Goal: Task Accomplishment & Management: Complete application form

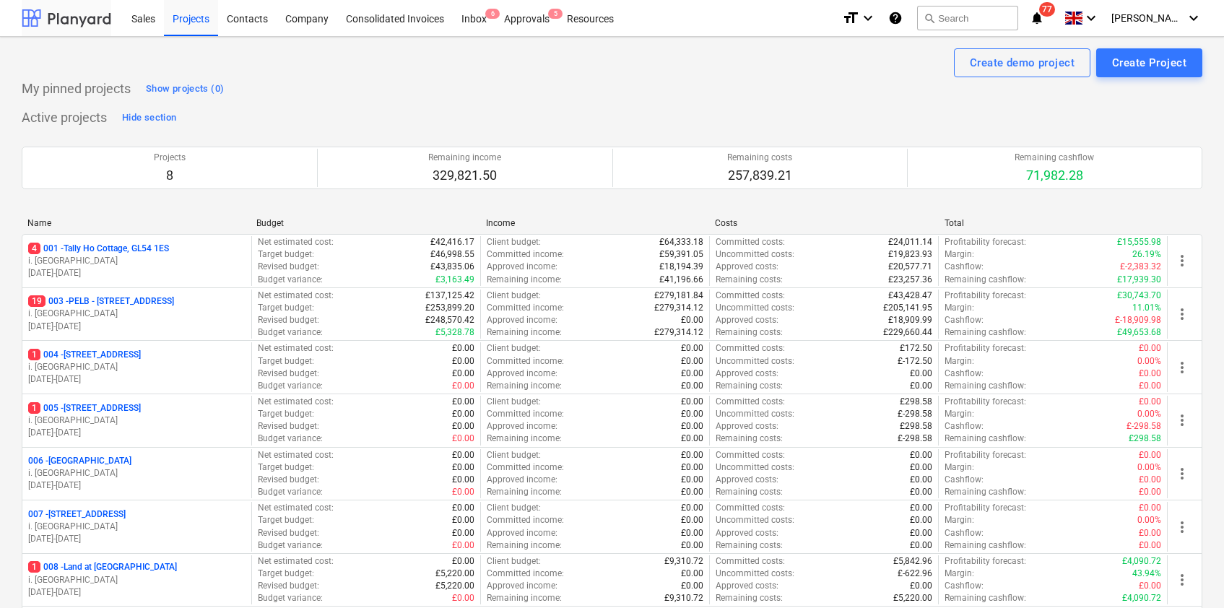
click at [80, 17] on div at bounding box center [67, 18] width 90 height 36
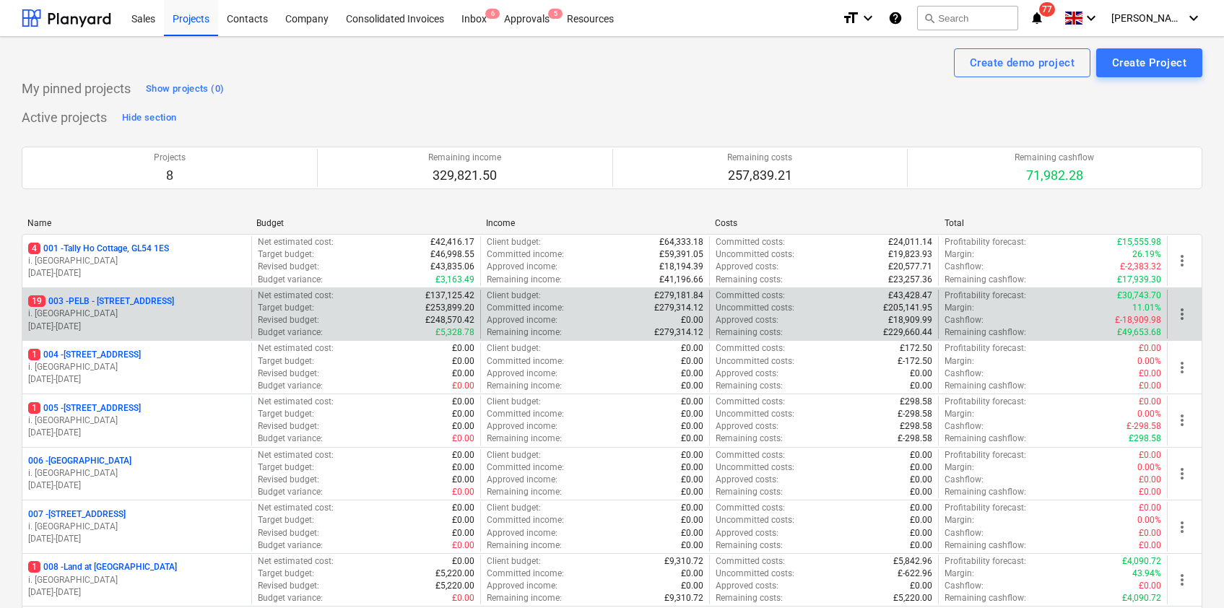
click at [157, 297] on p "19 003 - PELB - [GEOGRAPHIC_DATA], [GEOGRAPHIC_DATA], GL2 7NE" at bounding box center [101, 301] width 146 height 12
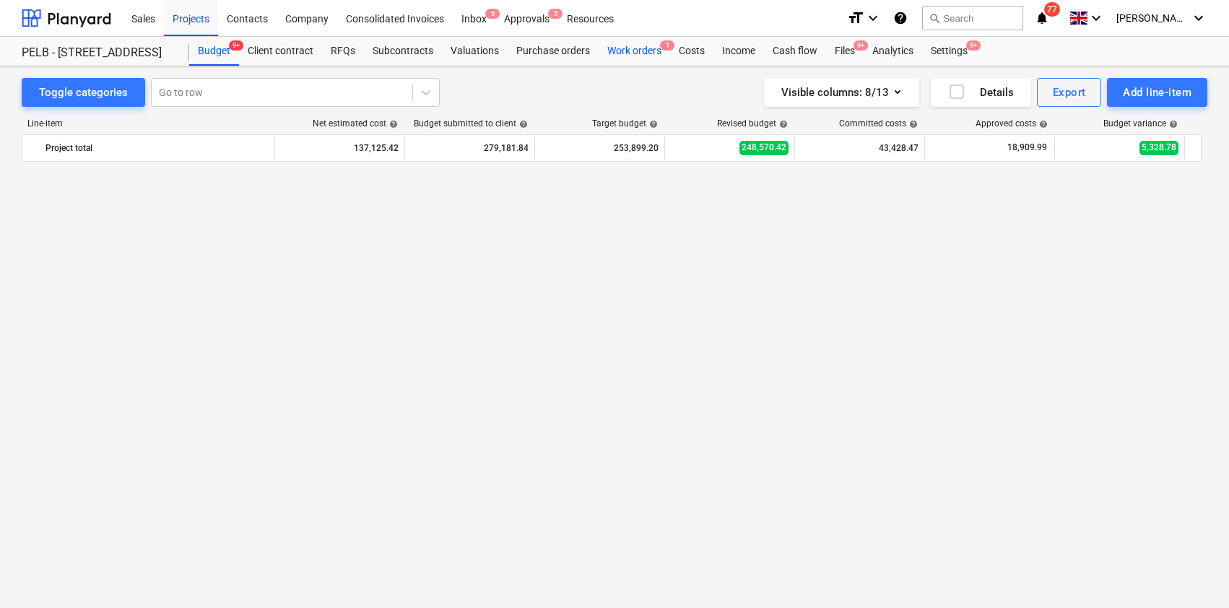
scroll to position [1175, 0]
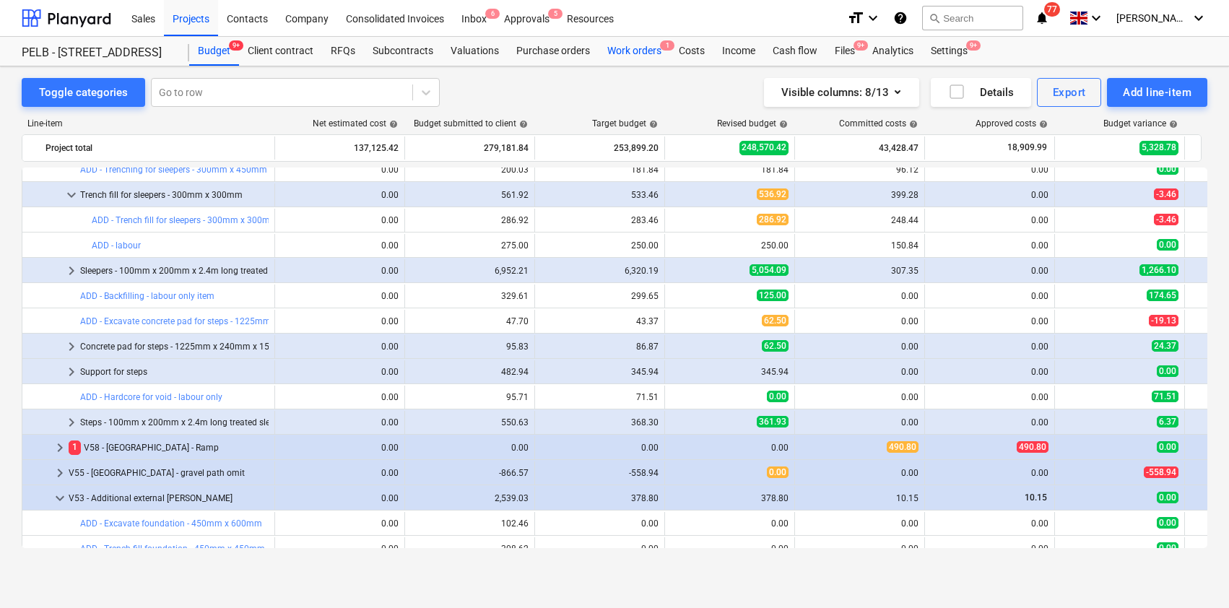
click at [634, 48] on div "Work orders 1" at bounding box center [635, 51] width 72 height 29
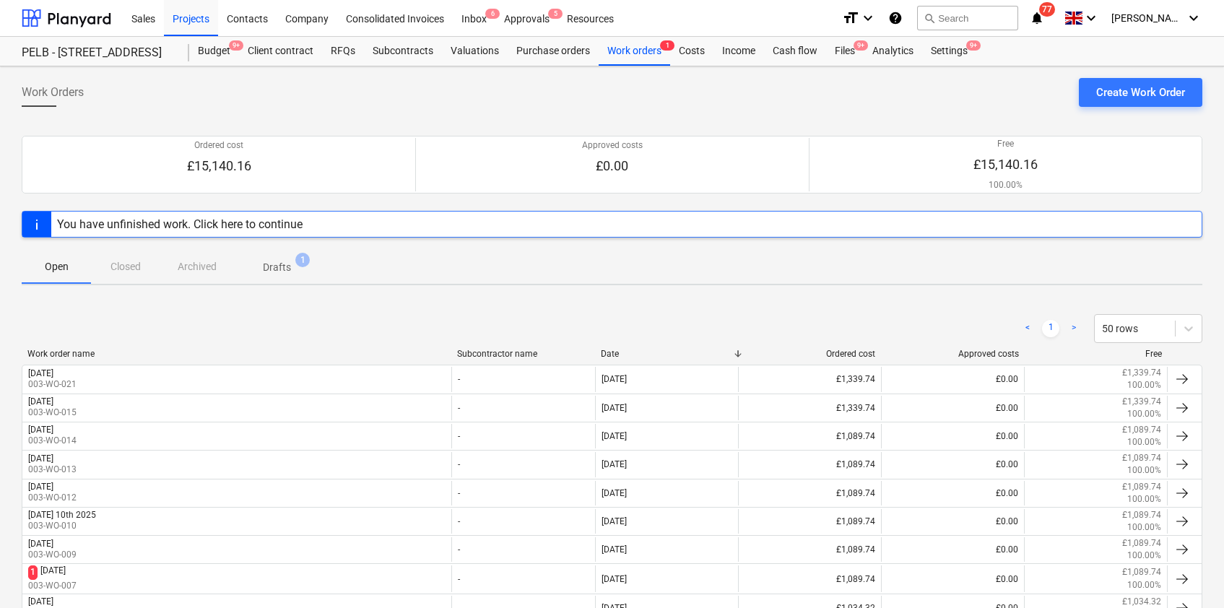
click at [285, 271] on p "Drafts" at bounding box center [277, 267] width 28 height 15
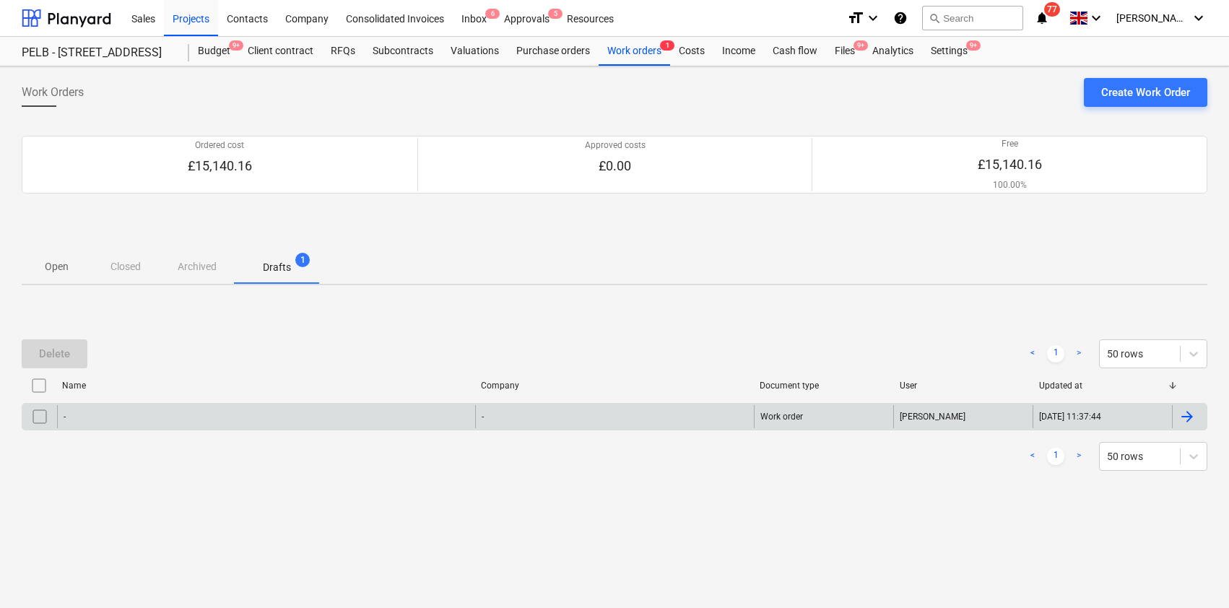
click at [35, 410] on input "checkbox" at bounding box center [39, 416] width 23 height 23
click at [53, 350] on div "Delete" at bounding box center [54, 354] width 31 height 19
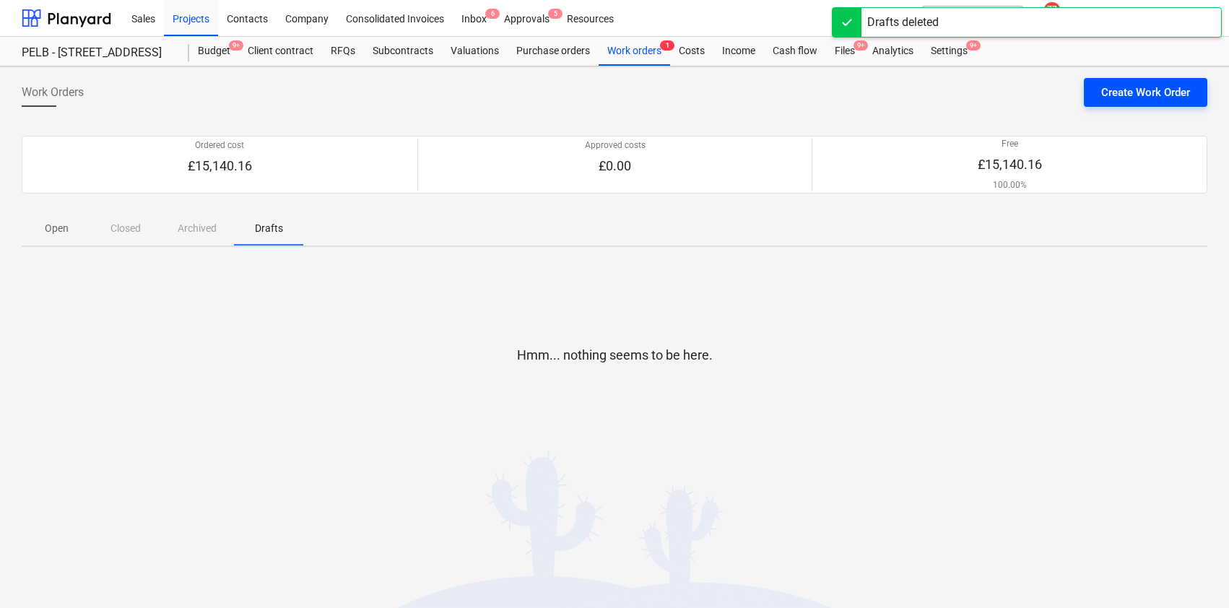
click at [1147, 93] on div "Create Work Order" at bounding box center [1146, 92] width 89 height 19
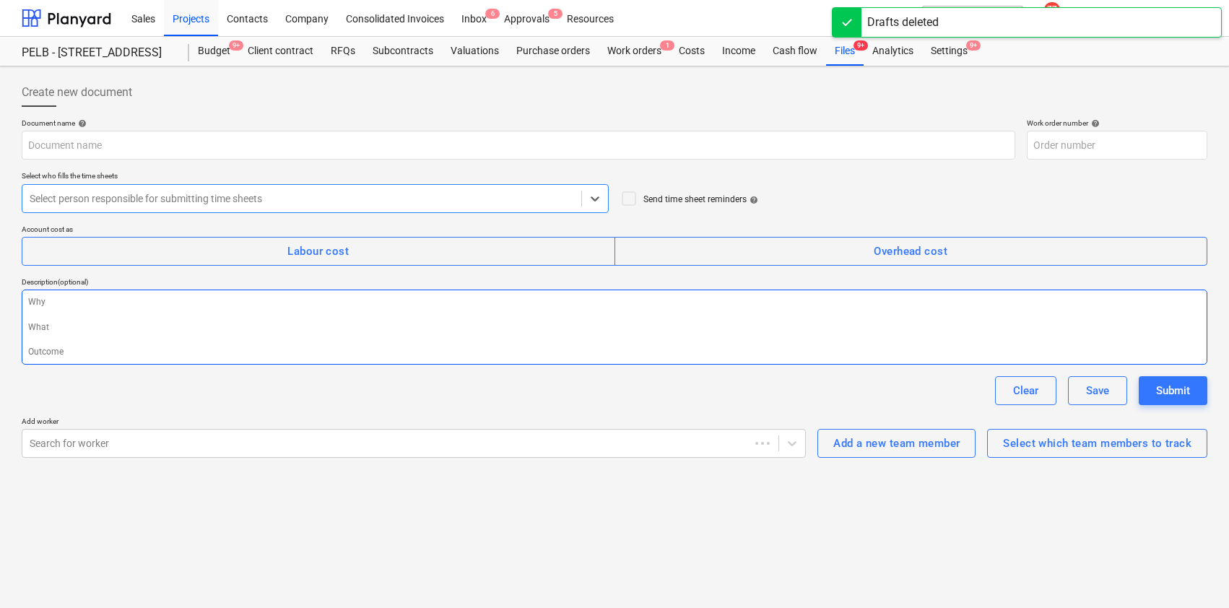
type textarea "x"
type input "003-WO-026"
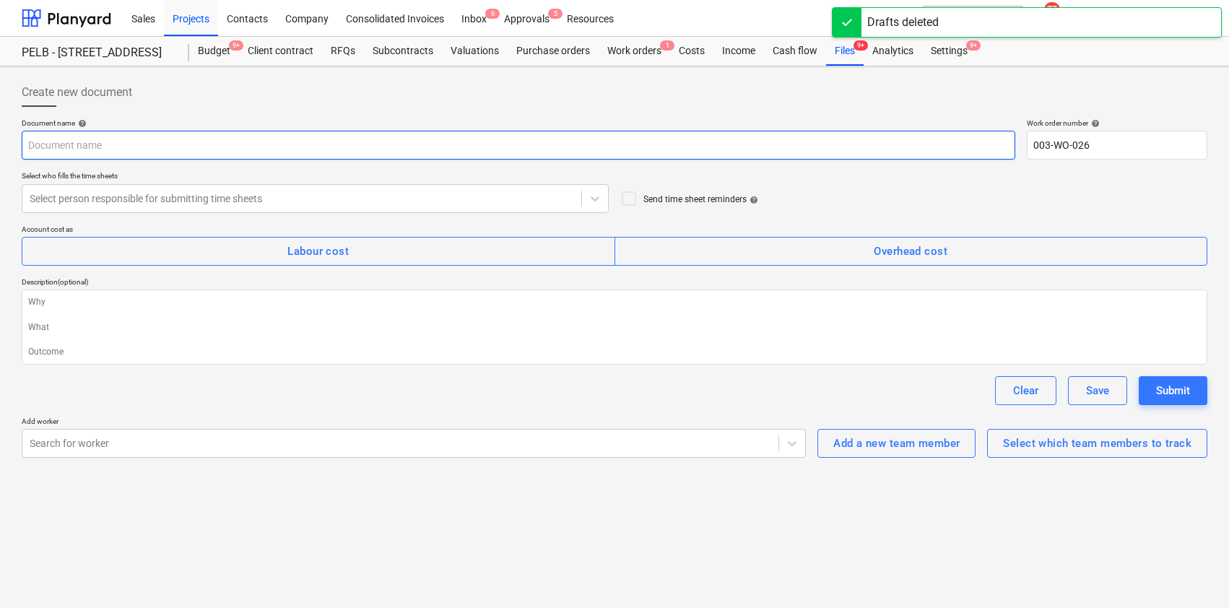
click at [99, 150] on input "text" at bounding box center [519, 145] width 994 height 29
type textarea "x"
type input "T"
type textarea "x"
type input "Th"
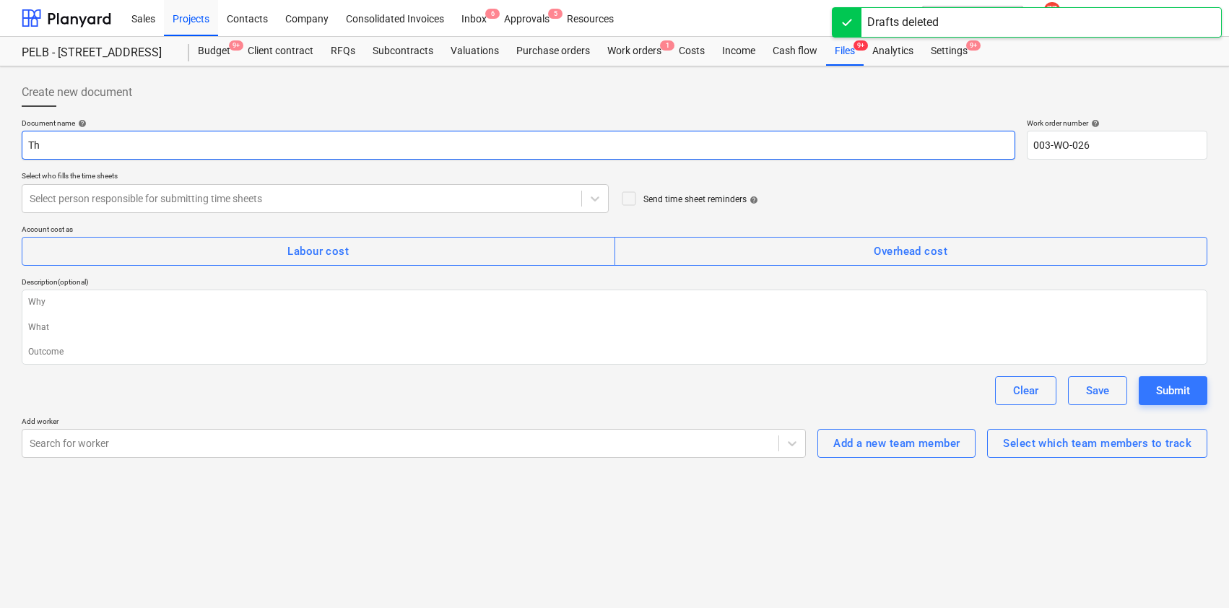
type textarea "x"
type input "Thu"
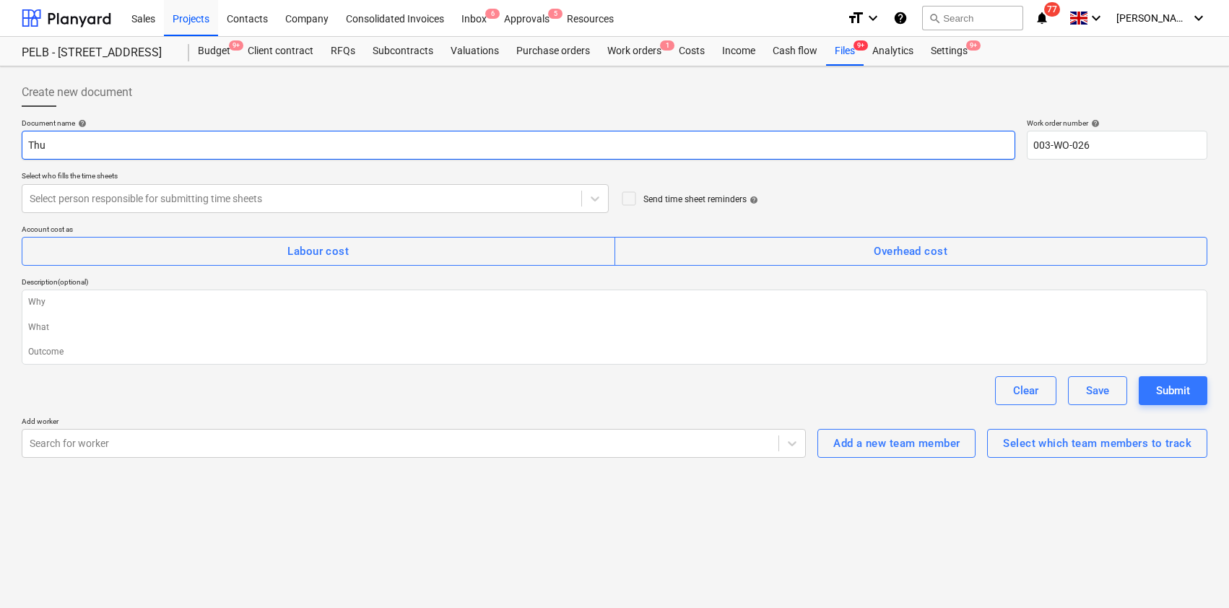
type textarea "x"
type input "Thur"
type textarea "x"
type input "Thurs"
type textarea "x"
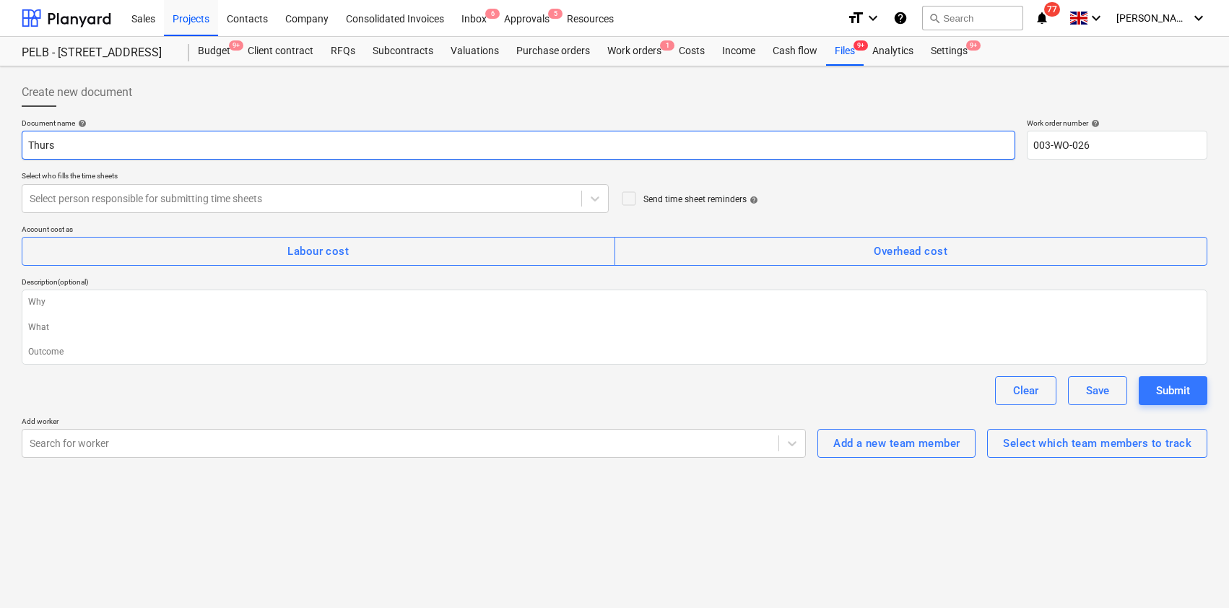
type input "Thursd"
type textarea "x"
type input "Thursda"
type textarea "x"
type input "[DATE]"
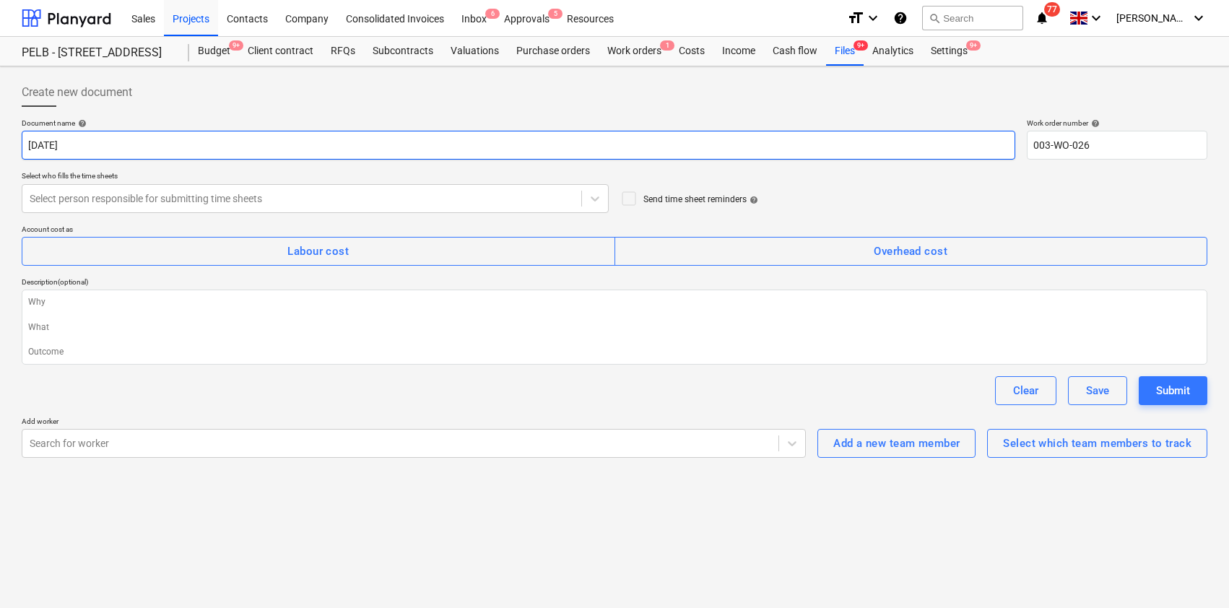
type textarea "x"
type input "[DATE]"
type textarea "x"
type input "[DATE] 1"
type textarea "x"
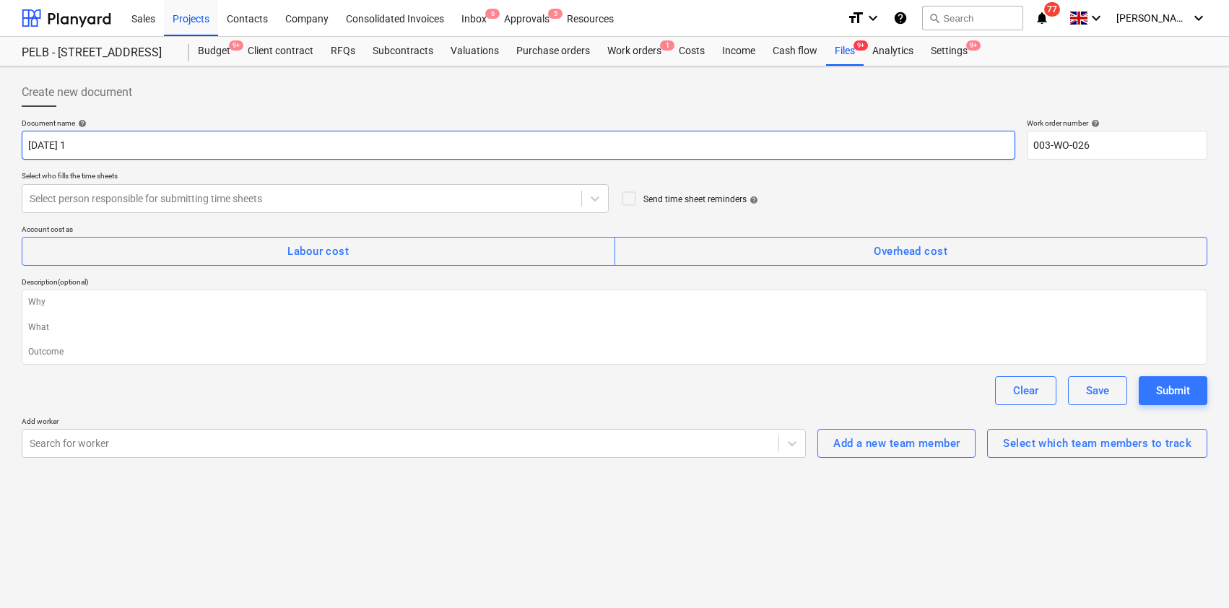
type input "[DATE] 18"
type textarea "x"
type input "[DATE] 18r"
type textarea "x"
type input "[DATE] 18"
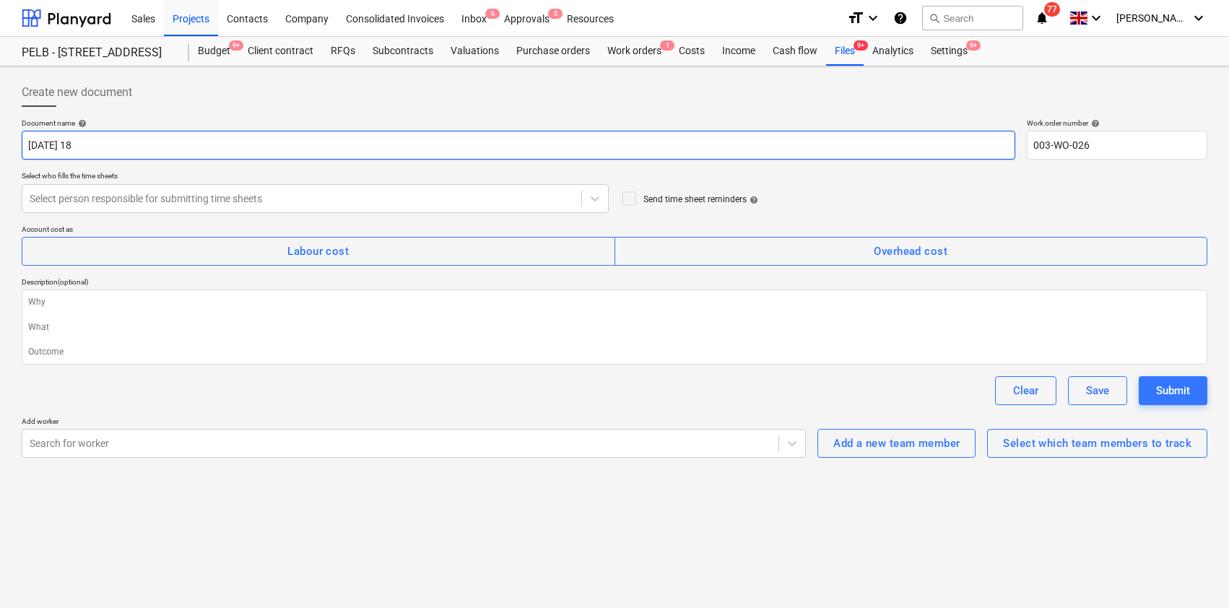
type textarea "x"
type input "[DATE] 18t"
type textarea "x"
type input "[DATE] 18th"
type textarea "x"
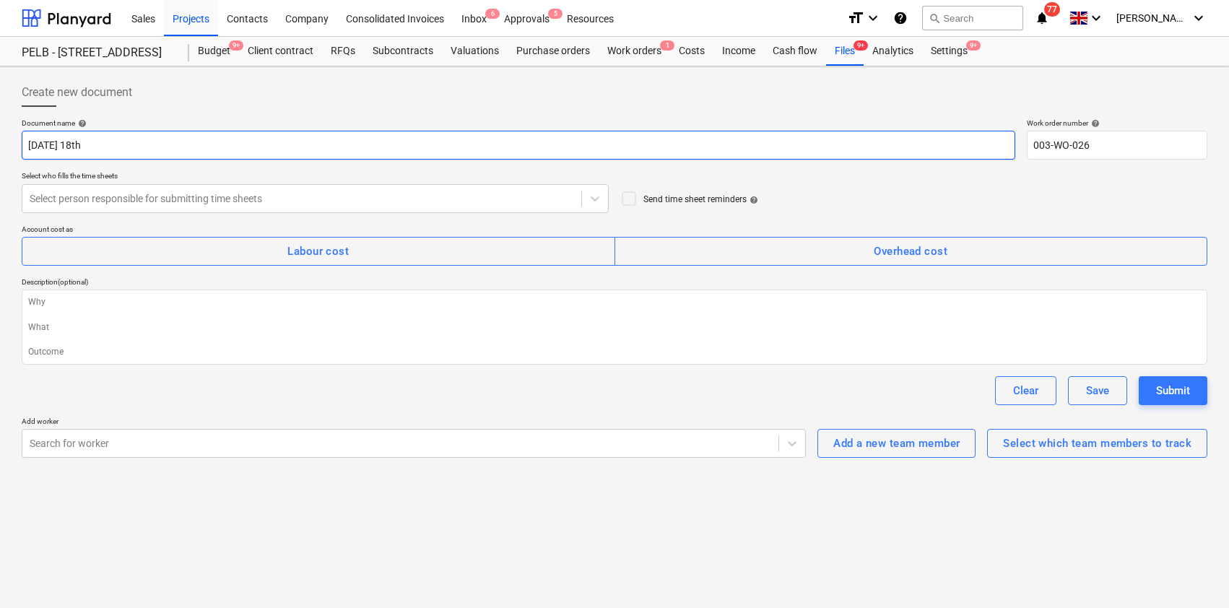
type input "[DATE] 18th"
type textarea "x"
type input "[DATE] 18th S"
type textarea "x"
type input "[DATE] 18th Se"
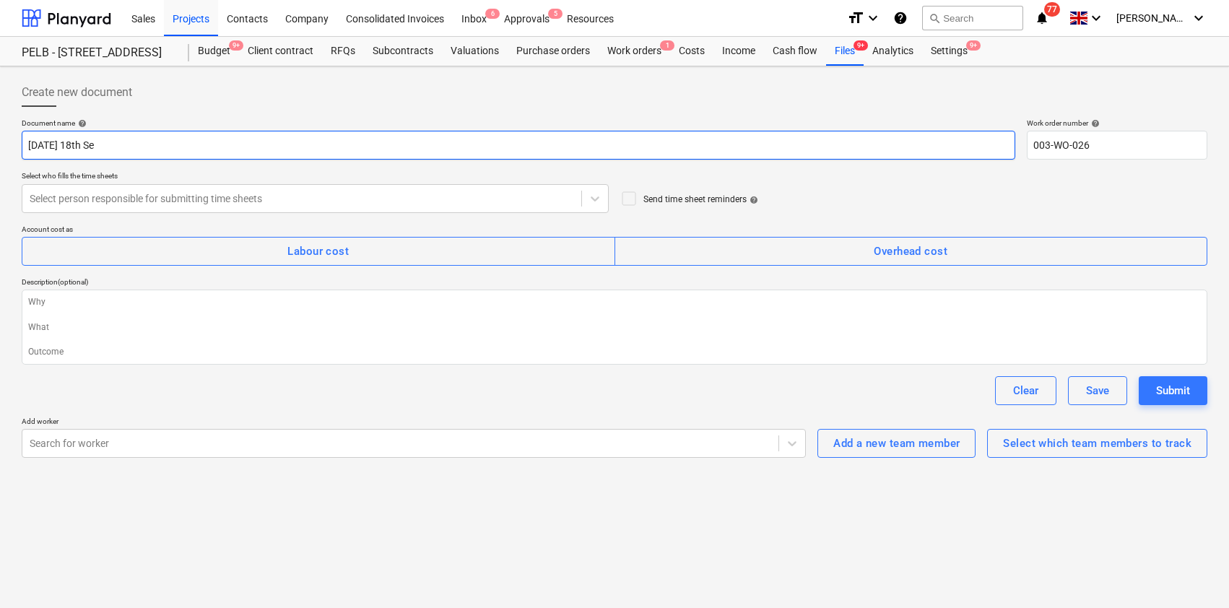
type textarea "x"
type input "[DATE]"
type textarea "x"
type input "[DATE]"
type textarea "x"
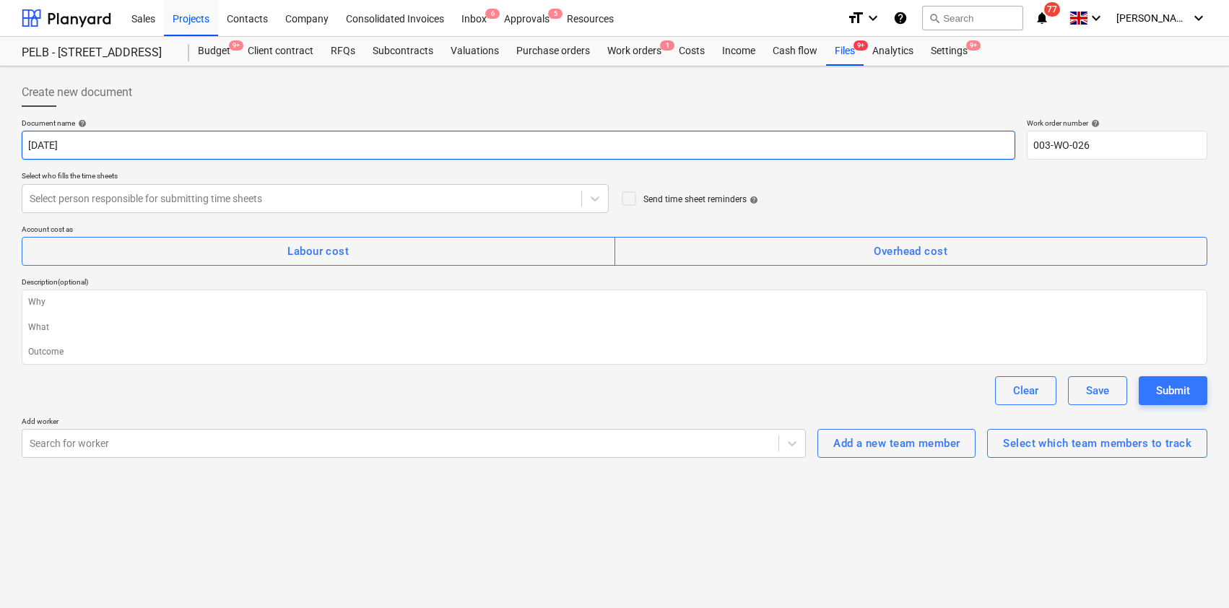
type input "[DATE] 18th Septe"
type textarea "x"
type input "[DATE]"
type textarea "x"
type input "[DATE]"
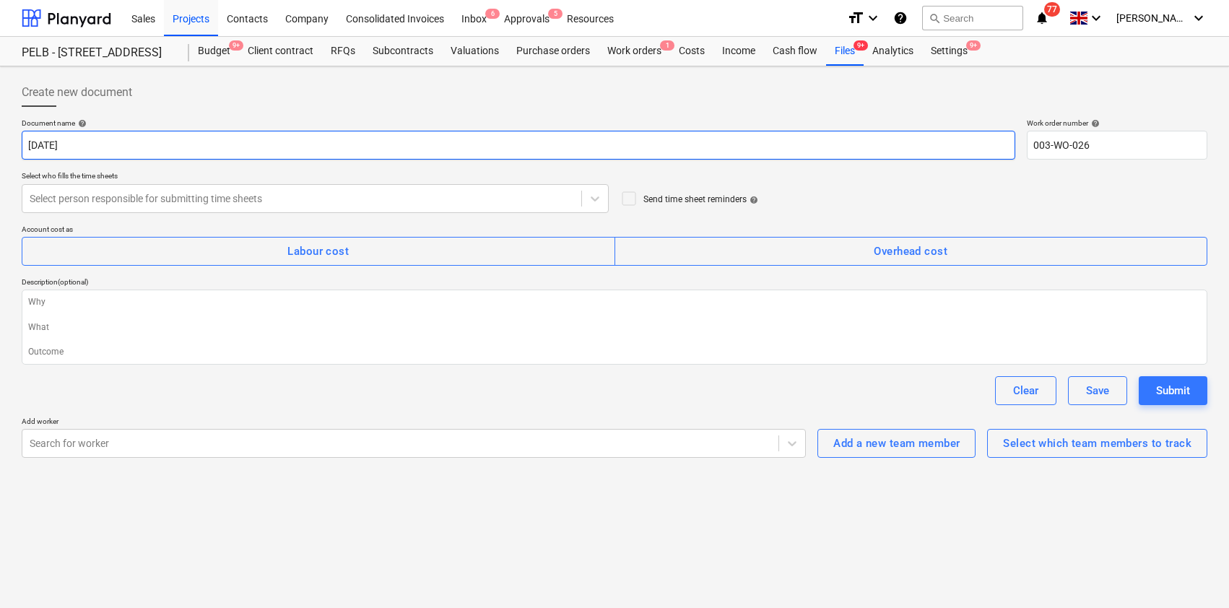
type textarea "x"
type input "[DATE] 2"
type textarea "x"
type input "[DATE]"
type textarea "x"
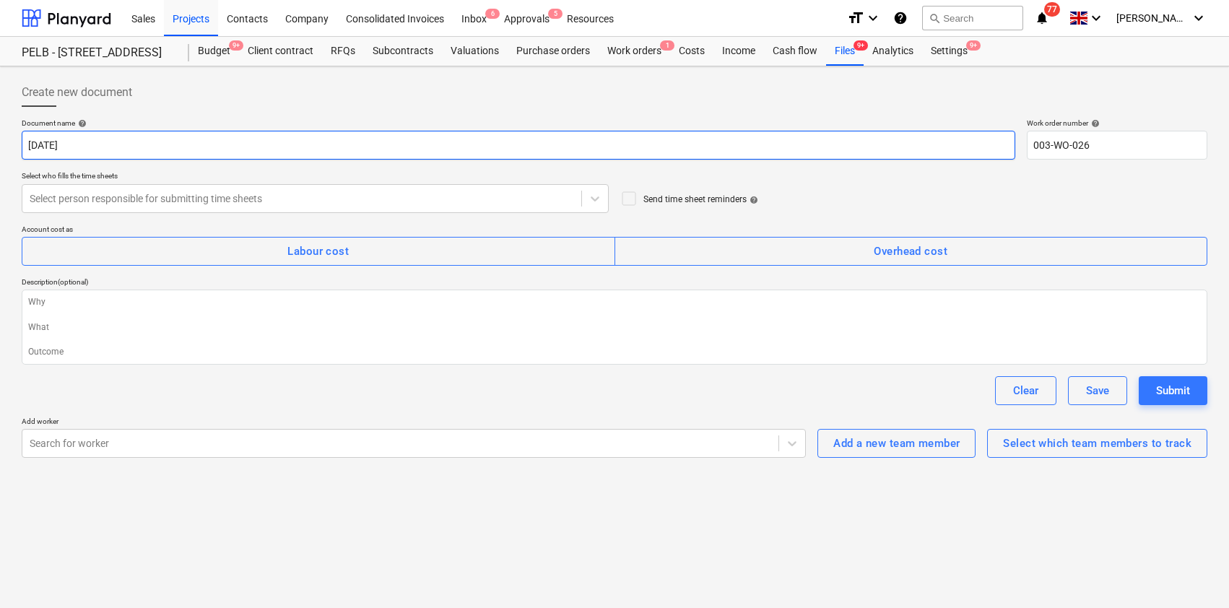
type input "[DATE]"
type textarea "x"
type input "[DATE] 20235"
type textarea "x"
type input "[DATE]"
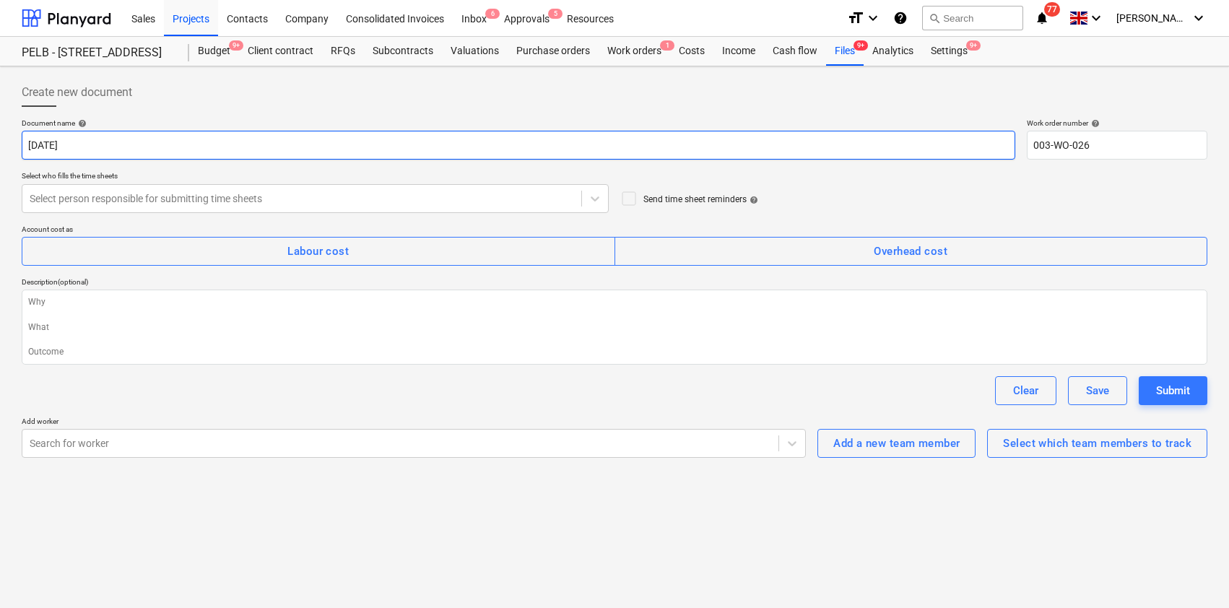
type textarea "x"
type input "[DATE]"
type textarea "x"
type input "[DATE]"
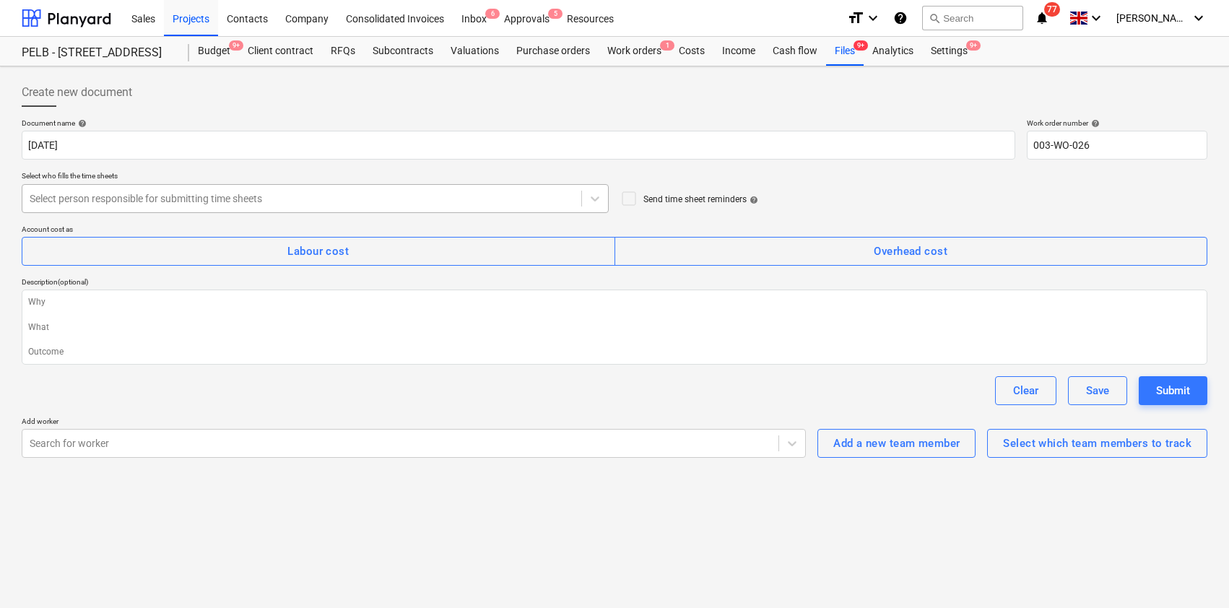
click at [185, 204] on div at bounding box center [302, 198] width 545 height 14
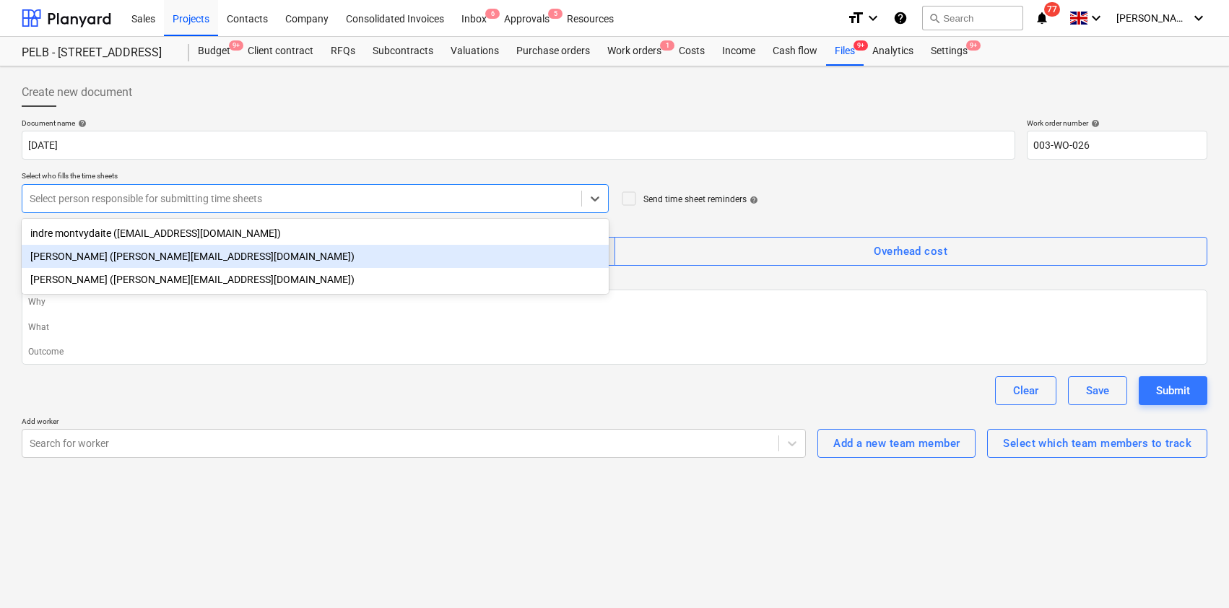
click at [160, 259] on div "[PERSON_NAME] ([PERSON_NAME][EMAIL_ADDRESS][DOMAIN_NAME])" at bounding box center [315, 256] width 587 height 23
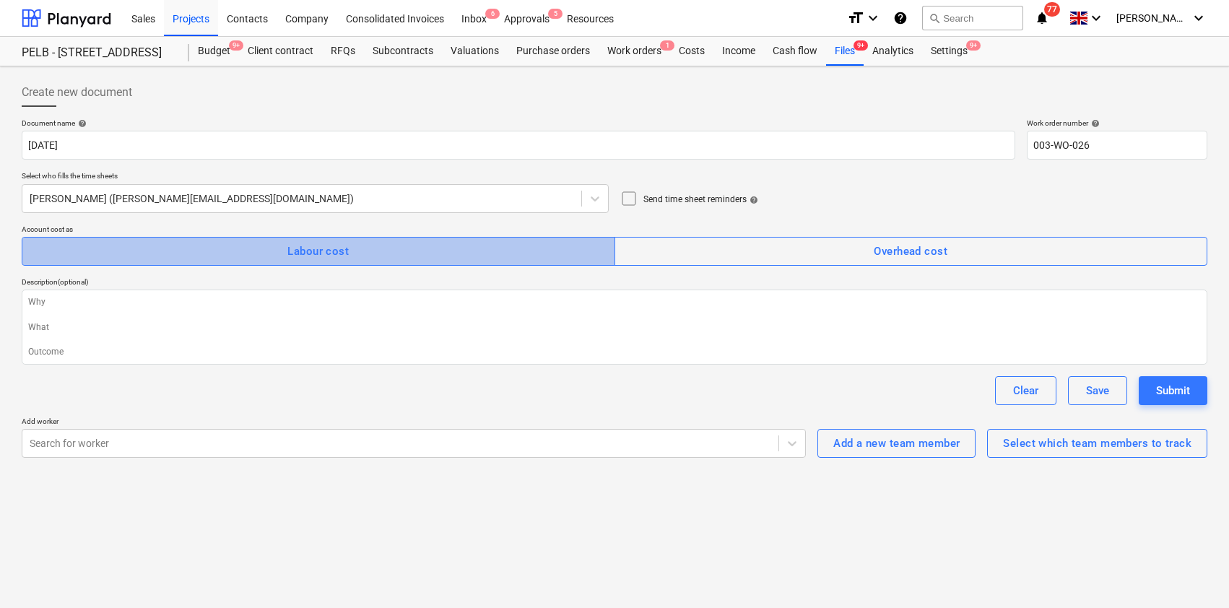
click at [295, 251] on div "Labour cost" at bounding box center [318, 251] width 61 height 19
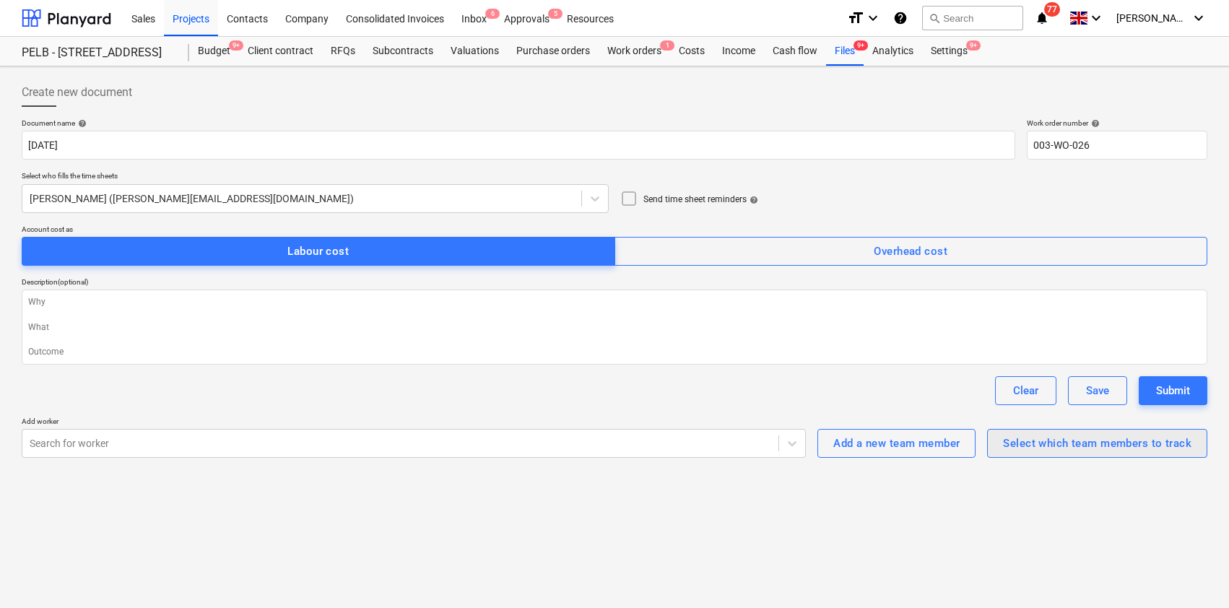
click at [1097, 441] on div "Select which team members to track" at bounding box center [1097, 443] width 189 height 19
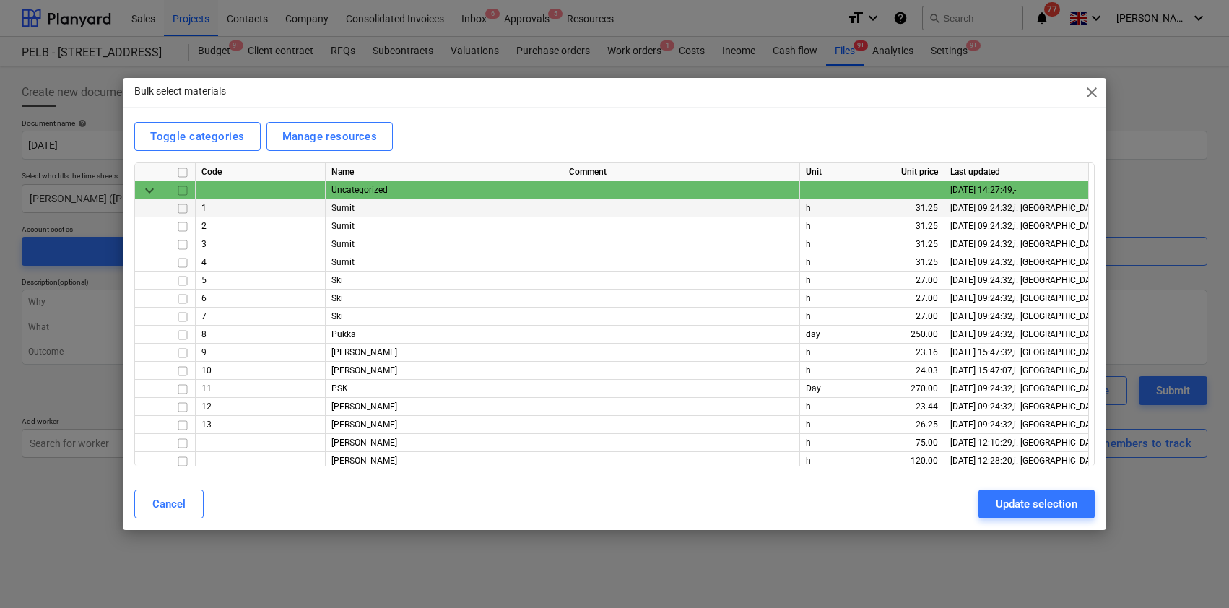
click at [183, 210] on input "checkbox" at bounding box center [182, 208] width 17 height 17
click at [186, 230] on input "checkbox" at bounding box center [182, 226] width 17 height 17
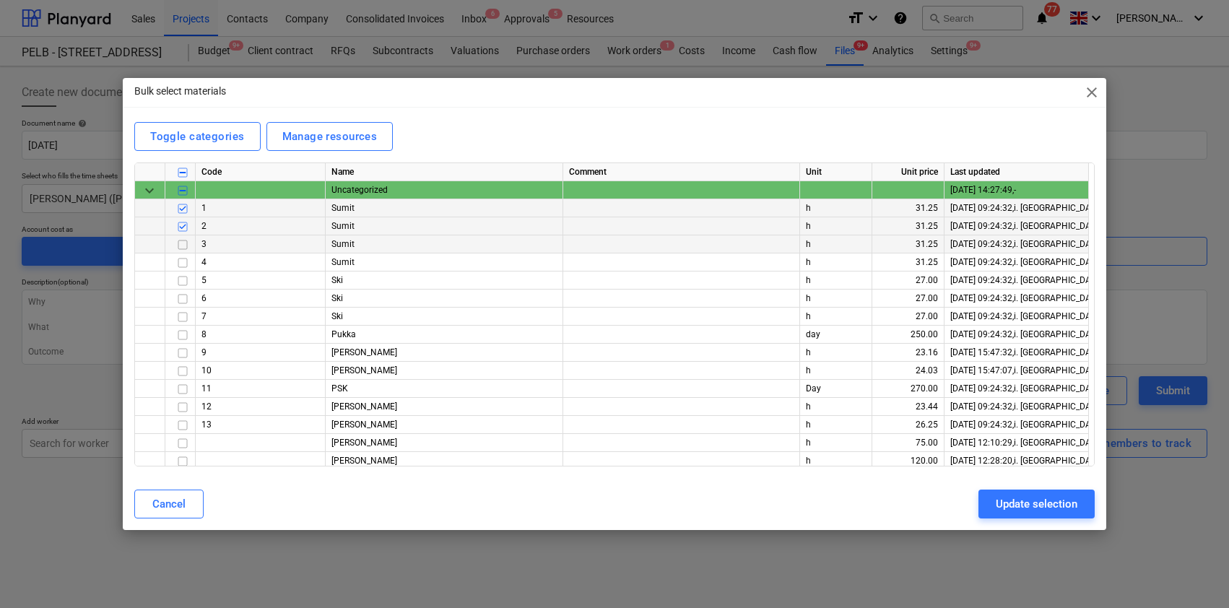
click at [183, 248] on input "checkbox" at bounding box center [182, 244] width 17 height 17
click at [183, 263] on input "checkbox" at bounding box center [182, 262] width 17 height 17
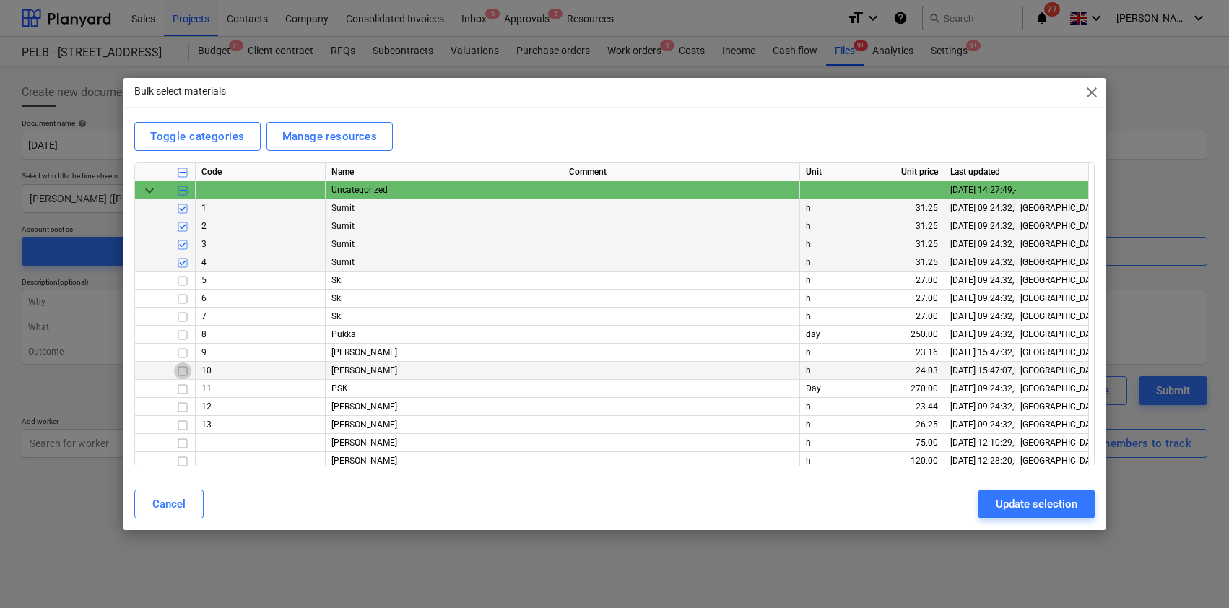
click at [182, 370] on input "checkbox" at bounding box center [182, 371] width 17 height 17
click at [181, 405] on input "checkbox" at bounding box center [182, 407] width 17 height 17
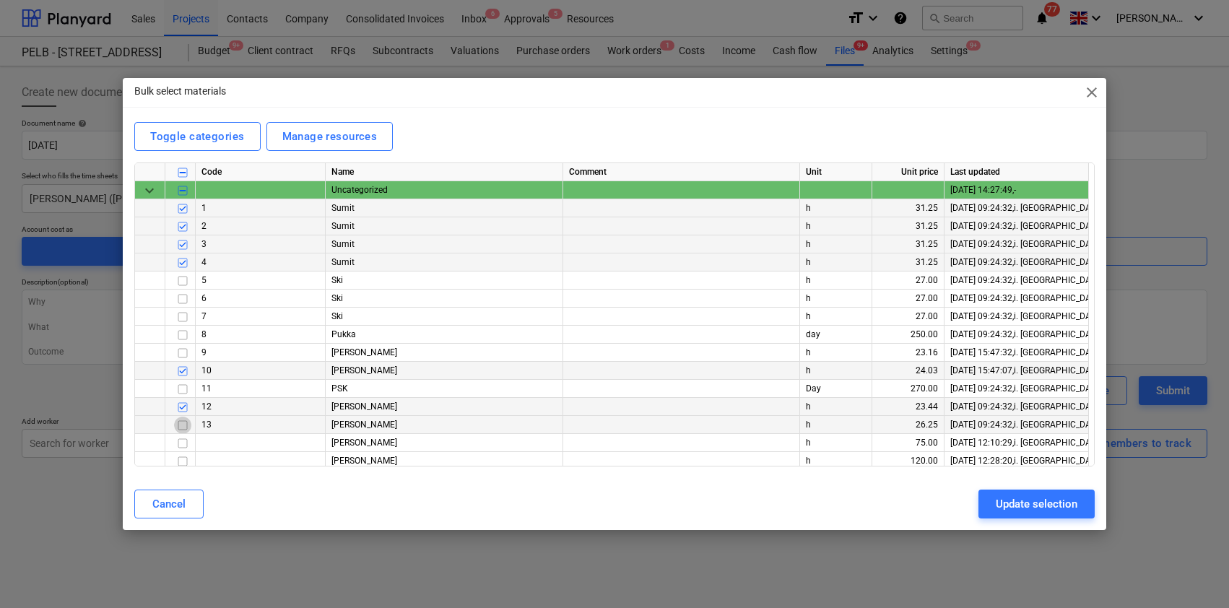
click at [180, 423] on input "checkbox" at bounding box center [182, 425] width 17 height 17
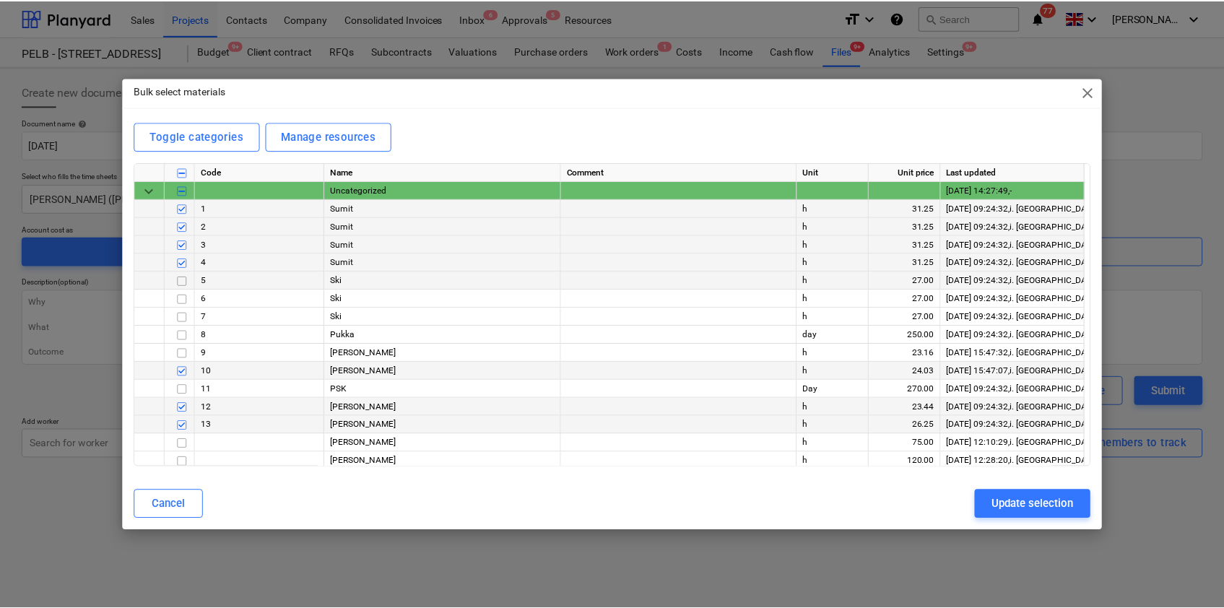
scroll to position [4, 0]
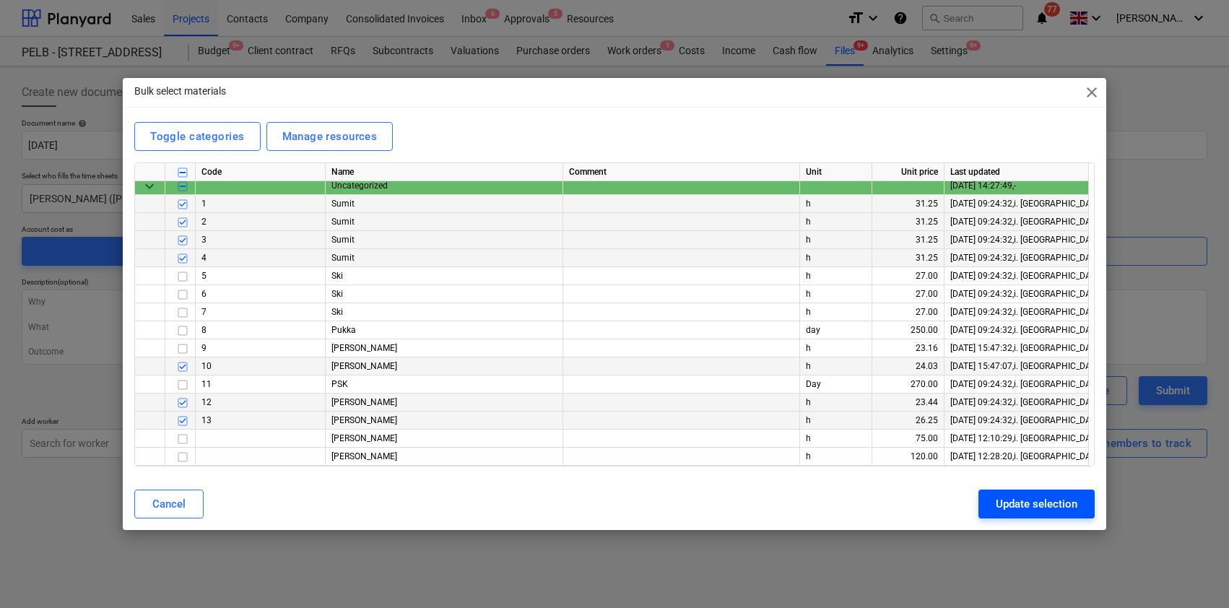
click at [1032, 501] on div "Update selection" at bounding box center [1037, 504] width 82 height 19
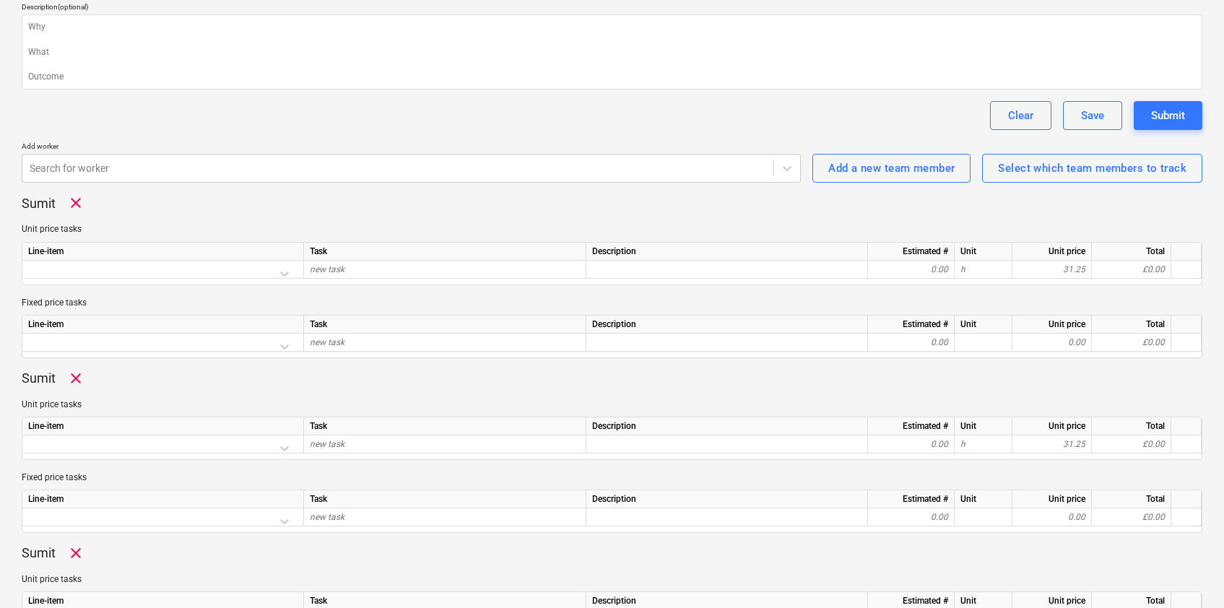
scroll to position [306, 0]
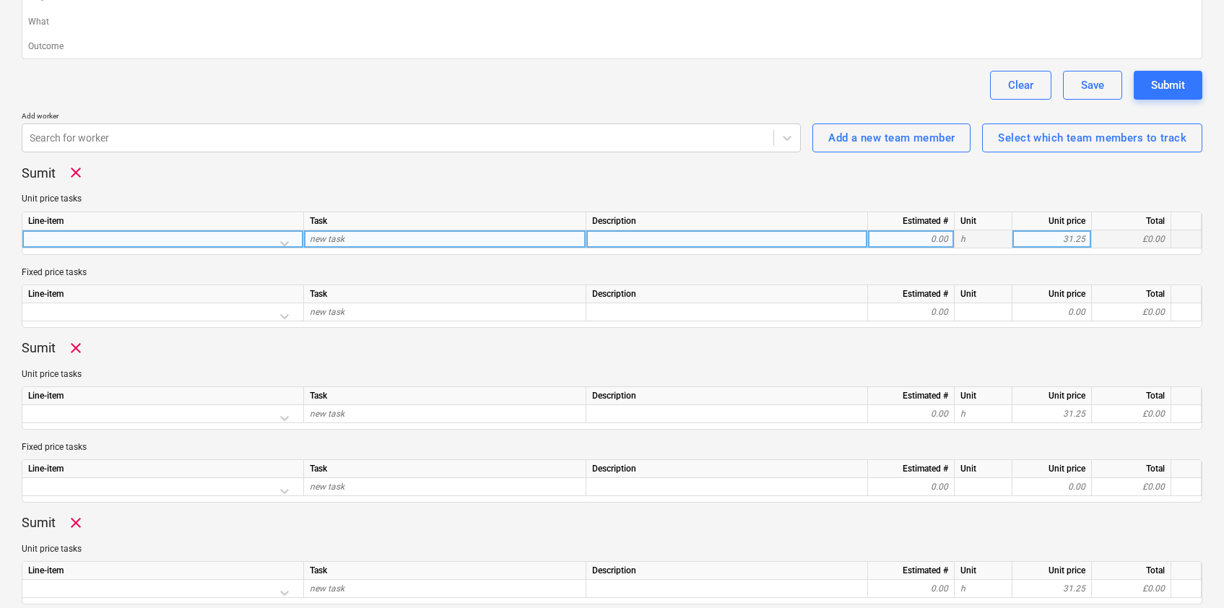
click at [284, 243] on div at bounding box center [162, 242] width 269 height 25
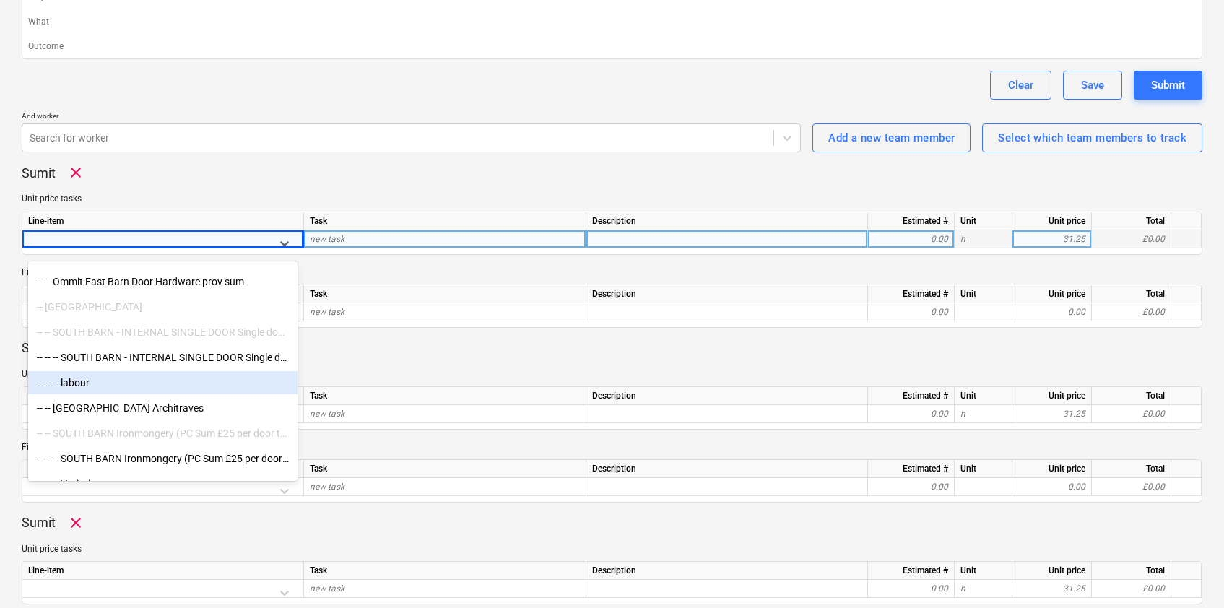
scroll to position [1765, 0]
click at [137, 384] on div "-- -- -- labour" at bounding box center [162, 382] width 269 height 23
type textarea "x"
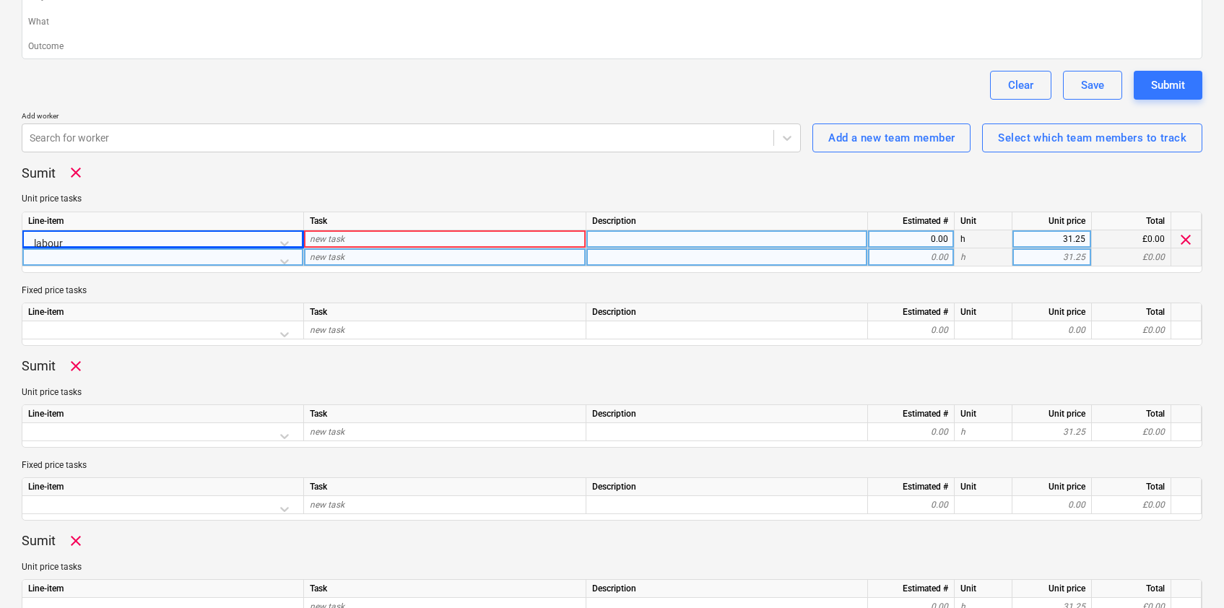
click at [285, 262] on div at bounding box center [162, 260] width 269 height 25
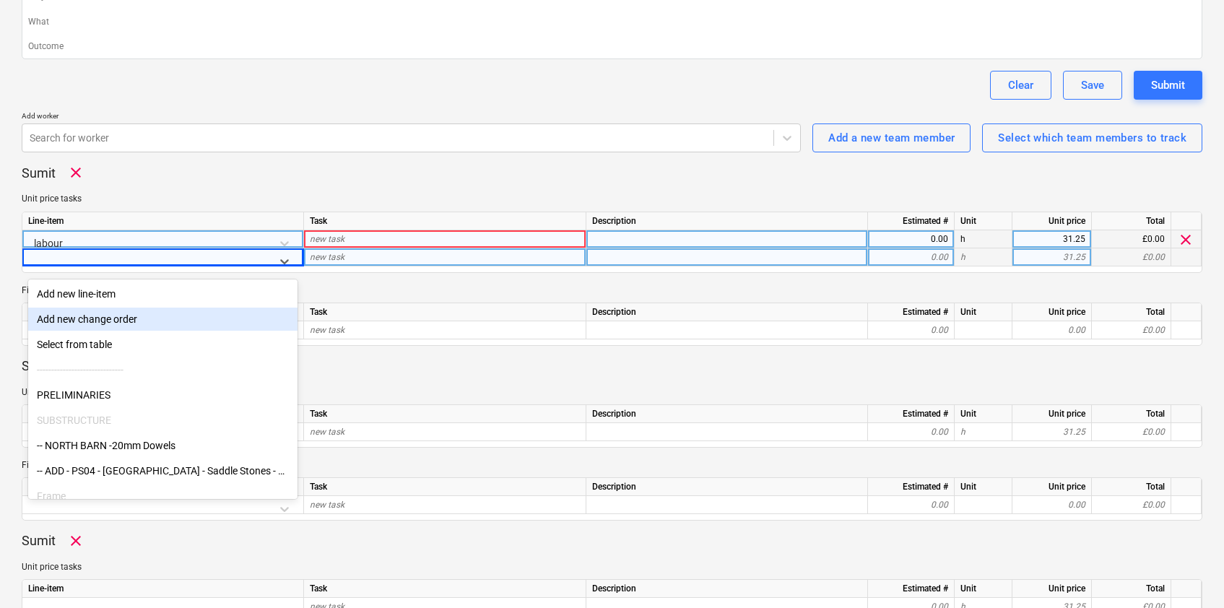
click at [366, 240] on div "new task" at bounding box center [445, 239] width 282 height 18
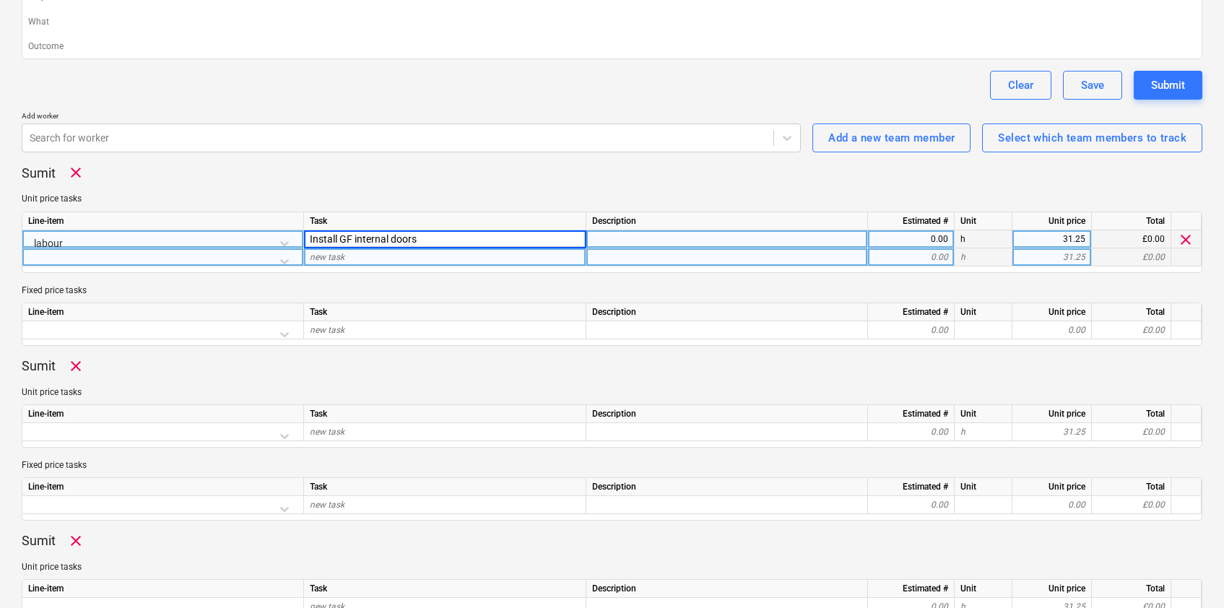
type input "Install GF internal doors"
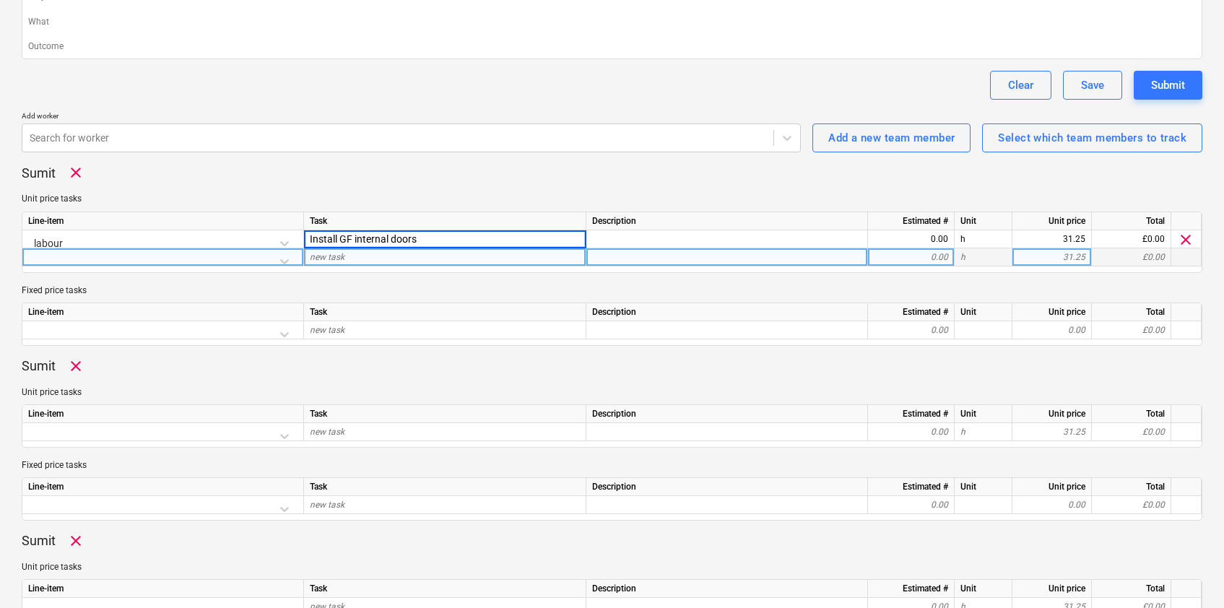
type textarea "x"
click at [270, 262] on div at bounding box center [162, 260] width 269 height 25
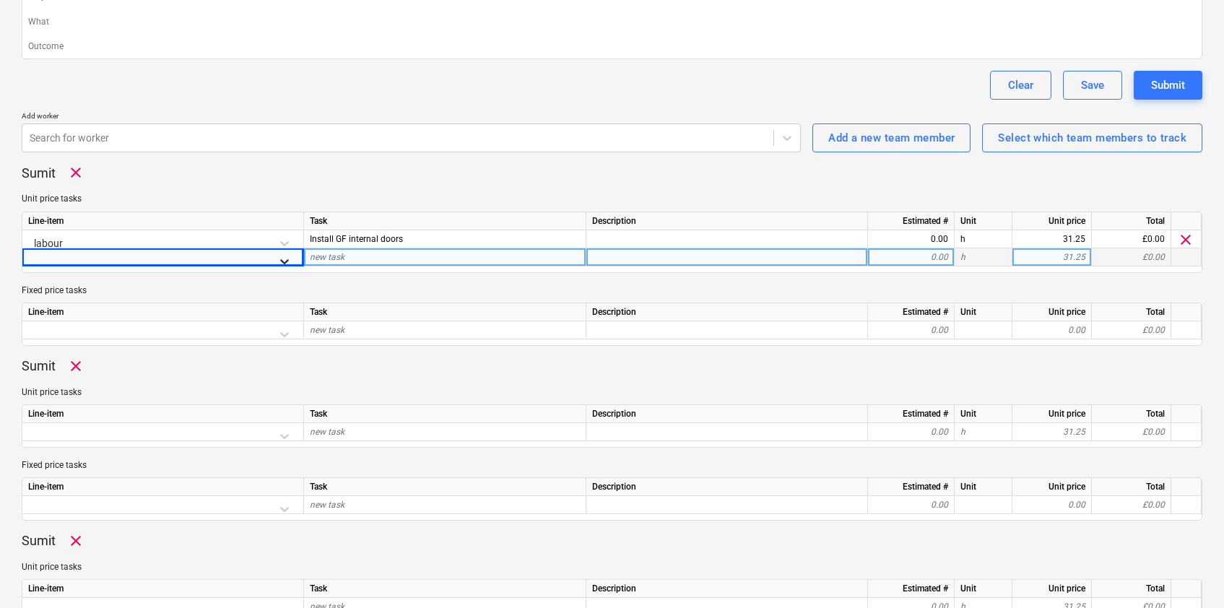
click at [286, 259] on icon at bounding box center [284, 261] width 14 height 14
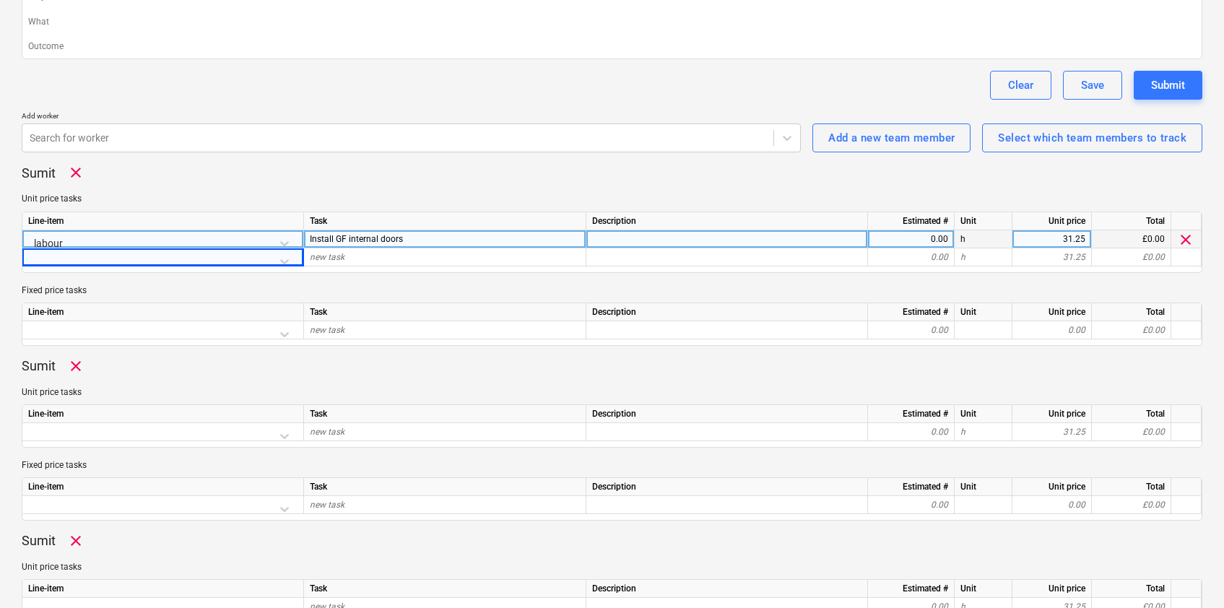
click at [311, 238] on span "Install GF internal doors" at bounding box center [356, 239] width 93 height 10
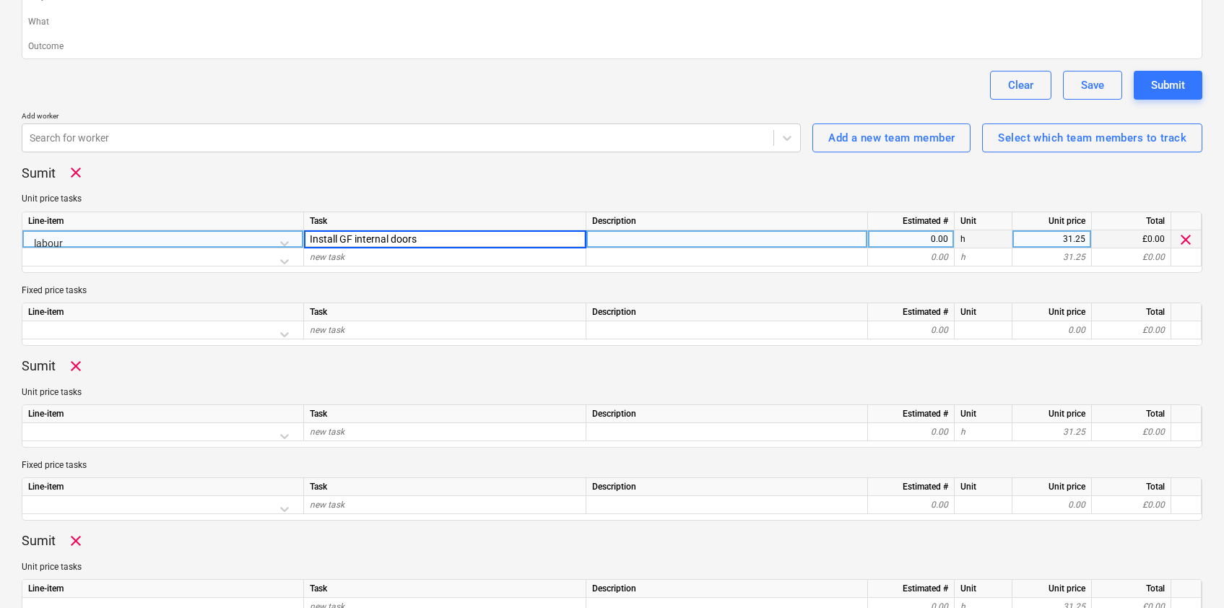
click at [310, 241] on input "Install GF internal doors" at bounding box center [445, 238] width 282 height 17
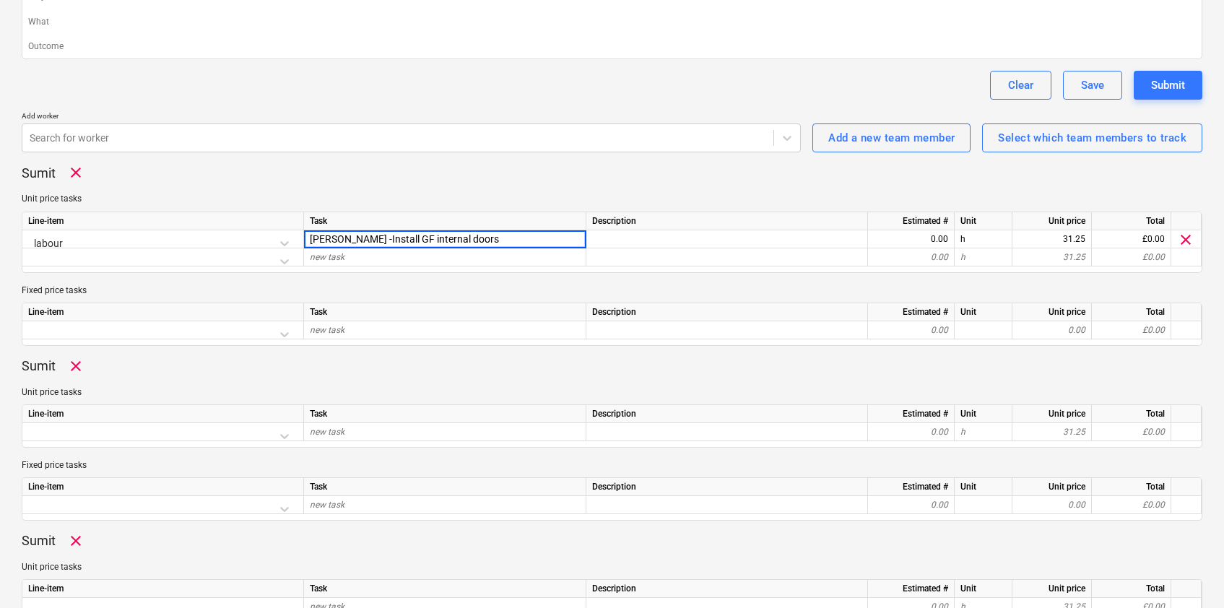
type input "[PERSON_NAME] - Install GF internal doors"
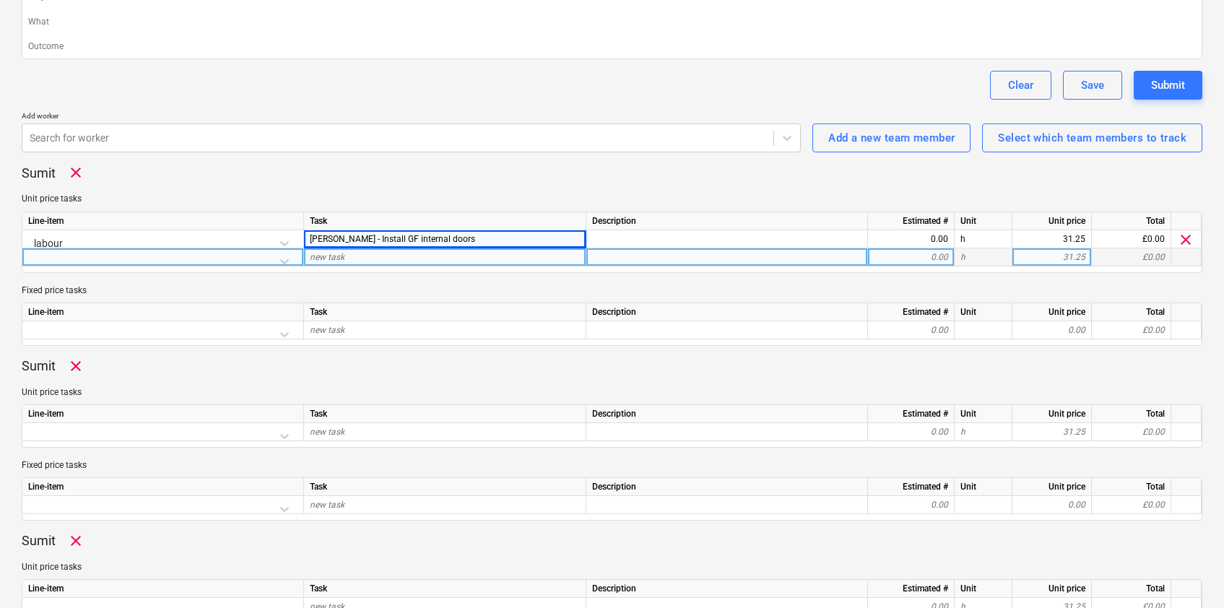
click at [292, 262] on div at bounding box center [162, 260] width 269 height 25
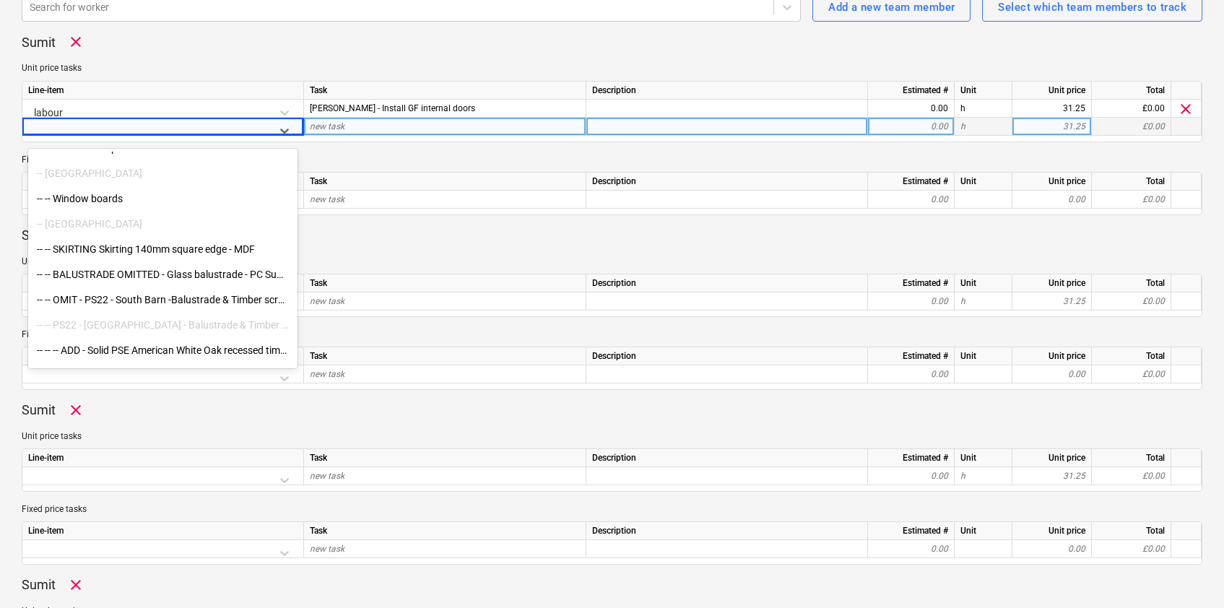
scroll to position [3013, 0]
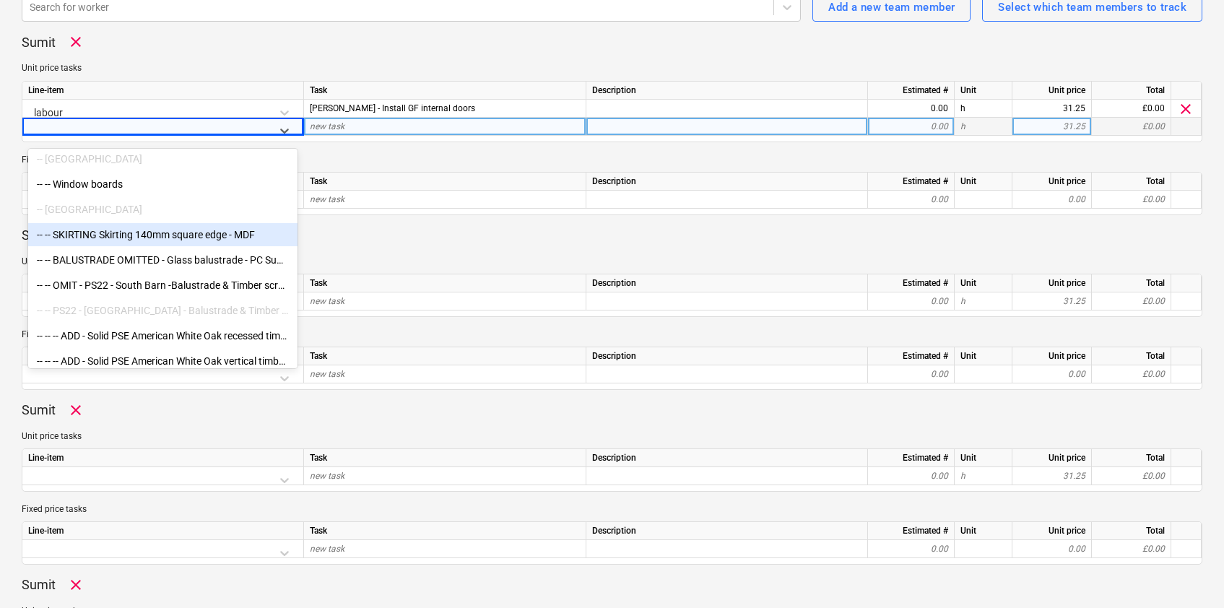
click at [164, 233] on div "-- -- SKIRTING Skirting 140mm square edge - MDF" at bounding box center [162, 234] width 269 height 23
type textarea "x"
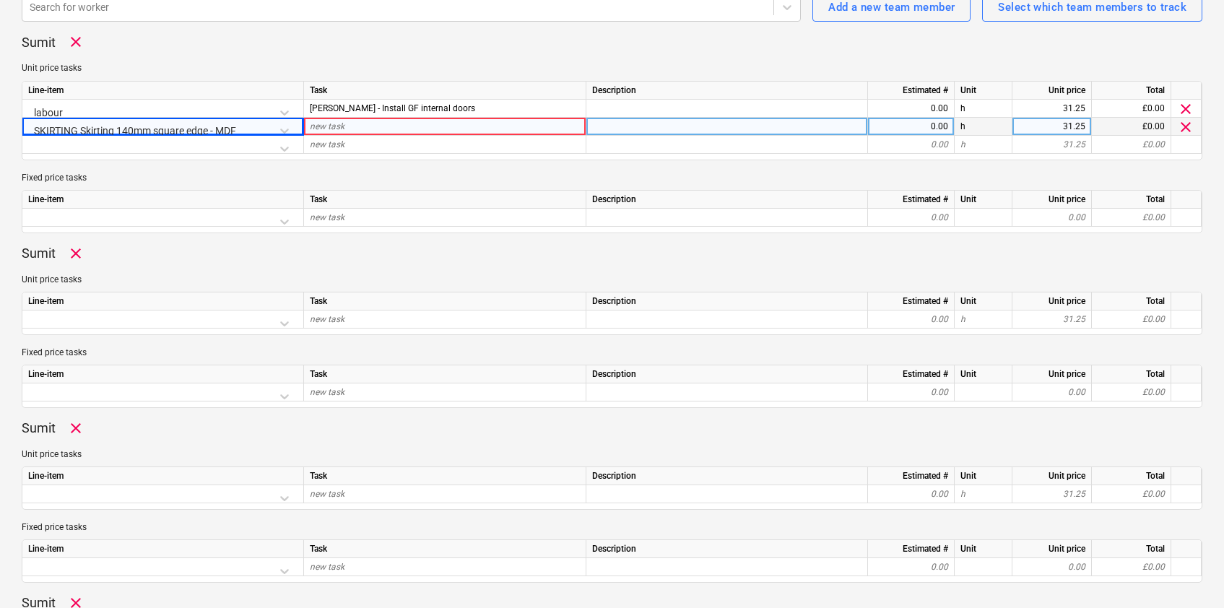
click at [342, 125] on span "new task" at bounding box center [327, 126] width 35 height 10
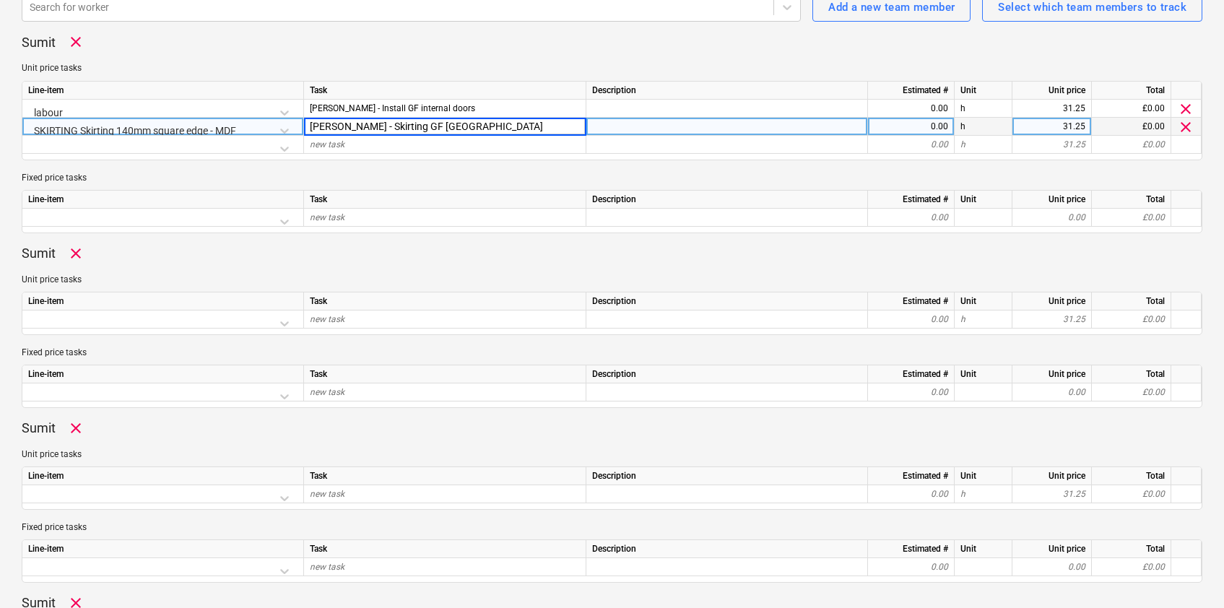
type input "[PERSON_NAME] - Skirting GF [GEOGRAPHIC_DATA]"
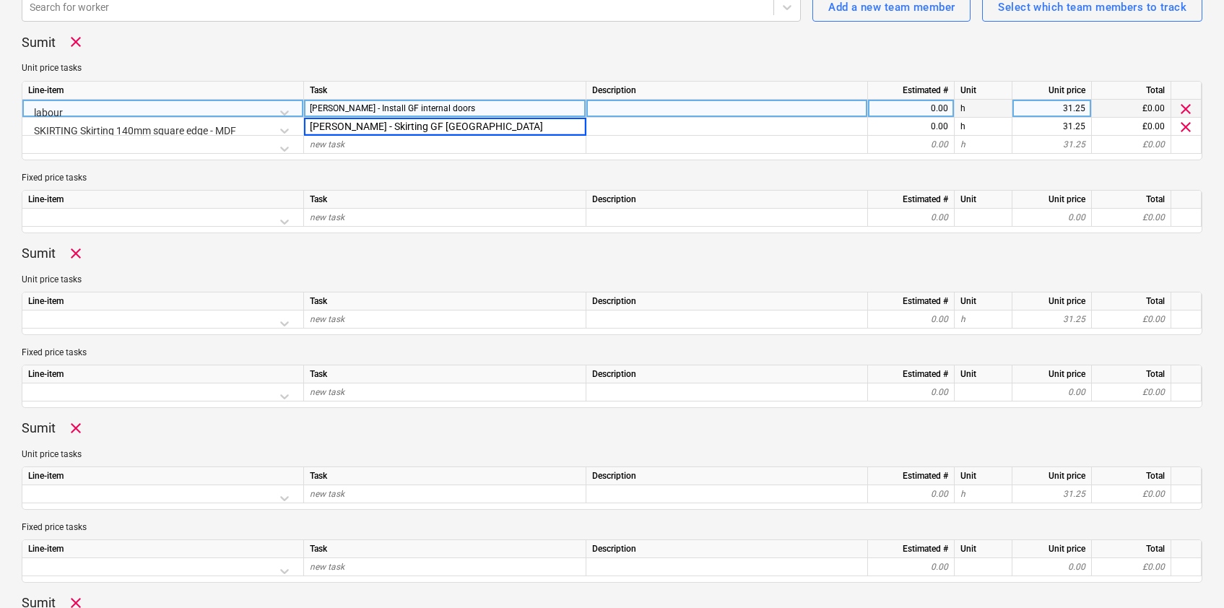
click at [464, 111] on div "[PERSON_NAME] - Install GF internal doors" at bounding box center [445, 109] width 282 height 18
type textarea "x"
click at [464, 111] on input "[PERSON_NAME] - Install GF internal doors" at bounding box center [445, 108] width 282 height 17
click at [466, 111] on input "[PERSON_NAME] - Install GF internal doors" at bounding box center [445, 108] width 282 height 17
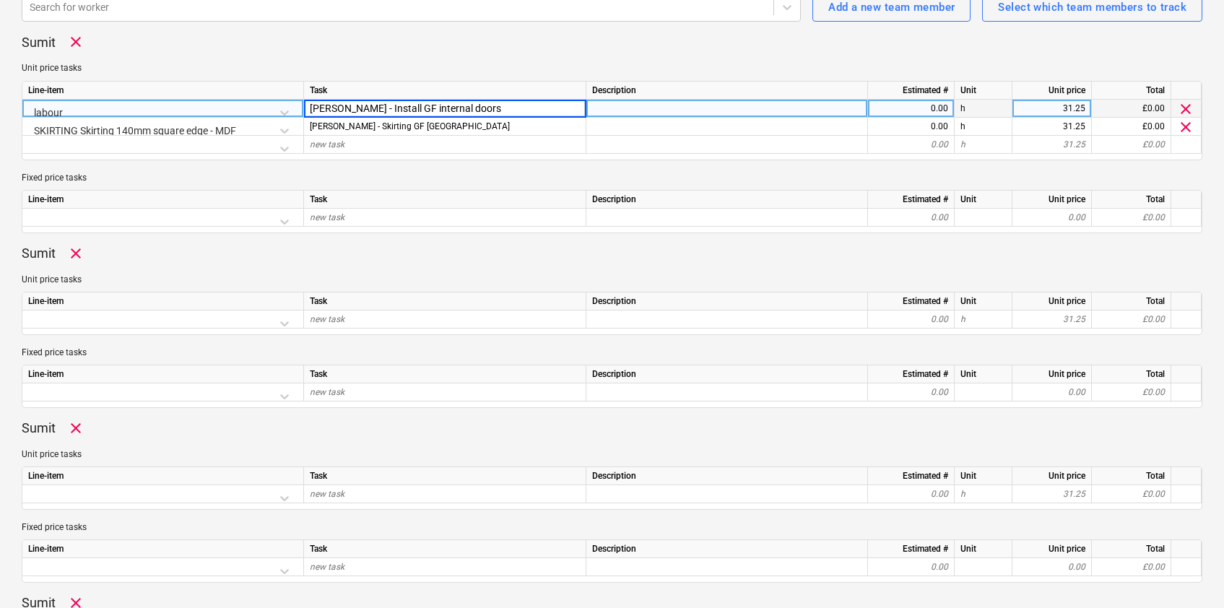
click at [466, 111] on input "[PERSON_NAME] - Install GF internal doors" at bounding box center [445, 108] width 282 height 17
type input "[PERSON_NAME] - Install GF internal doors- [GEOGRAPHIC_DATA]"
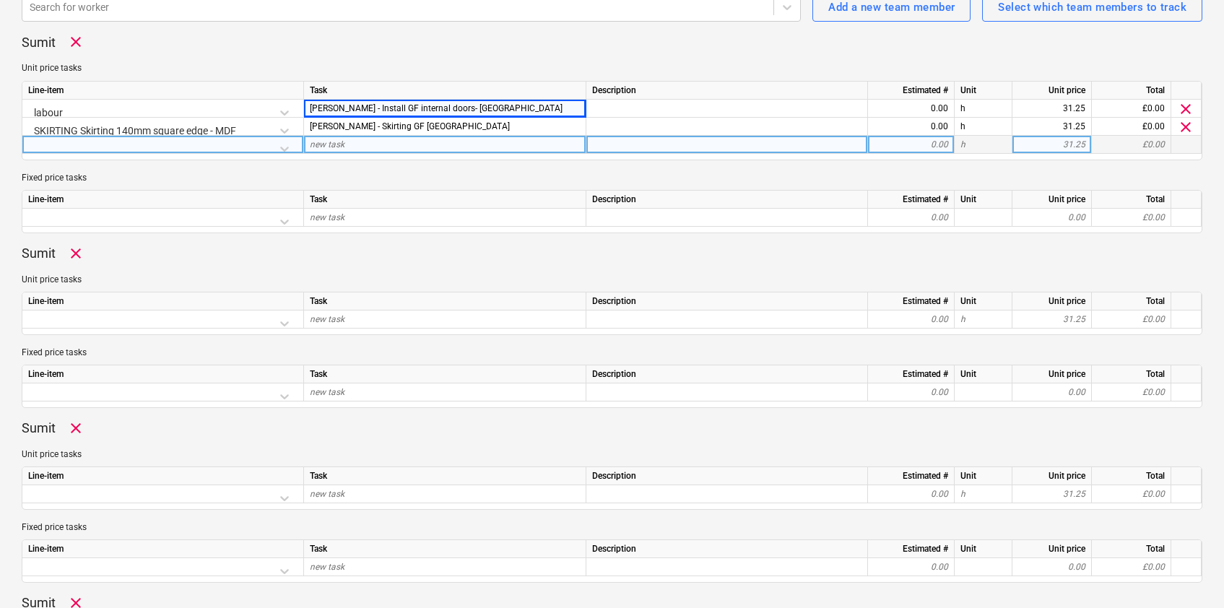
click at [271, 147] on div at bounding box center [162, 148] width 269 height 25
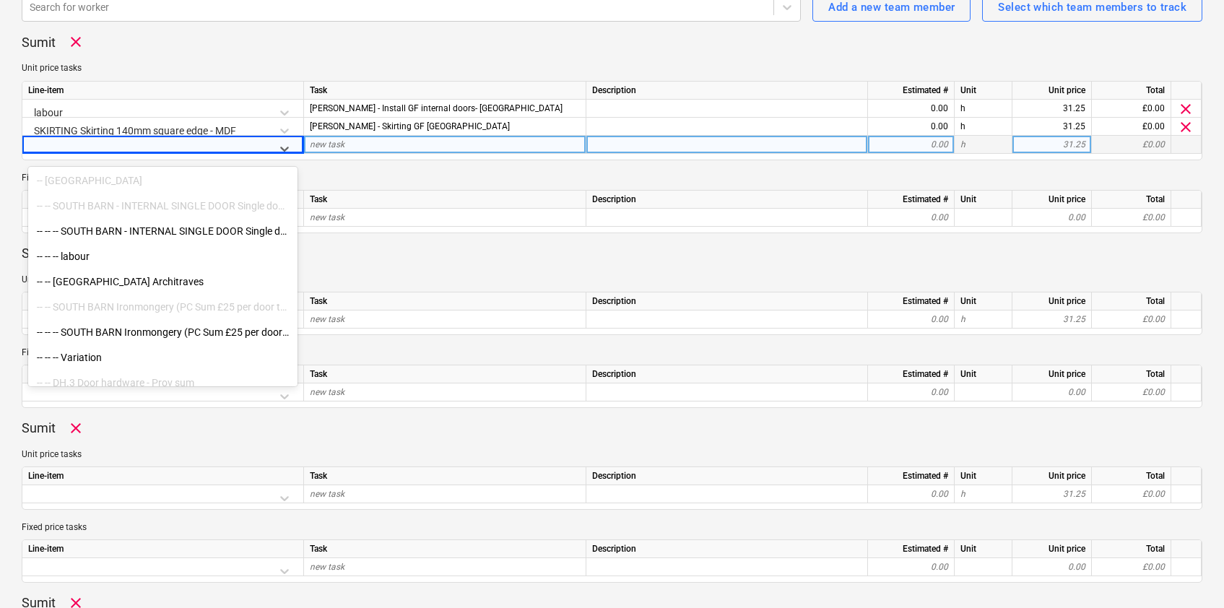
scroll to position [1797, 0]
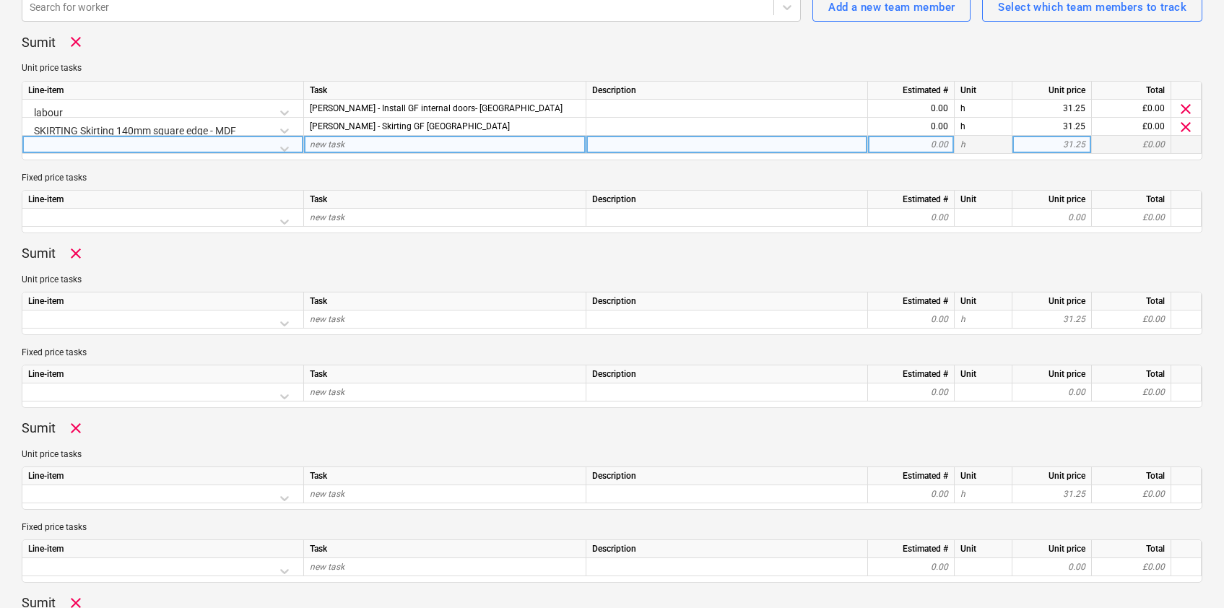
click at [254, 147] on div at bounding box center [162, 148] width 269 height 25
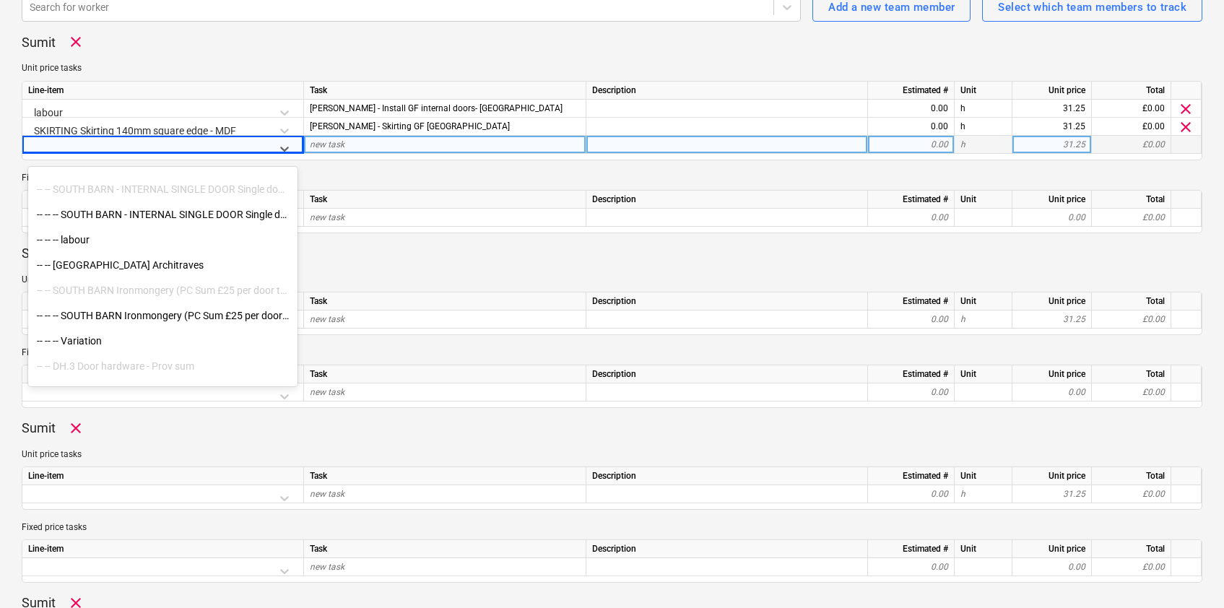
scroll to position [1825, 0]
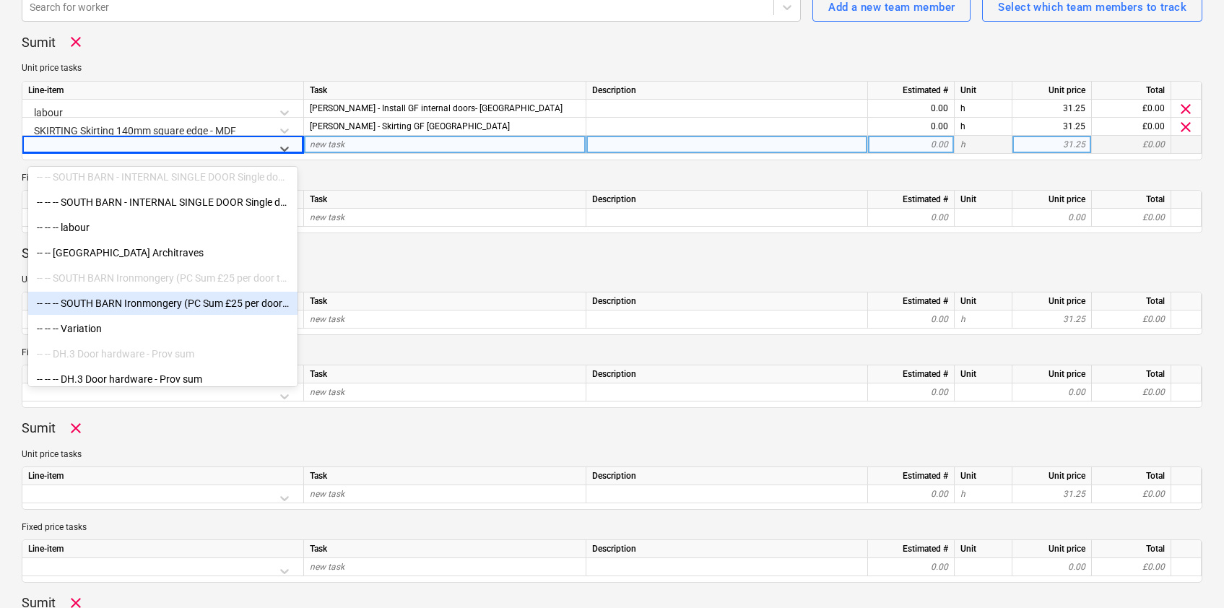
click at [150, 301] on div "-- -- -- SOUTH BARN Ironmongery (PC Sum £25 per door to supply)" at bounding box center [162, 303] width 269 height 23
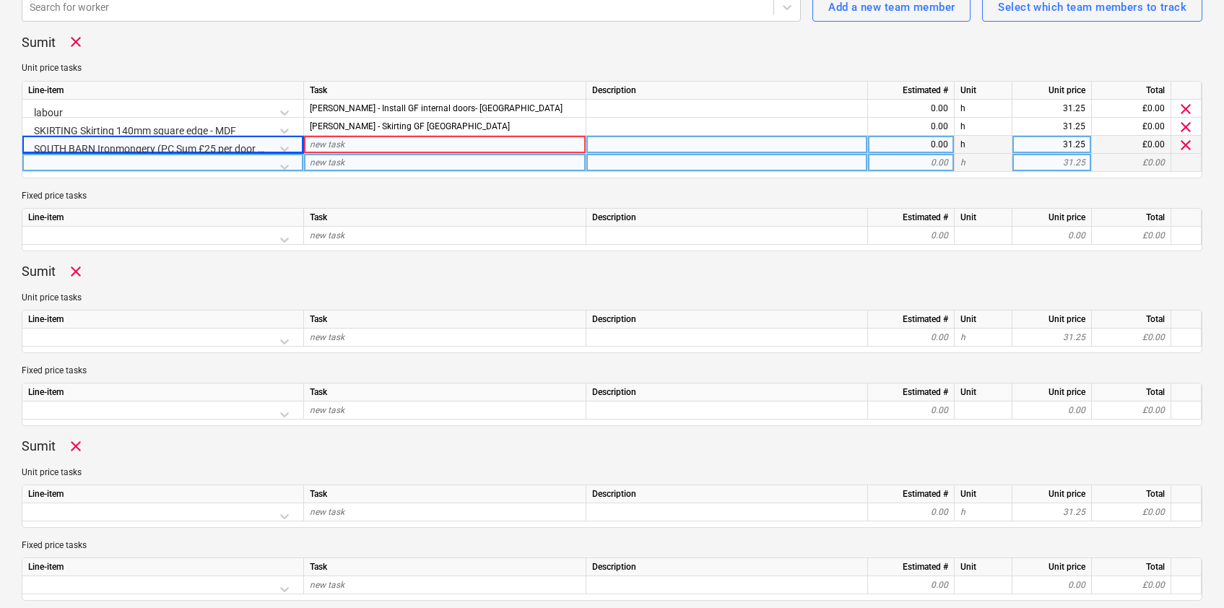
click at [261, 165] on div at bounding box center [162, 166] width 269 height 25
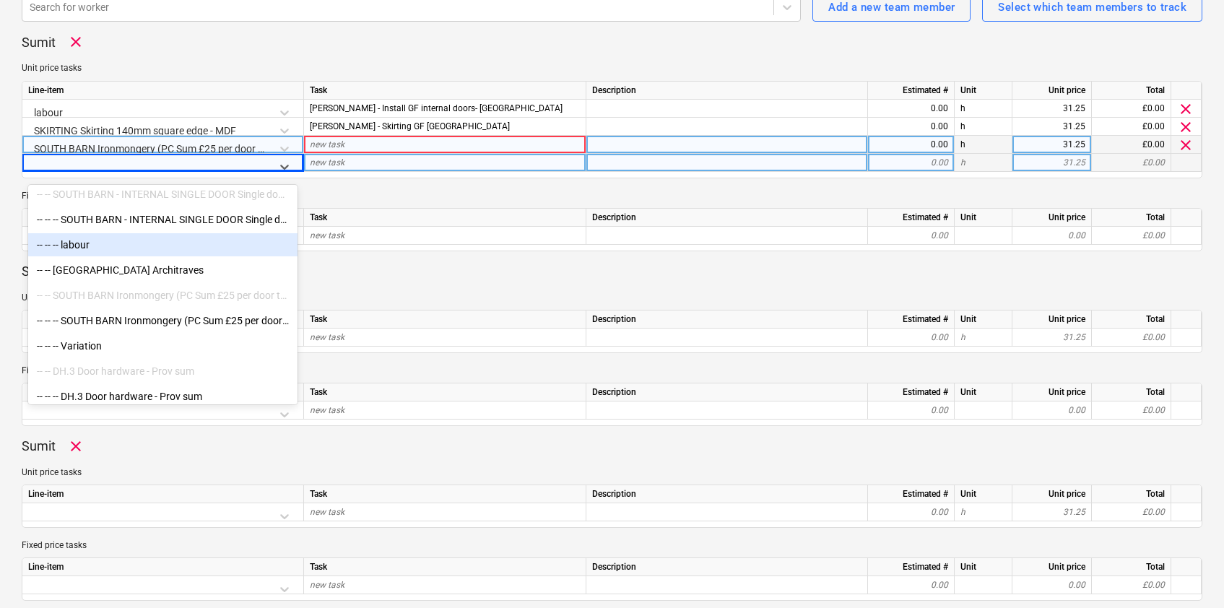
scroll to position [1816, 0]
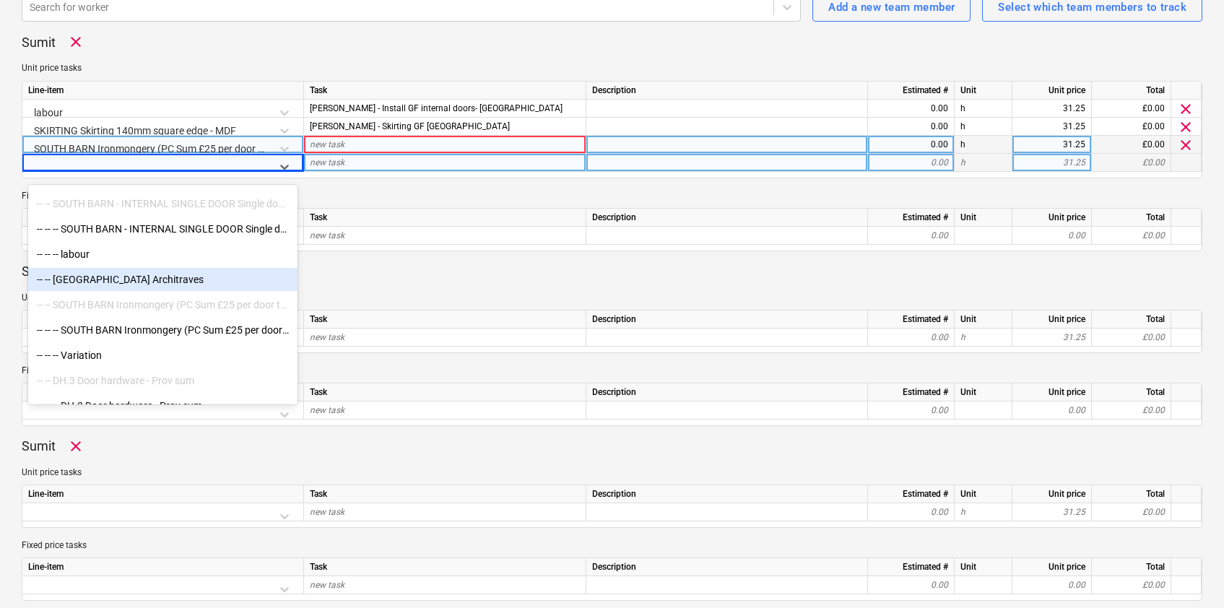
click at [155, 285] on div "-- -- [GEOGRAPHIC_DATA] Architraves" at bounding box center [162, 279] width 269 height 23
type textarea "x"
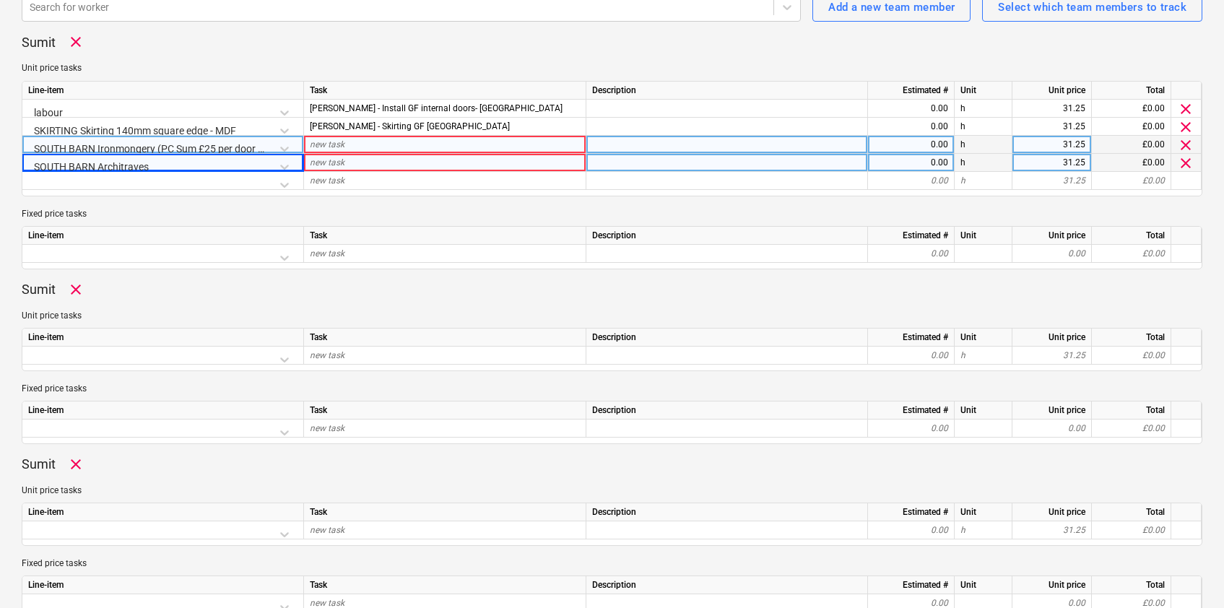
click at [341, 145] on span "new task" at bounding box center [327, 144] width 35 height 10
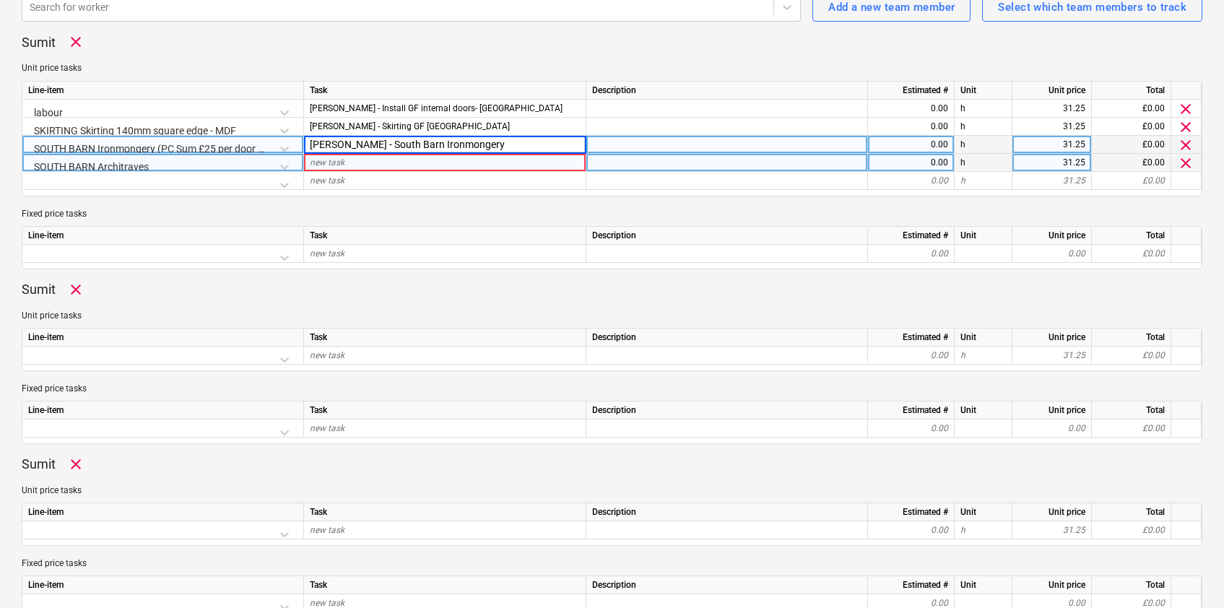
type input "[PERSON_NAME] - South Barn Ironmongery"
type textarea "x"
click at [349, 163] on div "new task" at bounding box center [445, 163] width 282 height 18
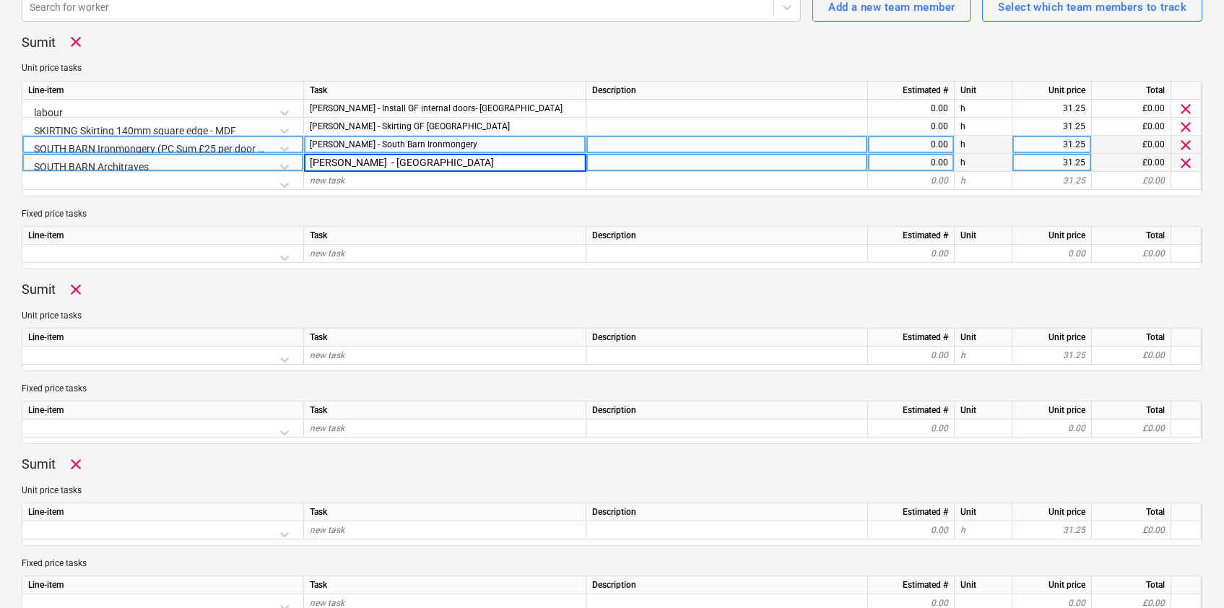
type input "[PERSON_NAME] - [GEOGRAPHIC_DATA]"
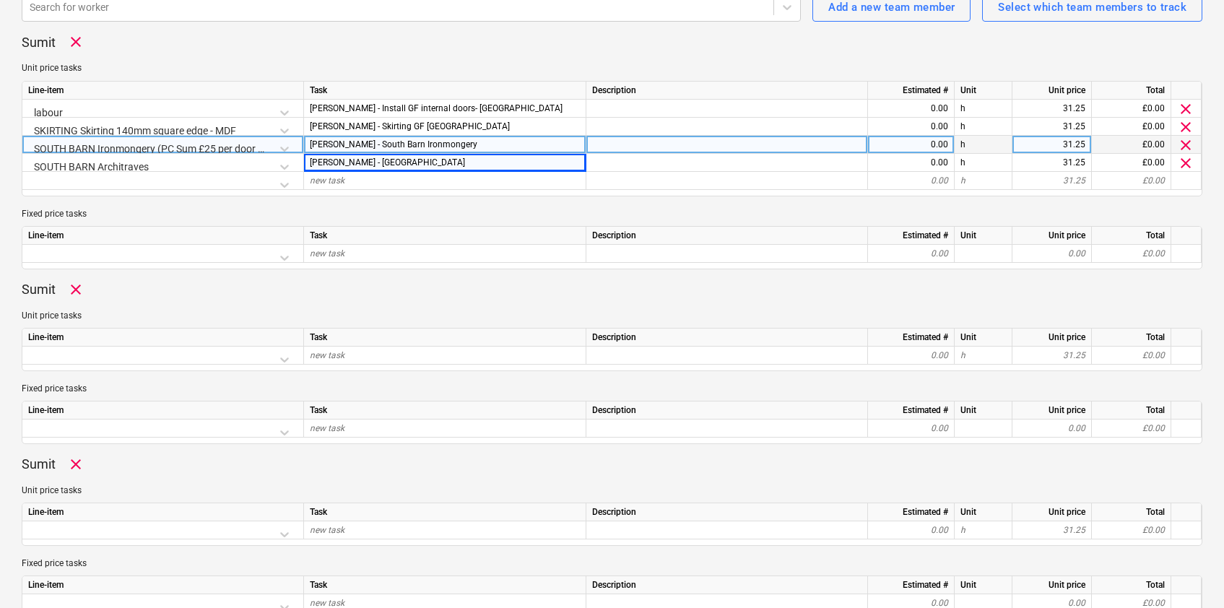
drag, startPoint x: 243, startPoint y: 182, endPoint x: 282, endPoint y: 194, distance: 41.6
click at [243, 182] on div at bounding box center [162, 184] width 269 height 25
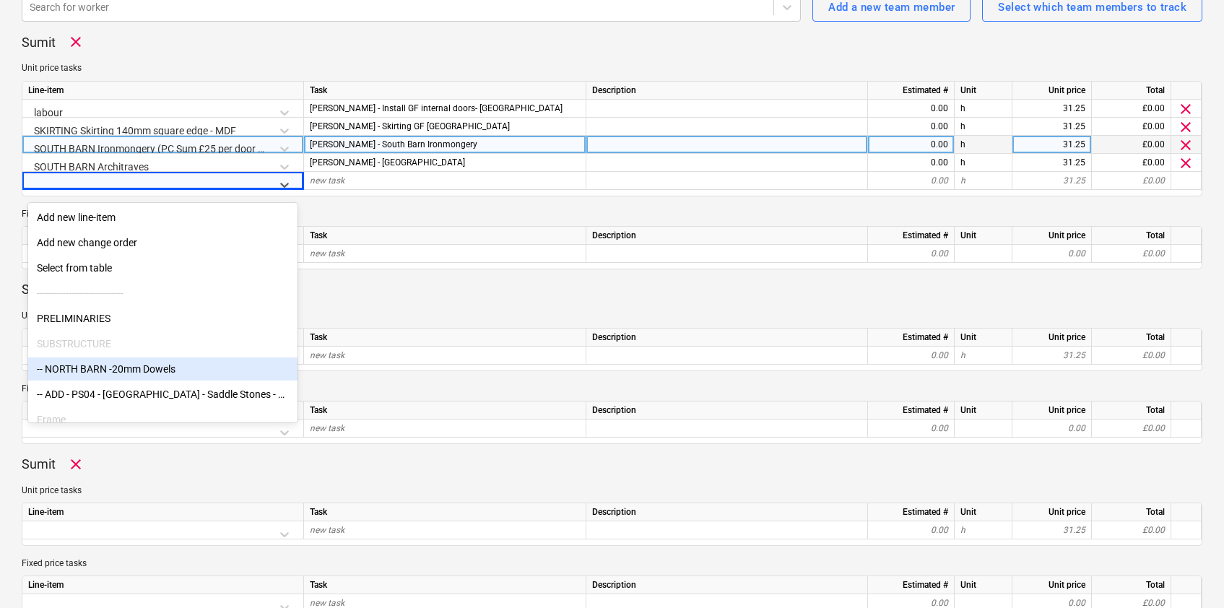
click at [149, 372] on div "-- NORTH BARN -20mm Dowels" at bounding box center [162, 369] width 269 height 23
type textarea "x"
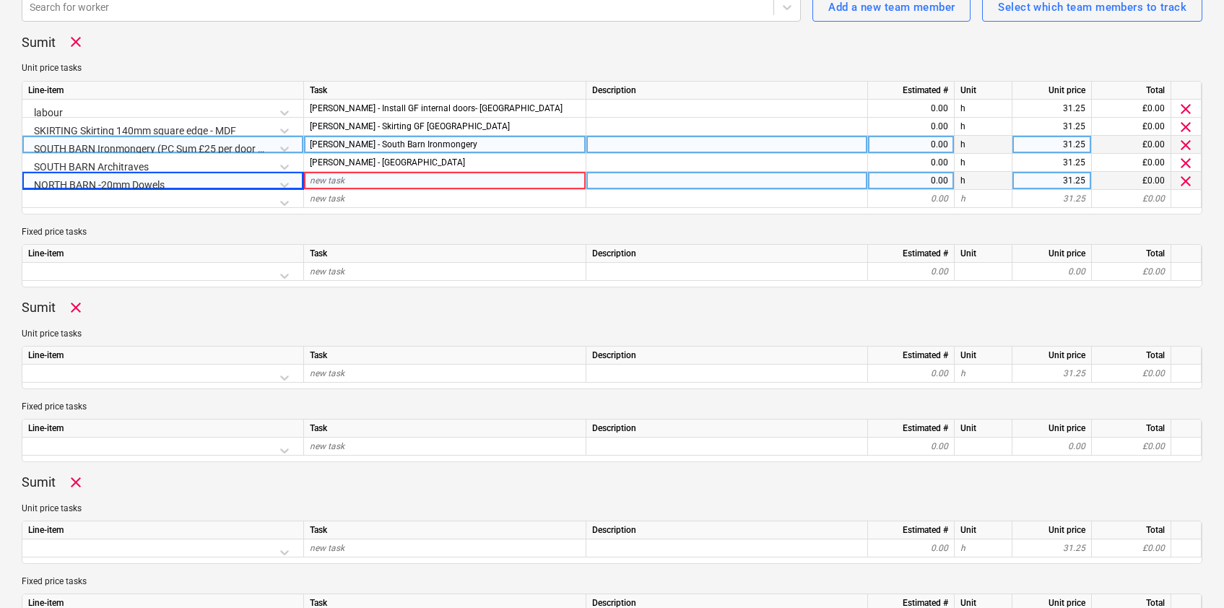
click at [318, 183] on span "new task" at bounding box center [327, 181] width 35 height 10
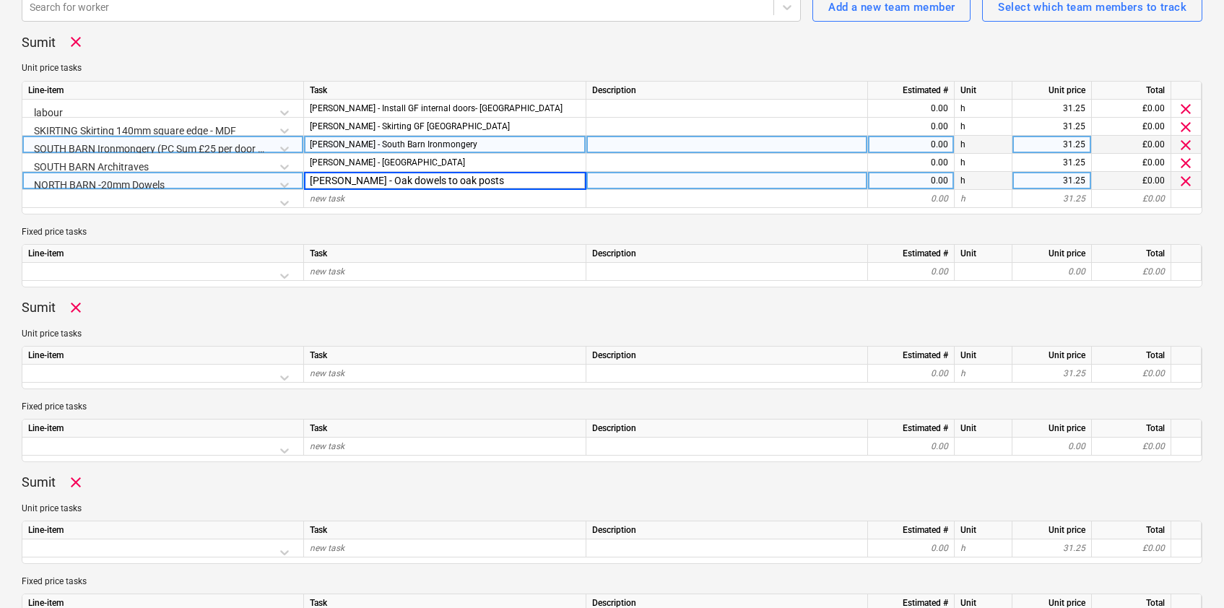
type input "[PERSON_NAME] - Oak dowels to oak posts"
click at [924, 181] on div "0.00" at bounding box center [911, 181] width 74 height 18
type textarea "x"
type input "2"
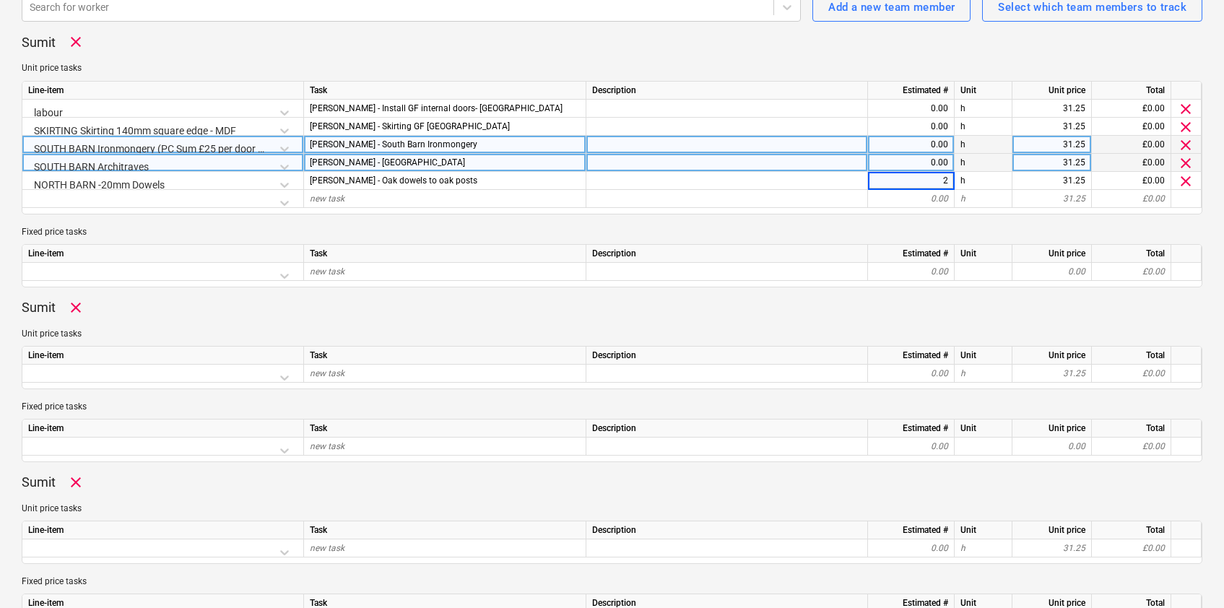
type textarea "x"
click at [922, 163] on div "0.00" at bounding box center [911, 163] width 74 height 18
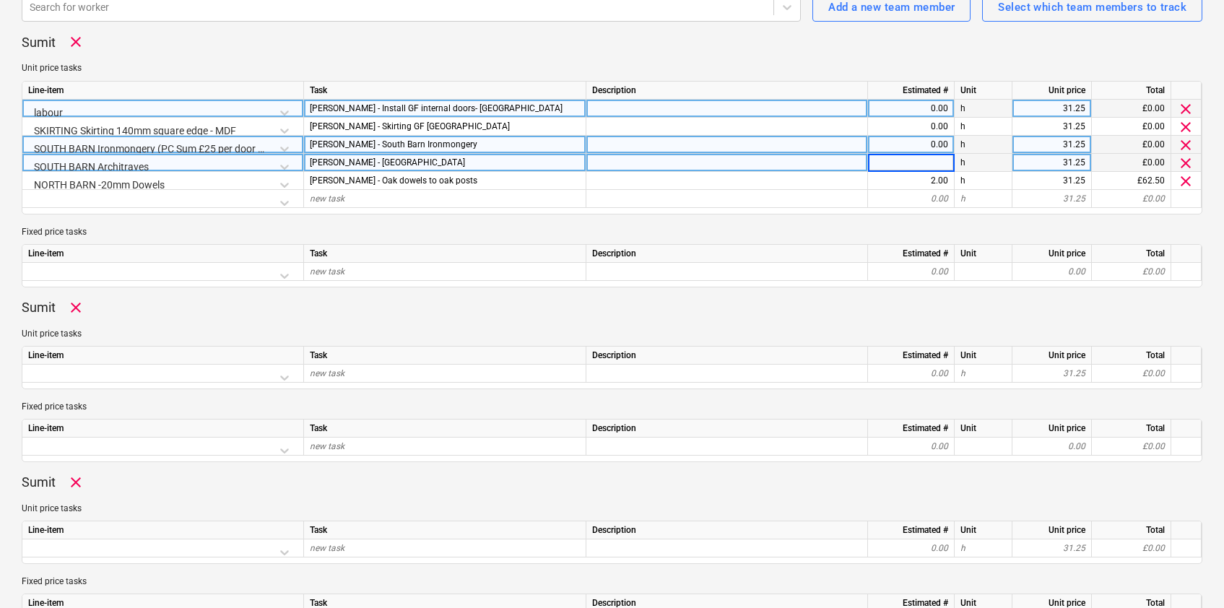
click at [921, 110] on div "0.00" at bounding box center [911, 109] width 74 height 18
type input "2"
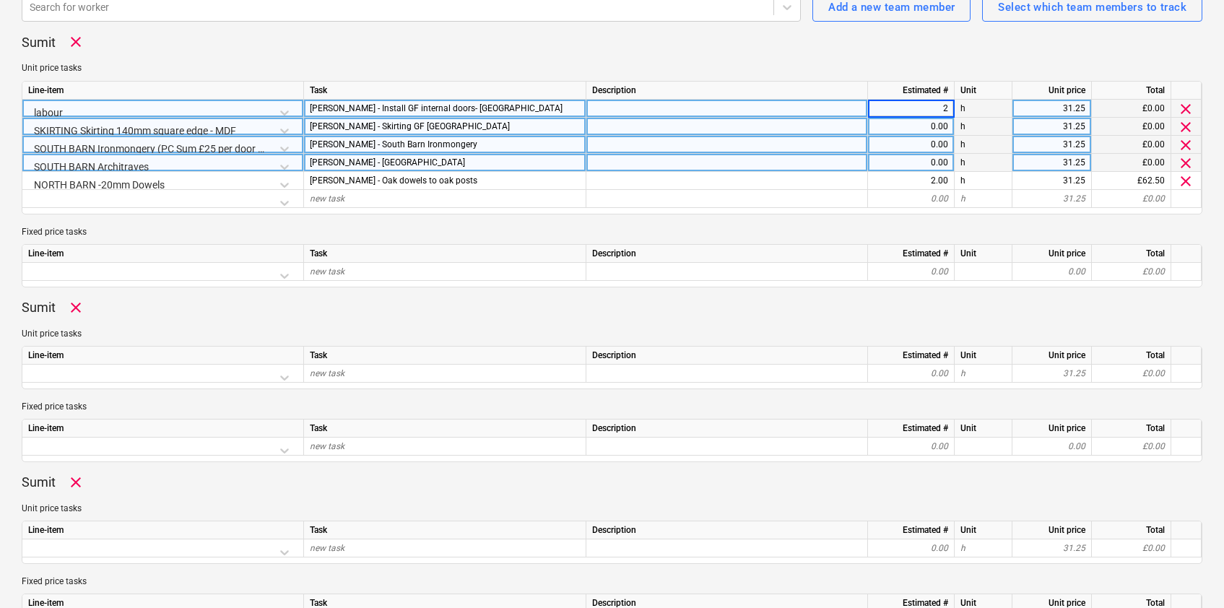
click at [916, 126] on div "0.00" at bounding box center [911, 127] width 74 height 18
type textarea "x"
type input "1"
click at [919, 144] on div "0.00" at bounding box center [911, 145] width 74 height 18
type textarea "x"
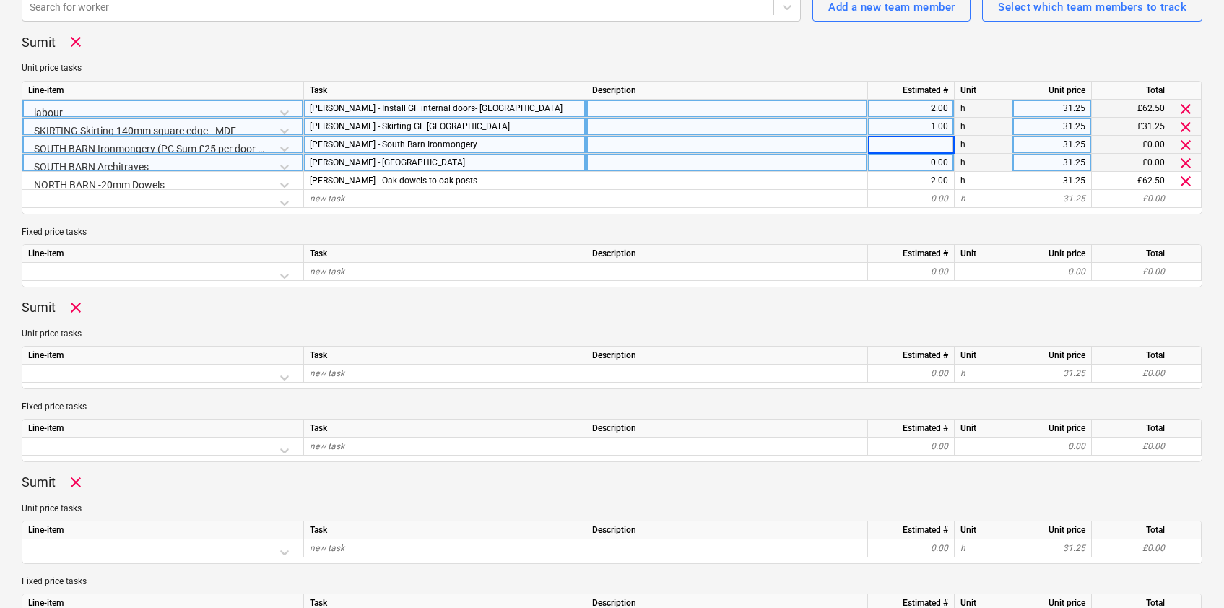
type input "1"
click at [917, 162] on div "0.00" at bounding box center [911, 163] width 74 height 18
type textarea "x"
type input "1"
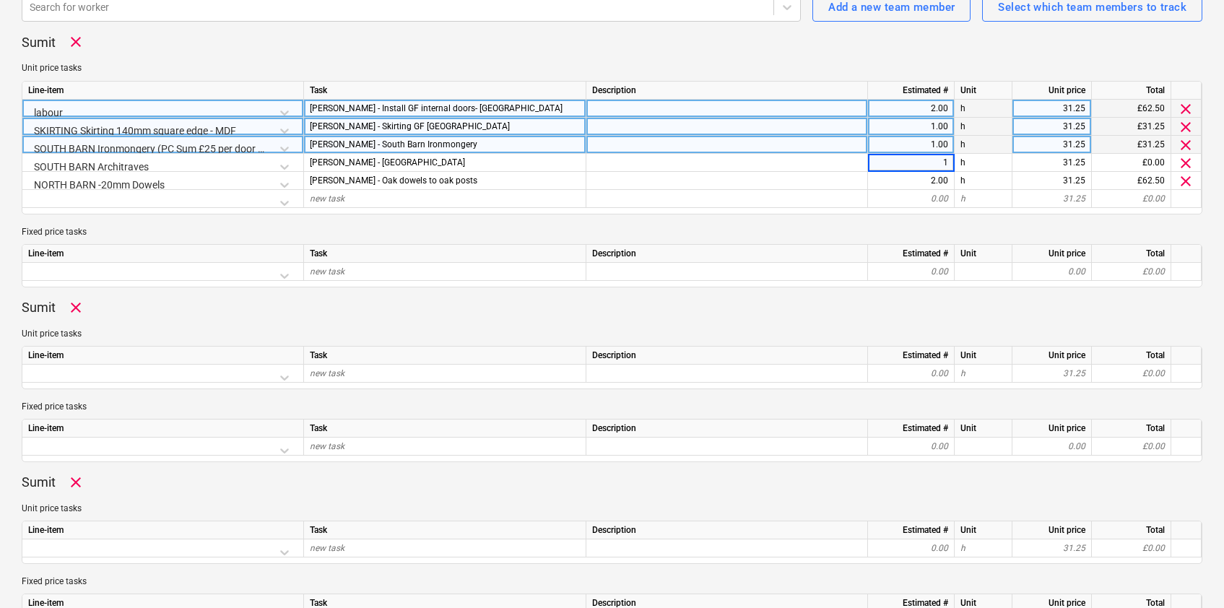
click at [930, 144] on div "1.00" at bounding box center [911, 145] width 74 height 18
type textarea "x"
type input "2"
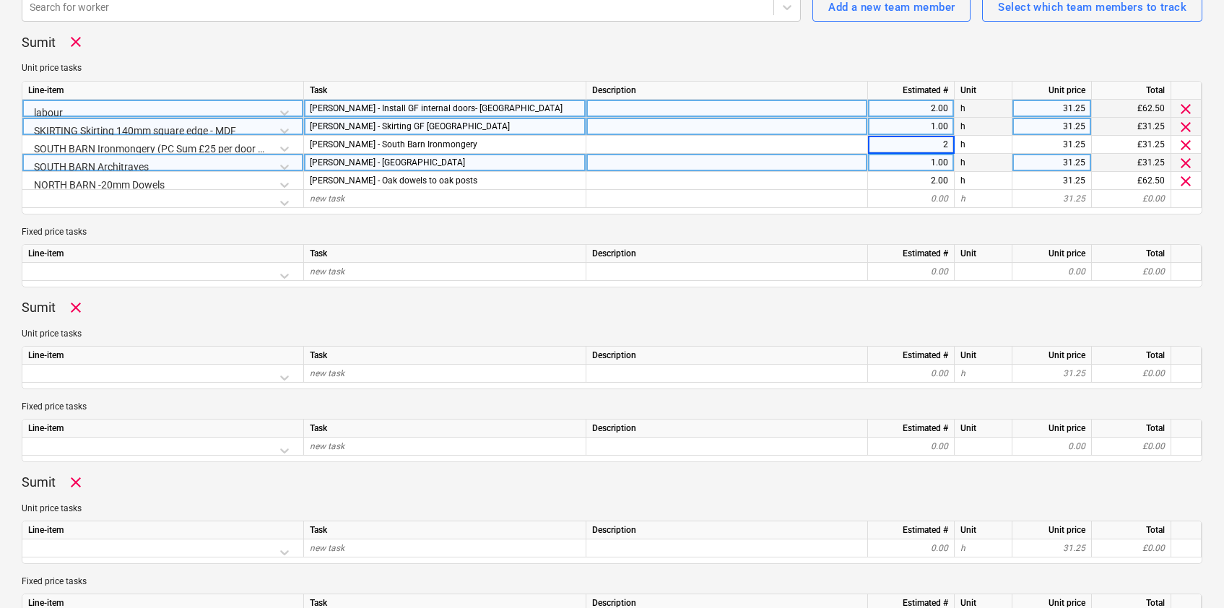
click at [912, 165] on div "1.00" at bounding box center [911, 163] width 74 height 18
click at [816, 234] on p "Fixed price tasks" at bounding box center [612, 232] width 1181 height 12
click at [856, 233] on p "Fixed price tasks" at bounding box center [612, 232] width 1181 height 12
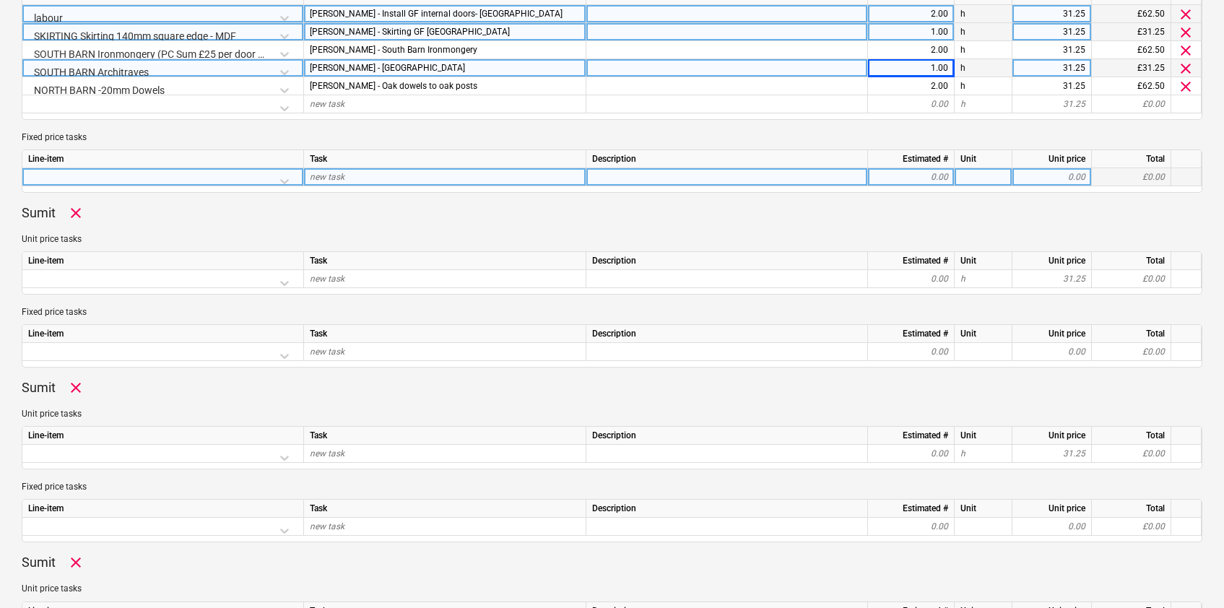
scroll to position [617, 0]
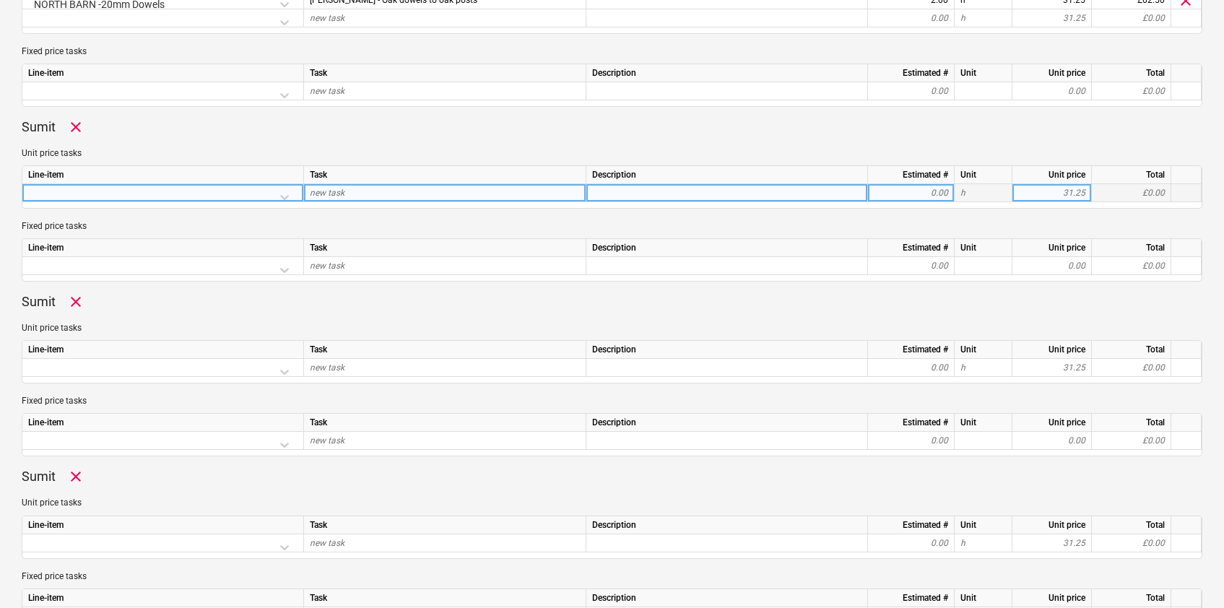
click at [289, 196] on div at bounding box center [162, 196] width 269 height 25
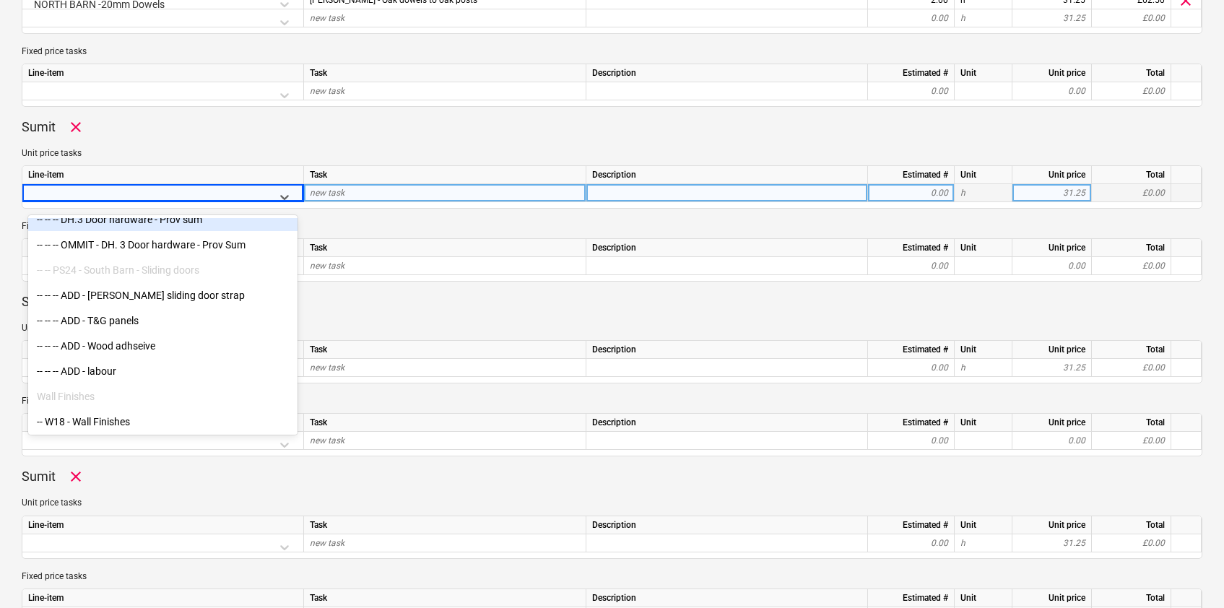
scroll to position [2045, 0]
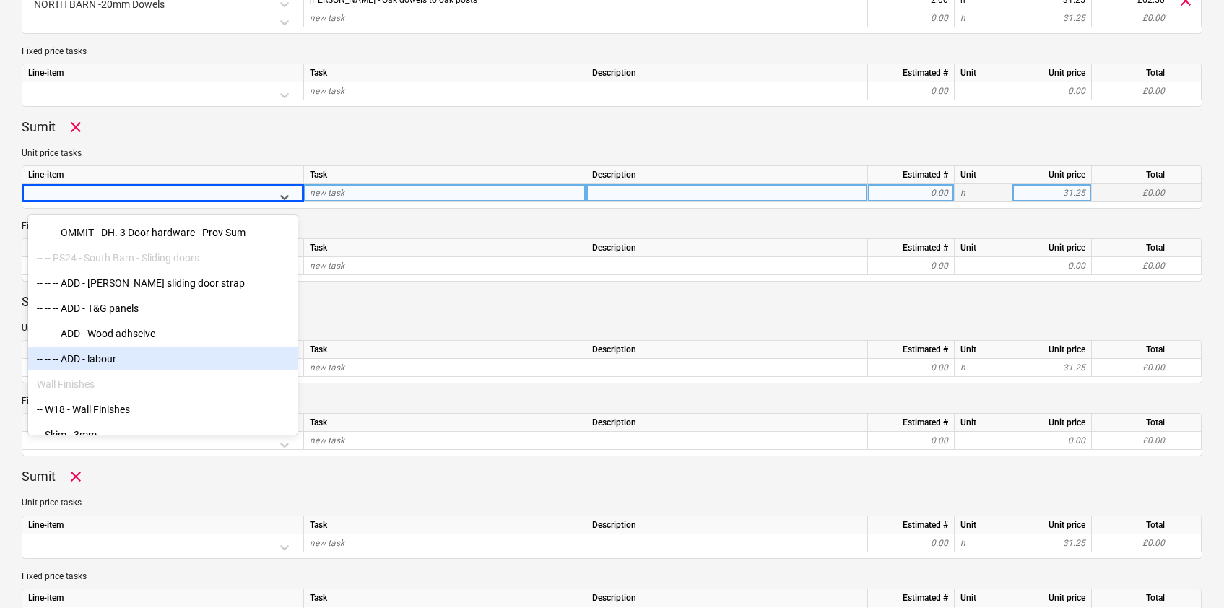
click at [98, 358] on div "-- -- -- Variation -- -- DH.3 Door hardware - Prov sum -- -- -- DH.3 Door hardw…" at bounding box center [162, 326] width 269 height 217
click at [116, 355] on div "-- -- -- ADD - labour" at bounding box center [162, 356] width 269 height 23
type textarea "x"
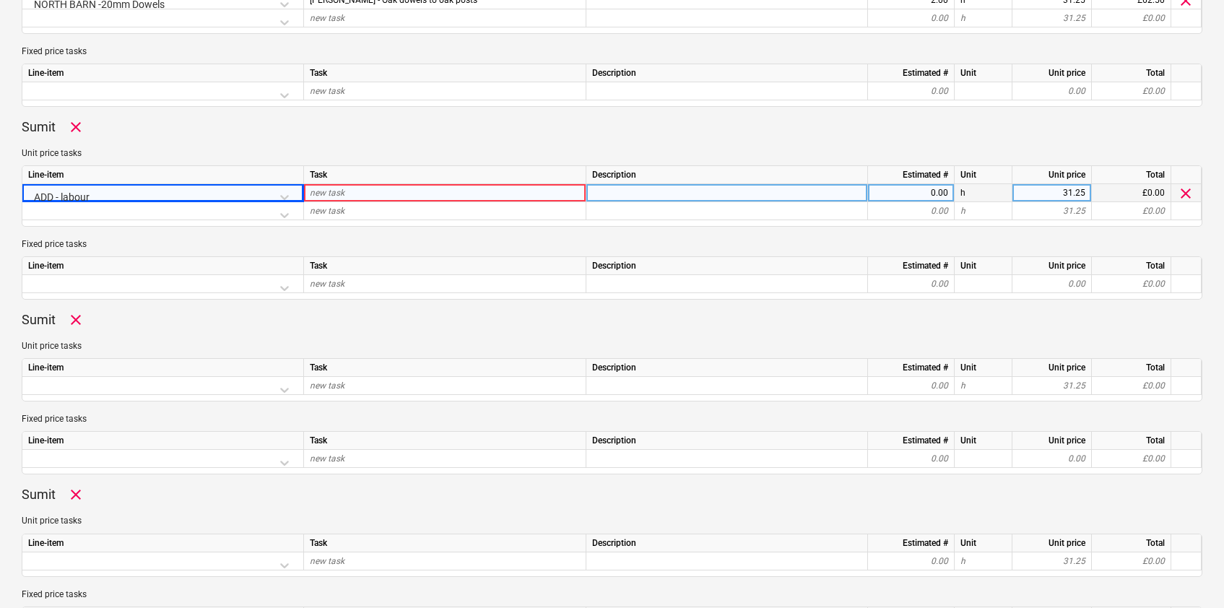
click at [336, 194] on span "new task" at bounding box center [327, 193] width 35 height 10
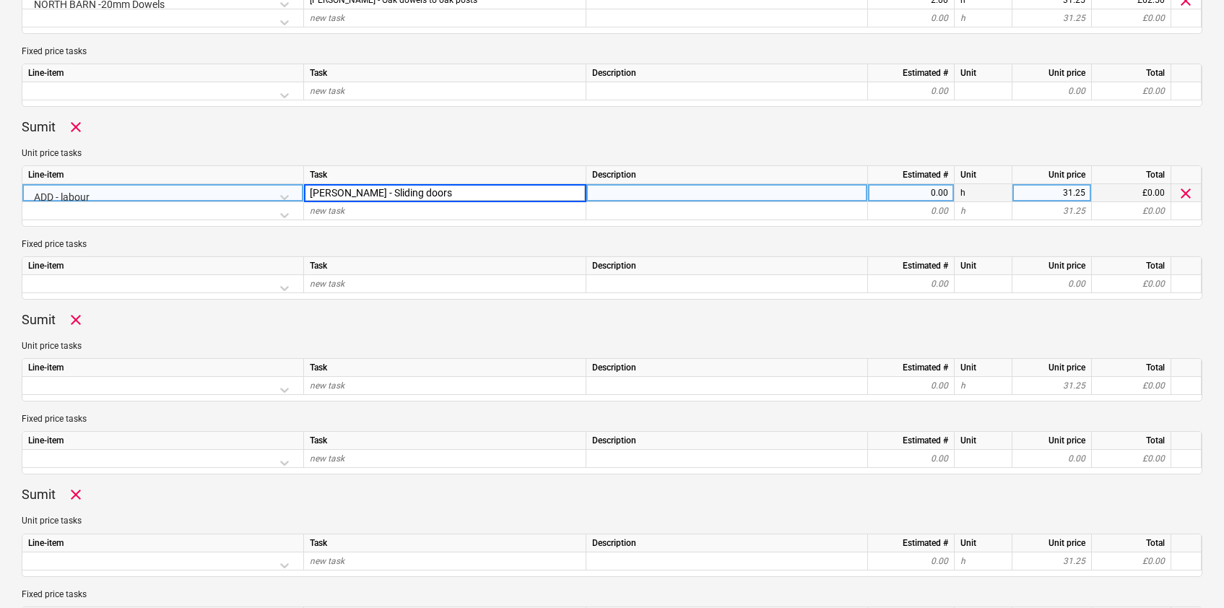
type input "[PERSON_NAME] - Sliding doors"
click at [894, 186] on div "0.00" at bounding box center [911, 193] width 74 height 18
type textarea "x"
type input "8"
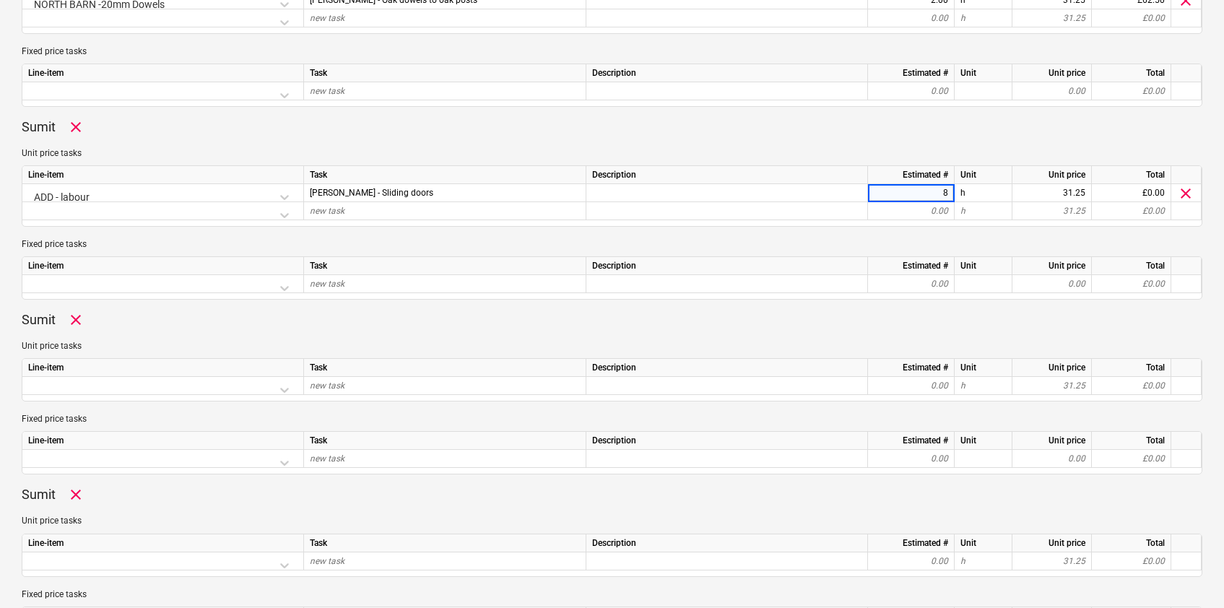
click at [797, 240] on p "Fixed price tasks" at bounding box center [612, 244] width 1181 height 12
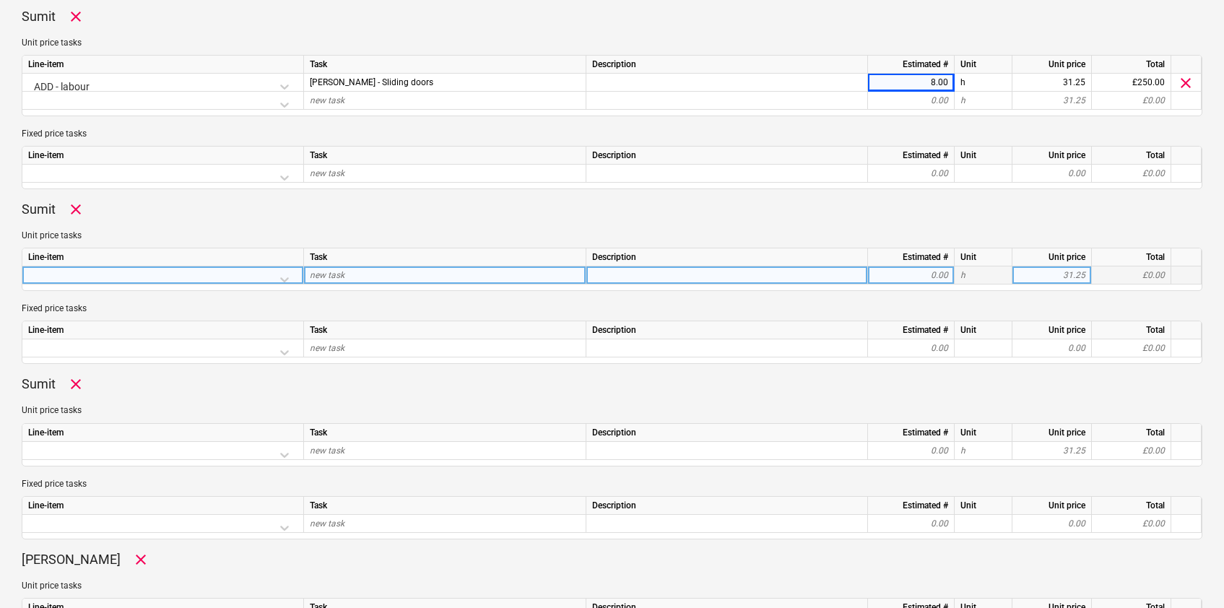
click at [295, 282] on div at bounding box center [162, 279] width 269 height 25
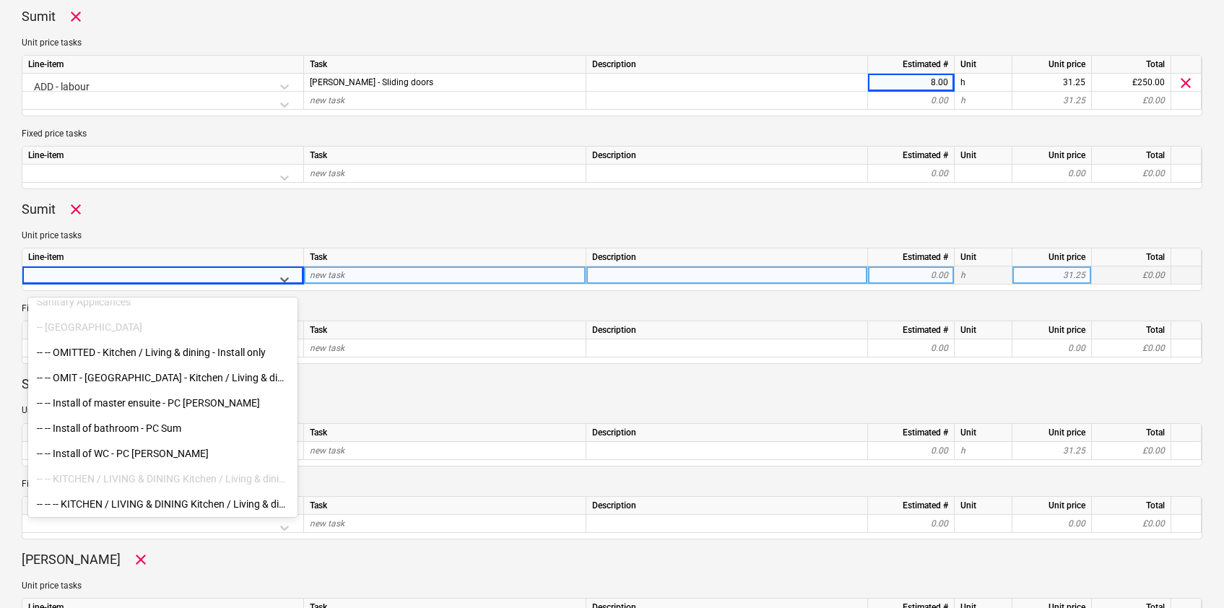
scroll to position [3733, 0]
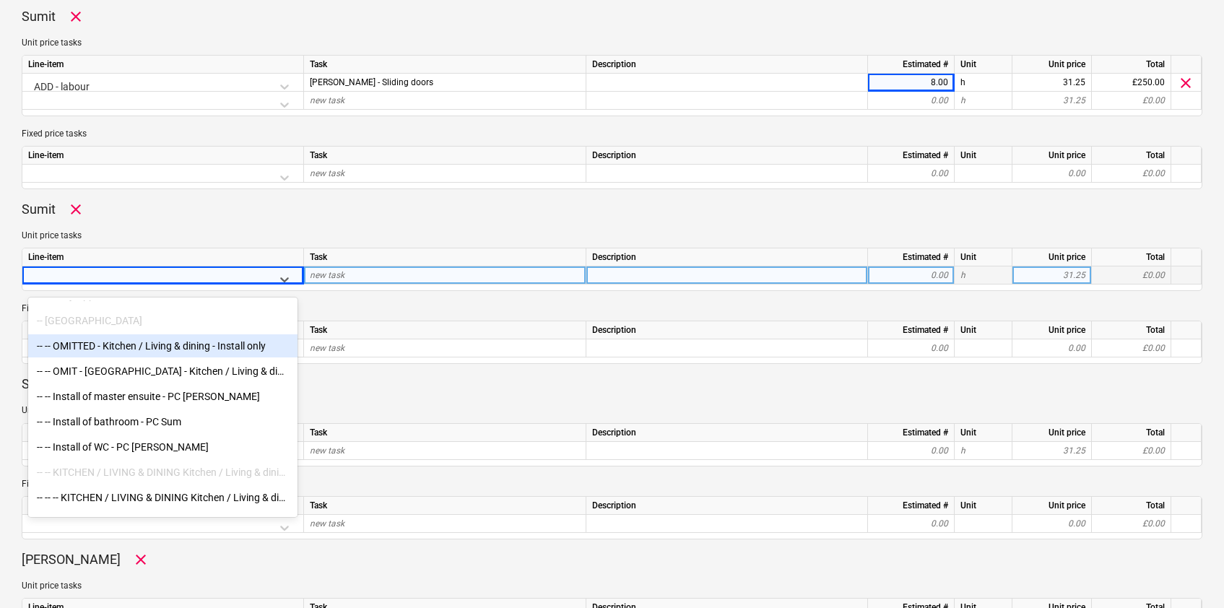
click at [192, 347] on div "-- -- OMITTED - Kitchen / Living & dining - Install only" at bounding box center [162, 345] width 269 height 23
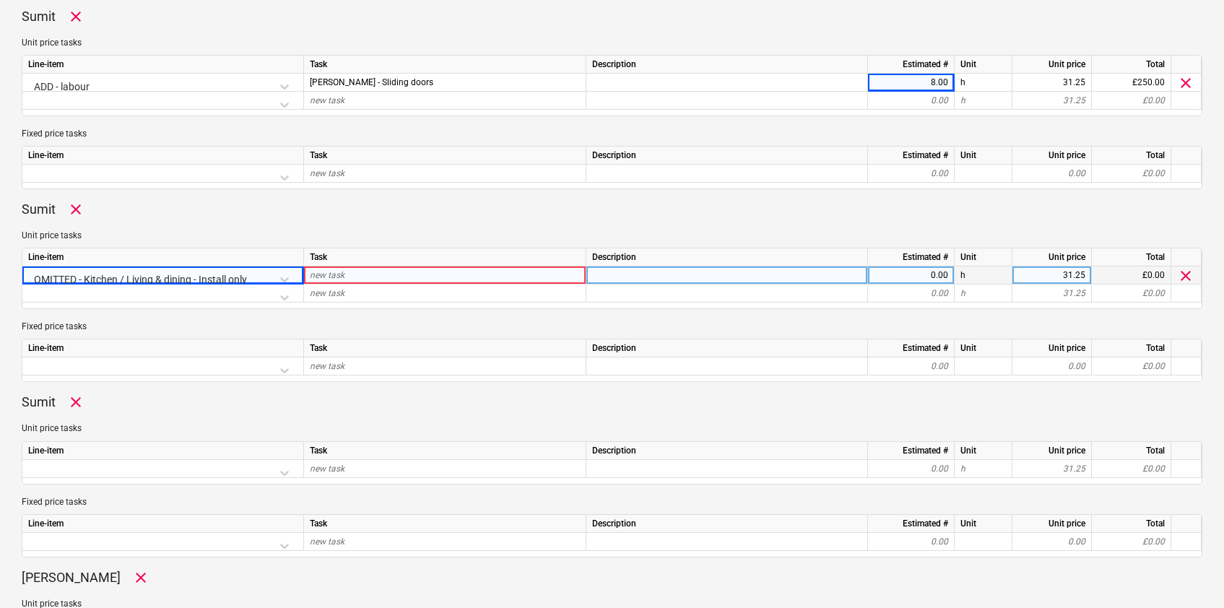
click at [288, 280] on div "OMITTED - Kitchen / Living & dining - Install only" at bounding box center [162, 279] width 269 height 25
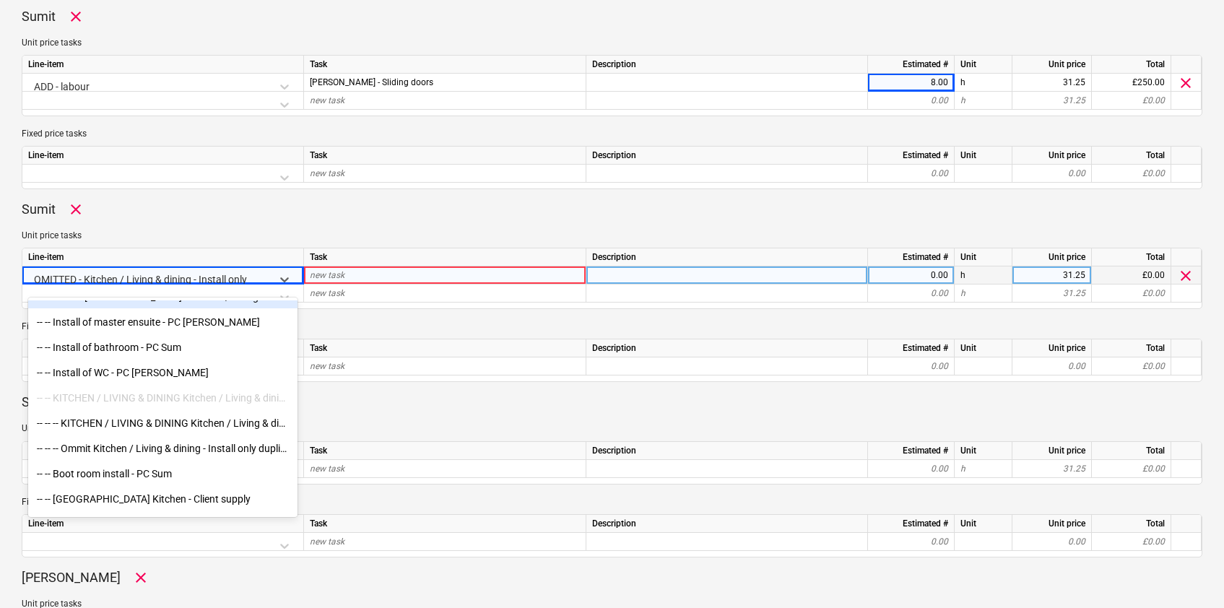
scroll to position [3839, 0]
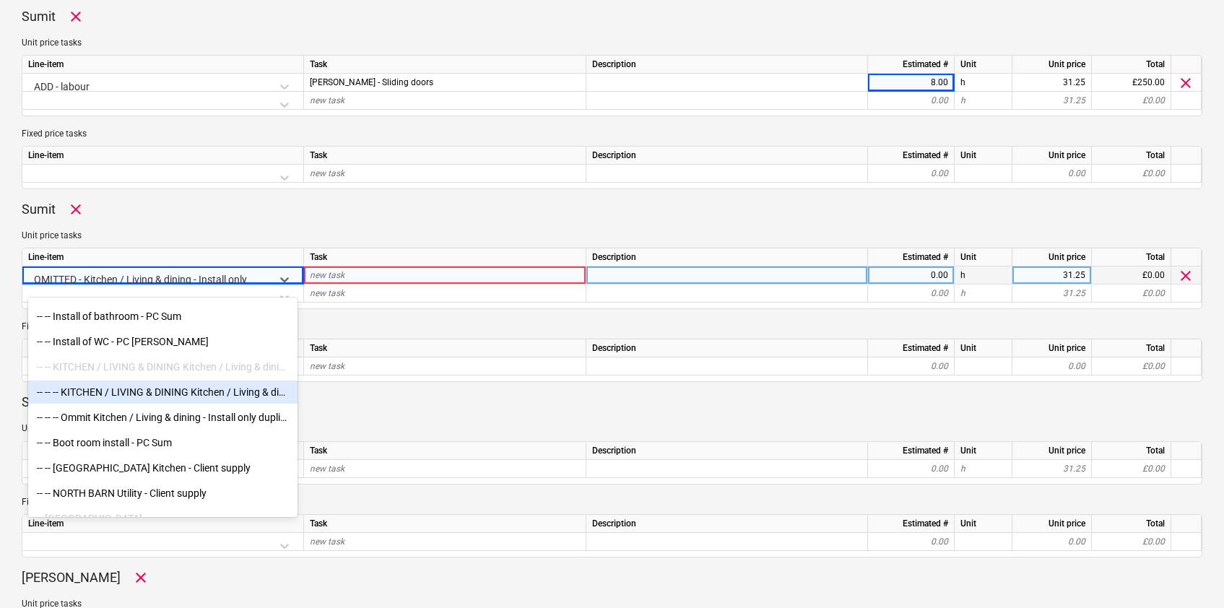
click at [149, 394] on div "-- -- -- KITCHEN / LIVING & DINING Kitchen / Living & dining - Install only" at bounding box center [162, 392] width 269 height 23
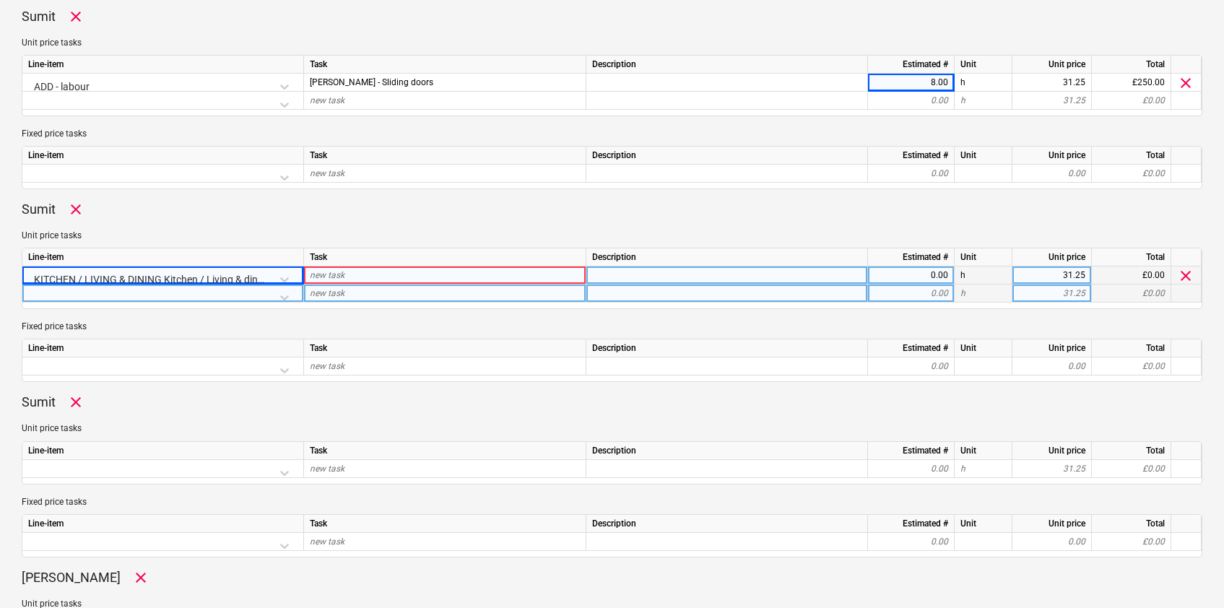
click at [281, 297] on div at bounding box center [162, 297] width 269 height 25
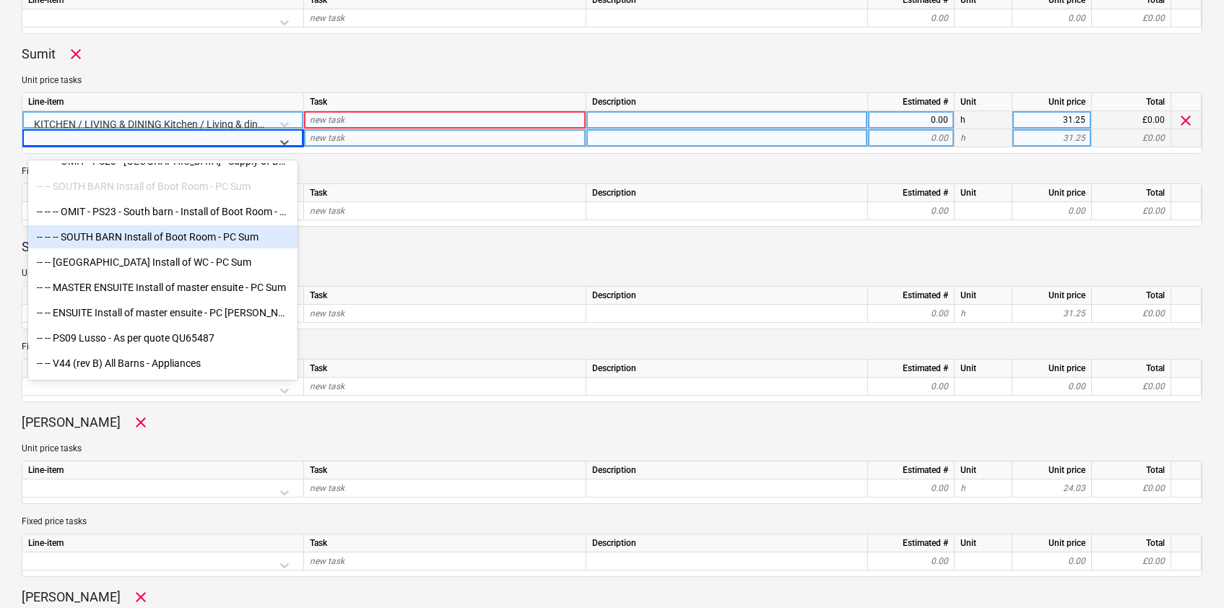
scroll to position [4248, 0]
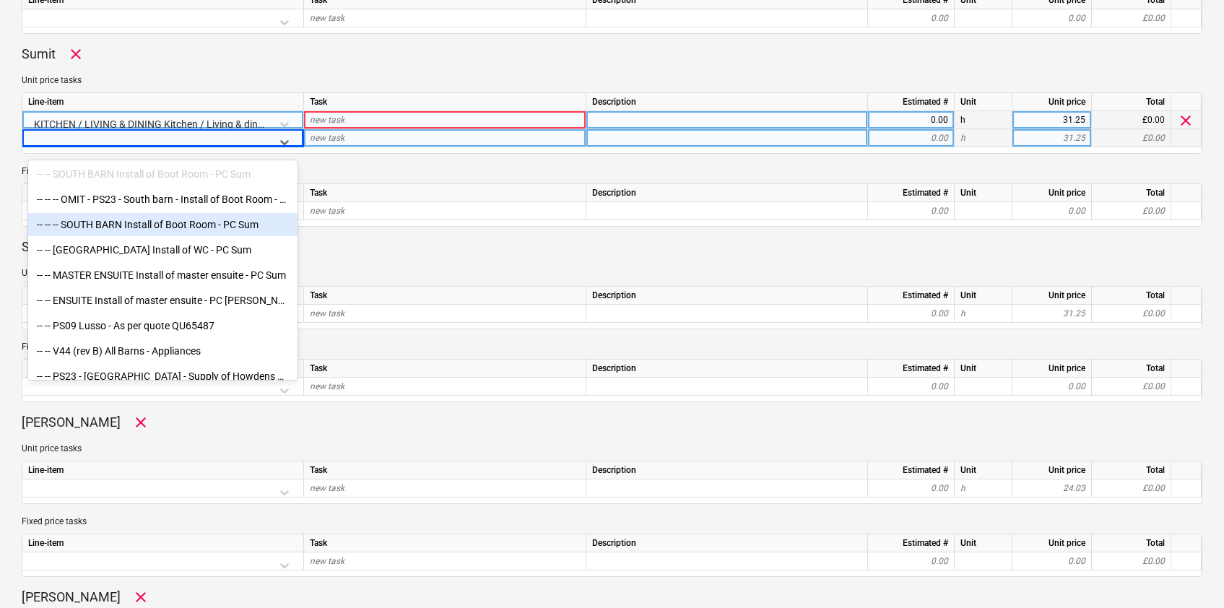
click at [157, 227] on div "-- -- -- SOUTH BARN Install of Boot Room - PC Sum" at bounding box center [162, 224] width 269 height 23
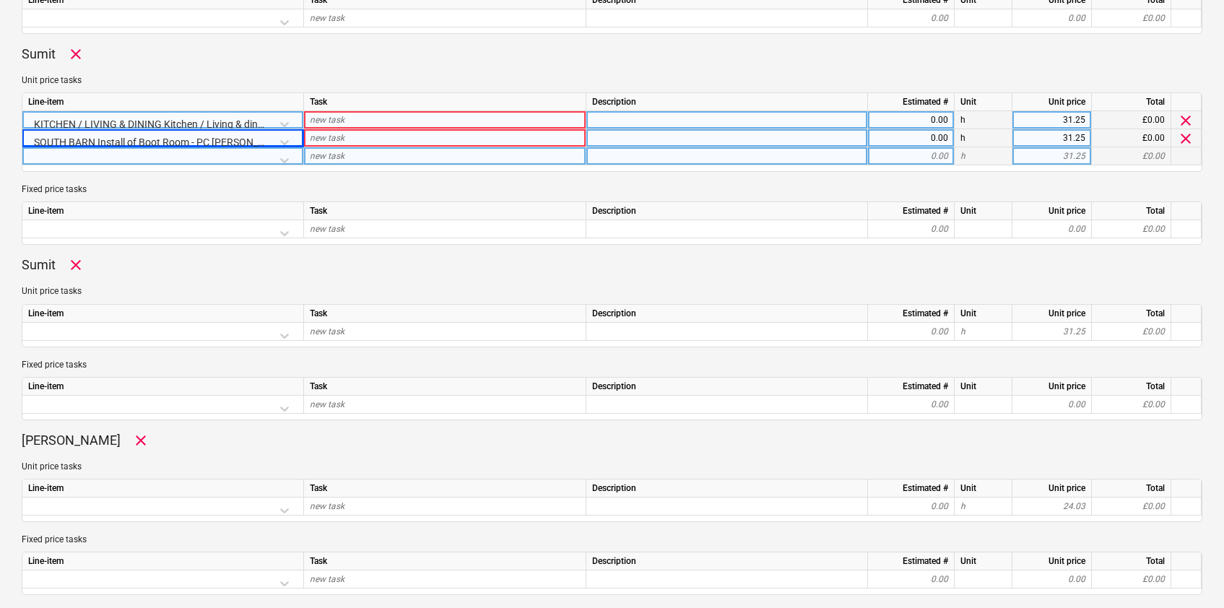
click at [285, 160] on div at bounding box center [162, 159] width 269 height 25
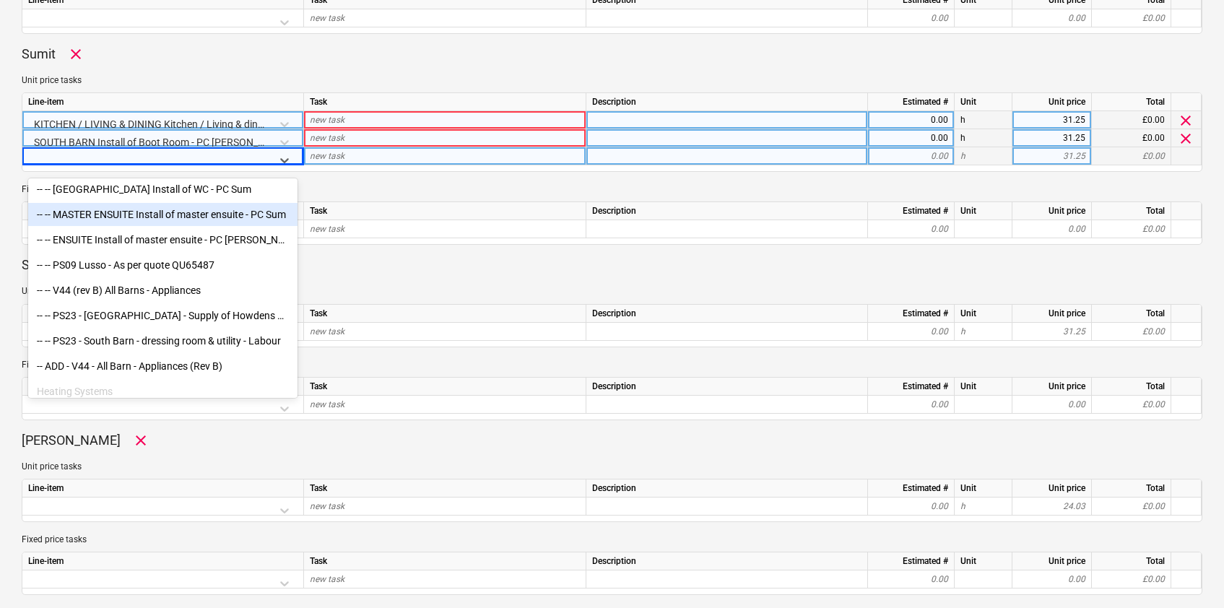
scroll to position [4331, 0]
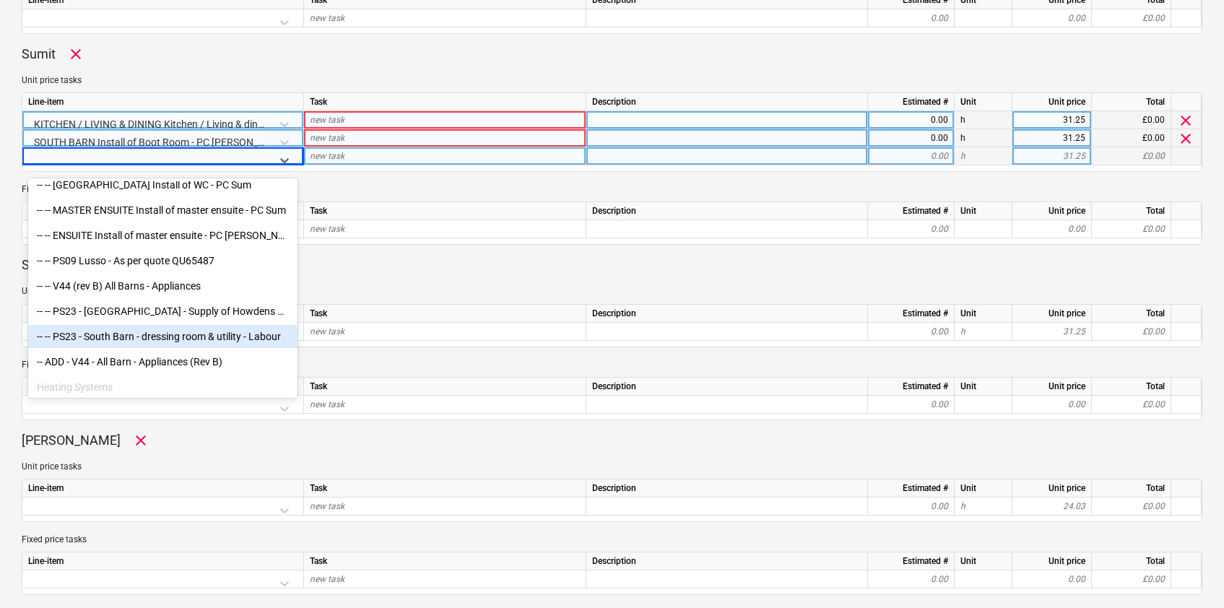
click at [188, 341] on div "-- -- PS23 - South Barn - dressing room & utility - Labour" at bounding box center [162, 336] width 269 height 23
type textarea "x"
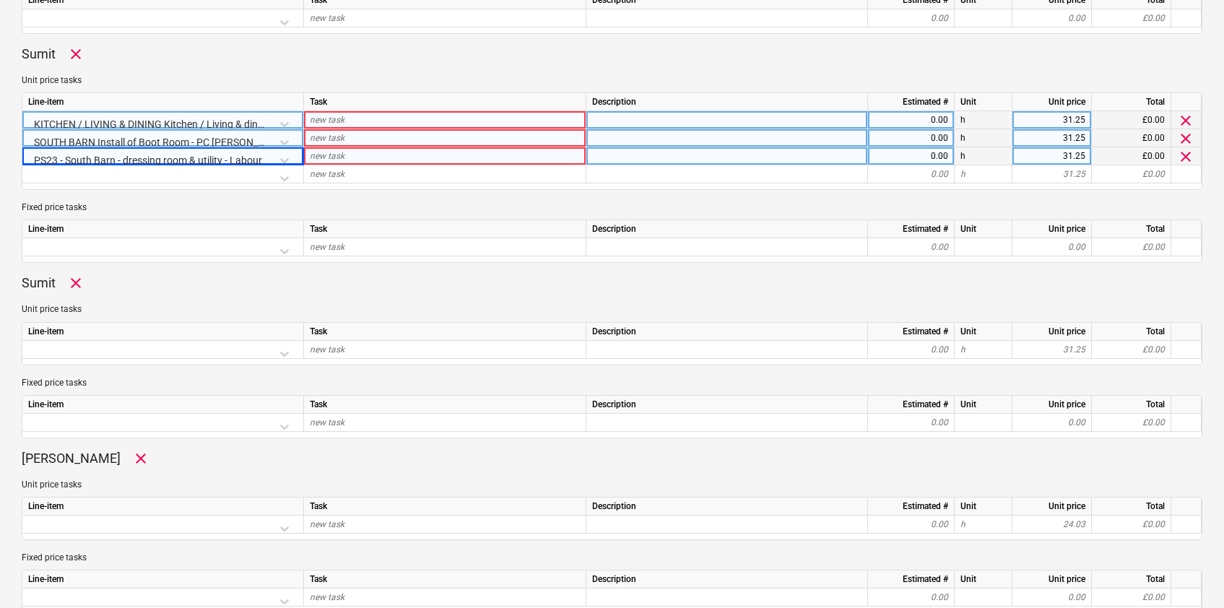
click at [328, 122] on span "new task" at bounding box center [327, 120] width 35 height 10
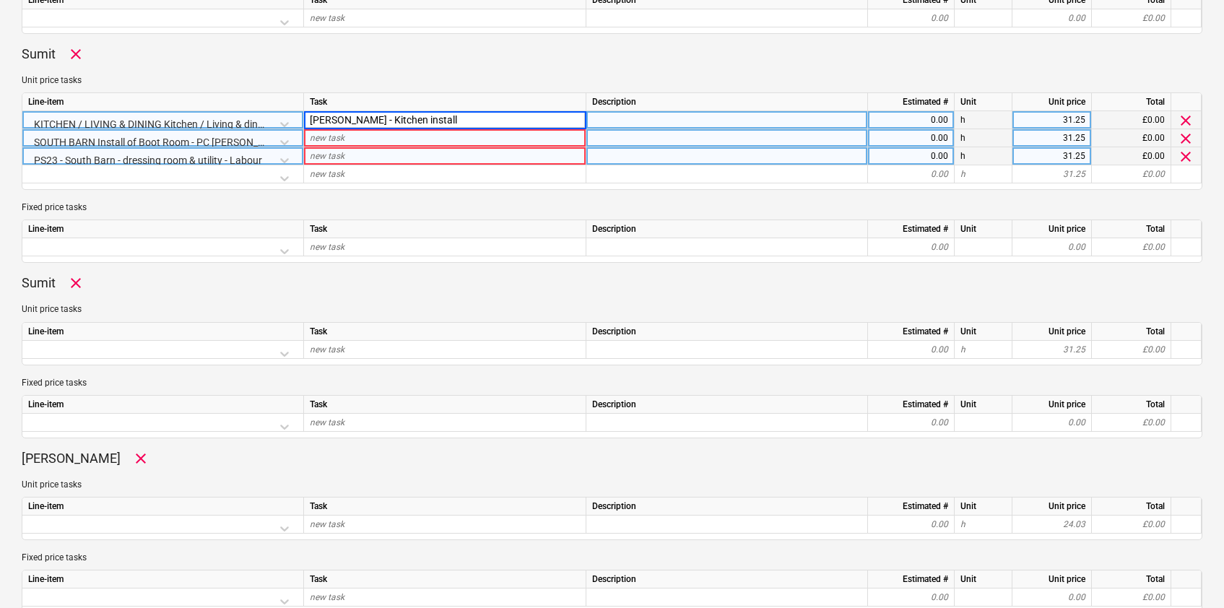
type input "[PERSON_NAME] - Kitchen install"
type textarea "x"
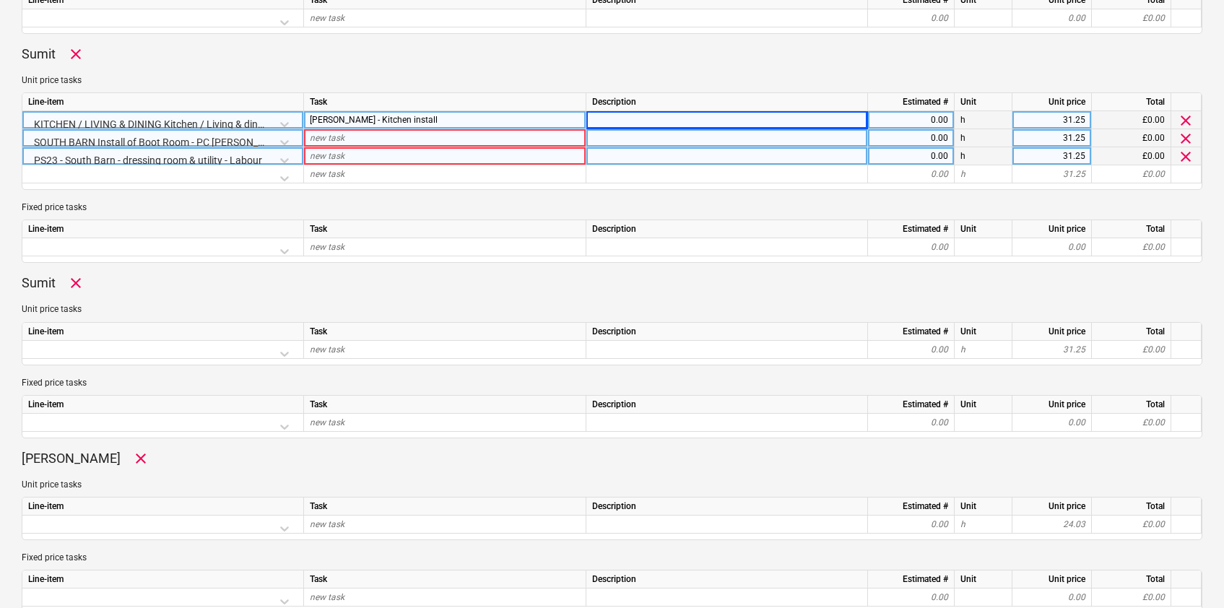
click at [356, 139] on div "new task" at bounding box center [445, 138] width 282 height 18
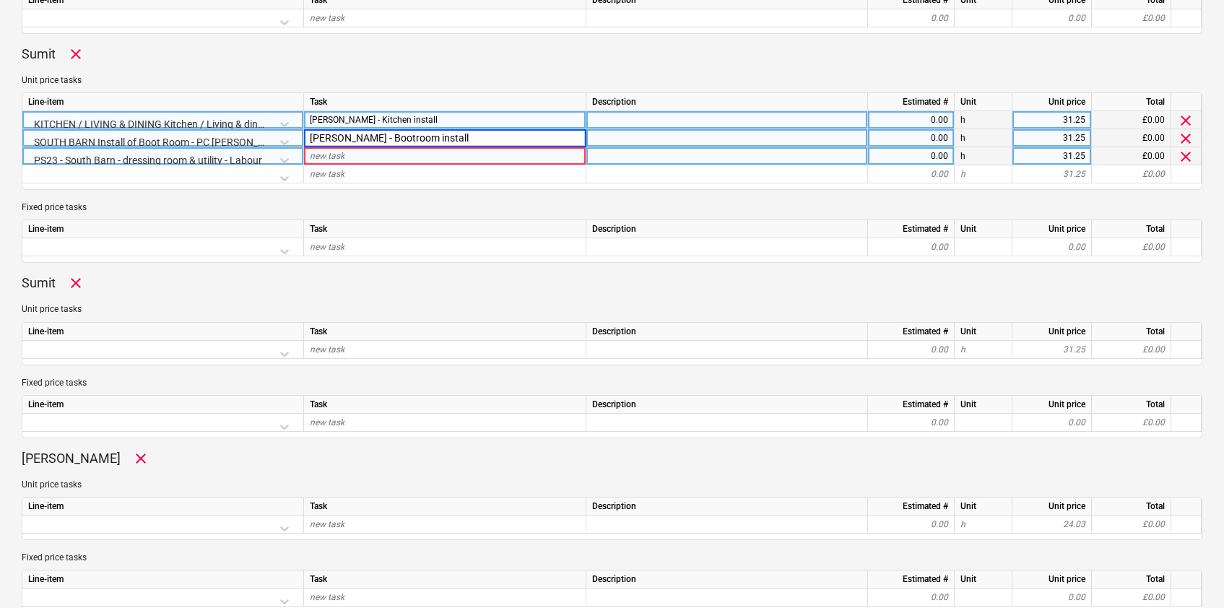
type input "[PERSON_NAME] - Bootroom install"
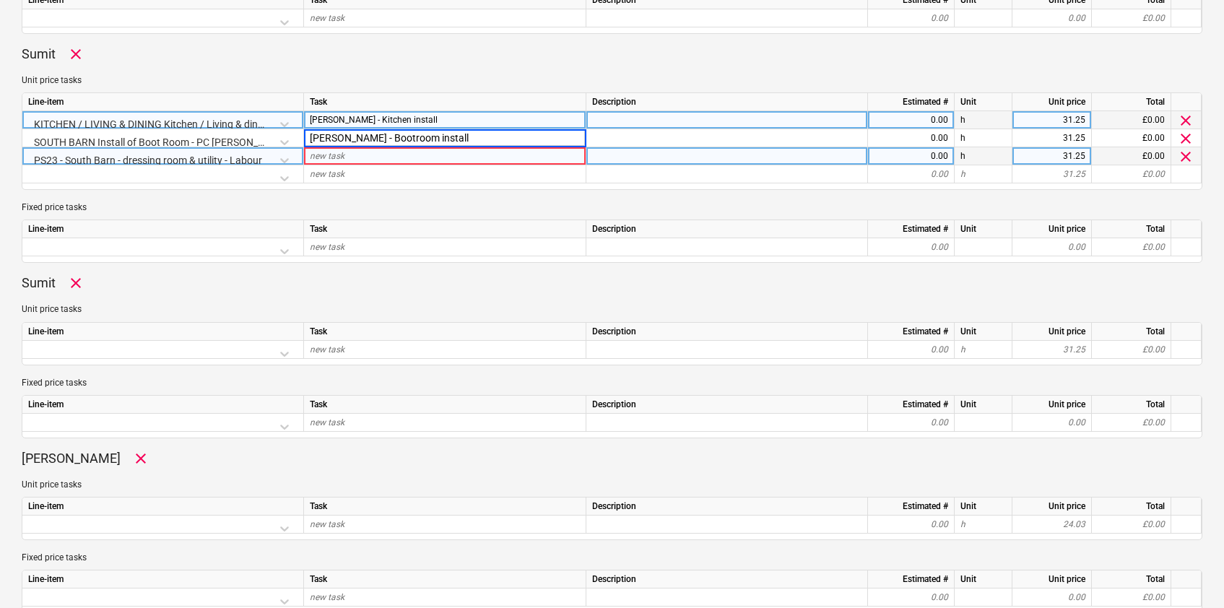
click at [366, 157] on div "new task" at bounding box center [445, 156] width 282 height 18
type textarea "x"
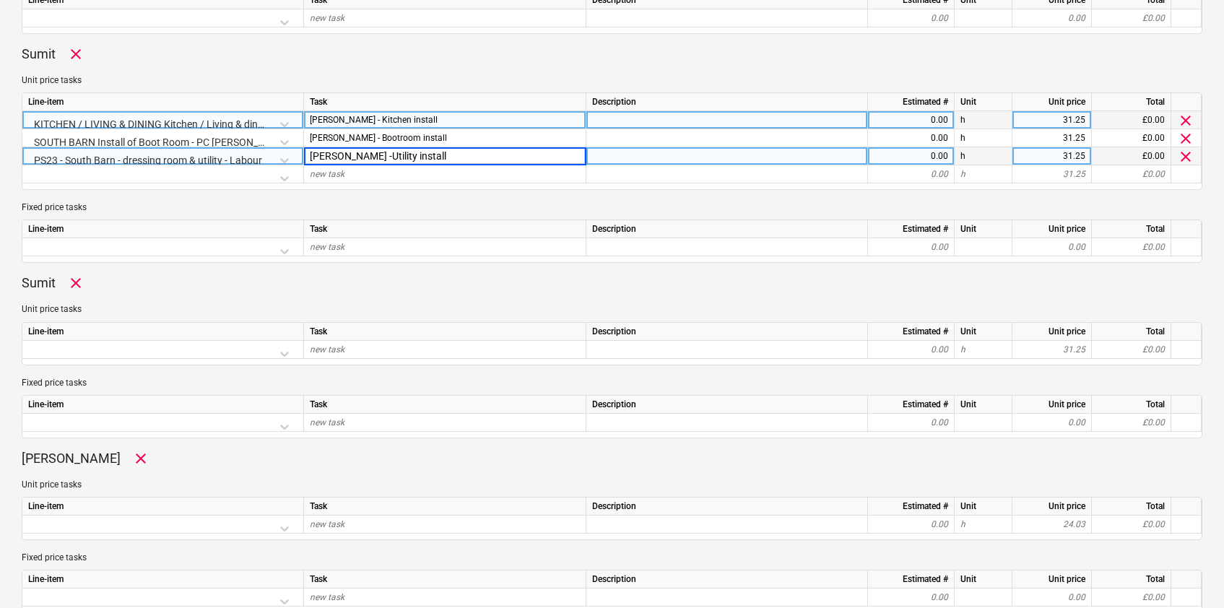
type input "[PERSON_NAME] -Utility install"
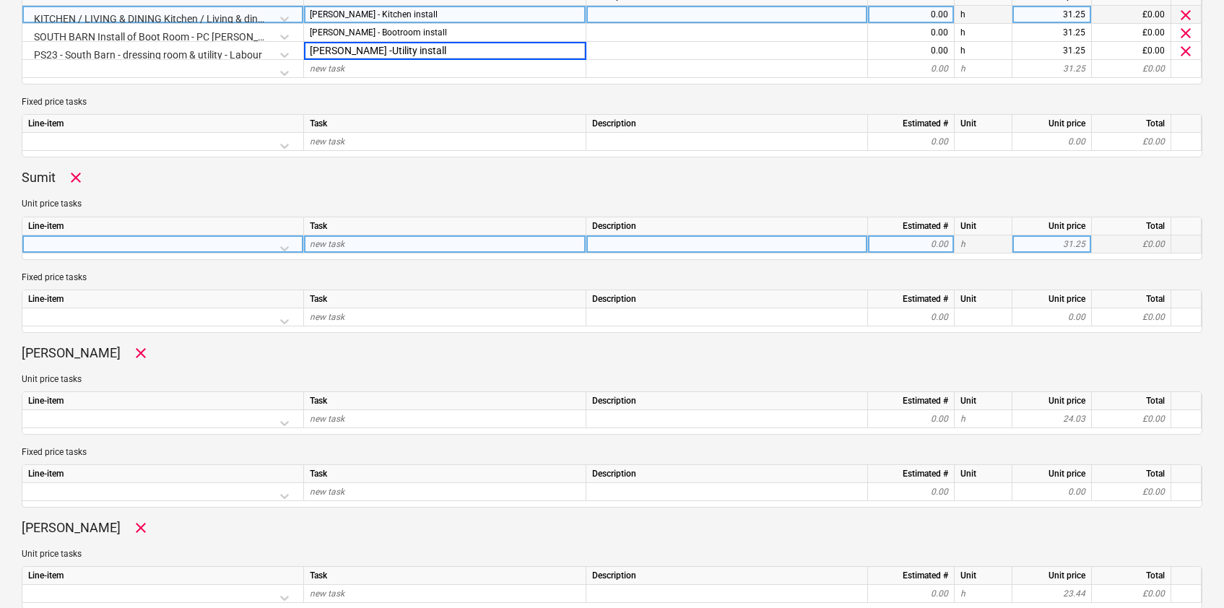
type textarea "x"
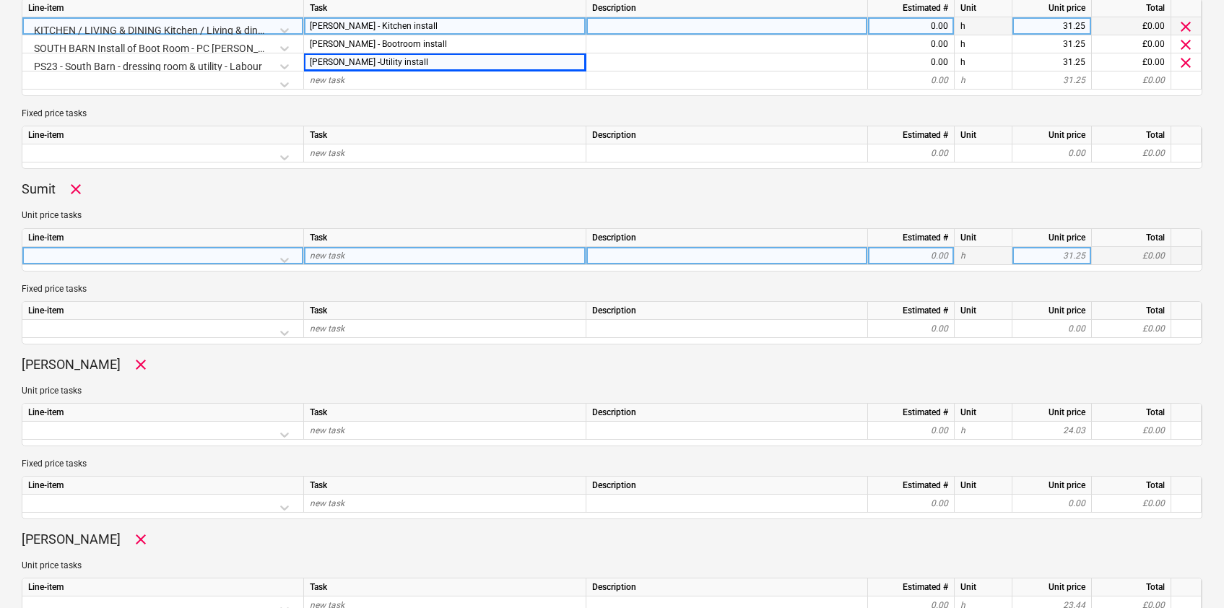
click at [285, 258] on div at bounding box center [162, 259] width 269 height 25
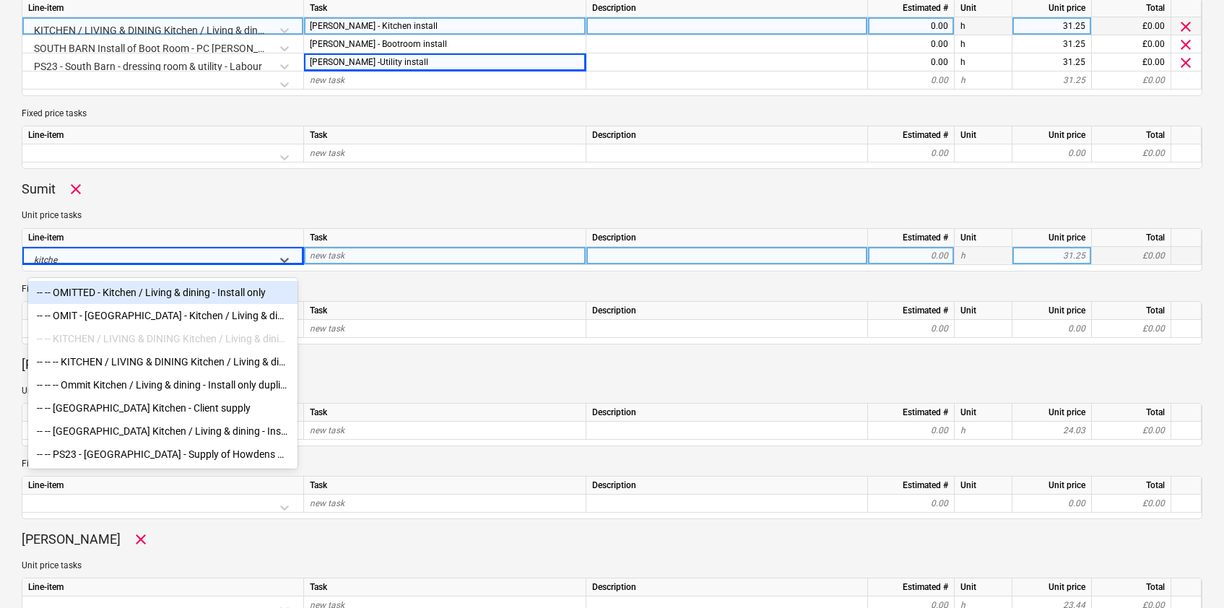
type input "kitchen"
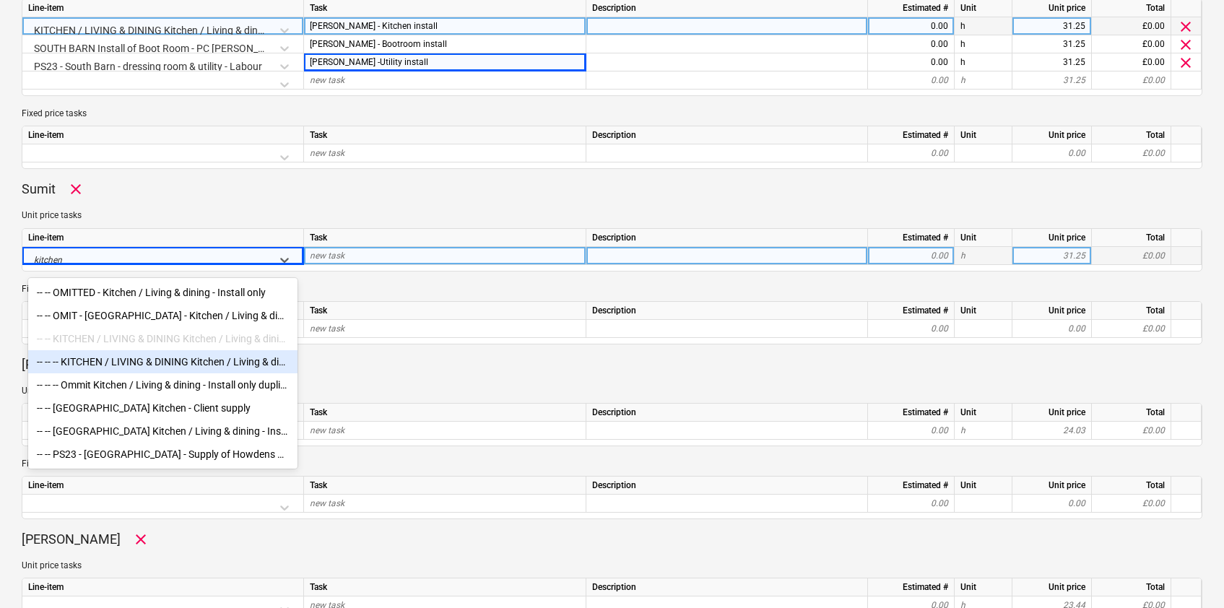
click at [164, 364] on div "-- -- -- KITCHEN / LIVING & DINING Kitchen / Living & dining - Install only" at bounding box center [162, 361] width 269 height 23
type textarea "x"
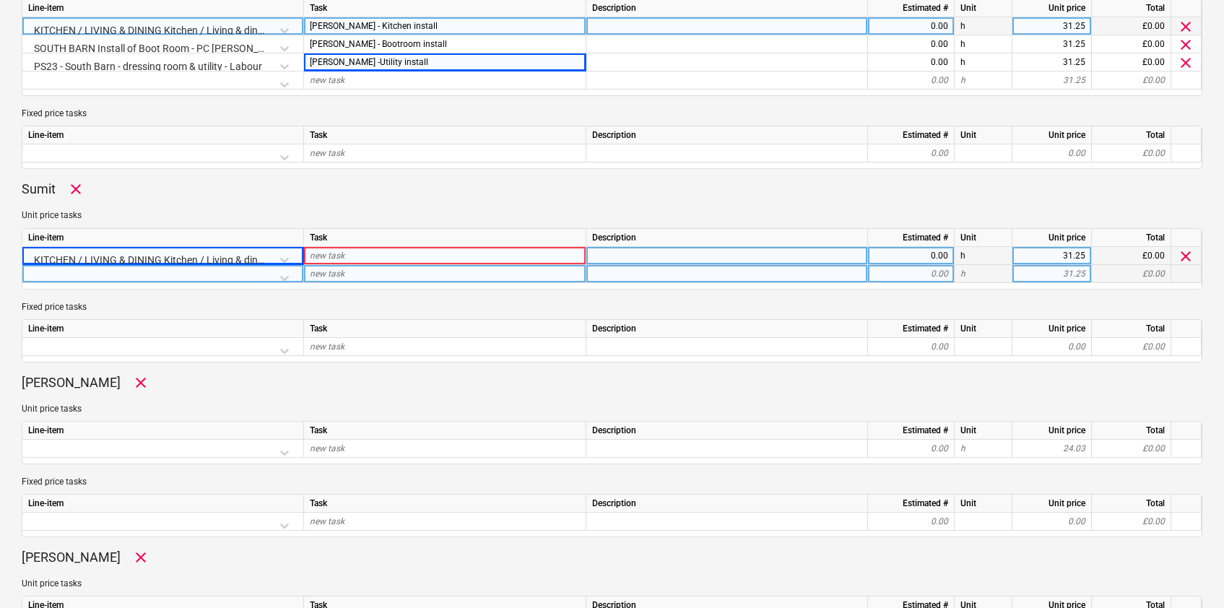
click at [277, 278] on div at bounding box center [162, 277] width 269 height 25
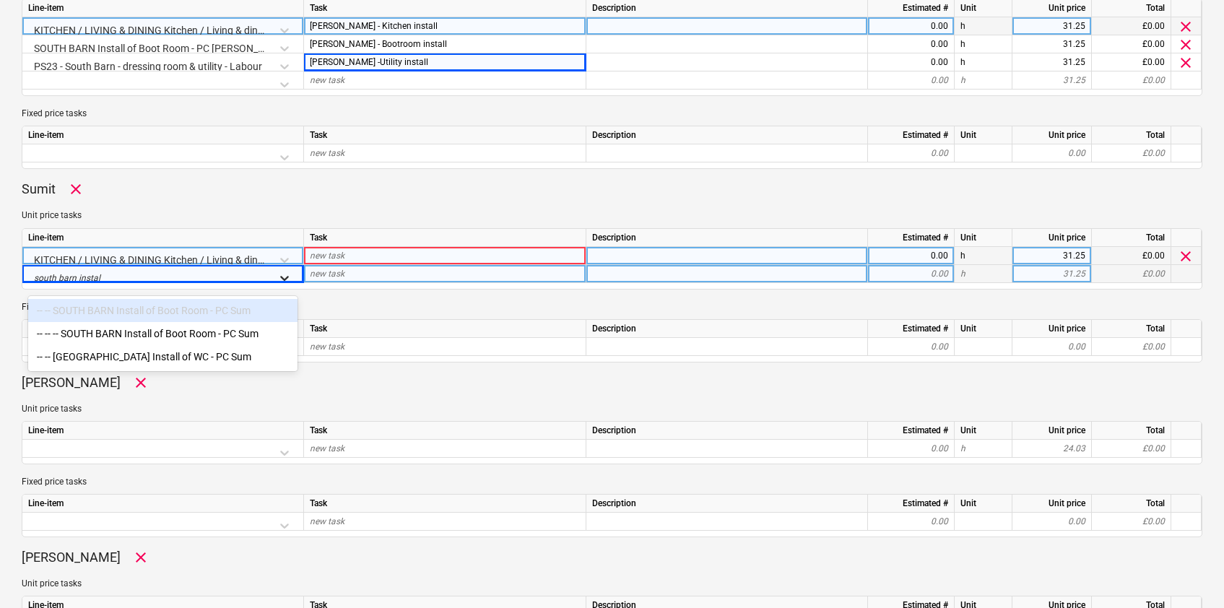
type input "south barn install"
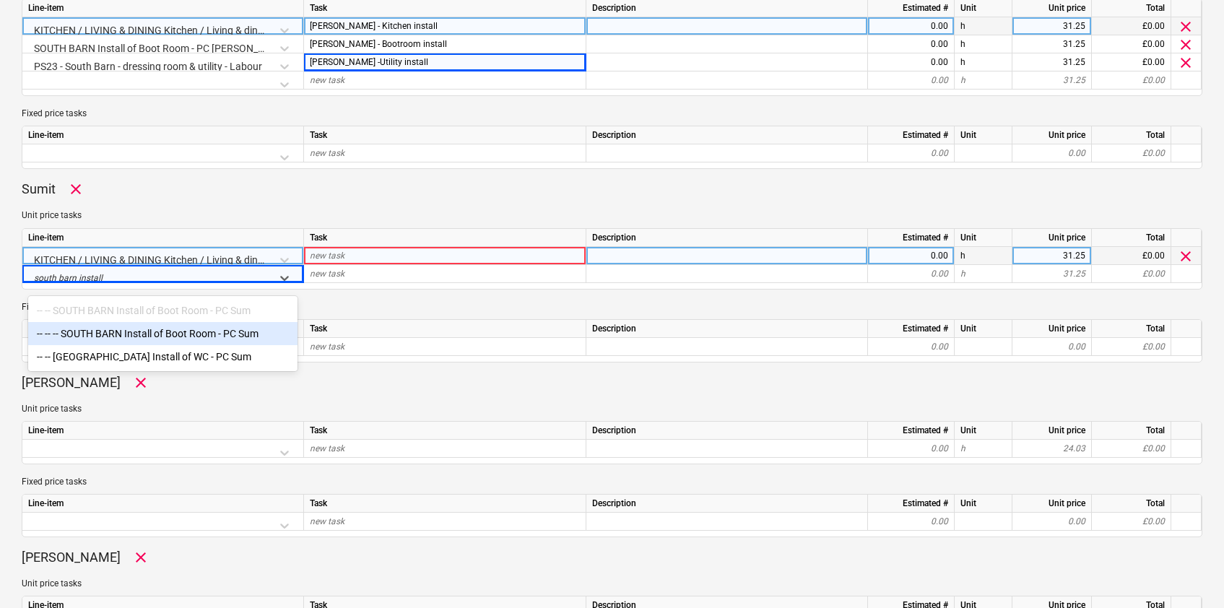
drag, startPoint x: 223, startPoint y: 328, endPoint x: 186, endPoint y: 303, distance: 44.9
click at [223, 328] on div "-- -- -- SOUTH BARN Install of Boot Room - PC Sum" at bounding box center [162, 333] width 269 height 23
type textarea "x"
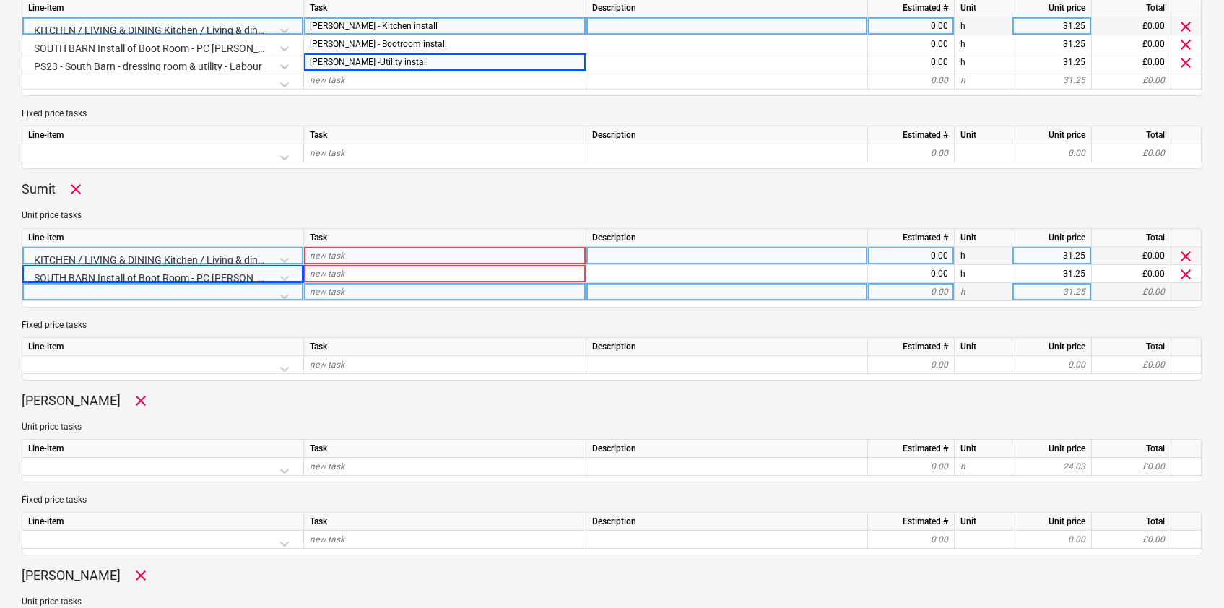
click at [155, 292] on div at bounding box center [162, 295] width 269 height 25
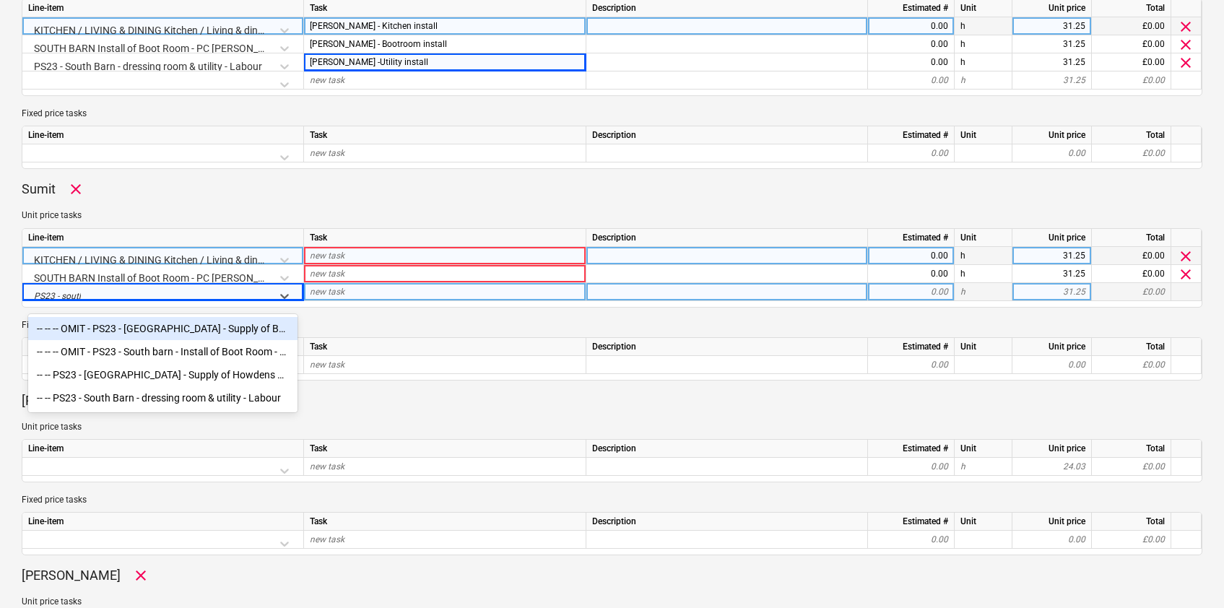
type input "PS23 - south"
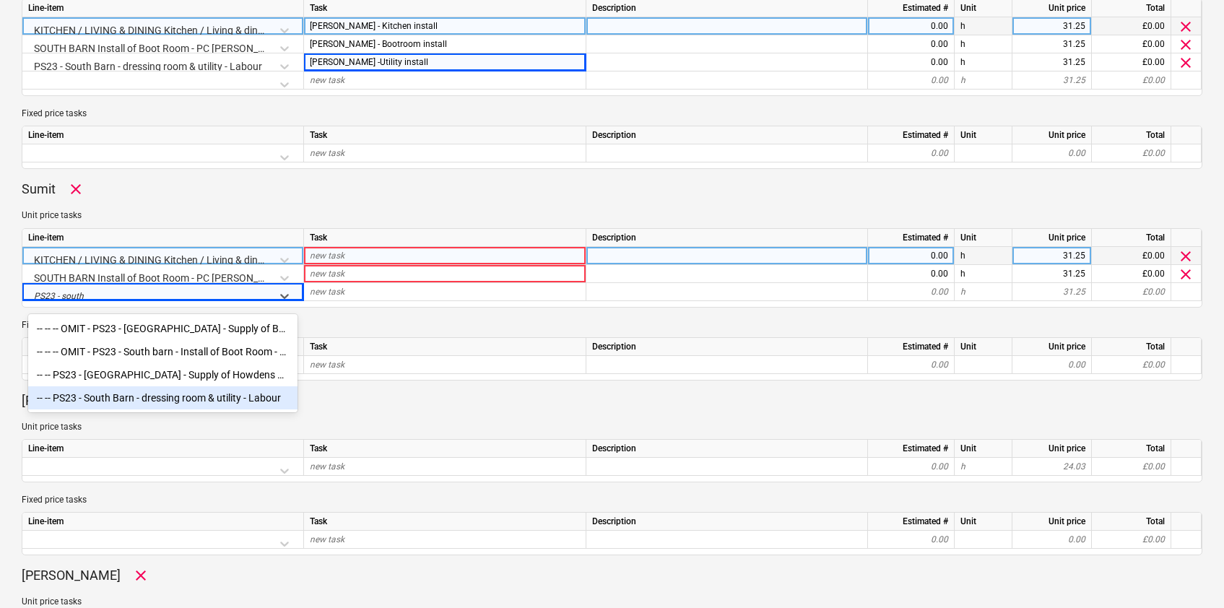
click at [148, 400] on div "-- -- PS23 - South Barn - dressing room & utility - Labour" at bounding box center [162, 397] width 269 height 23
type textarea "x"
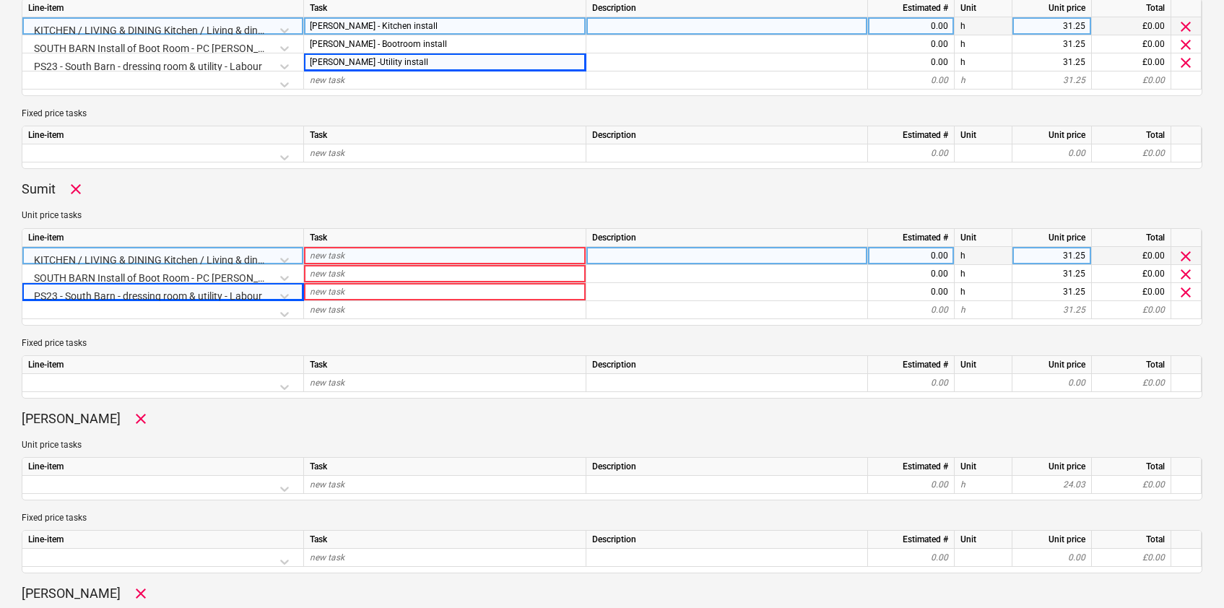
click at [326, 254] on span "new task" at bounding box center [327, 256] width 35 height 10
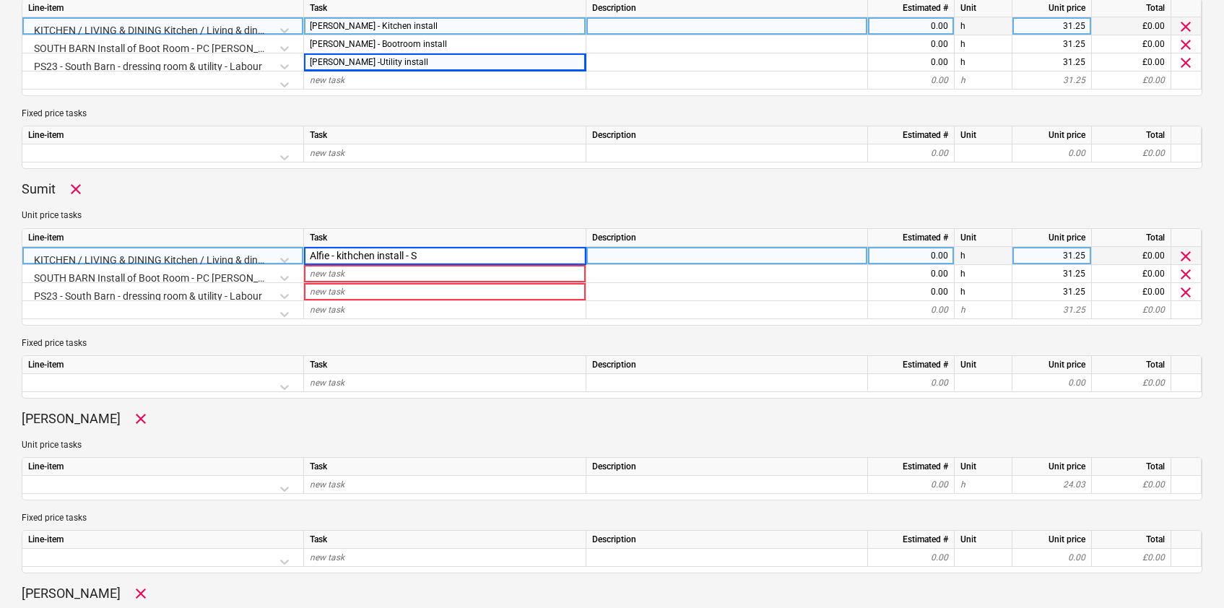
type input "Alfie - kithchen install - SB"
click at [399, 31] on div "[PERSON_NAME] - Kitchen install" at bounding box center [445, 26] width 282 height 18
type textarea "x"
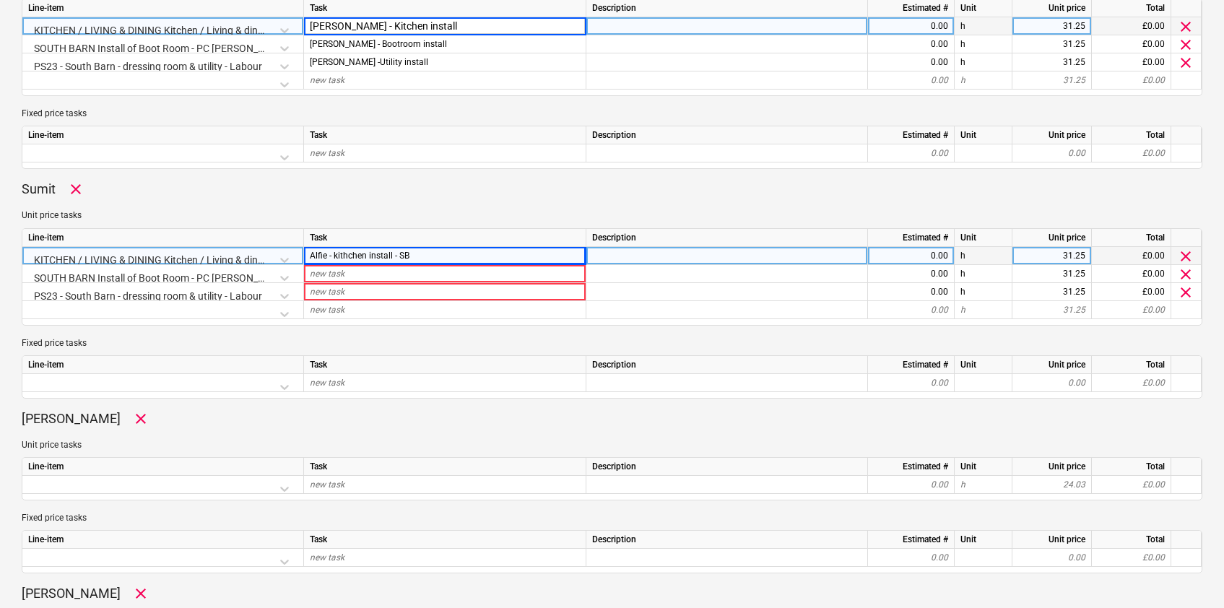
click at [399, 30] on input "[PERSON_NAME] - Kitchen install" at bounding box center [445, 25] width 282 height 17
click at [405, 29] on input "[PERSON_NAME] - Kitchen install" at bounding box center [445, 25] width 282 height 17
type input "[PERSON_NAME] - Kitchen install - SB"
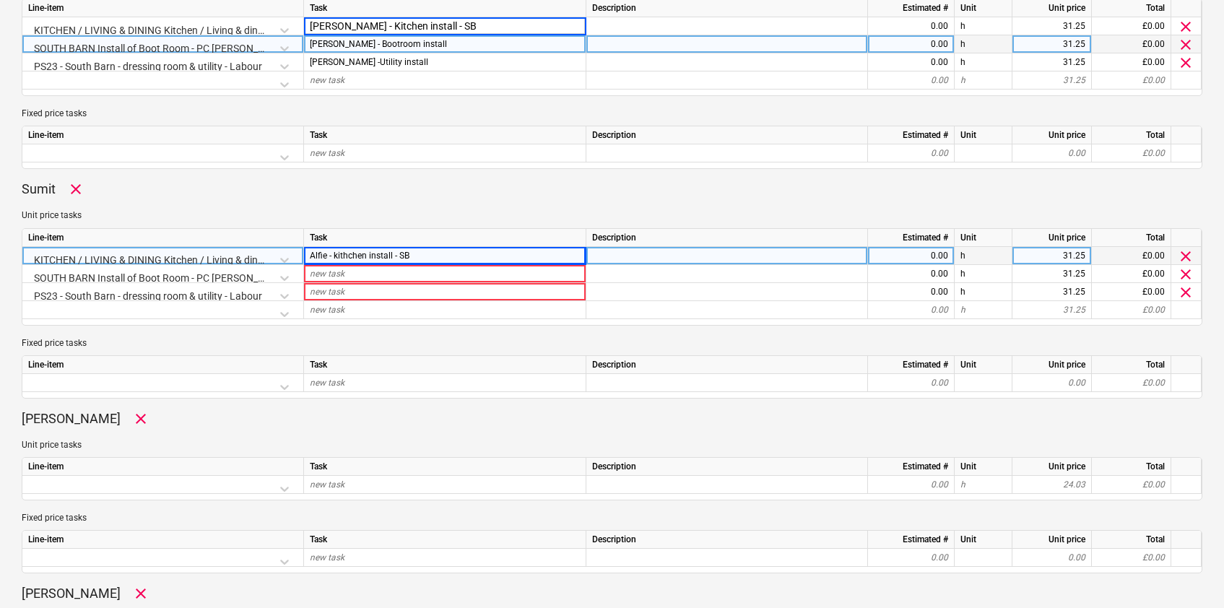
click at [420, 43] on div "[PERSON_NAME] - Bootroom install" at bounding box center [445, 44] width 282 height 18
type textarea "x"
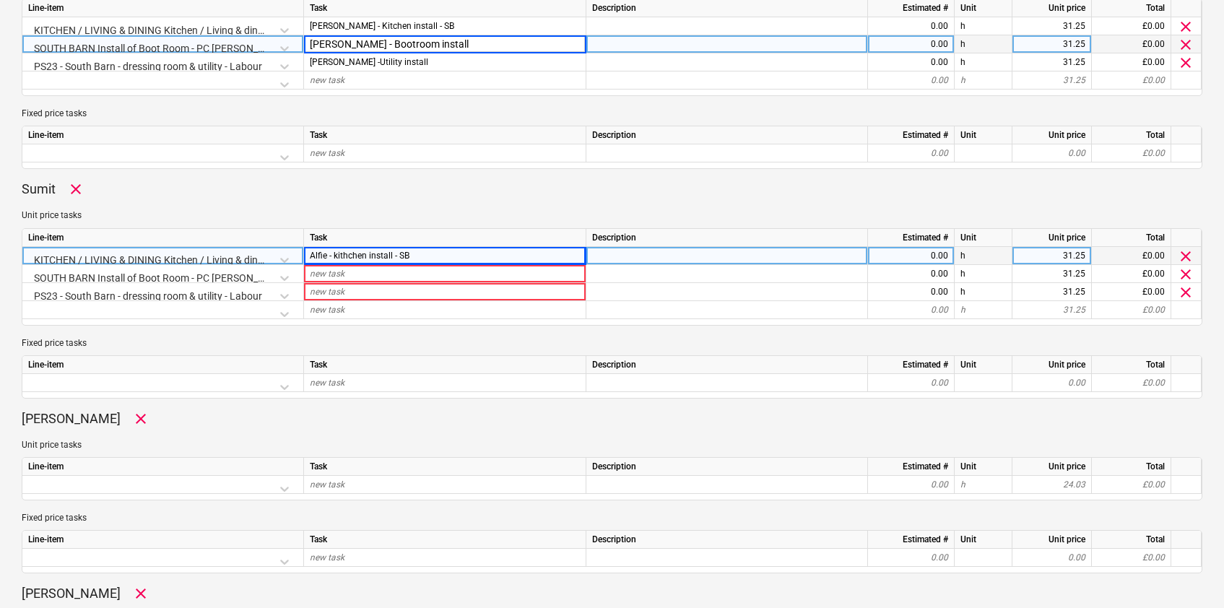
click at [420, 43] on input "[PERSON_NAME] - Bootroom install" at bounding box center [445, 43] width 282 height 17
click at [419, 39] on input "[PERSON_NAME] - Bootroom install" at bounding box center [445, 43] width 282 height 17
type input "[PERSON_NAME] - Bootroom install - SB"
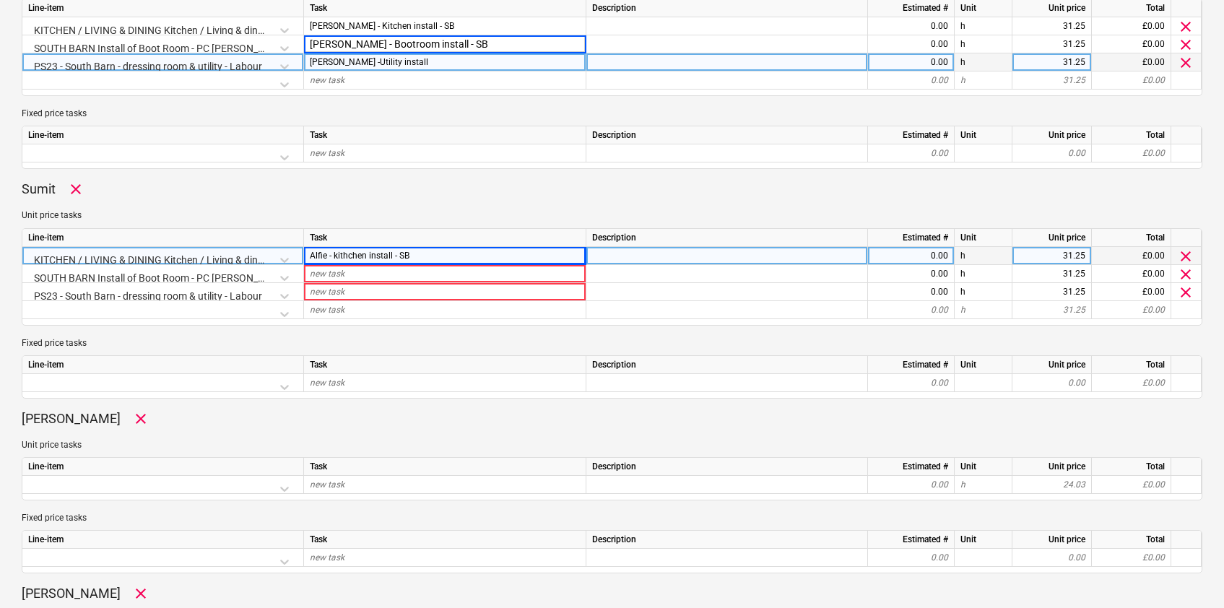
click at [417, 61] on div "[PERSON_NAME] -Utility install" at bounding box center [445, 62] width 282 height 18
type textarea "x"
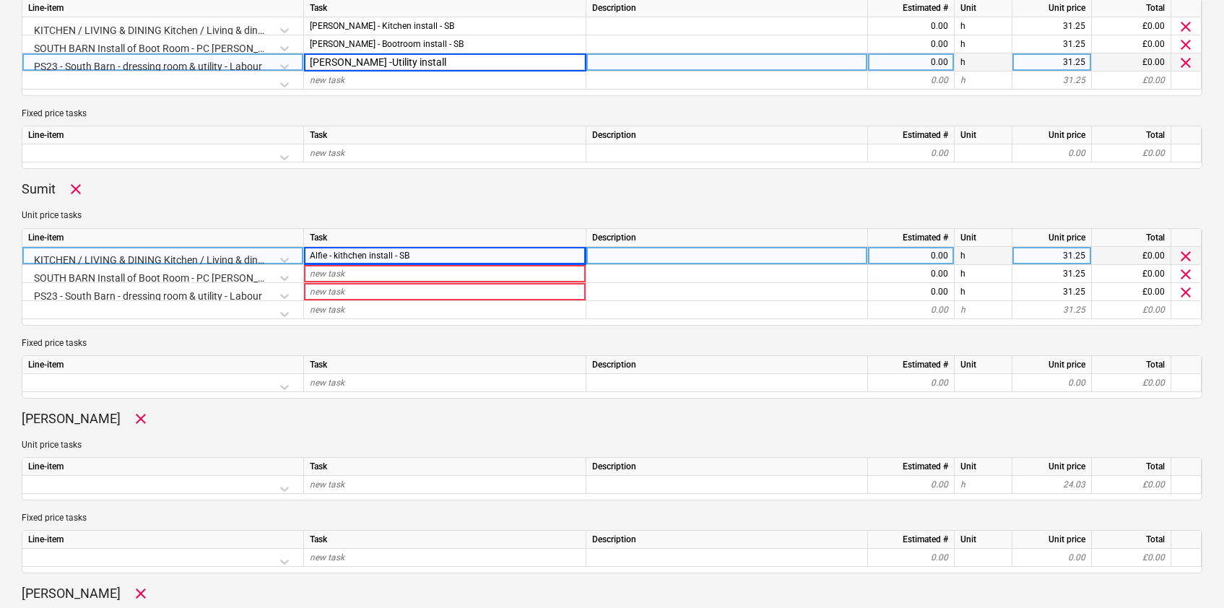
click at [417, 61] on input "[PERSON_NAME] -Utility install" at bounding box center [445, 61] width 282 height 17
click at [417, 60] on input "[PERSON_NAME] -Utility install" at bounding box center [445, 61] width 282 height 17
type input "[PERSON_NAME] -Utility install - SB"
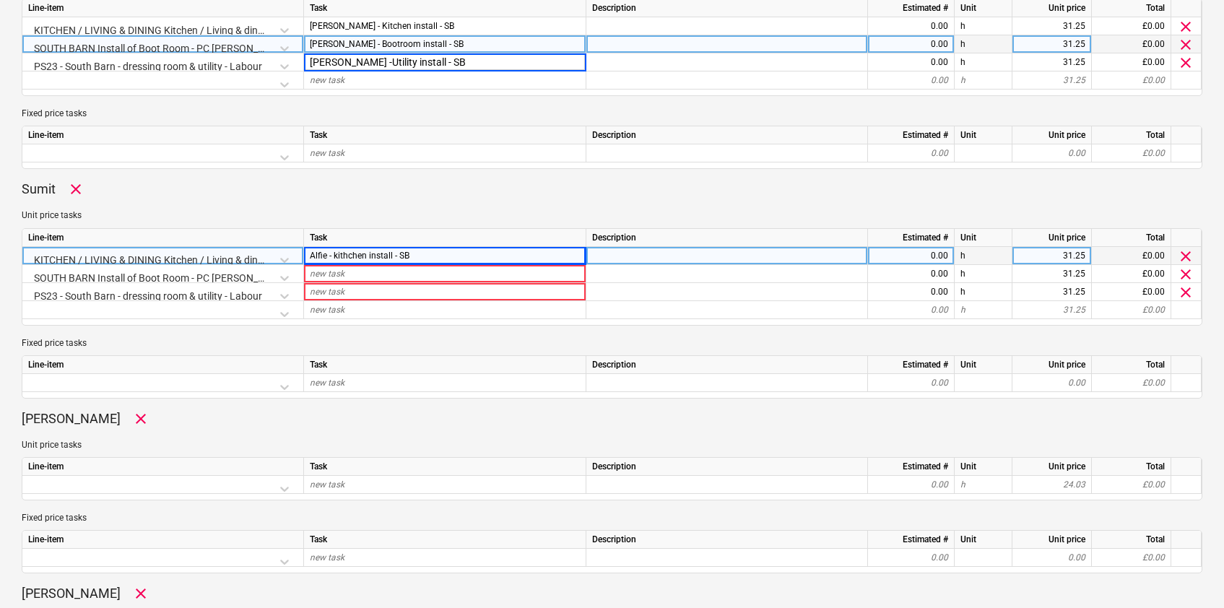
type textarea "x"
drag, startPoint x: 418, startPoint y: 40, endPoint x: 331, endPoint y: 40, distance: 86.7
click at [331, 40] on div "[PERSON_NAME] - Bootroom install - SB" at bounding box center [445, 44] width 282 height 18
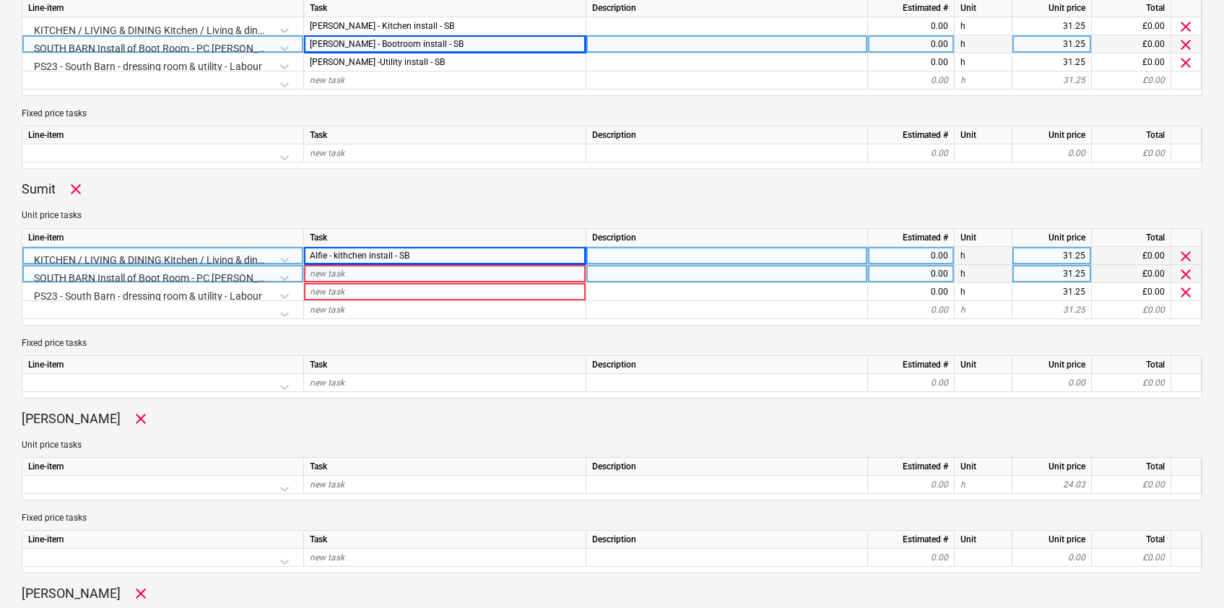
click at [335, 275] on span "new task" at bounding box center [327, 274] width 35 height 10
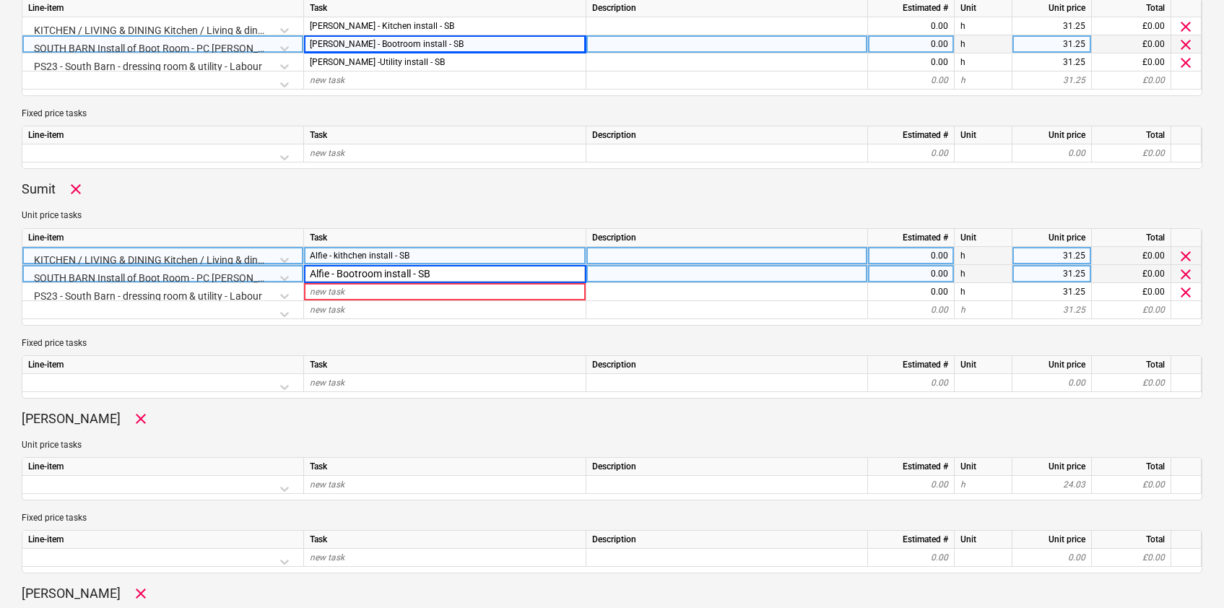
type input "Alfie - Bootroom install - SB"
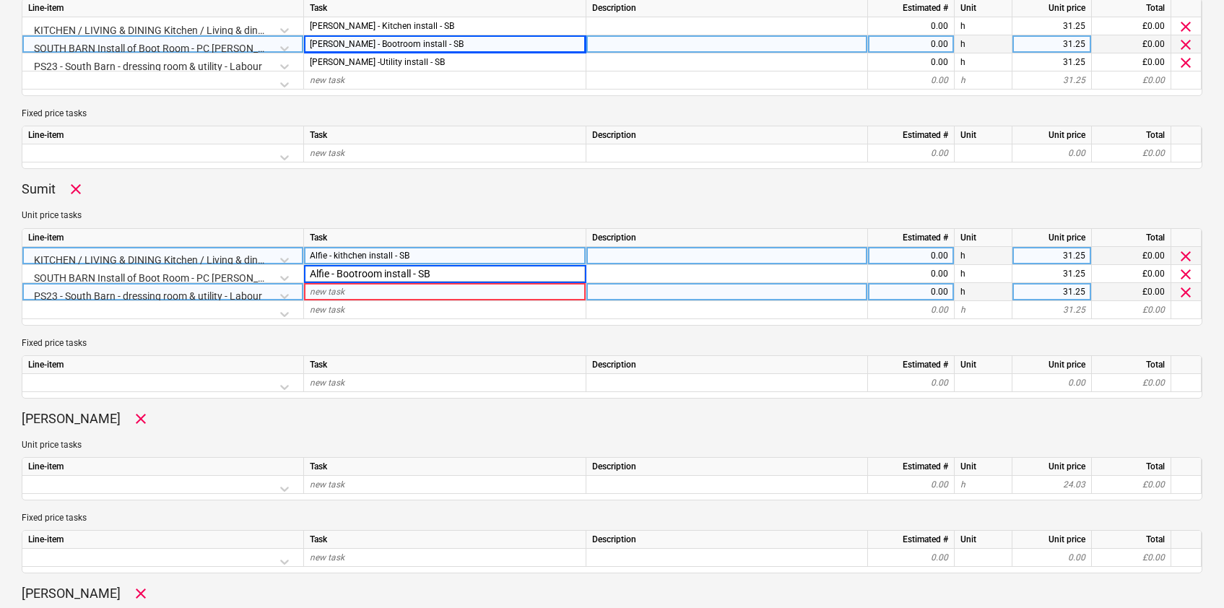
type textarea "x"
click at [326, 283] on div "new task" at bounding box center [445, 292] width 282 height 18
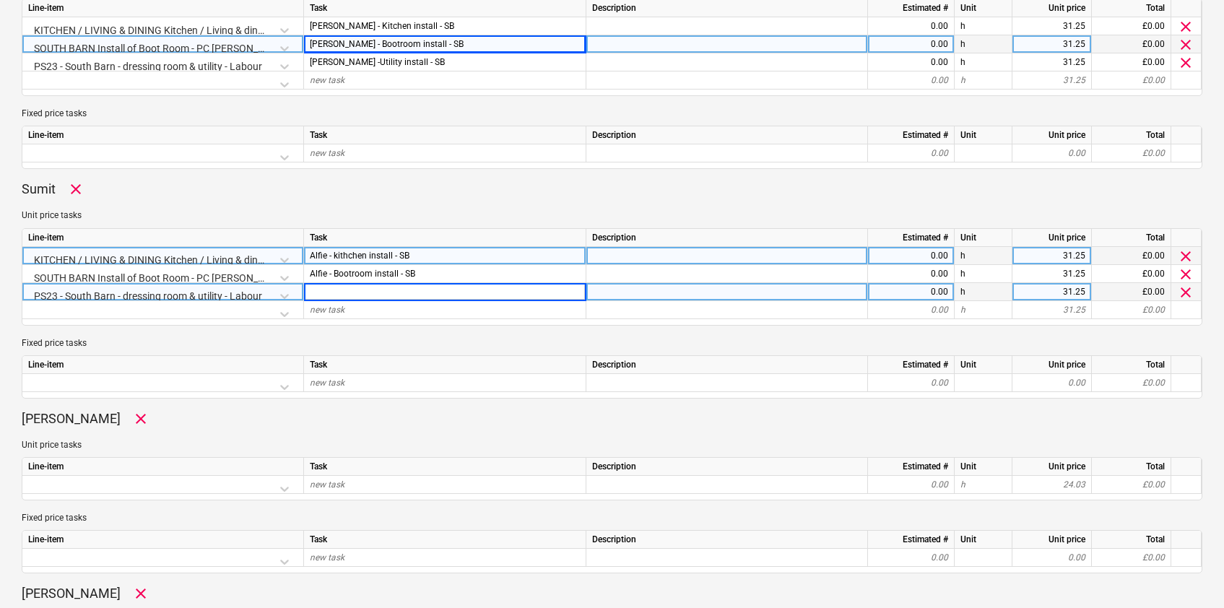
click at [324, 290] on input at bounding box center [445, 291] width 282 height 17
click at [353, 291] on input "Alfie - Utioity install - SB" at bounding box center [445, 291] width 282 height 17
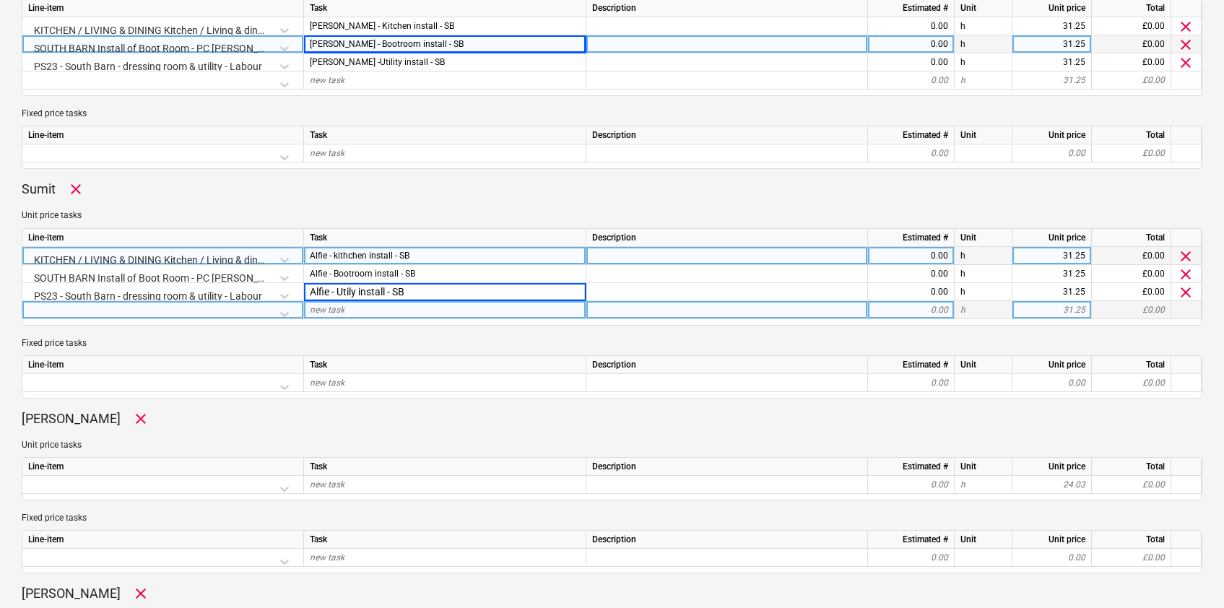
type input "Alfie - Utiliy install - SB"
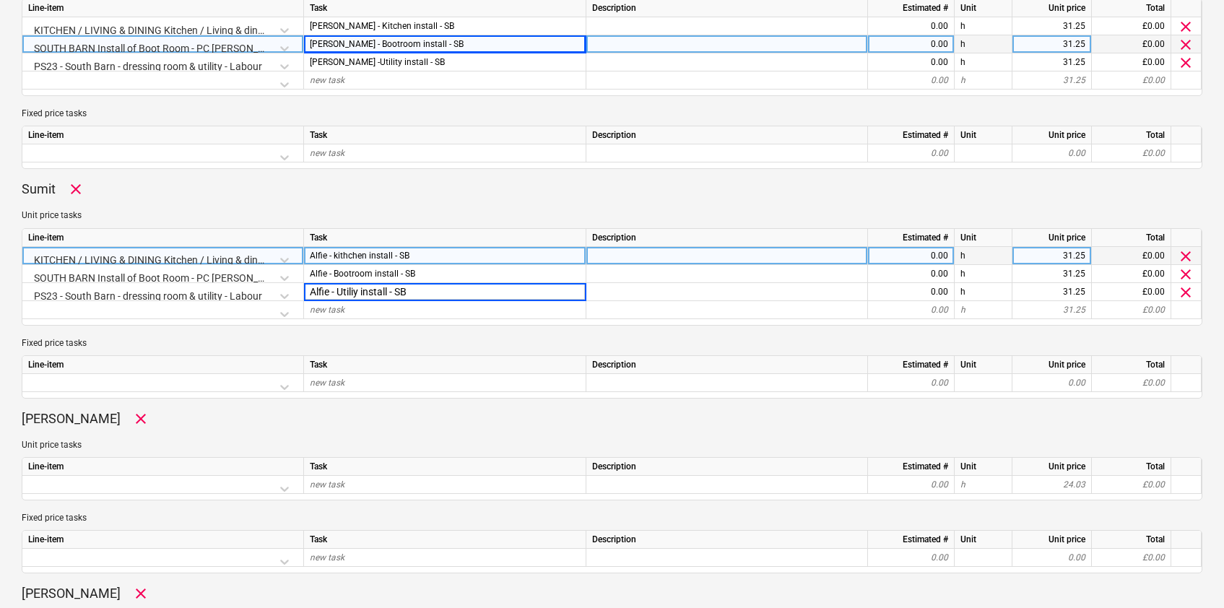
click at [902, 256] on div "0.00" at bounding box center [911, 256] width 74 height 18
type textarea "x"
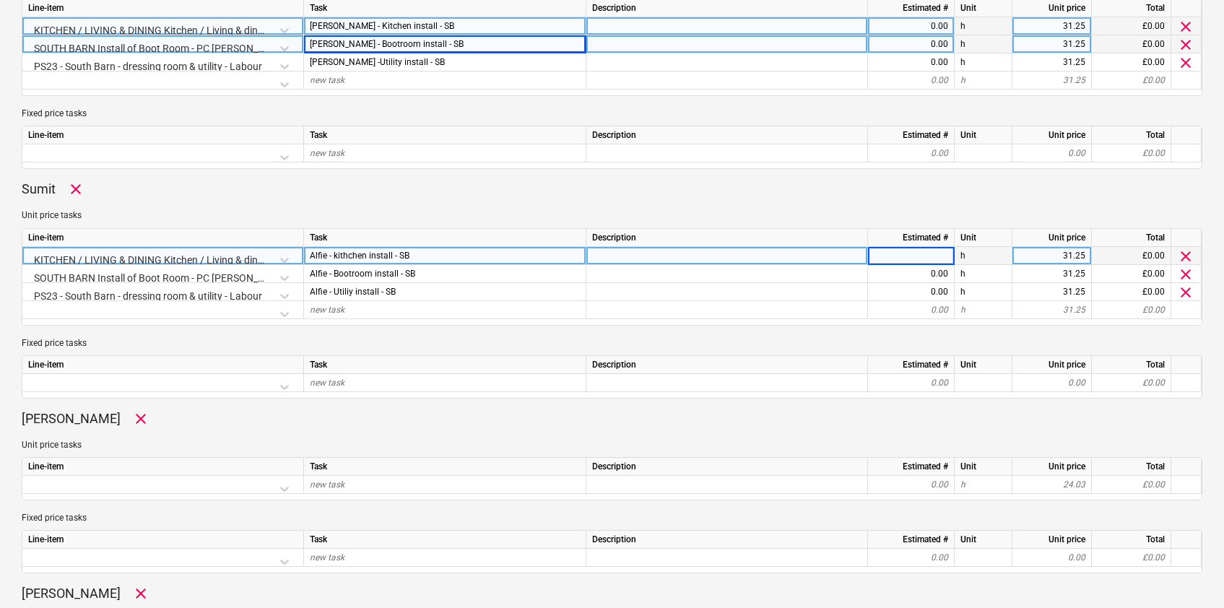
click at [930, 30] on div "0.00" at bounding box center [911, 26] width 74 height 18
type input "3"
click at [927, 43] on div "0.00" at bounding box center [911, 44] width 74 height 18
type textarea "x"
type input "3"
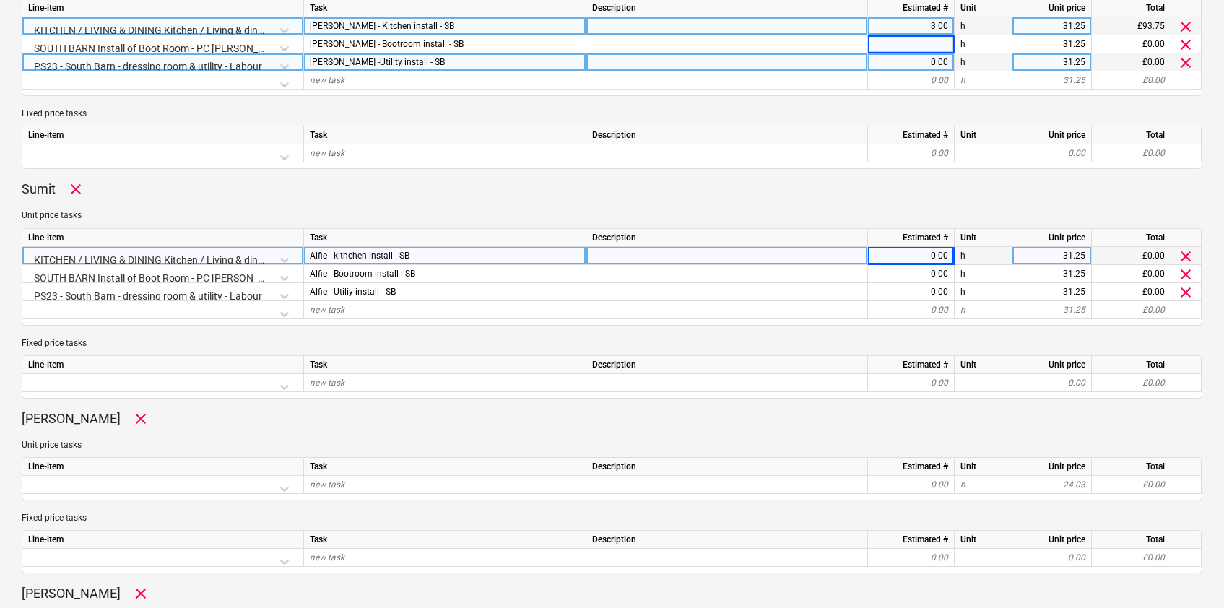
type input "2"
click at [923, 62] on div "0.00" at bounding box center [911, 62] width 74 height 18
type textarea "x"
type input "3"
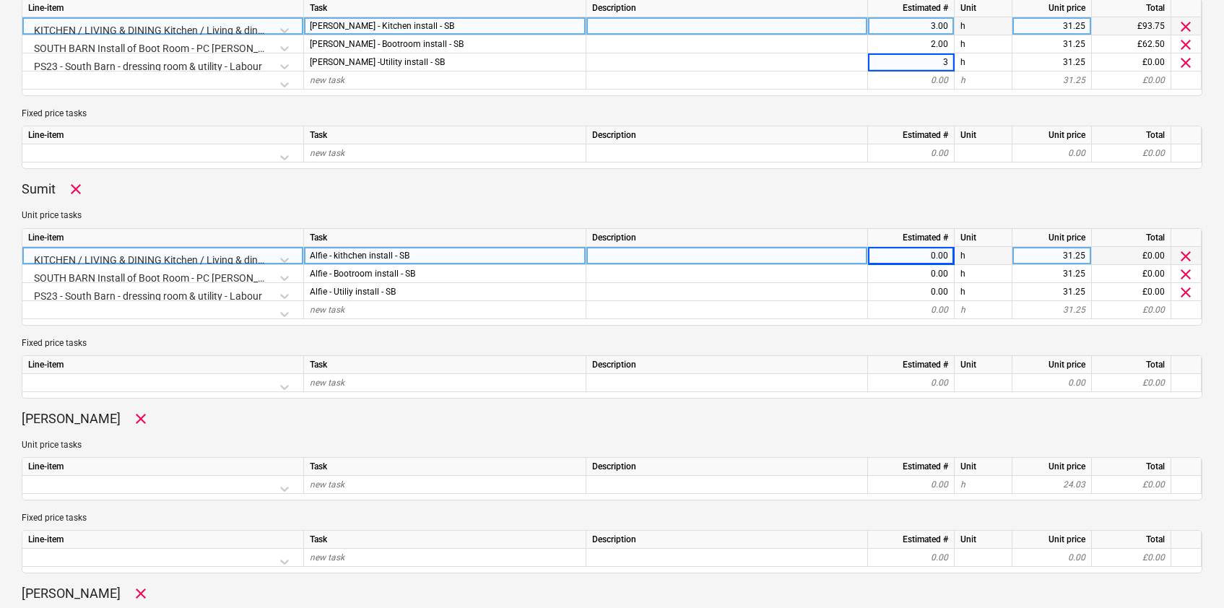
click at [920, 258] on div "0.00" at bounding box center [911, 256] width 74 height 18
type textarea "x"
type input "3"
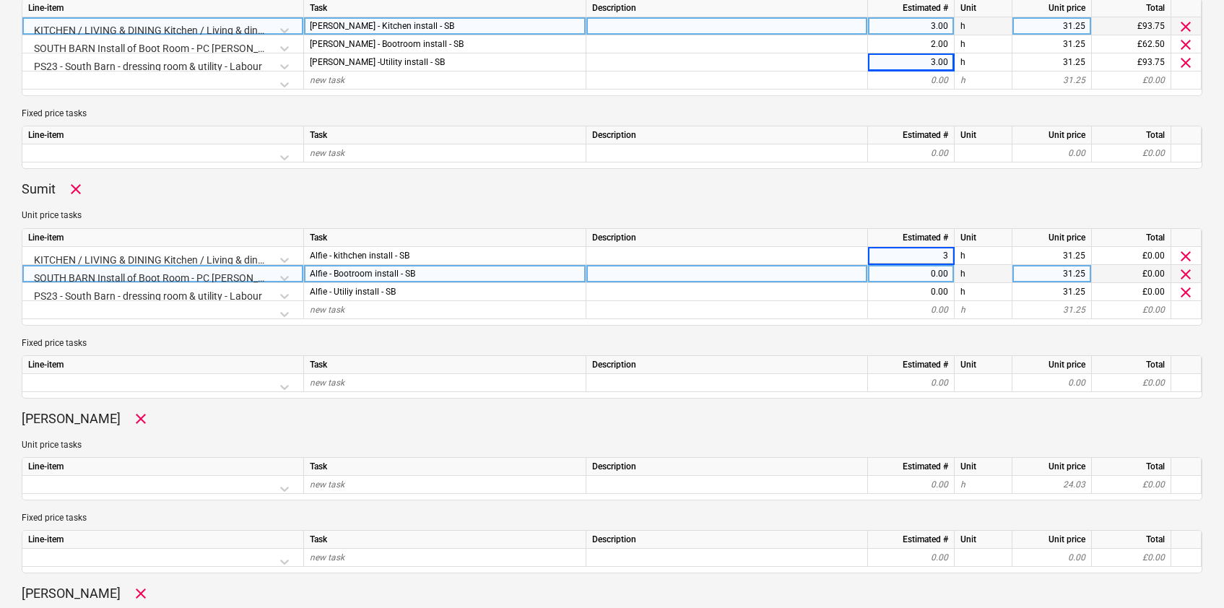
click at [925, 271] on div "0.00" at bounding box center [911, 274] width 74 height 18
type textarea "x"
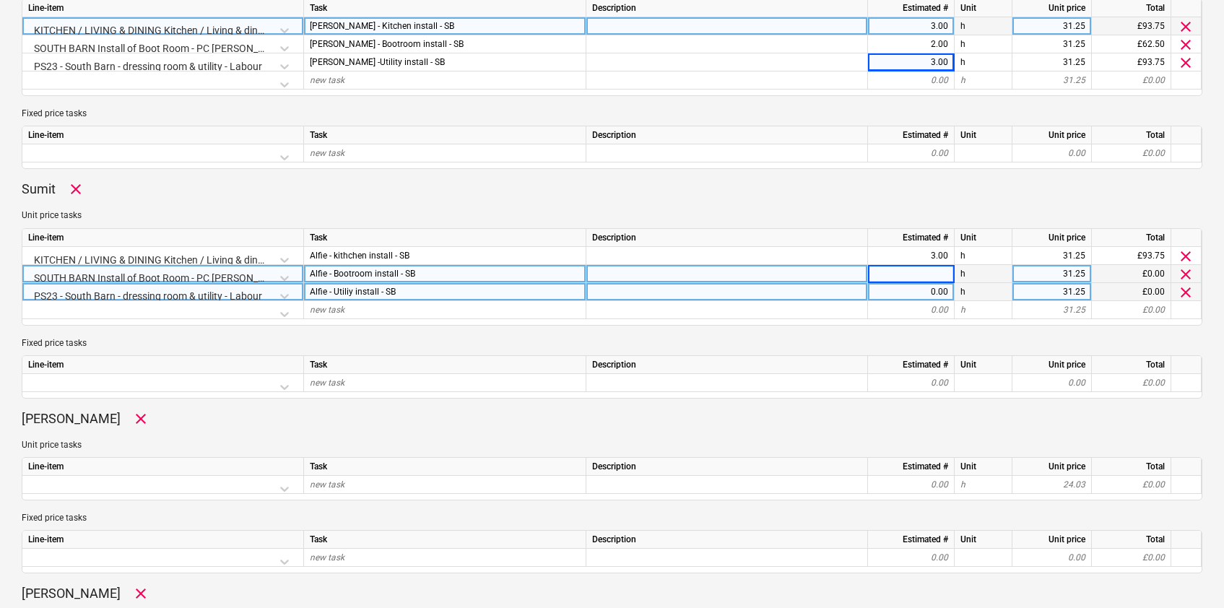
type input "2"
click at [928, 293] on div "0.00" at bounding box center [911, 292] width 74 height 18
type textarea "x"
type input "3"
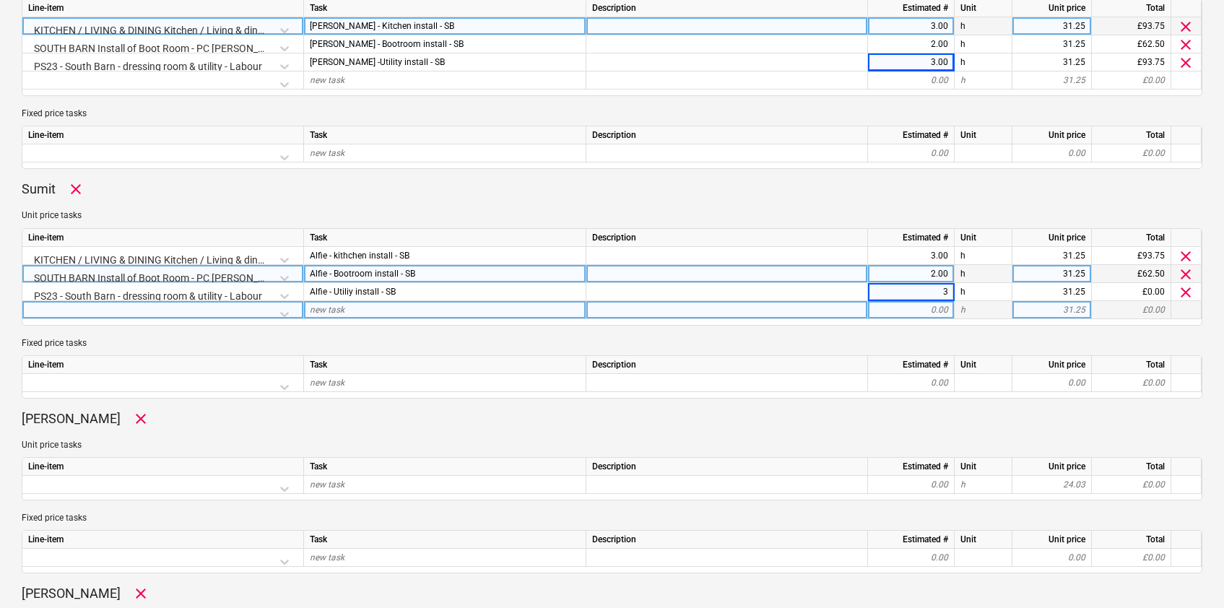
click at [920, 314] on div "0.00" at bounding box center [911, 310] width 74 height 18
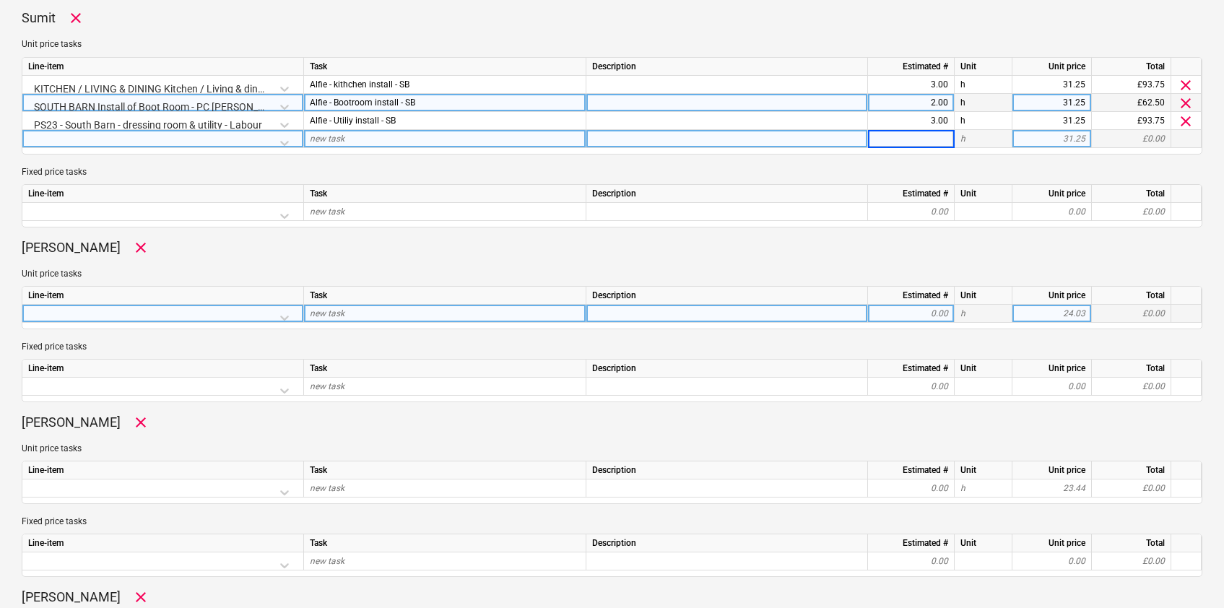
scroll to position [1151, 0]
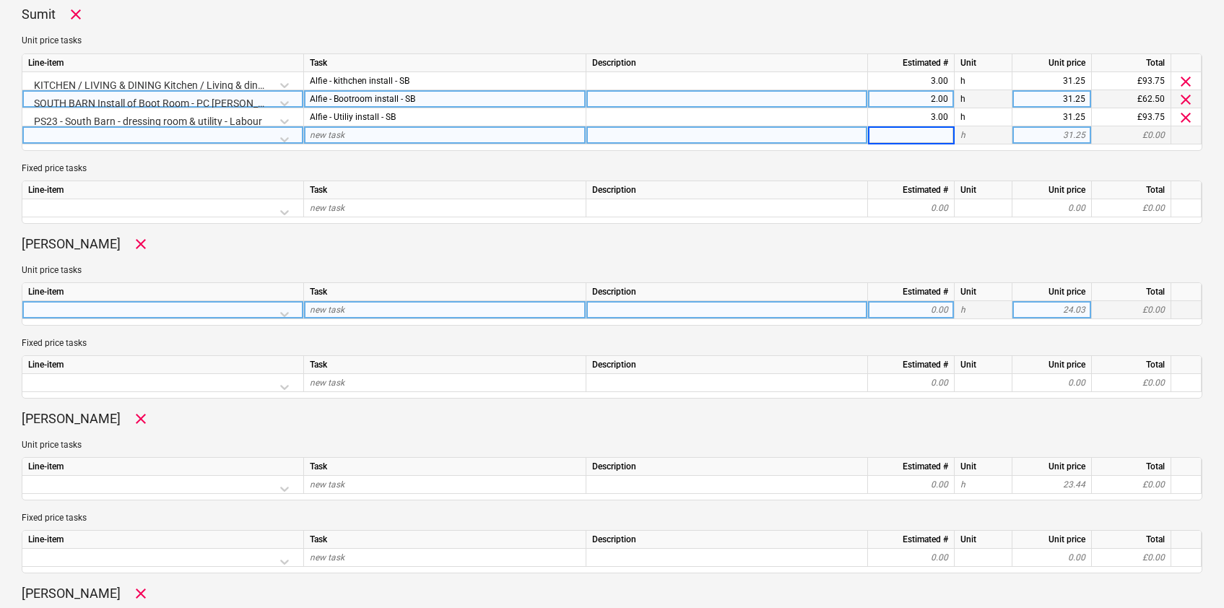
click at [283, 314] on div at bounding box center [162, 313] width 269 height 25
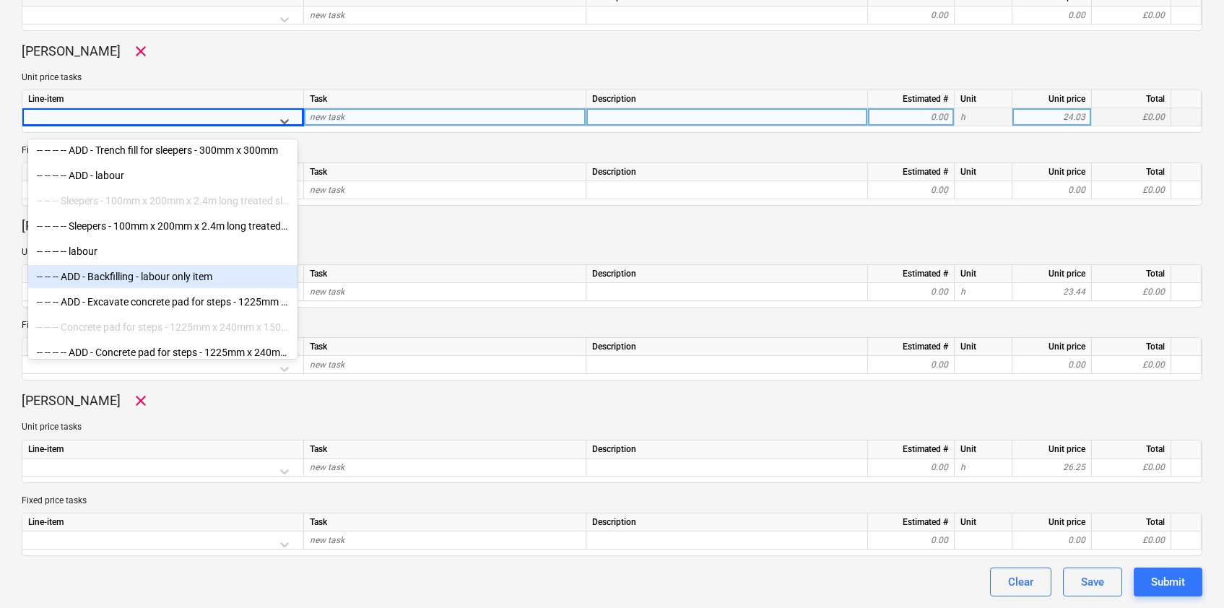
scroll to position [7530, 0]
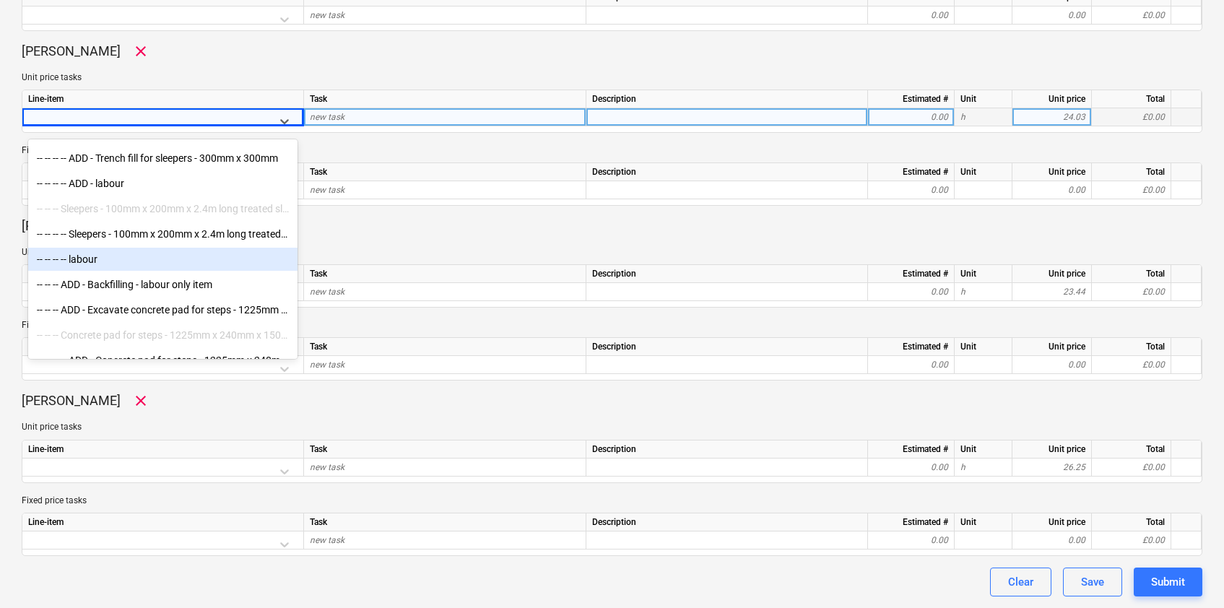
drag, startPoint x: 129, startPoint y: 254, endPoint x: 119, endPoint y: 259, distance: 11.0
click at [119, 259] on div "-- -- -- -- labour" at bounding box center [162, 259] width 269 height 23
type textarea "x"
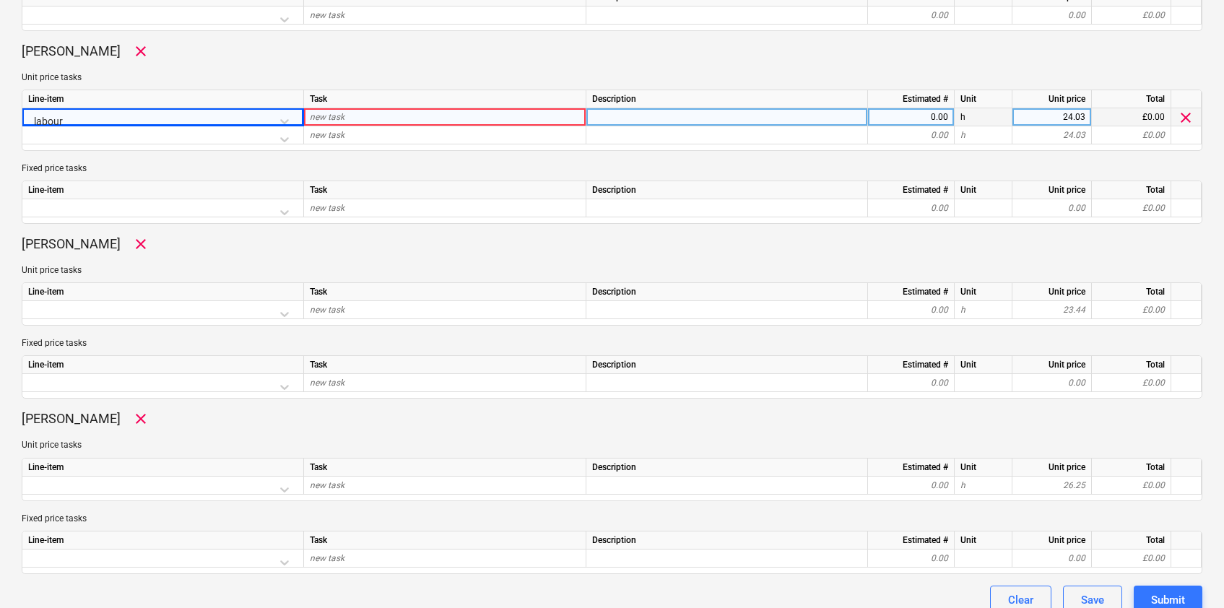
click at [353, 121] on div "new task" at bounding box center [445, 117] width 282 height 18
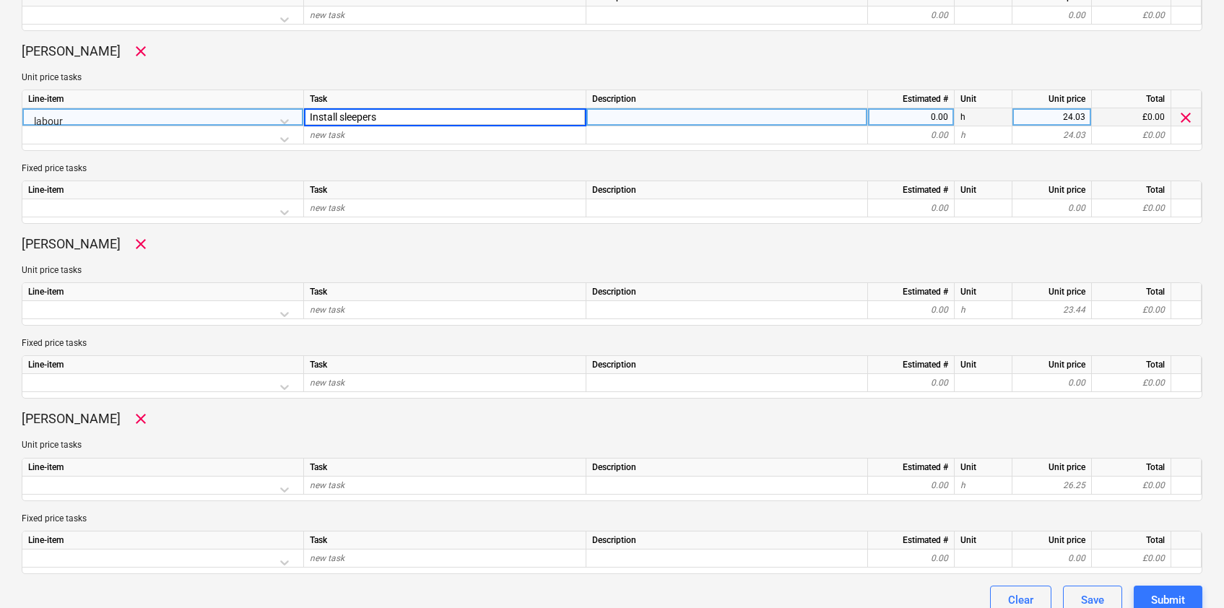
type input "Install sleepers"
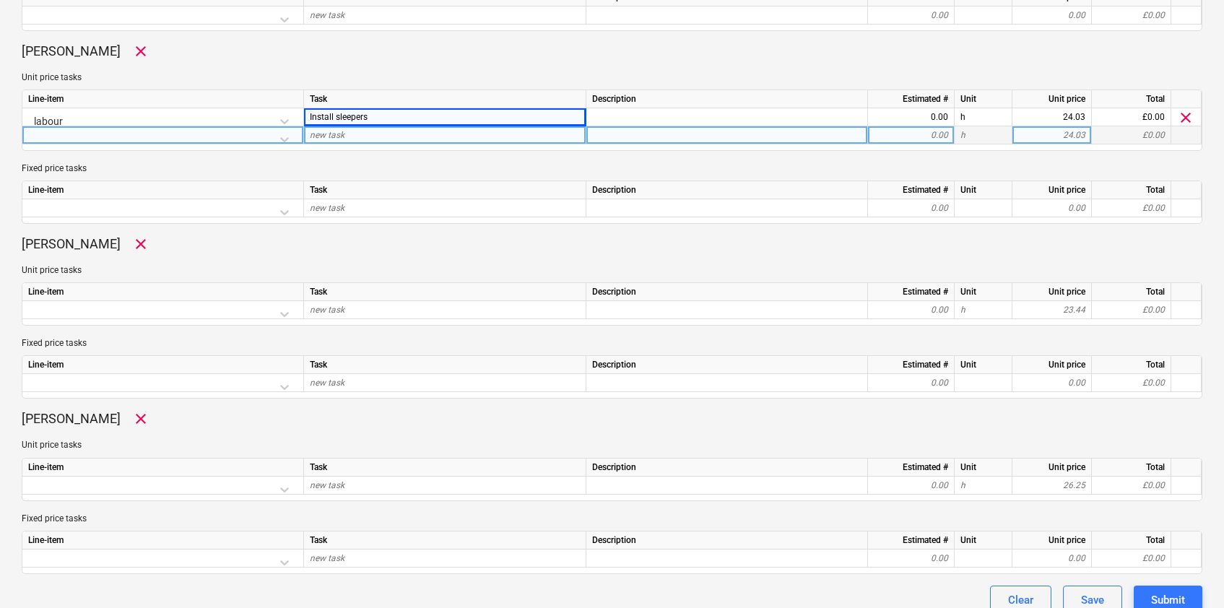
click at [285, 135] on div at bounding box center [162, 138] width 269 height 25
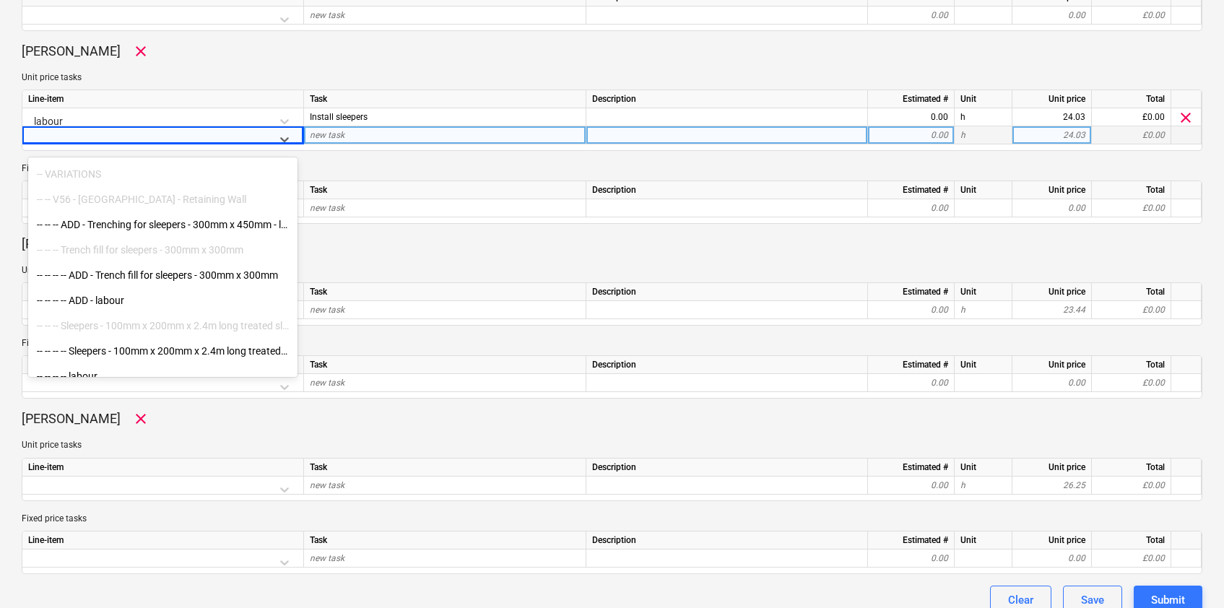
scroll to position [7454, 0]
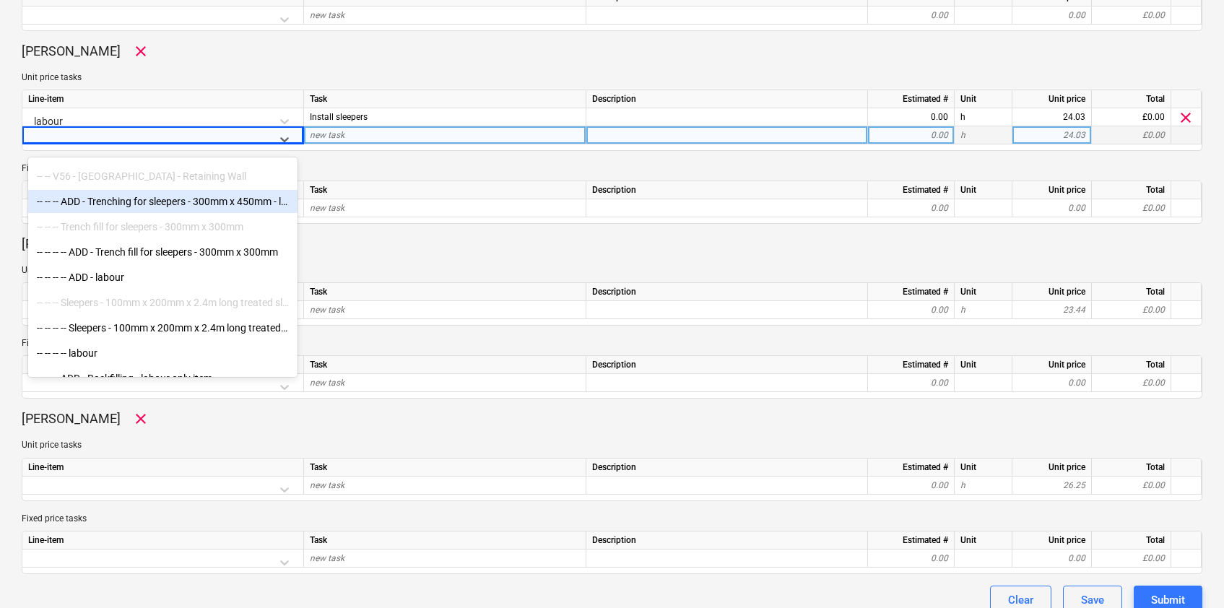
click at [127, 202] on div "-- -- -- ADD - Trenching for sleepers - 300mm x 450mm - labour only item" at bounding box center [162, 201] width 269 height 23
type textarea "x"
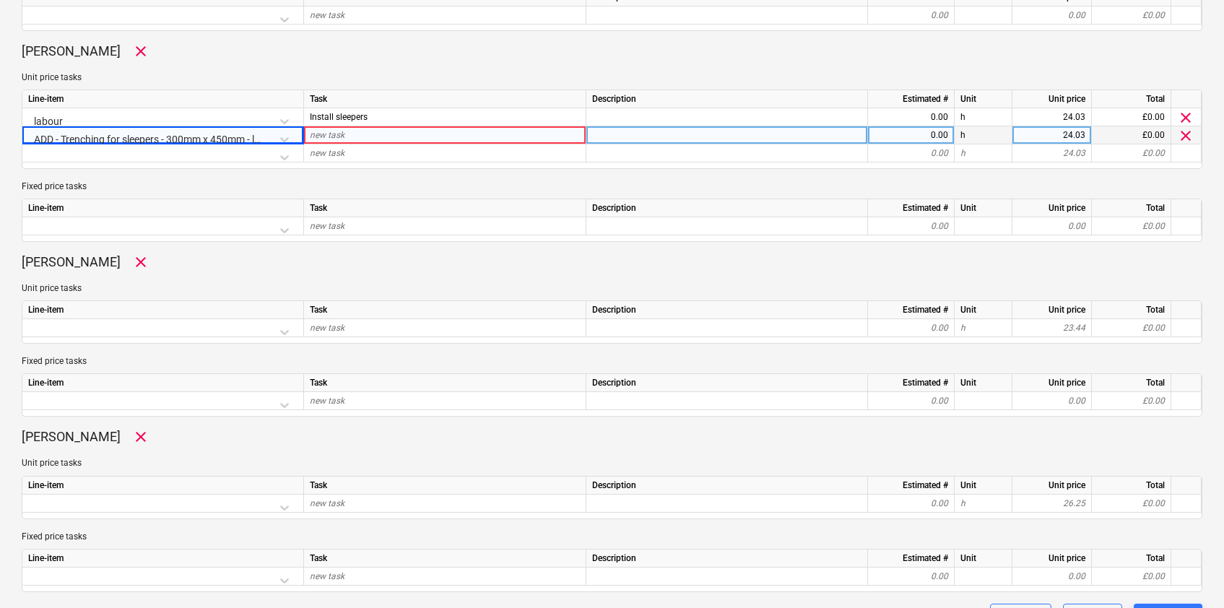
click at [344, 140] on div "new task" at bounding box center [445, 135] width 282 height 18
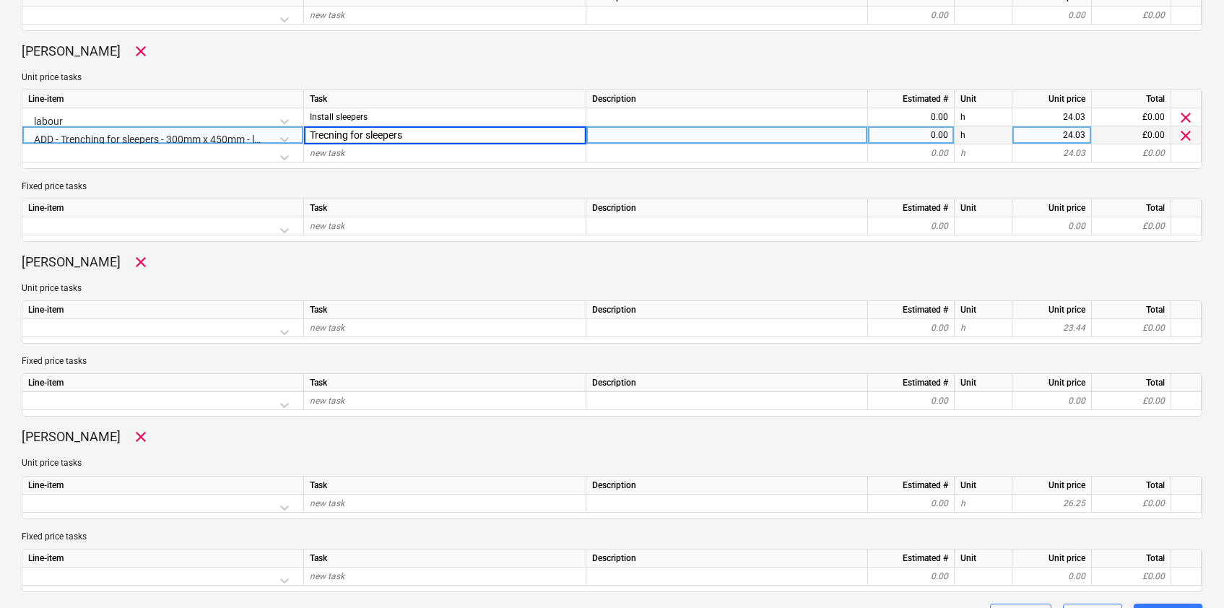
type input "Trecning for sleepers"
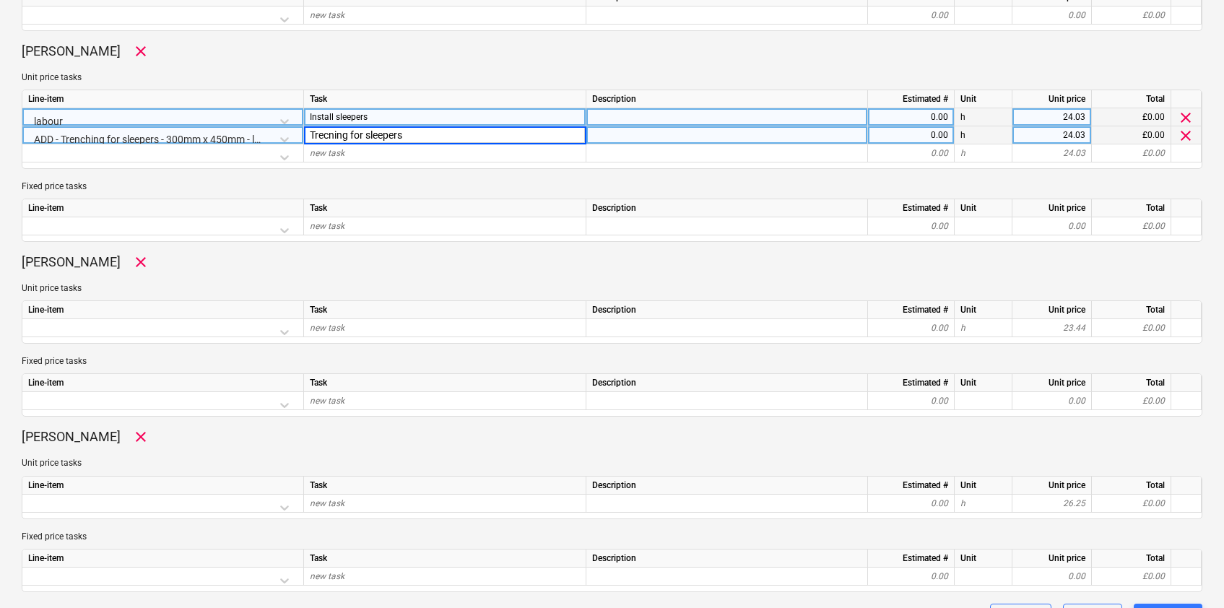
click at [933, 118] on div "0.00" at bounding box center [911, 117] width 74 height 18
type textarea "x"
type input "6"
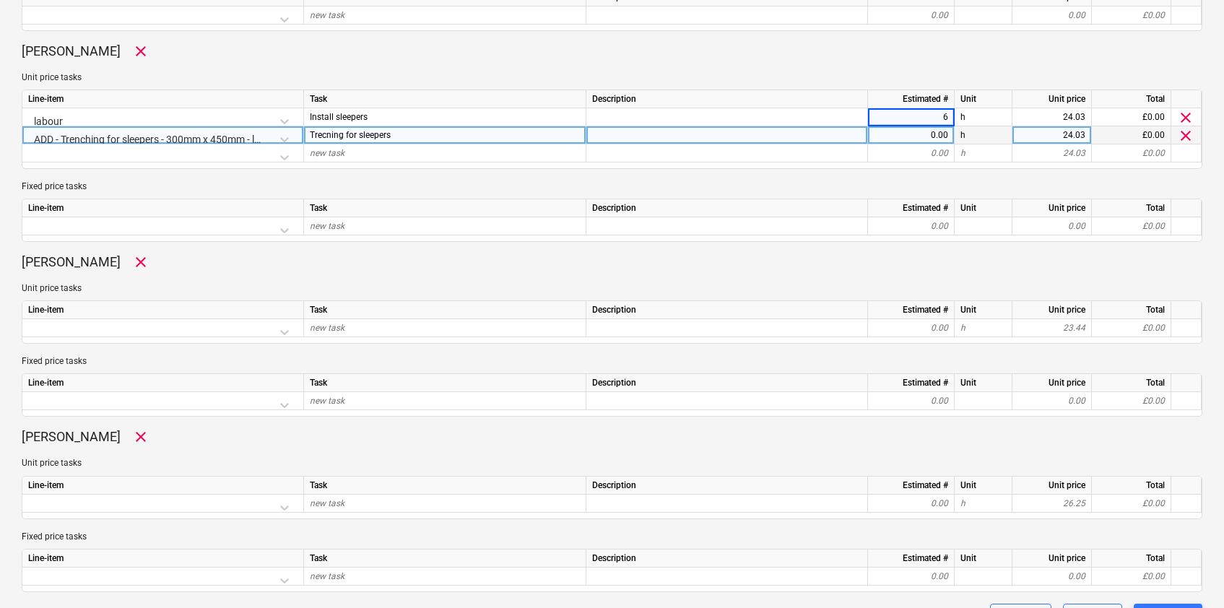
click at [926, 132] on div "0.00" at bounding box center [911, 135] width 74 height 18
type textarea "x"
type input "2"
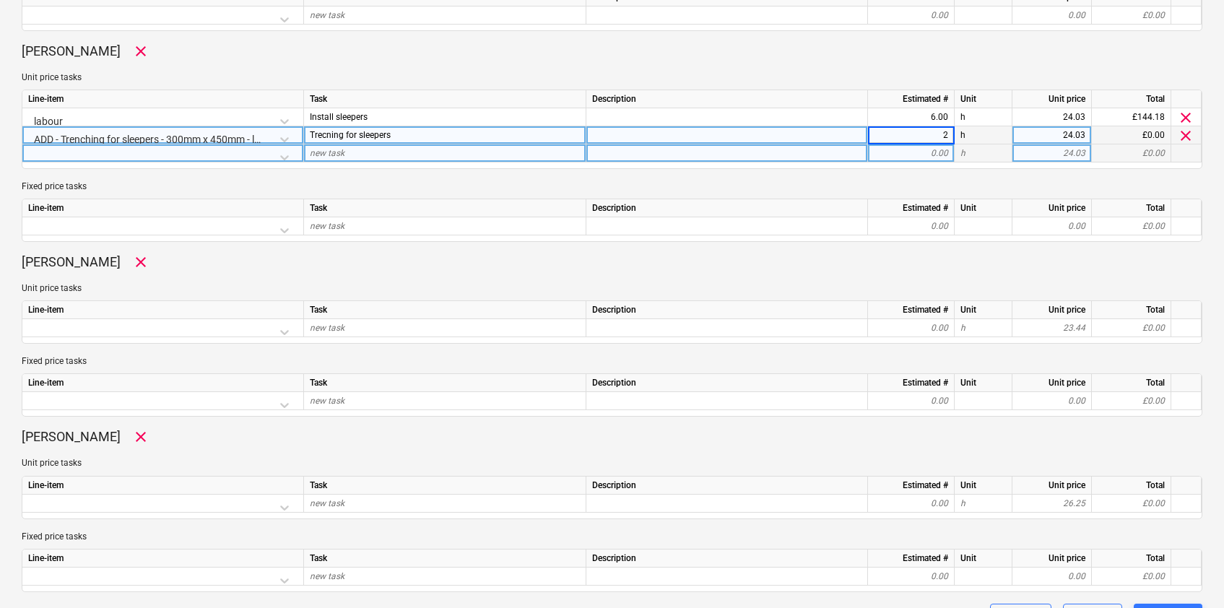
click at [828, 160] on div at bounding box center [728, 153] width 282 height 18
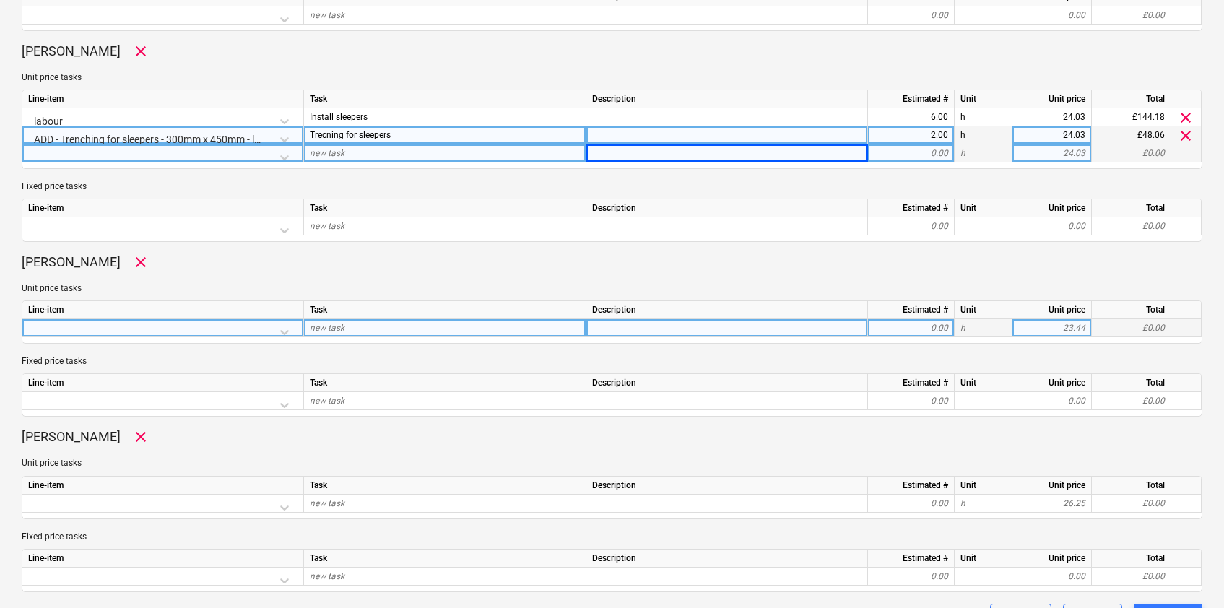
click at [288, 332] on div at bounding box center [162, 331] width 269 height 25
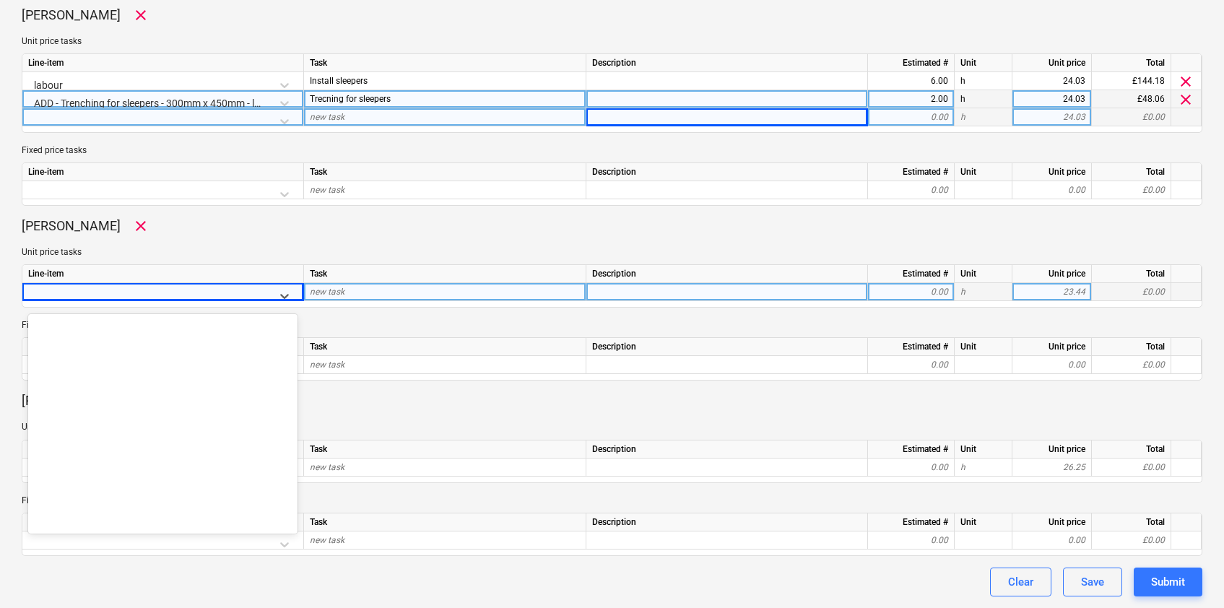
scroll to position [8784, 0]
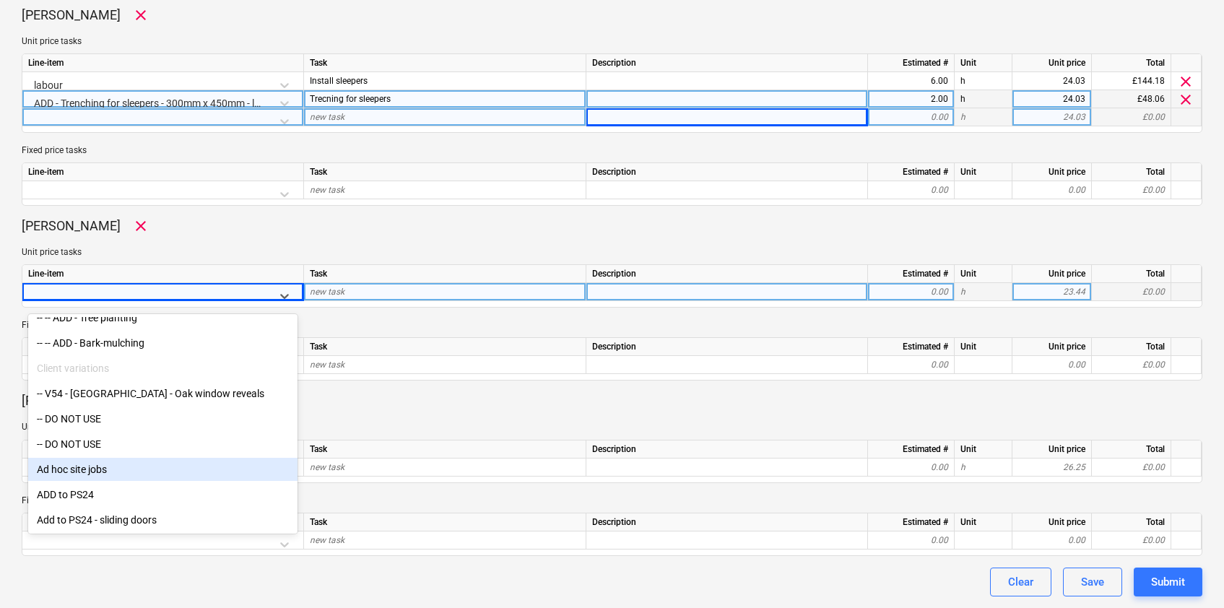
click at [83, 473] on div "Ad hoc site jobs" at bounding box center [162, 469] width 269 height 23
type textarea "x"
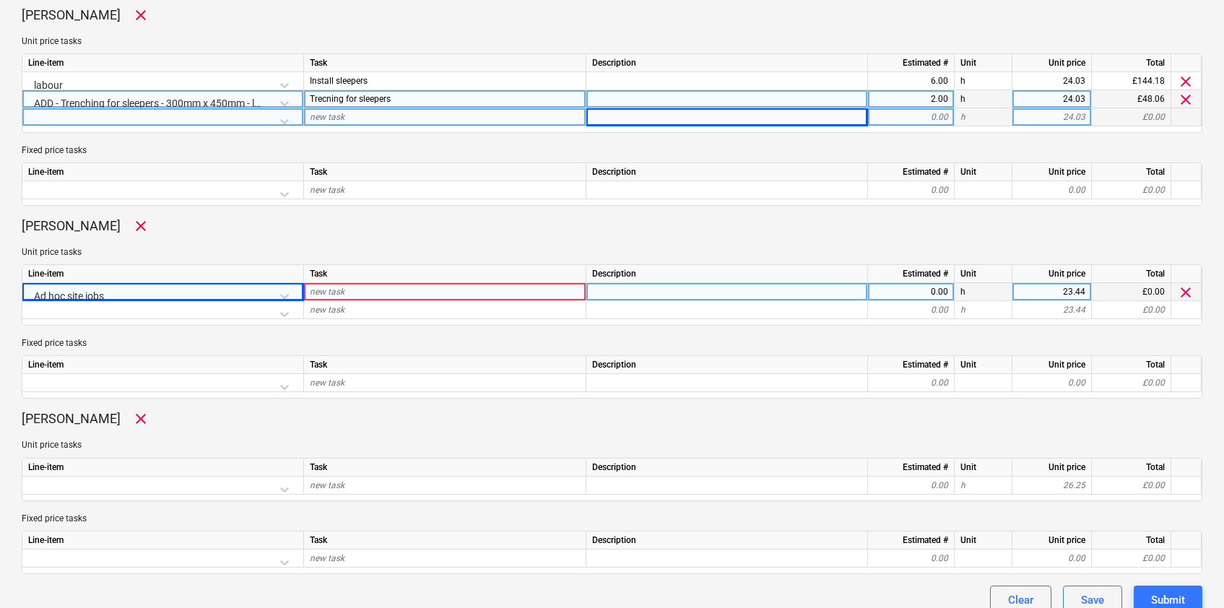
click at [396, 293] on div "new task" at bounding box center [445, 292] width 282 height 18
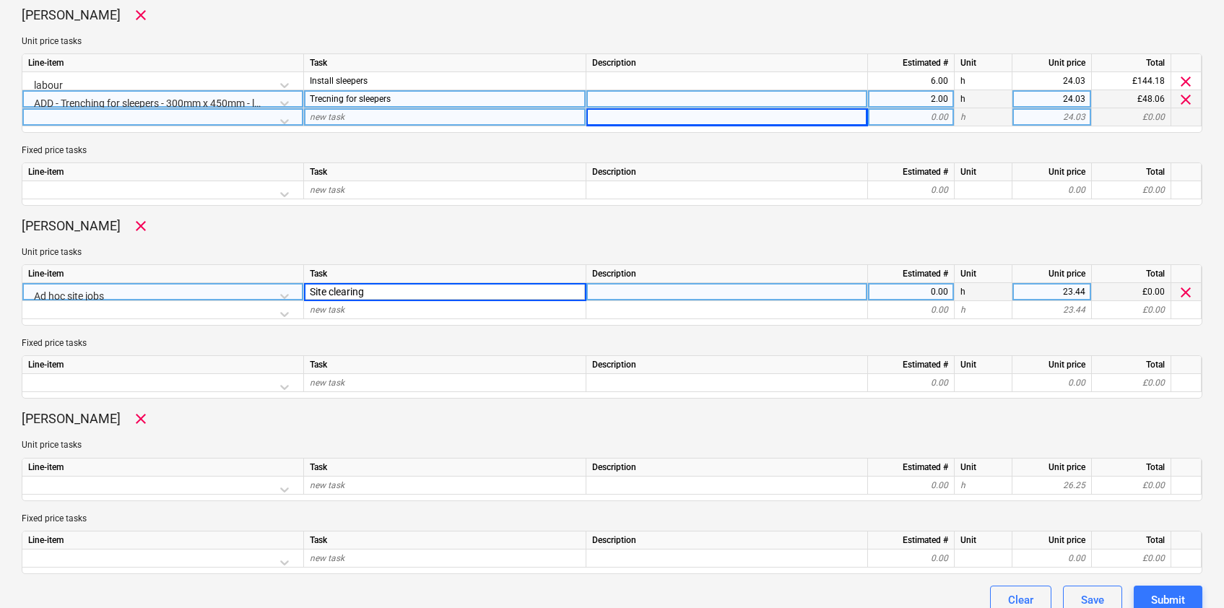
type input "Site clearing"
click at [892, 290] on div "0.00" at bounding box center [911, 292] width 74 height 18
type textarea "x"
type input "8"
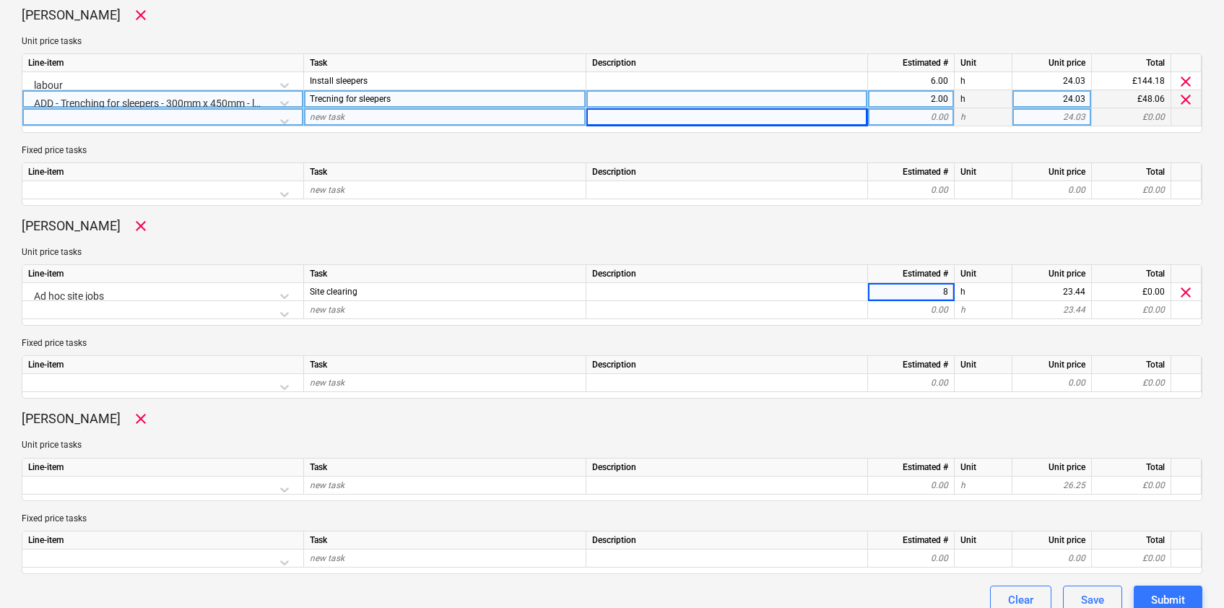
scroll to position [1399, 0]
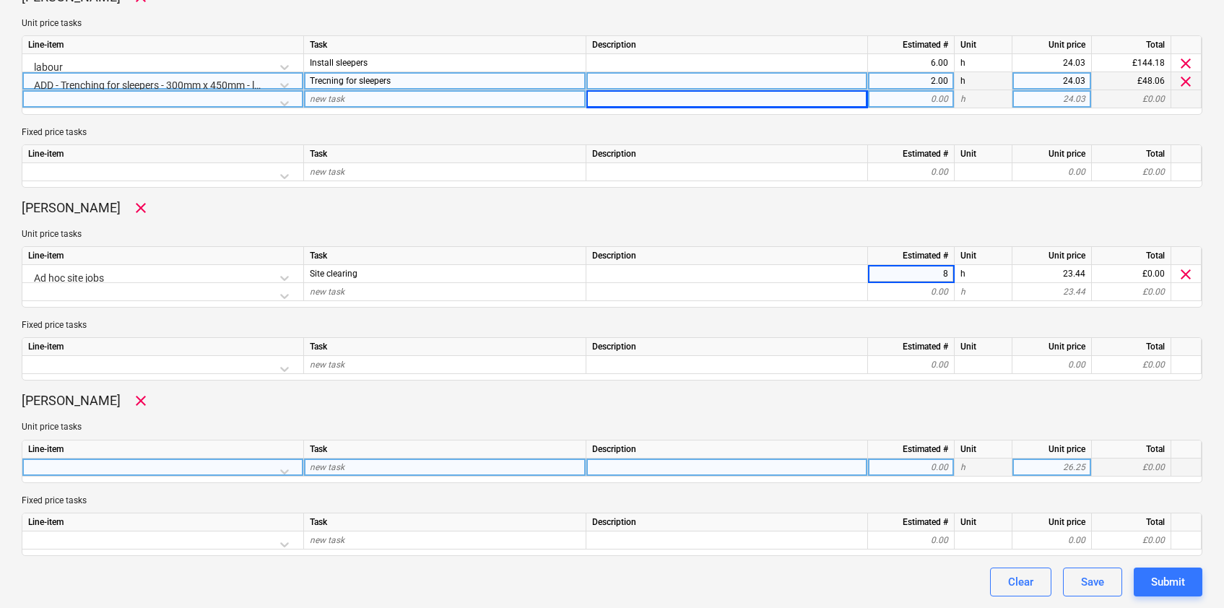
type textarea "x"
click at [278, 468] on div at bounding box center [162, 471] width 269 height 25
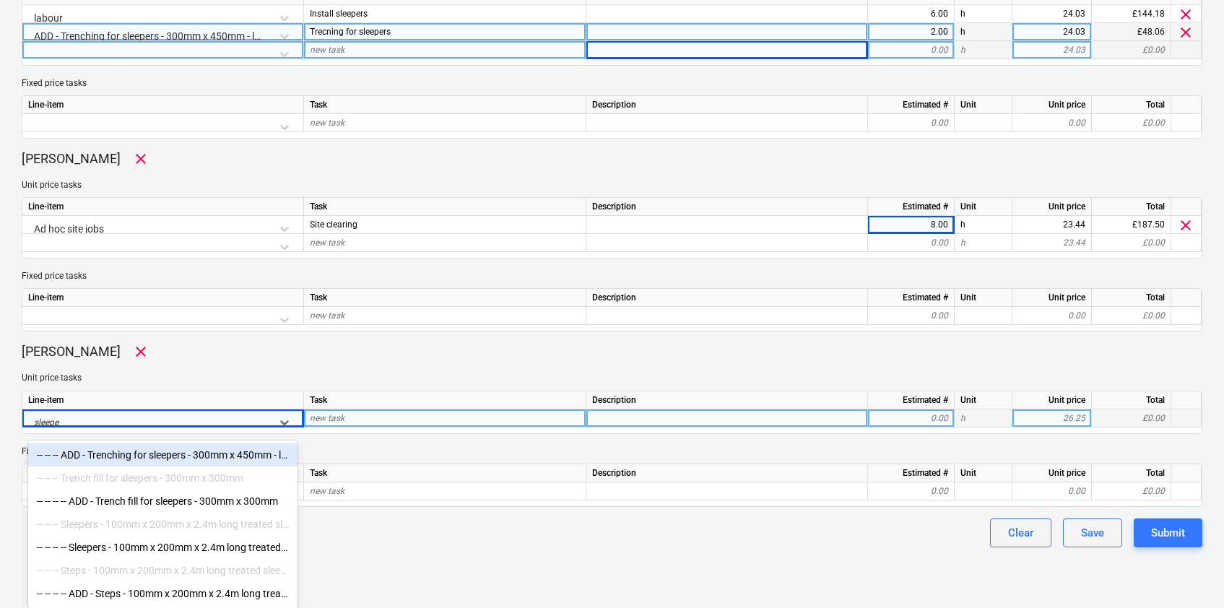
type input "sleeper"
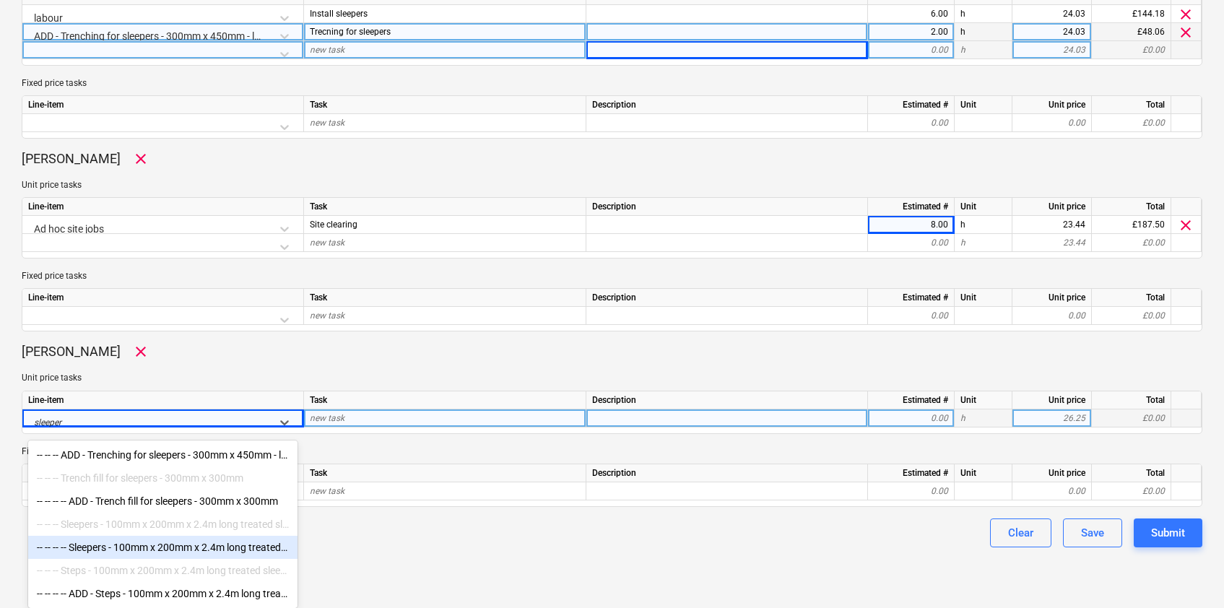
click at [142, 540] on div "-- -- -- -- Sleepers - 100mm x 200mm x 2.4m long treated sleepers" at bounding box center [162, 547] width 269 height 23
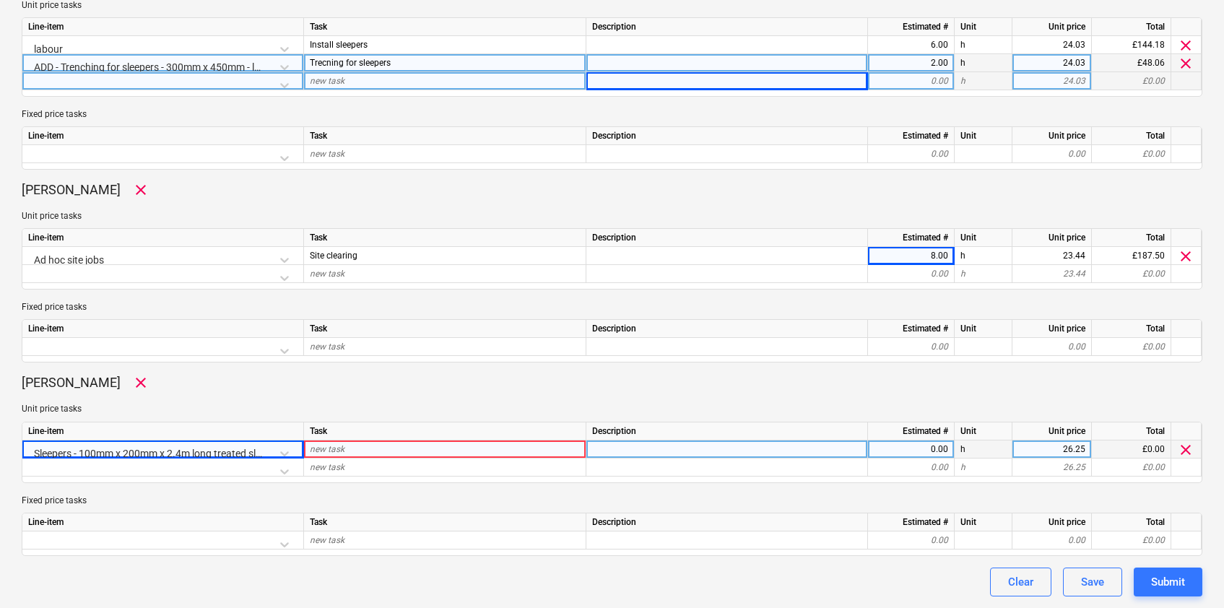
scroll to position [1417, 0]
click at [259, 452] on div "Sleepers - 100mm x 200mm x 2.4m long treated sleepers" at bounding box center [162, 453] width 269 height 25
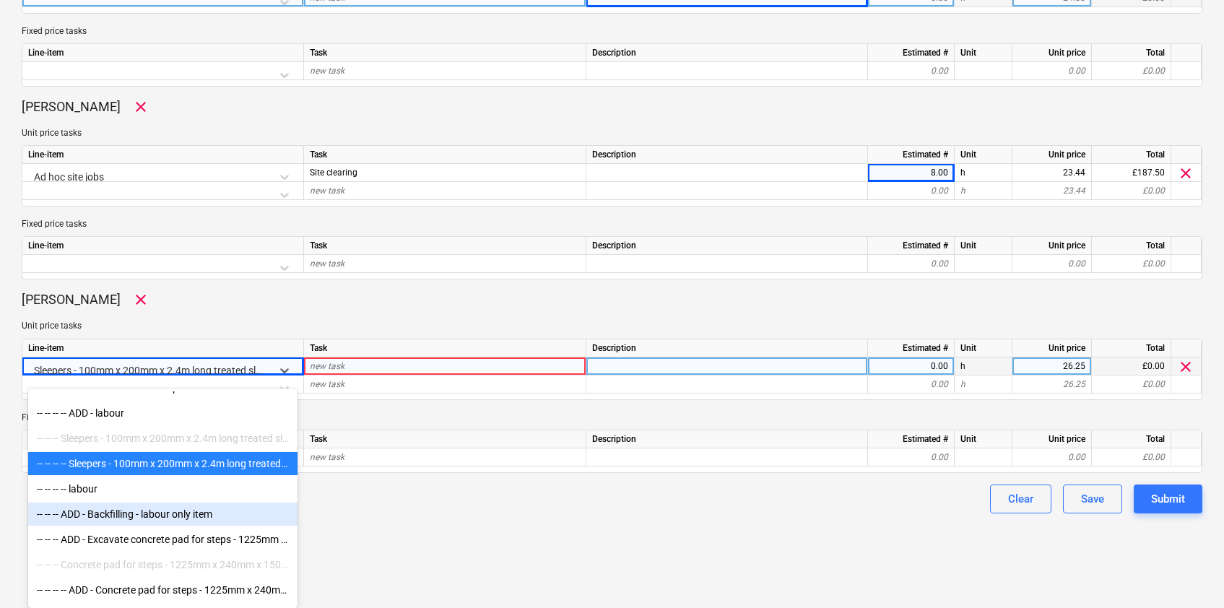
scroll to position [7546, 0]
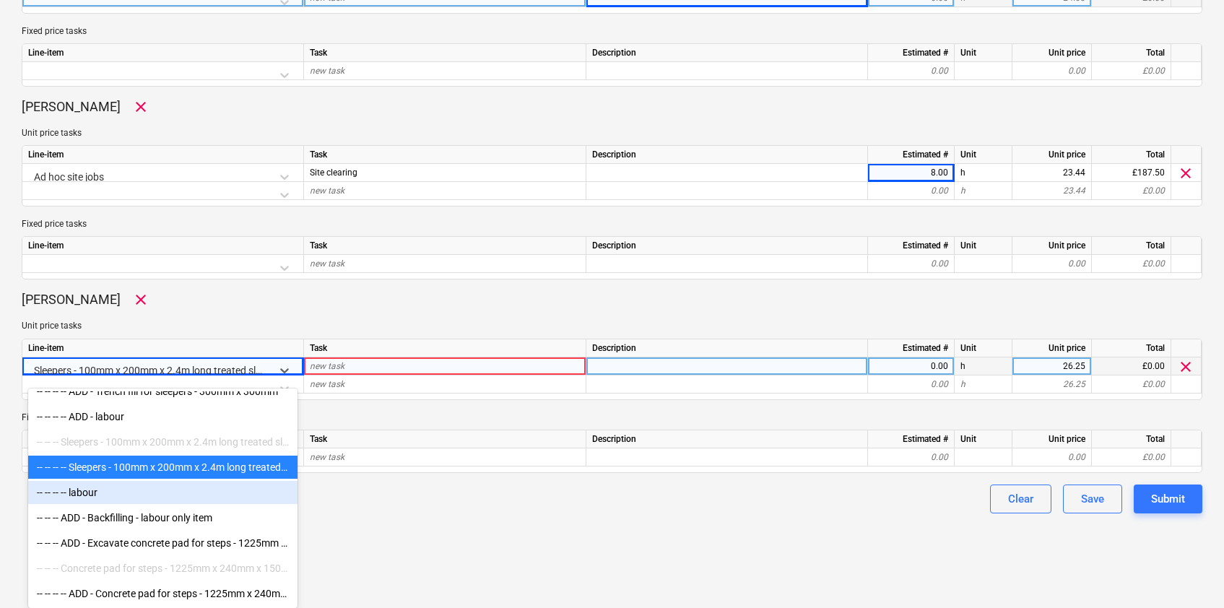
click at [73, 496] on div "-- -- -- -- labour" at bounding box center [162, 492] width 269 height 23
type textarea "x"
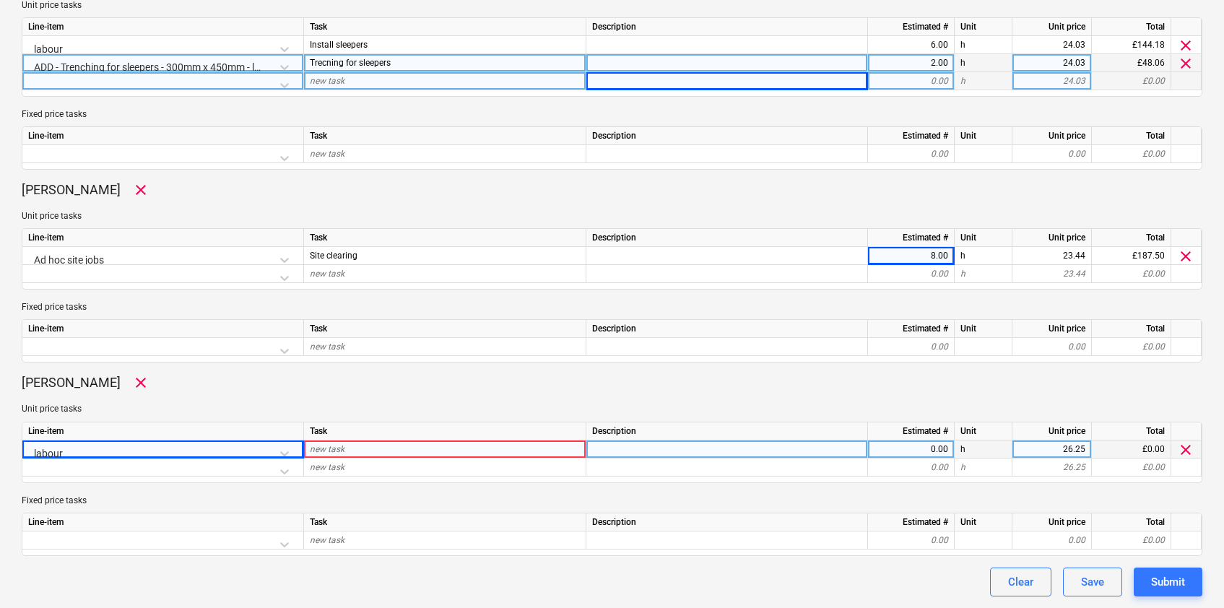
scroll to position [1417, 0]
click at [386, 451] on div "new task" at bounding box center [445, 450] width 282 height 18
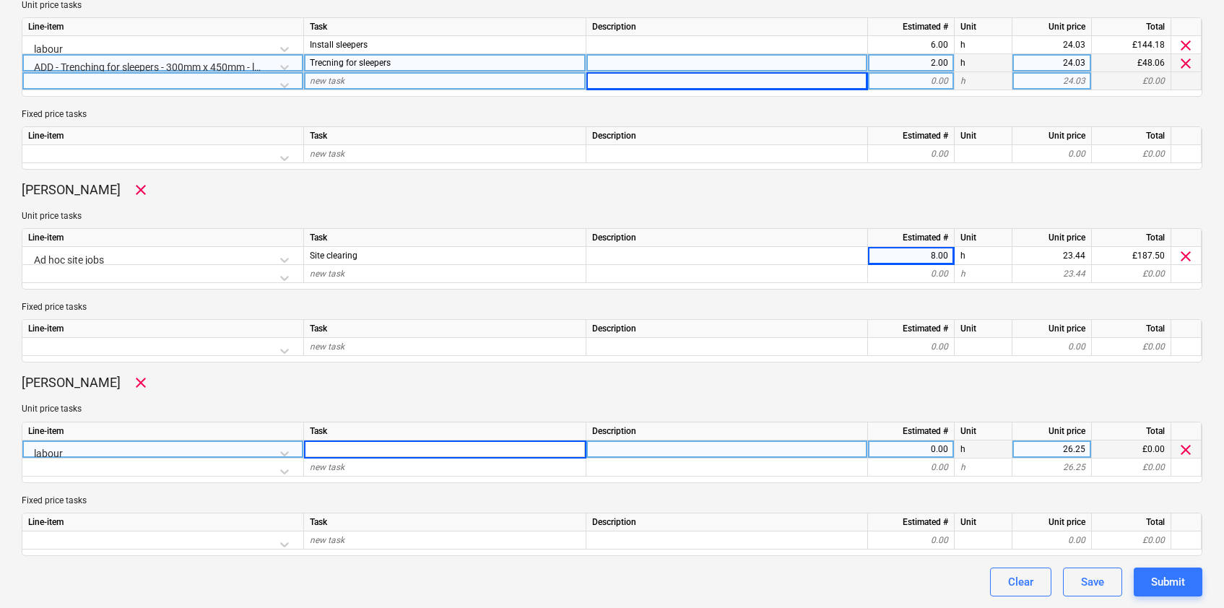
type input "D"
type input "Install sleepers"
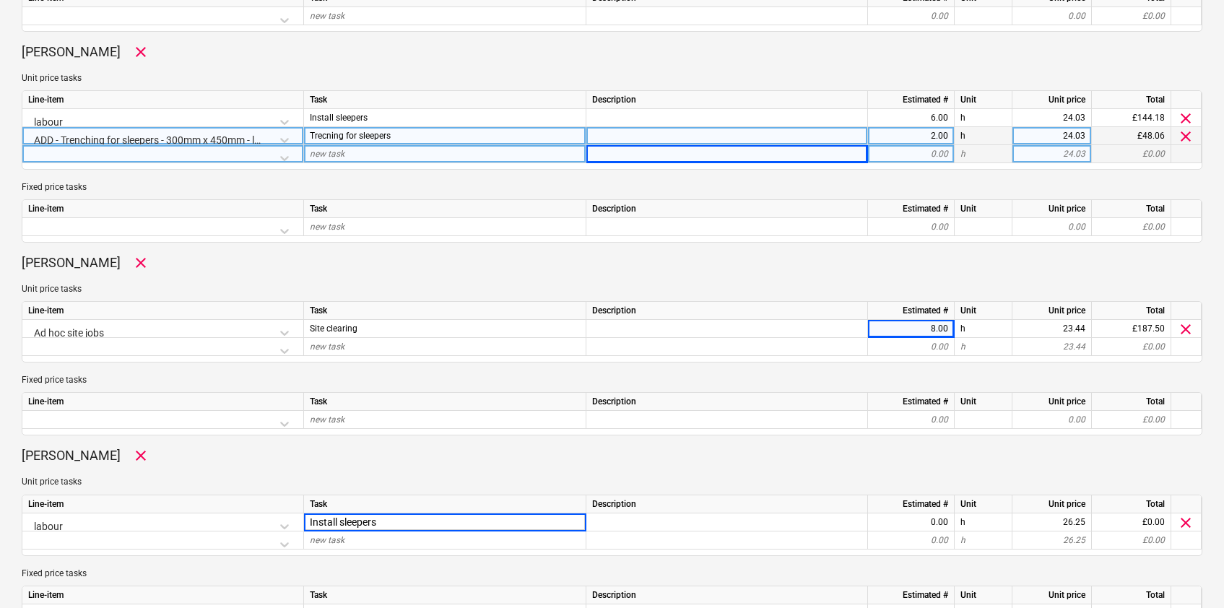
scroll to position [1333, 0]
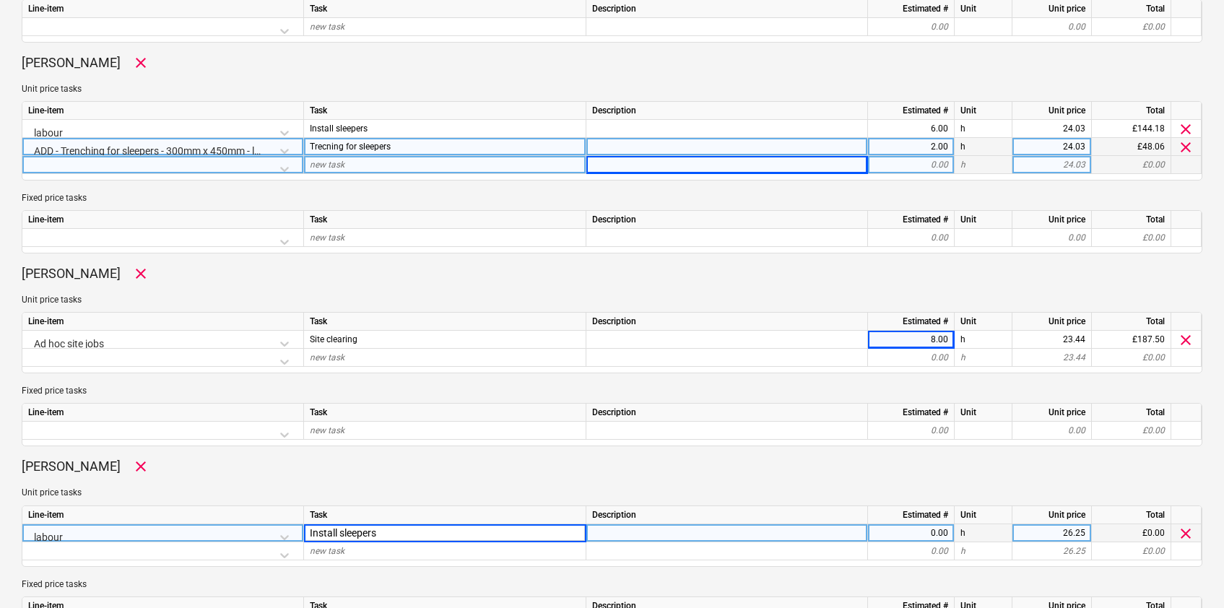
click at [946, 525] on div "0.00" at bounding box center [911, 533] width 74 height 18
type textarea "x"
type input "8"
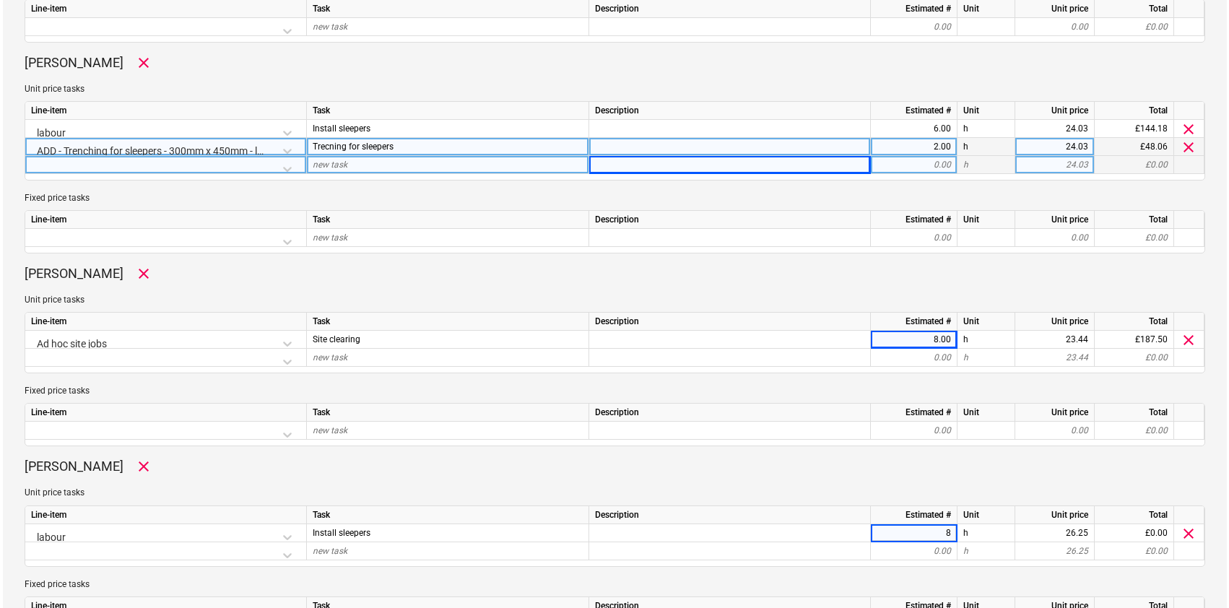
scroll to position [1417, 0]
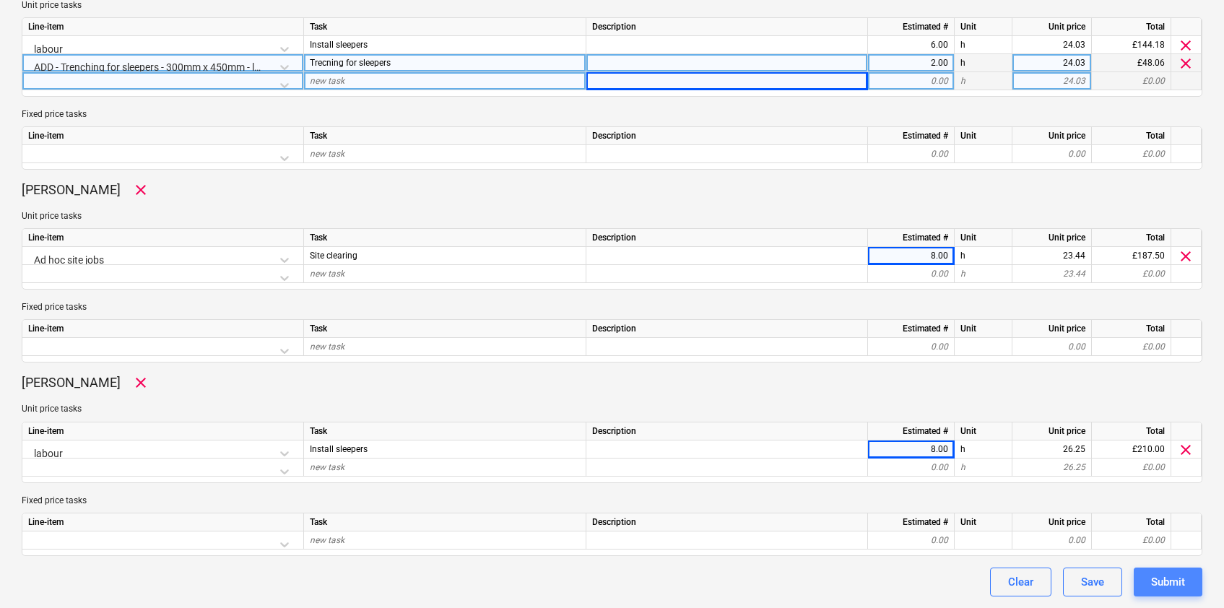
click at [1169, 577] on div "Submit" at bounding box center [1168, 582] width 34 height 19
type textarea "x"
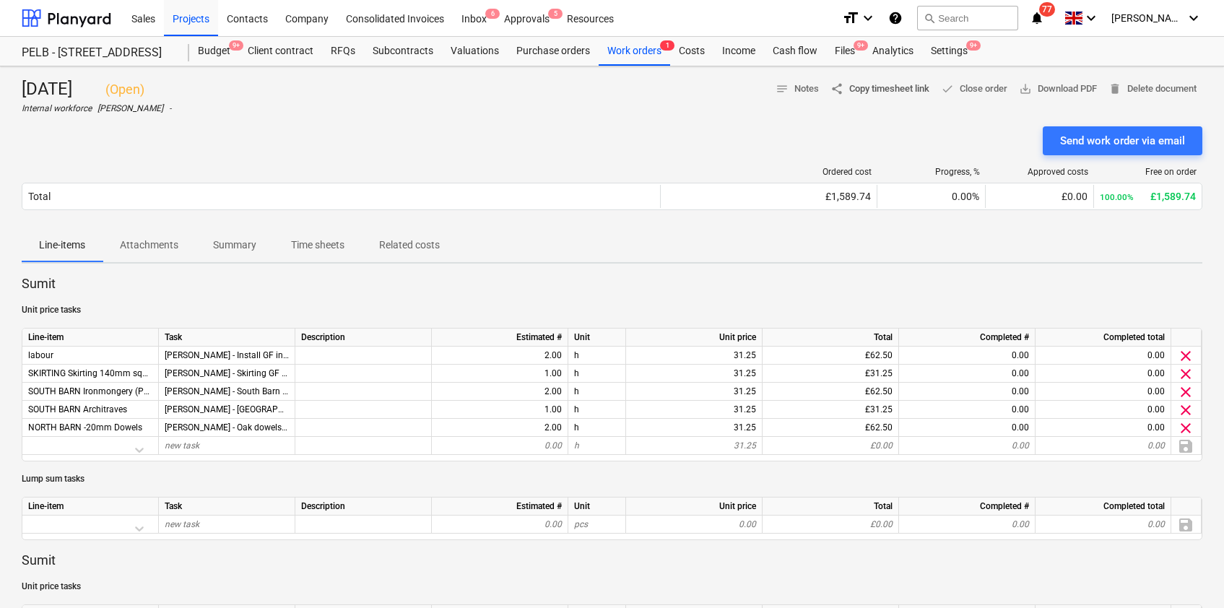
click at [877, 90] on span "share Copy timesheet link" at bounding box center [880, 89] width 99 height 17
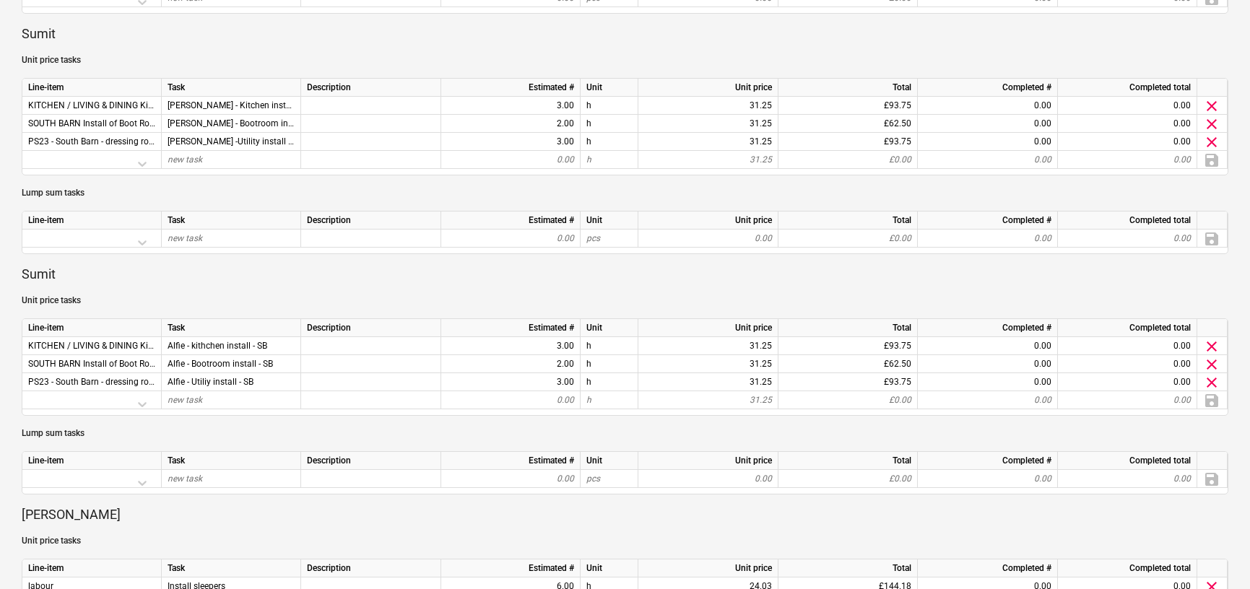
scroll to position [731, 0]
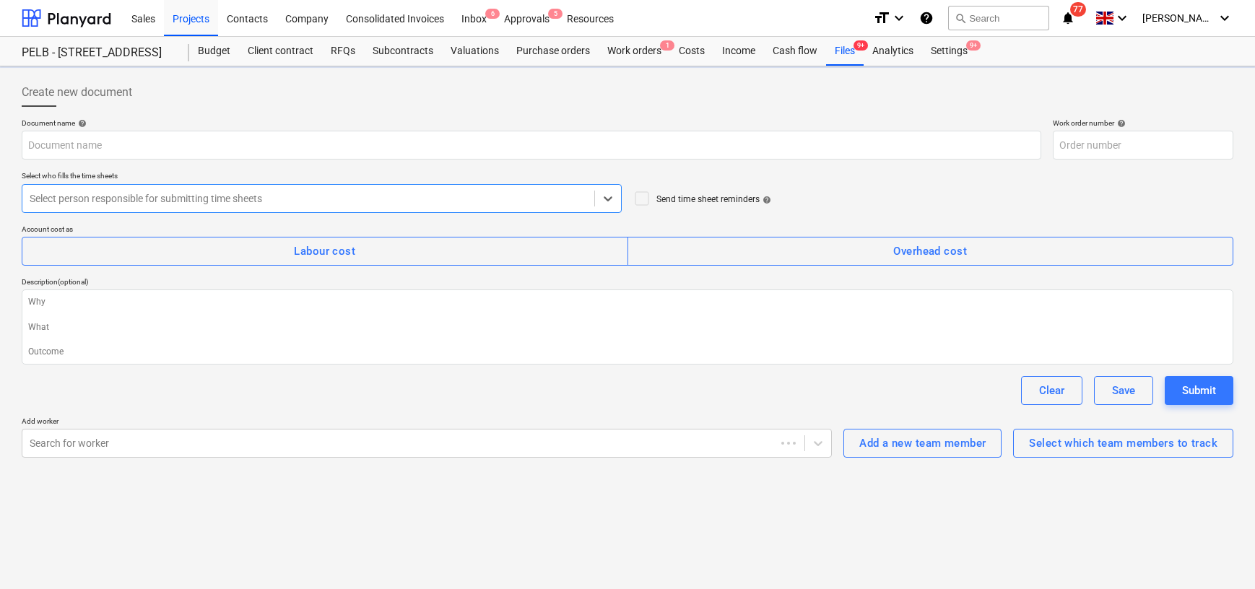
type textarea "x"
type input "003-WO-027"
type textarea "x"
click at [79, 49] on div "PELB - [STREET_ADDRESS]" at bounding box center [97, 53] width 150 height 15
click at [90, 15] on div at bounding box center [67, 18] width 90 height 36
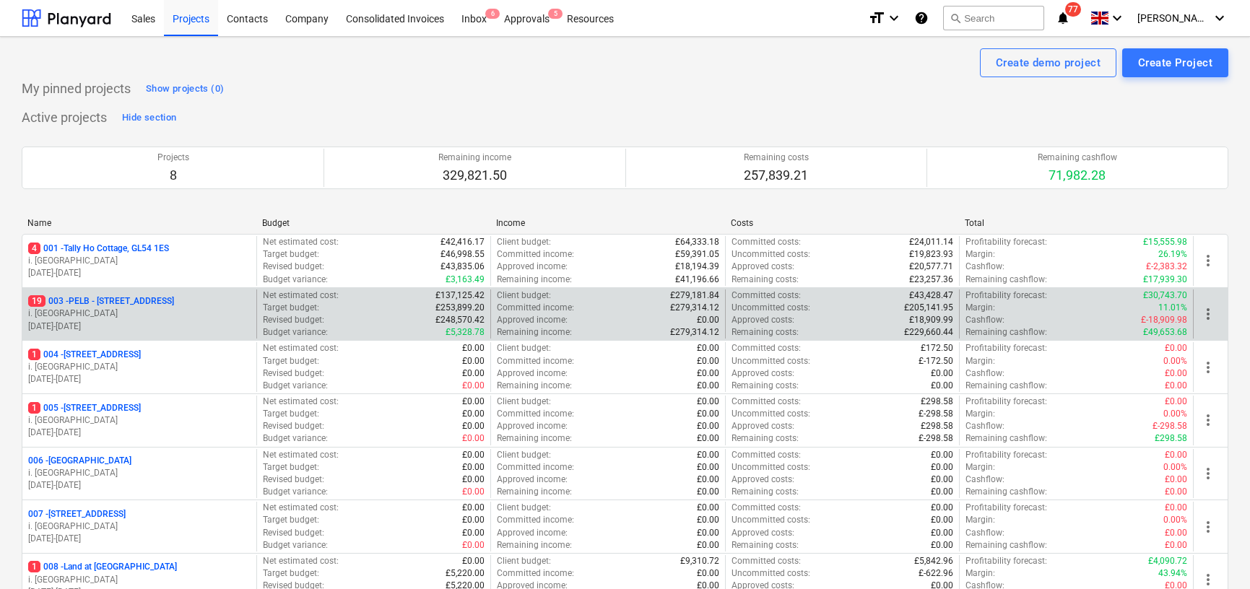
click at [146, 299] on p "19 003 - PELB - [GEOGRAPHIC_DATA], [GEOGRAPHIC_DATA], GL2 7NE" at bounding box center [101, 301] width 146 height 12
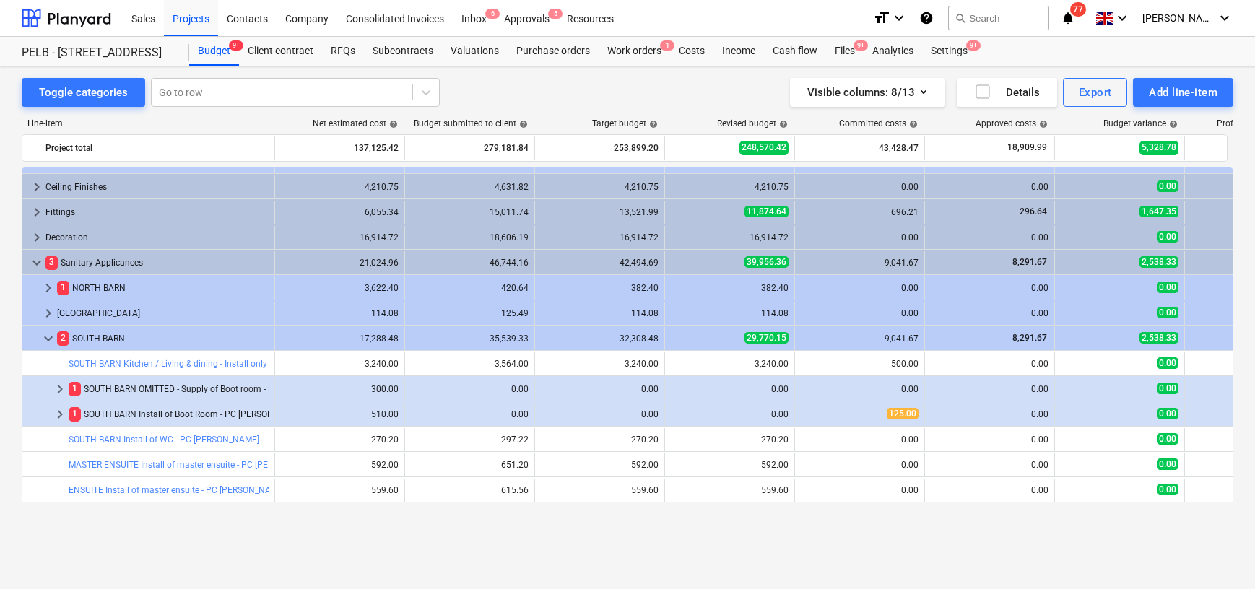
scroll to position [271, 0]
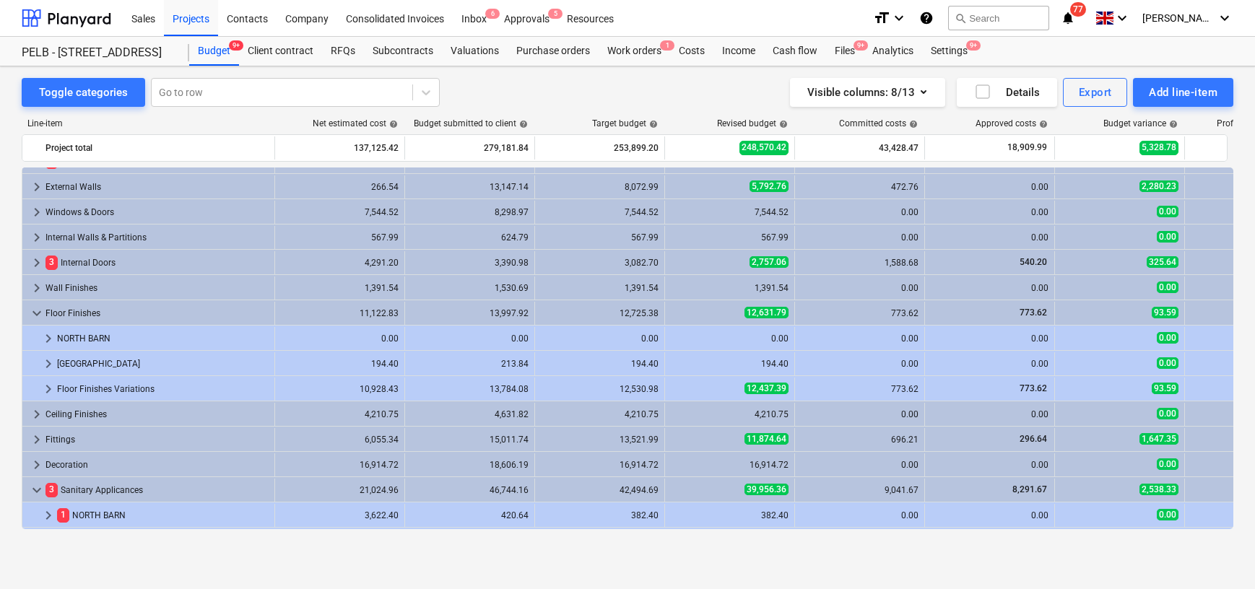
click at [74, 258] on div "bar_chart warning PRELIMINARIES edit 668.25 edit 735.08 edit 668.25 edit 668.25…" at bounding box center [628, 349] width 1212 height 362
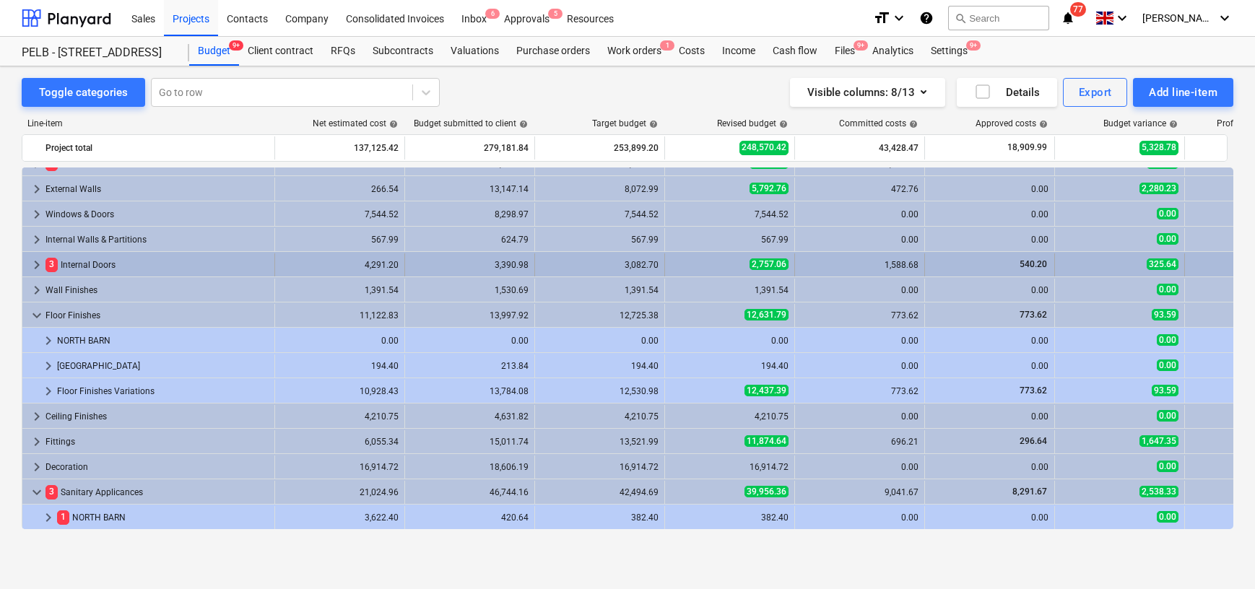
click at [70, 267] on div "3 Internal Doors" at bounding box center [157, 265] width 223 height 23
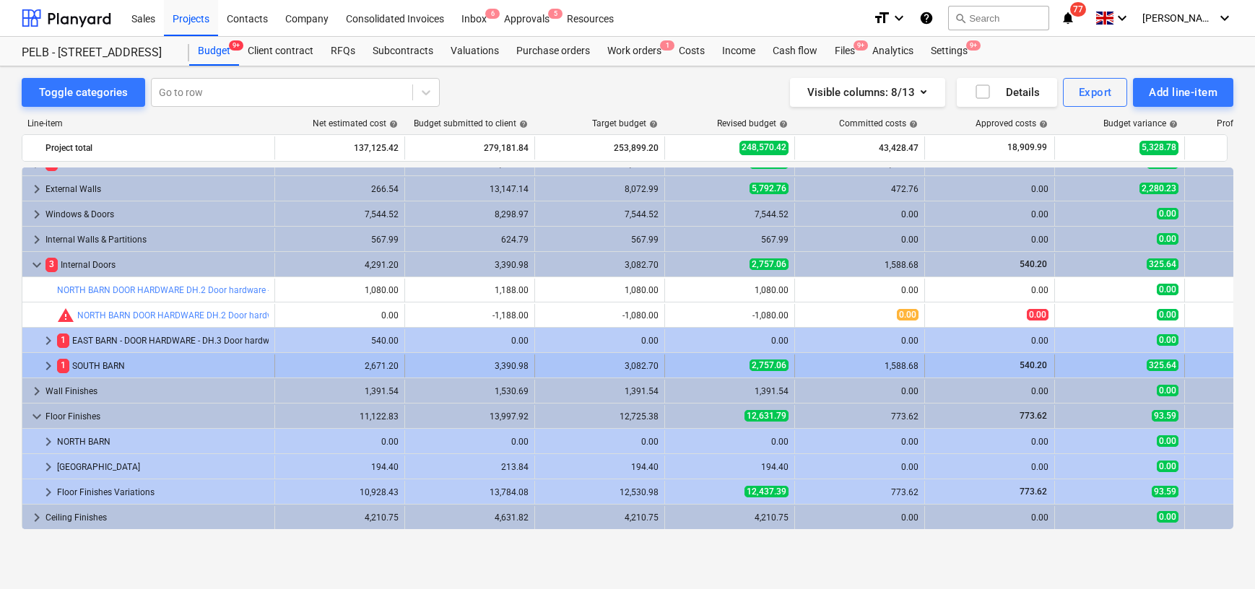
click at [88, 363] on div "1 SOUTH BARN" at bounding box center [163, 366] width 212 height 23
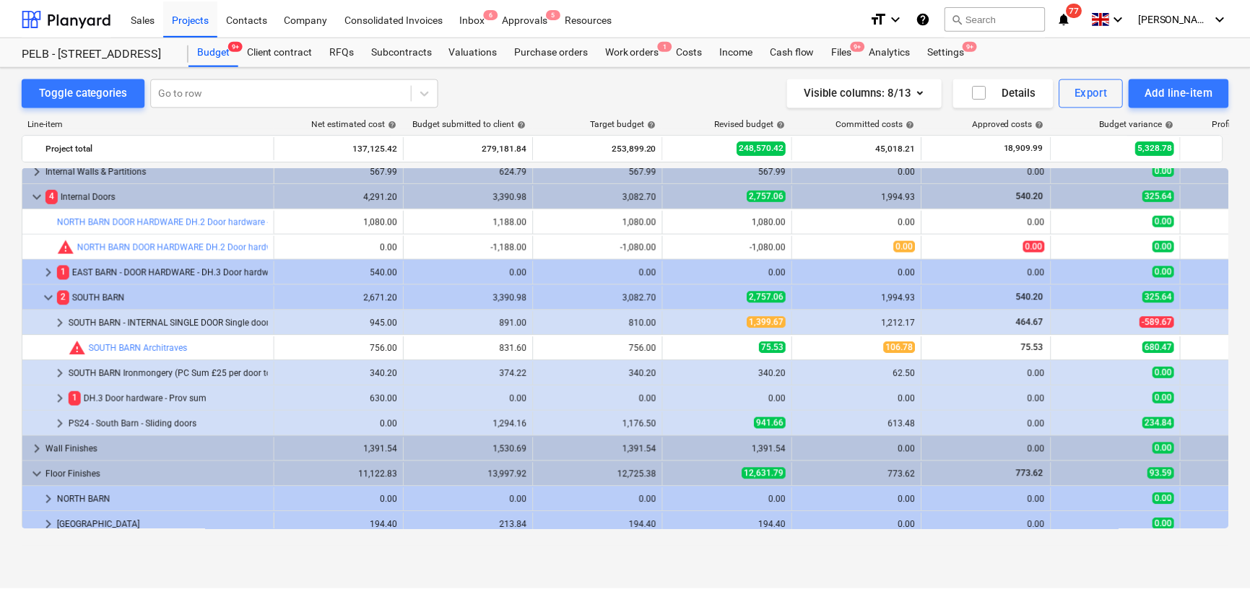
scroll to position [0, 0]
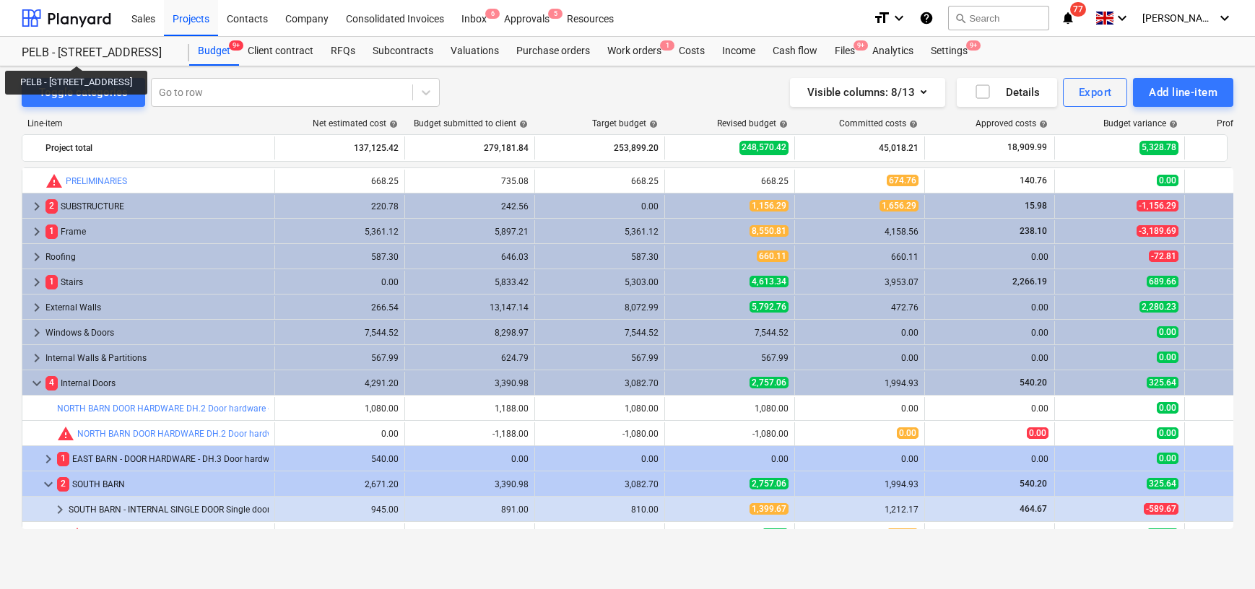
click at [116, 53] on div "PELB - [STREET_ADDRESS]" at bounding box center [97, 53] width 150 height 15
click at [86, 28] on div at bounding box center [67, 18] width 90 height 36
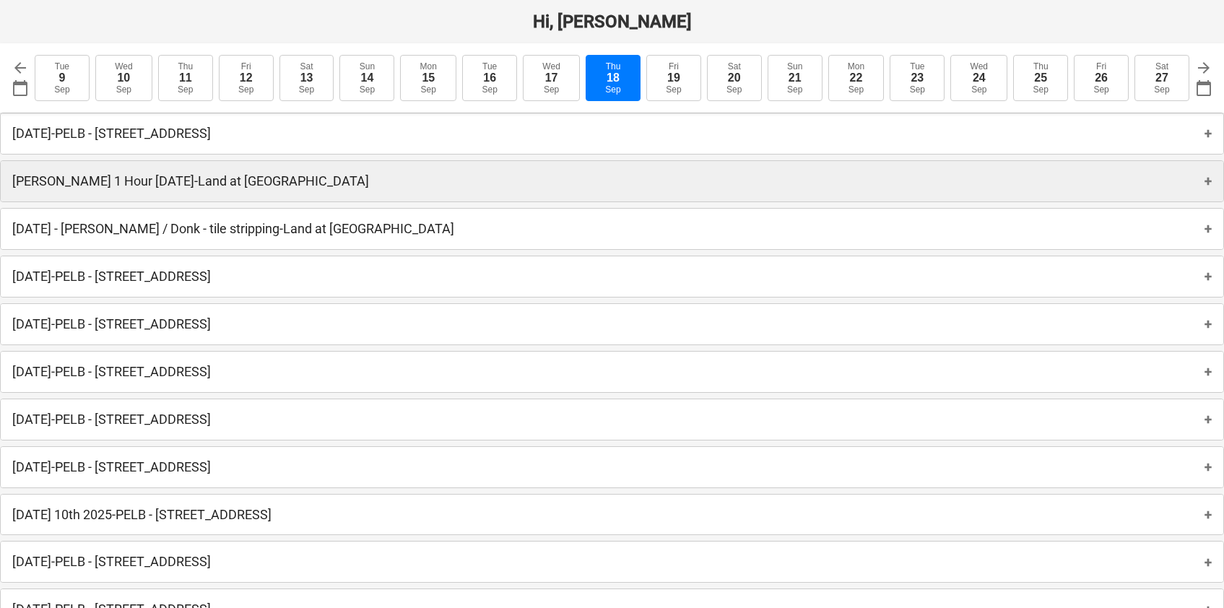
click at [162, 182] on p "[PERSON_NAME] 1 Hour [DATE] - Land at [GEOGRAPHIC_DATA]" at bounding box center [190, 181] width 357 height 17
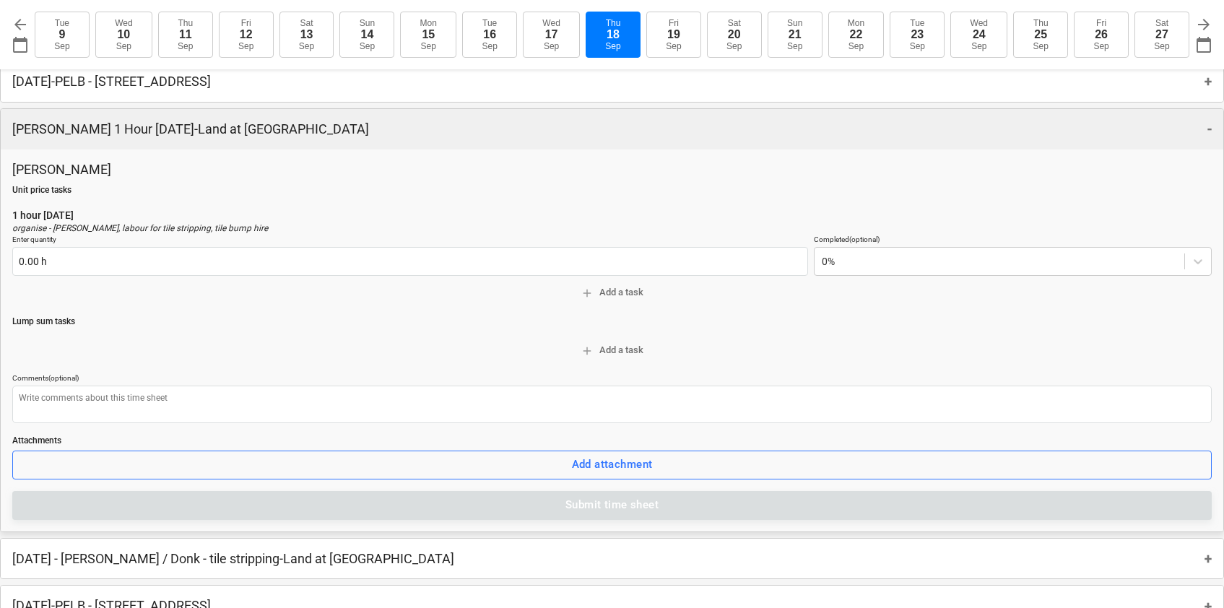
scroll to position [58, 0]
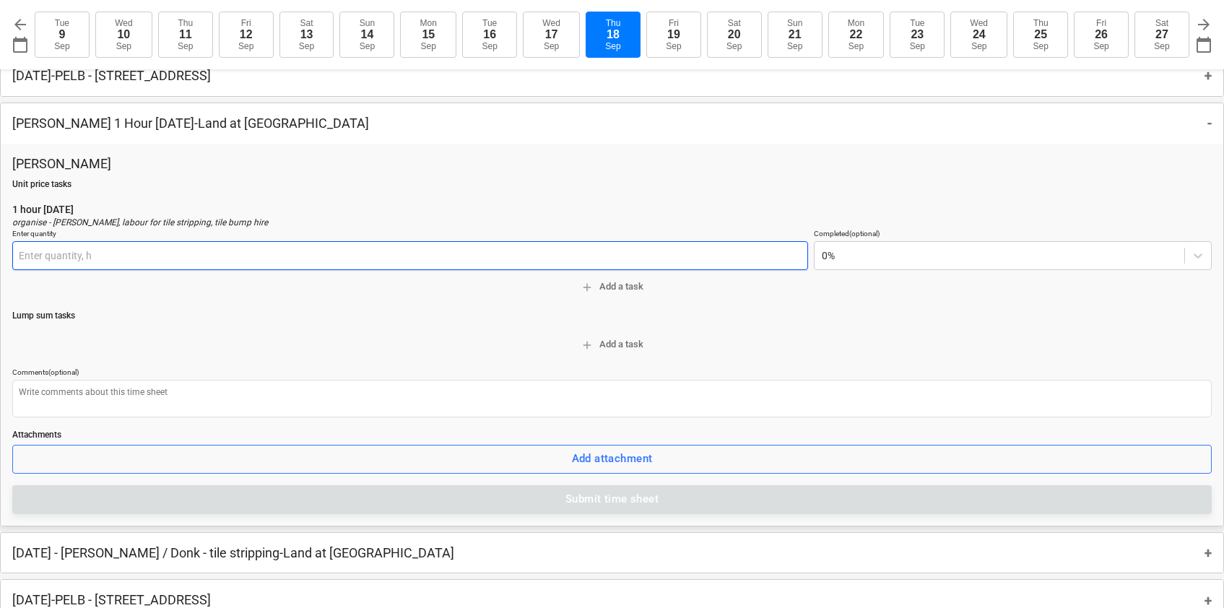
click at [164, 258] on input "text" at bounding box center [410, 255] width 796 height 29
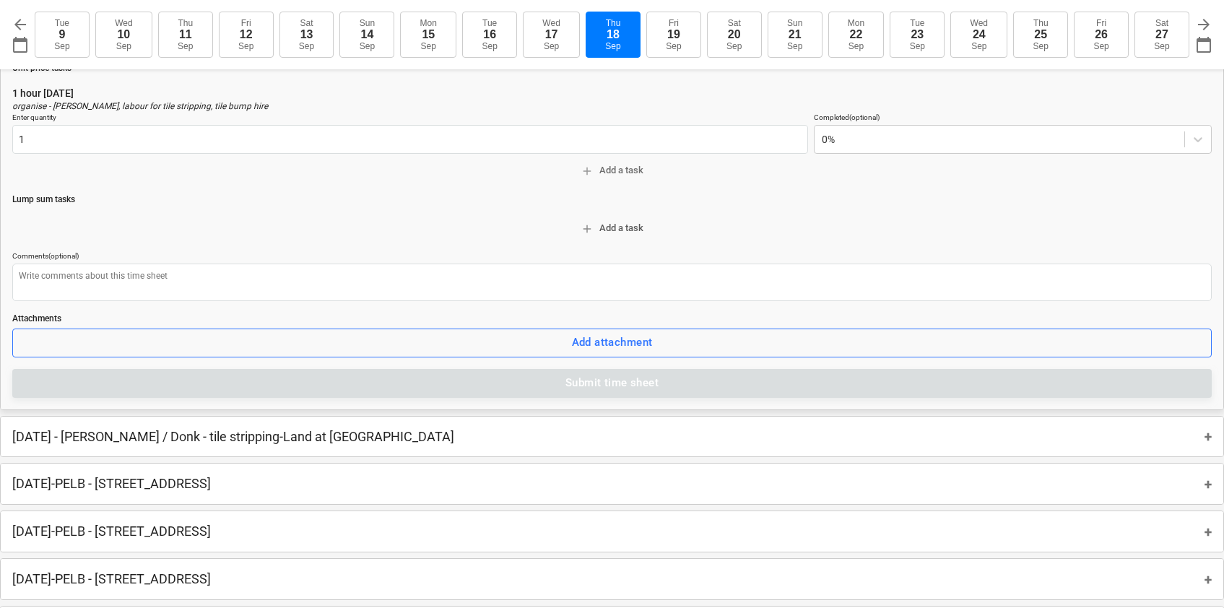
type input "1.00 h"
click at [373, 237] on button "add Add a task" at bounding box center [612, 228] width 1200 height 22
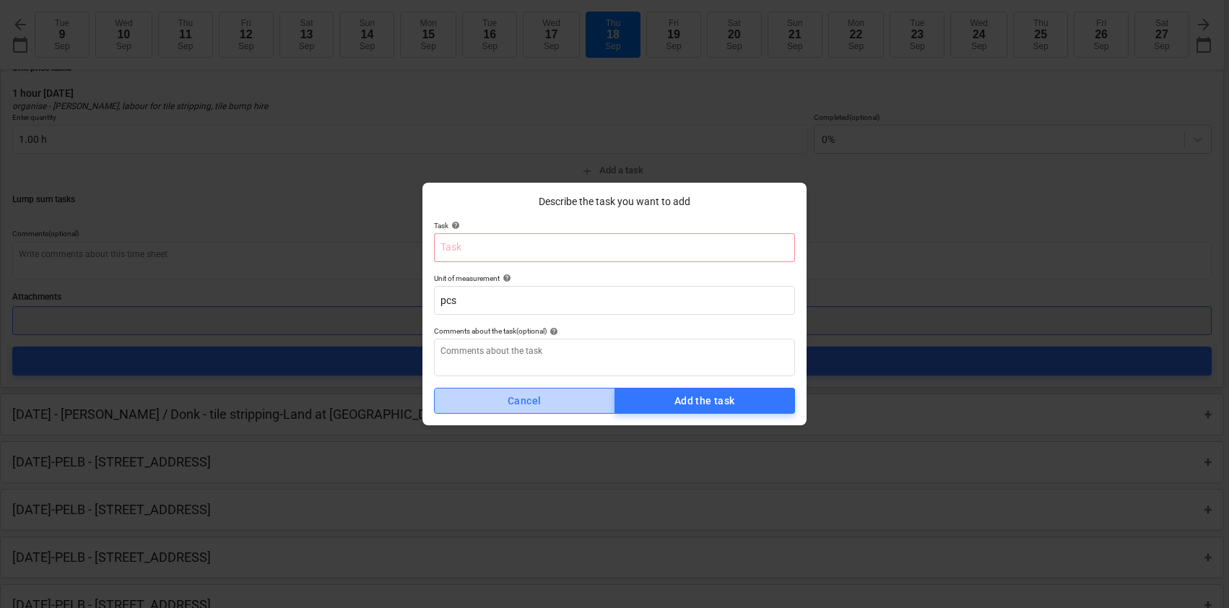
drag, startPoint x: 532, startPoint y: 402, endPoint x: 513, endPoint y: 342, distance: 62.8
click at [532, 402] on div "Cancel" at bounding box center [524, 401] width 33 height 18
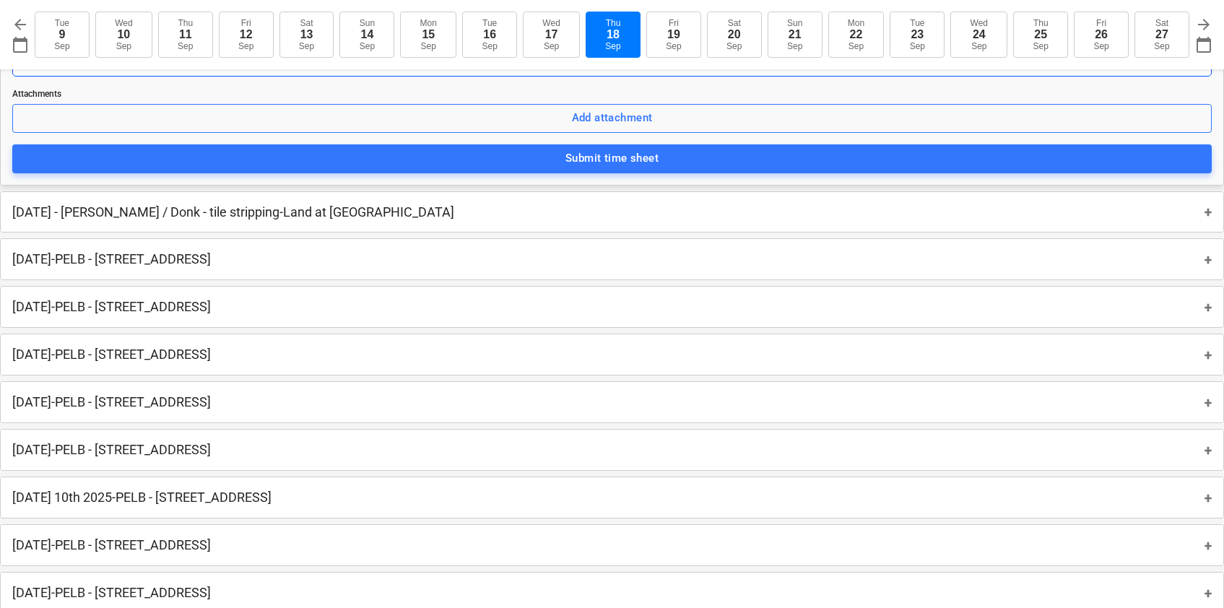
scroll to position [272, 0]
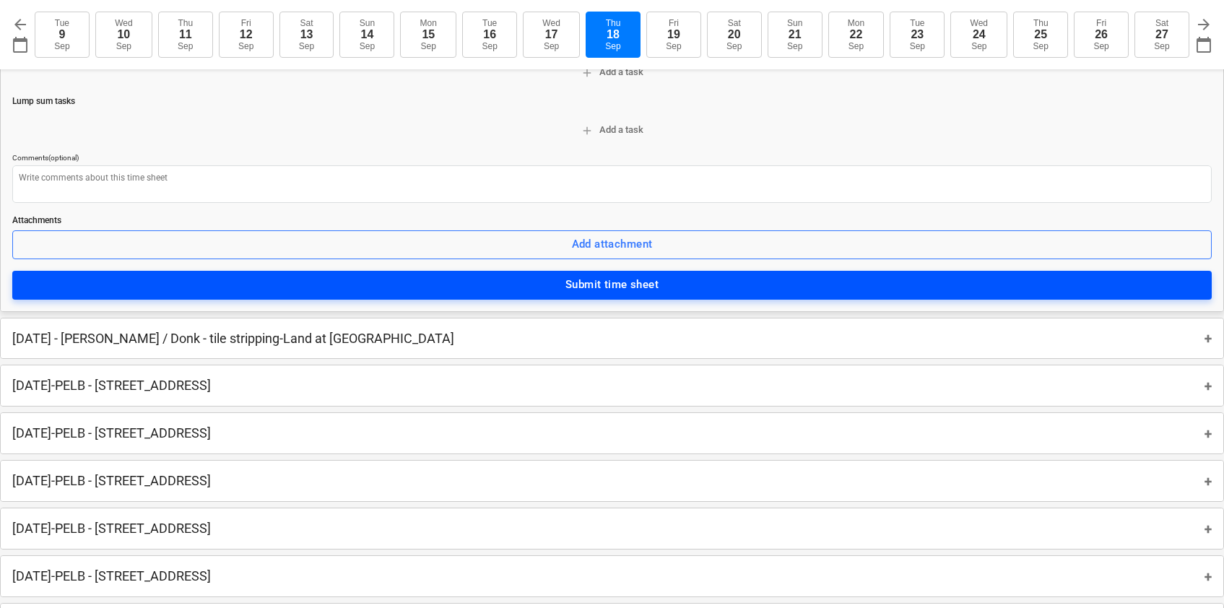
click at [558, 292] on span "Submit time sheet" at bounding box center [612, 284] width 1168 height 19
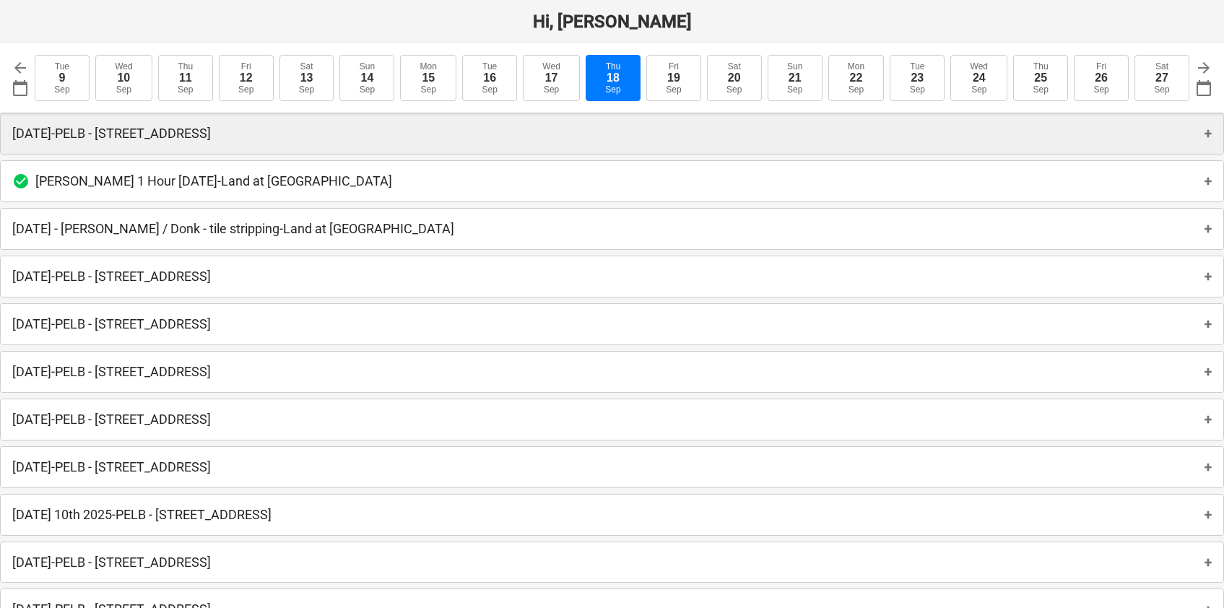
click at [193, 132] on p "Thursday 18th Sept 2025 - PELB - Castle lane, Moreton Valence, GL2 7NE" at bounding box center [111, 133] width 199 height 17
type textarea "x"
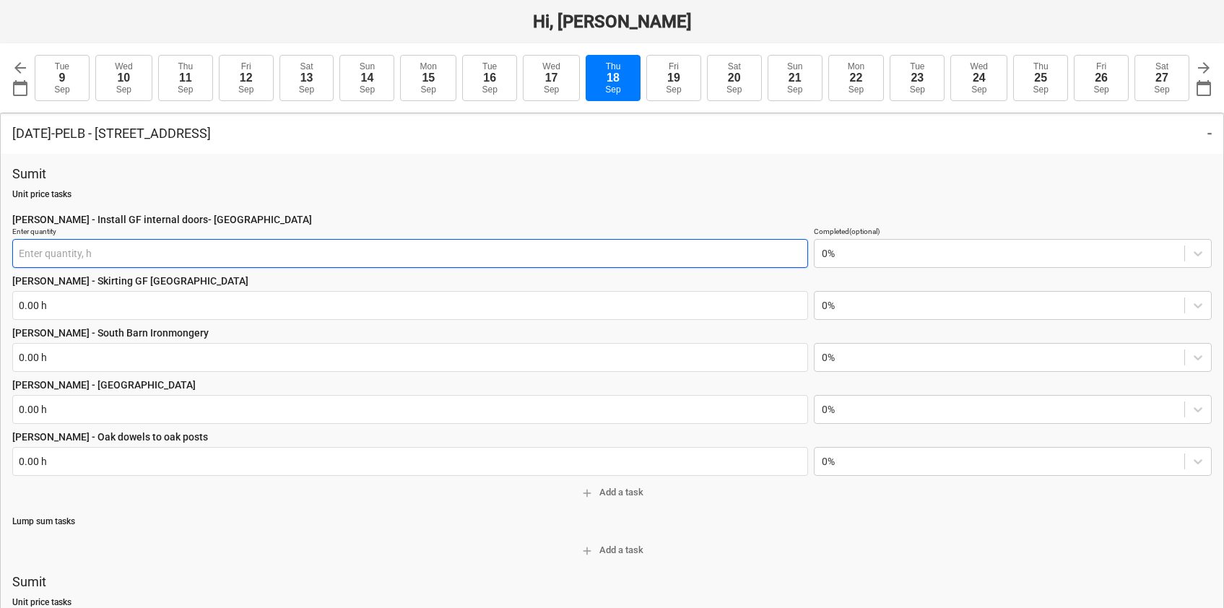
click at [346, 254] on input "text" at bounding box center [410, 253] width 796 height 29
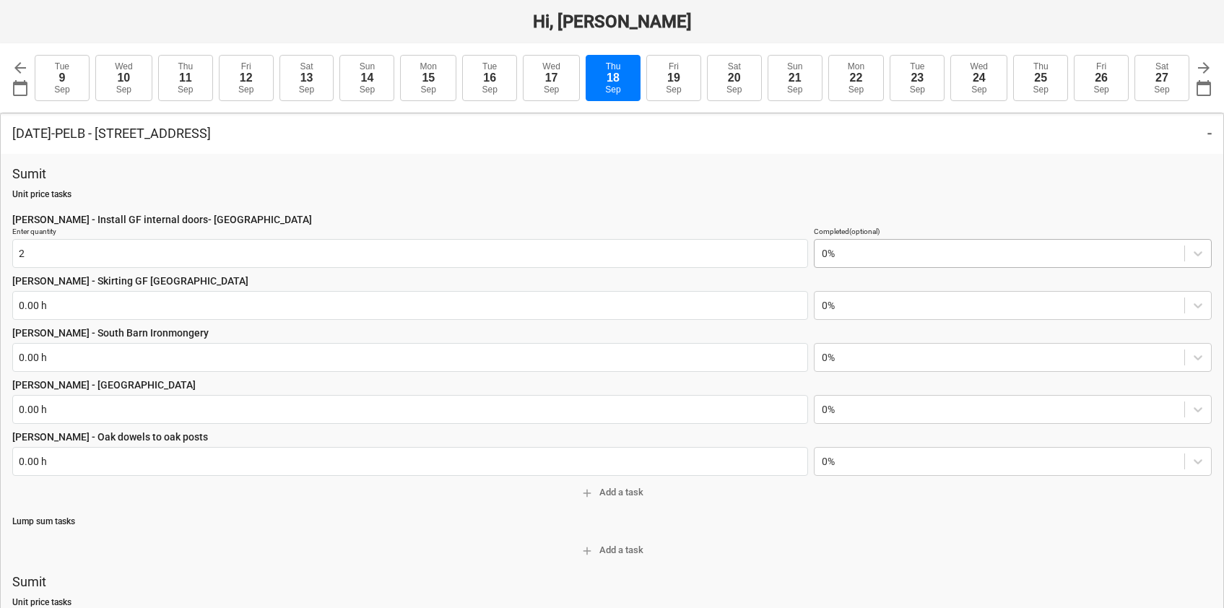
type input "2.00 h"
click at [822, 251] on input "text" at bounding box center [823, 254] width 2 height 12
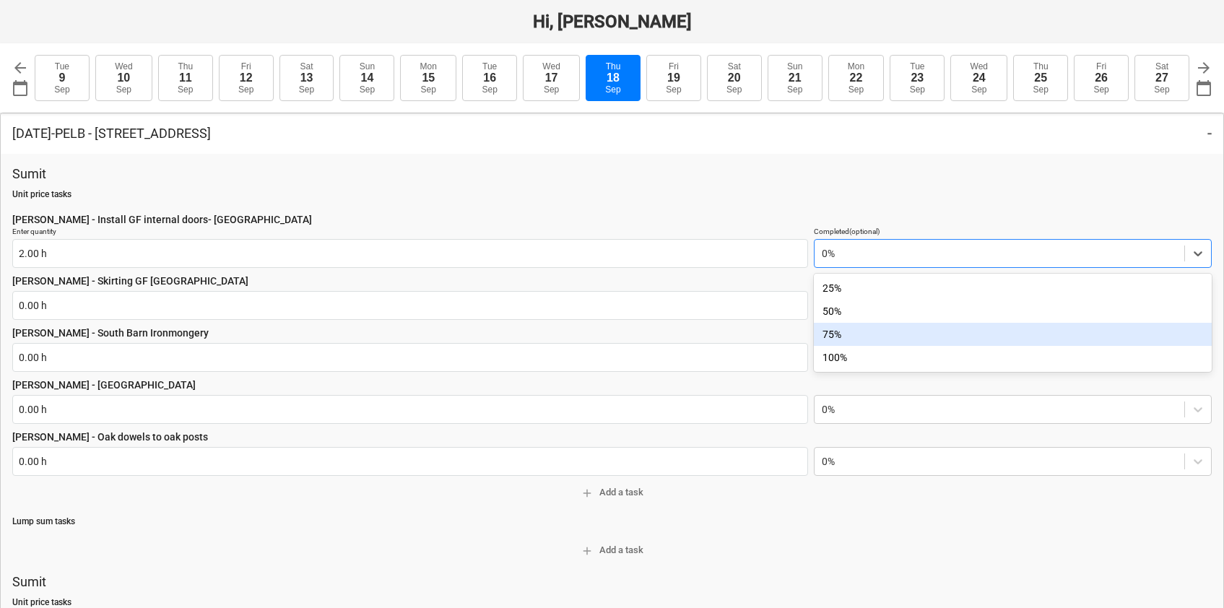
click at [836, 336] on div "75%" at bounding box center [1013, 334] width 398 height 23
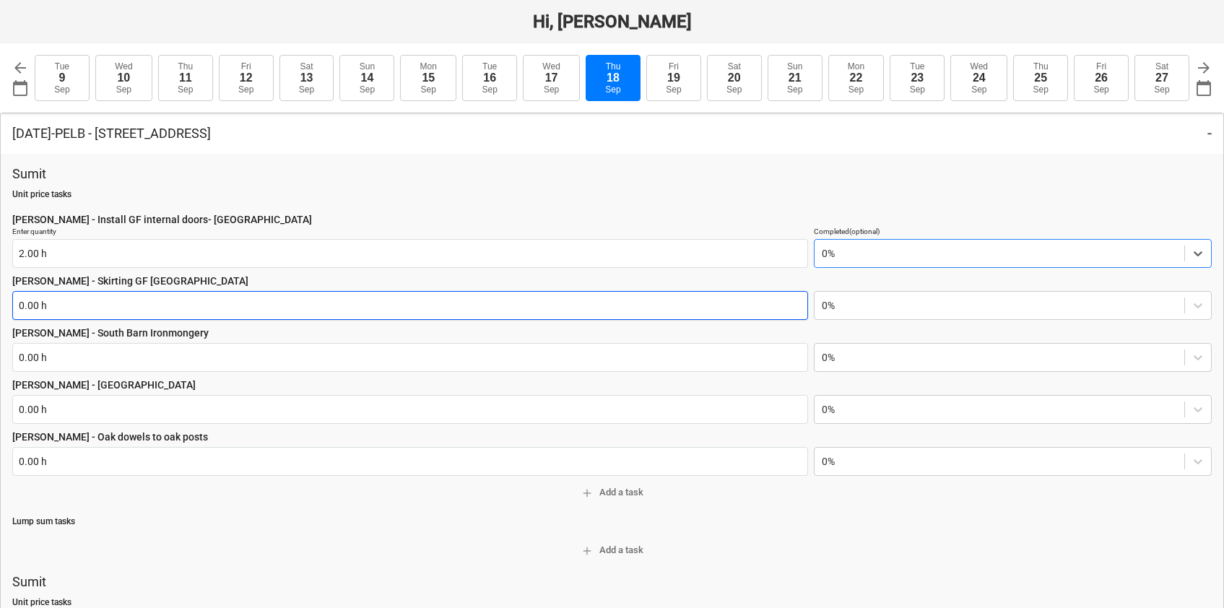
type textarea "x"
click at [139, 302] on input "text" at bounding box center [410, 305] width 796 height 29
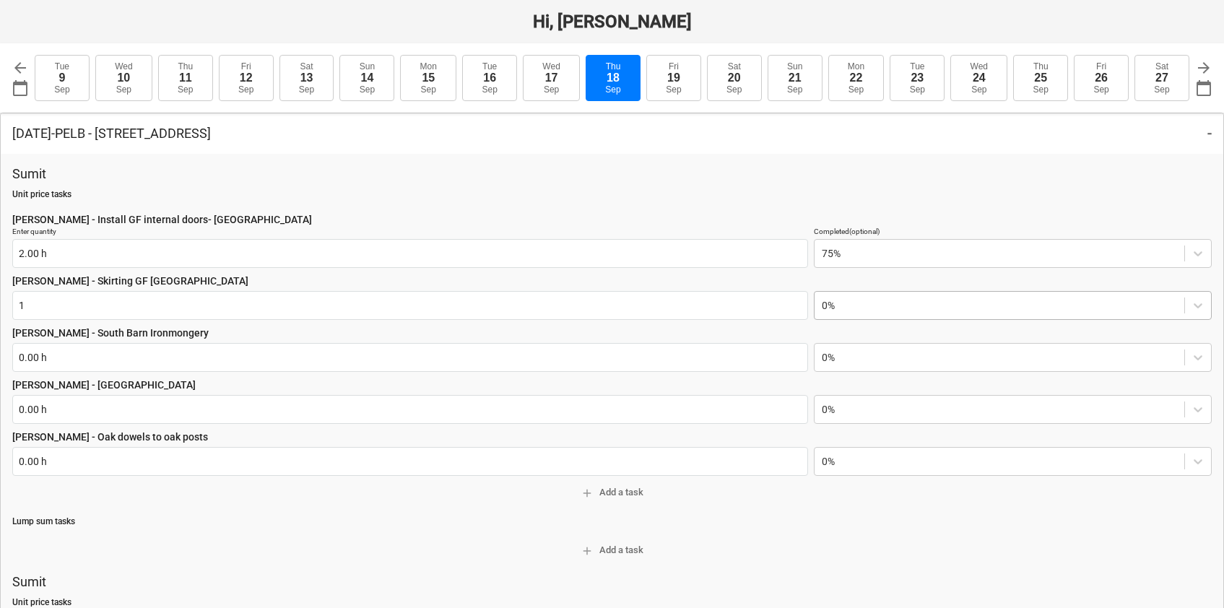
type input "1.00 h"
click at [830, 307] on div at bounding box center [999, 305] width 355 height 14
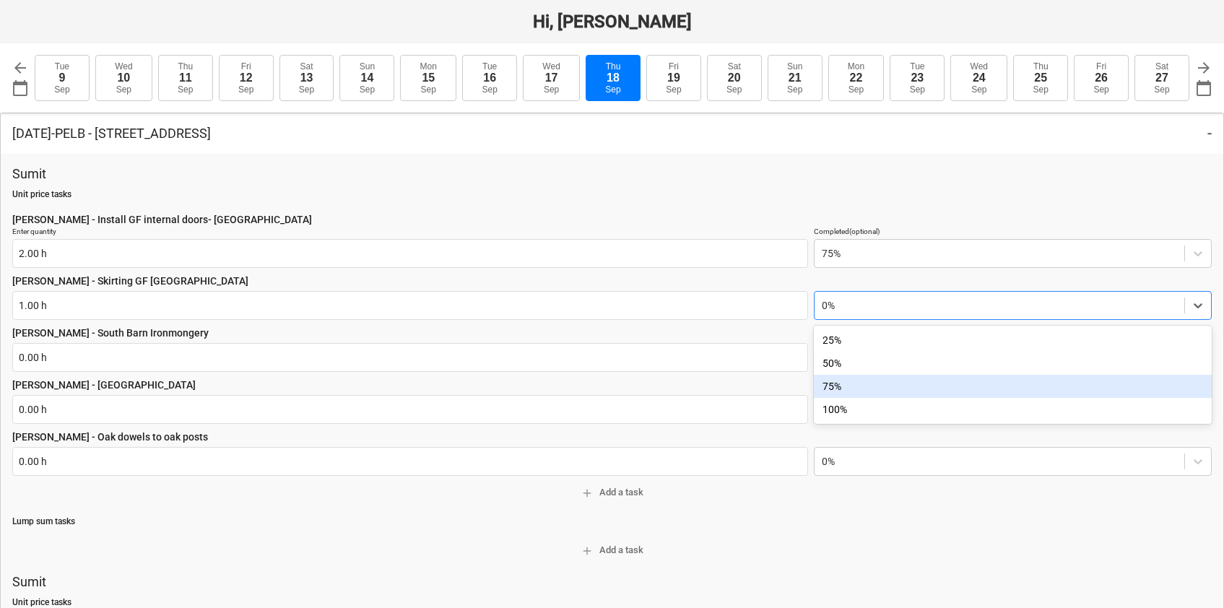
drag, startPoint x: 830, startPoint y: 389, endPoint x: 651, endPoint y: 376, distance: 179.6
click at [829, 388] on div "75%" at bounding box center [1013, 386] width 398 height 23
type textarea "x"
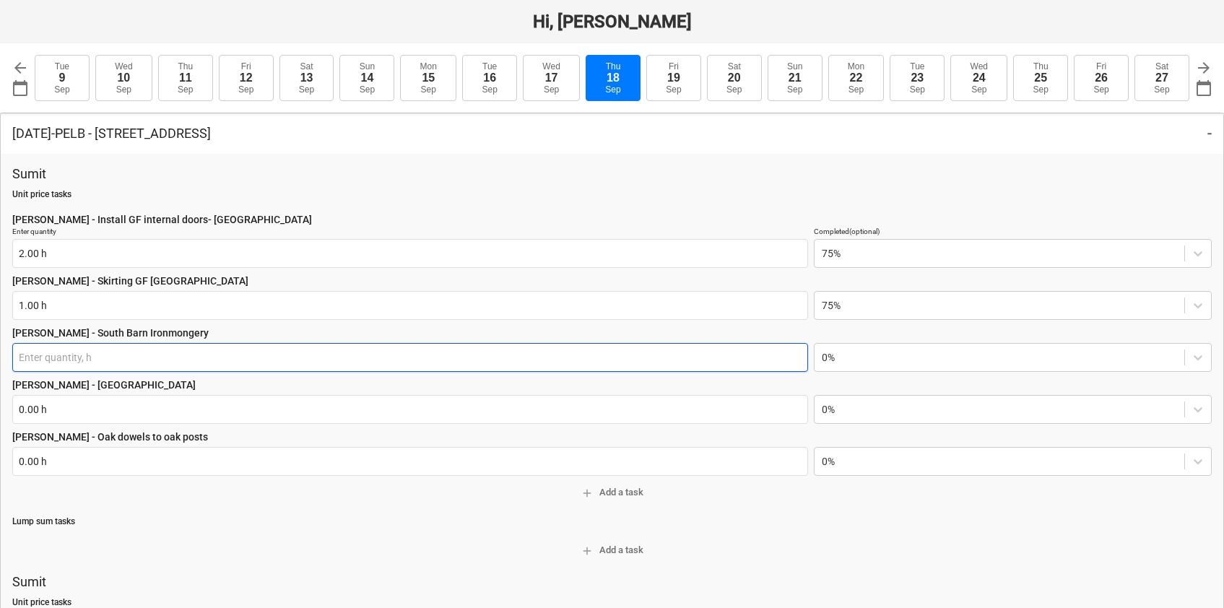
click at [140, 354] on input "text" at bounding box center [410, 357] width 796 height 29
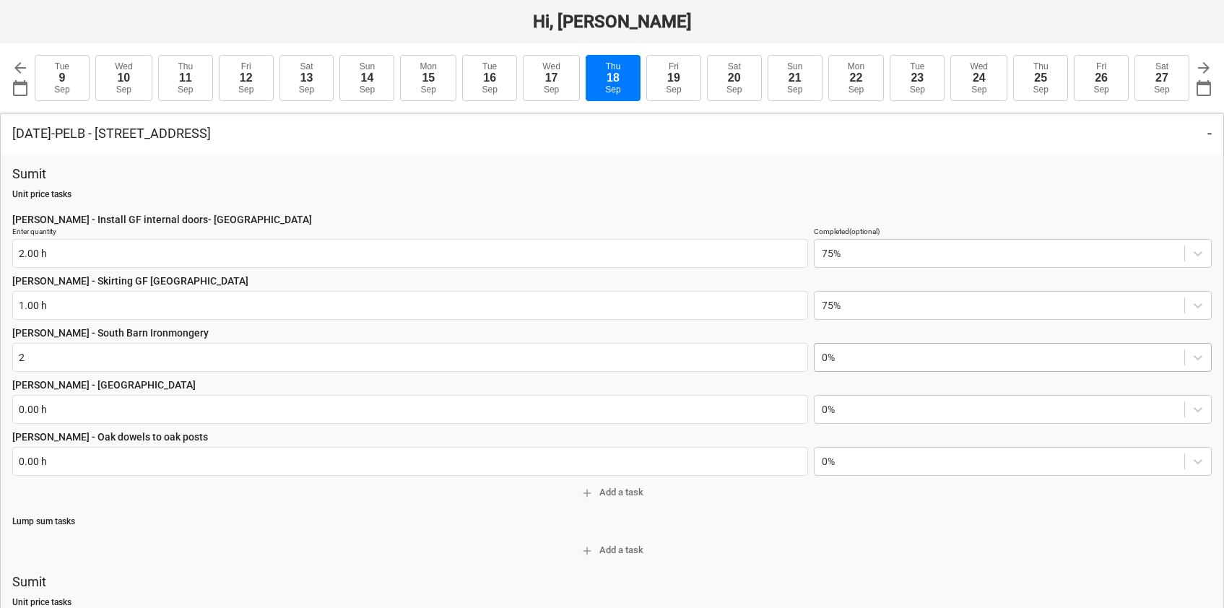
type input "2.00 h"
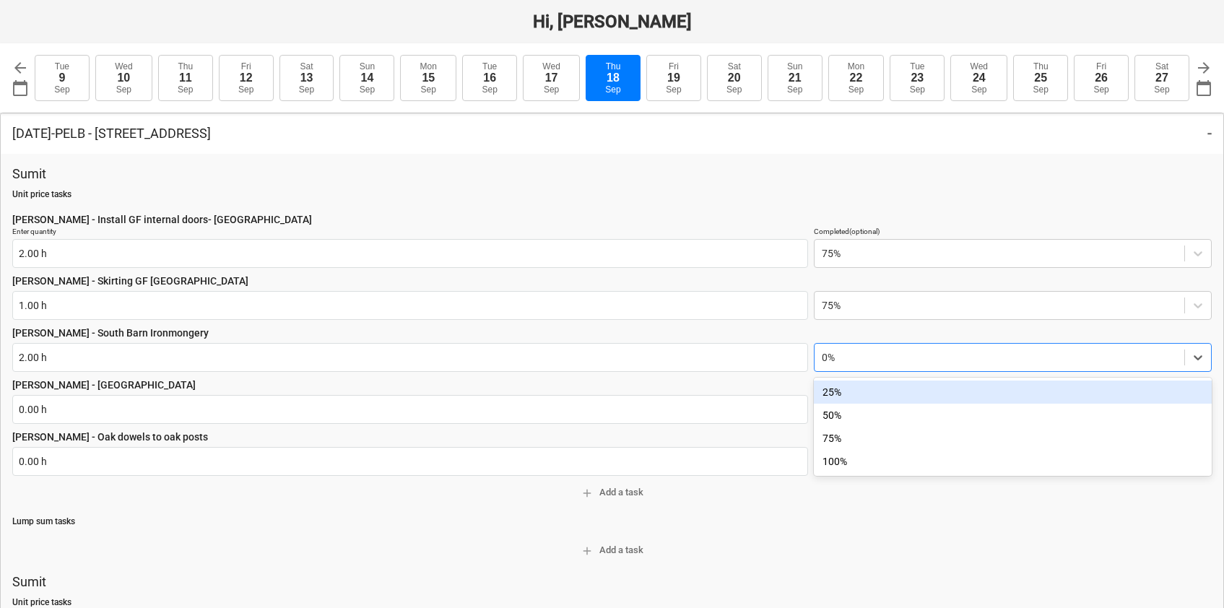
click at [839, 356] on div at bounding box center [999, 357] width 355 height 14
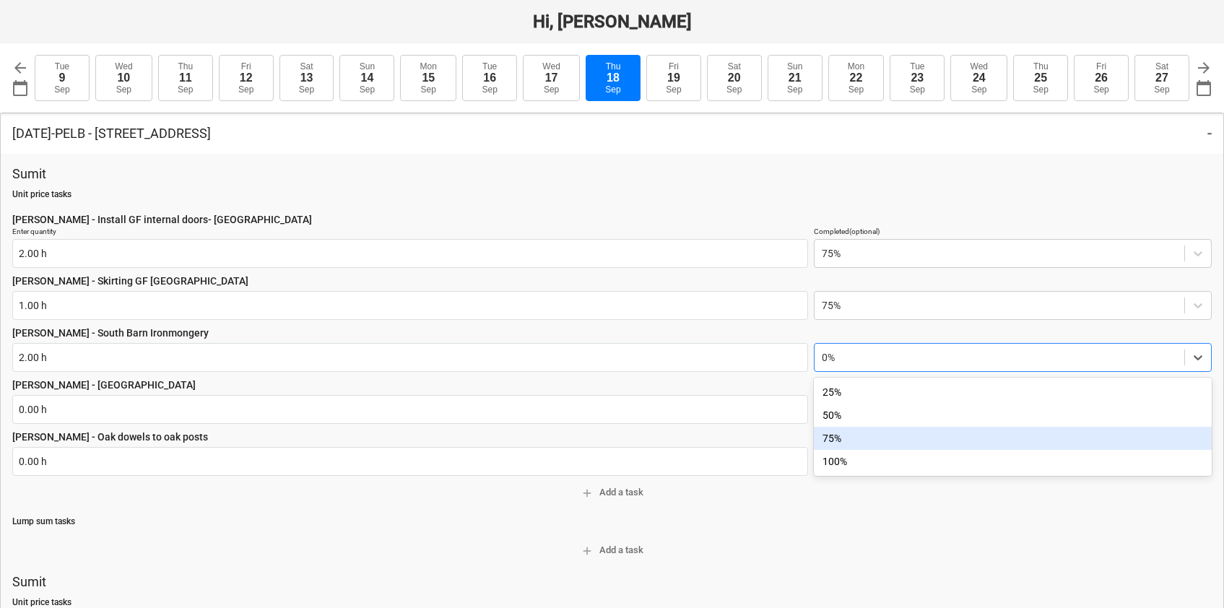
click at [835, 432] on div "75%" at bounding box center [1013, 438] width 398 height 23
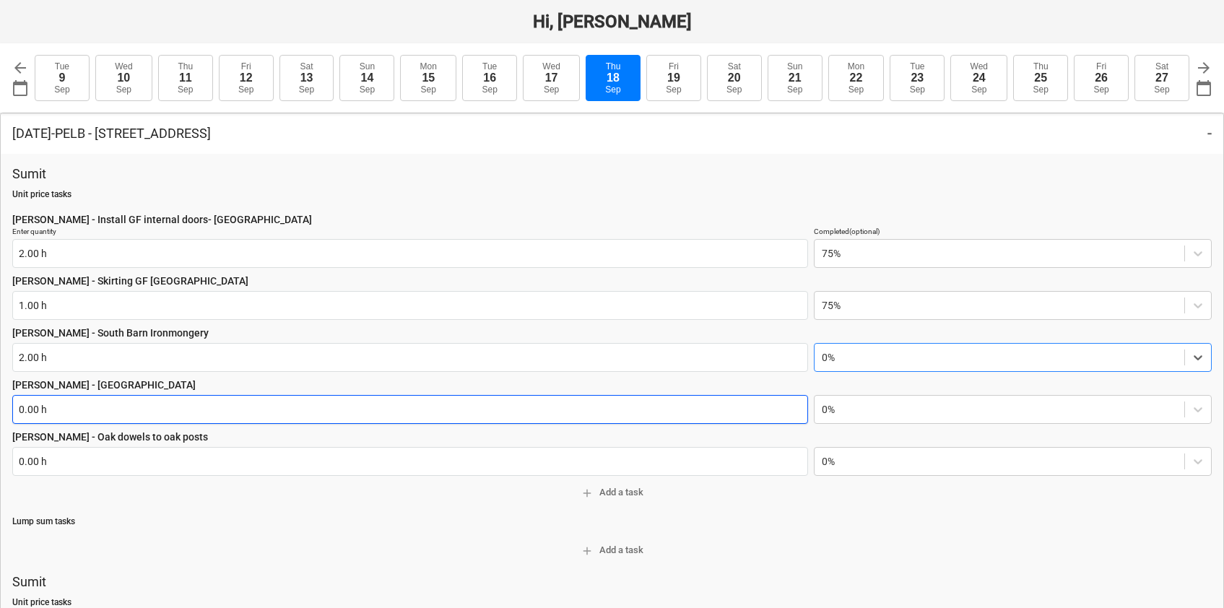
type textarea "x"
click at [84, 406] on input "text" at bounding box center [410, 409] width 796 height 29
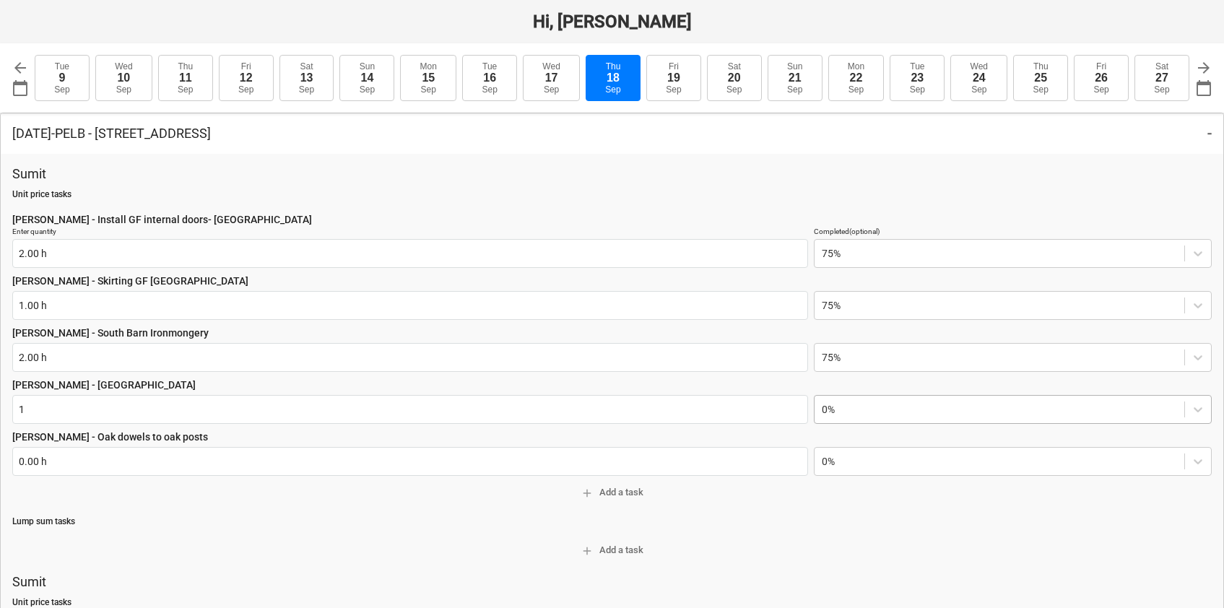
type input "1.00 h"
click at [846, 408] on div at bounding box center [999, 409] width 355 height 14
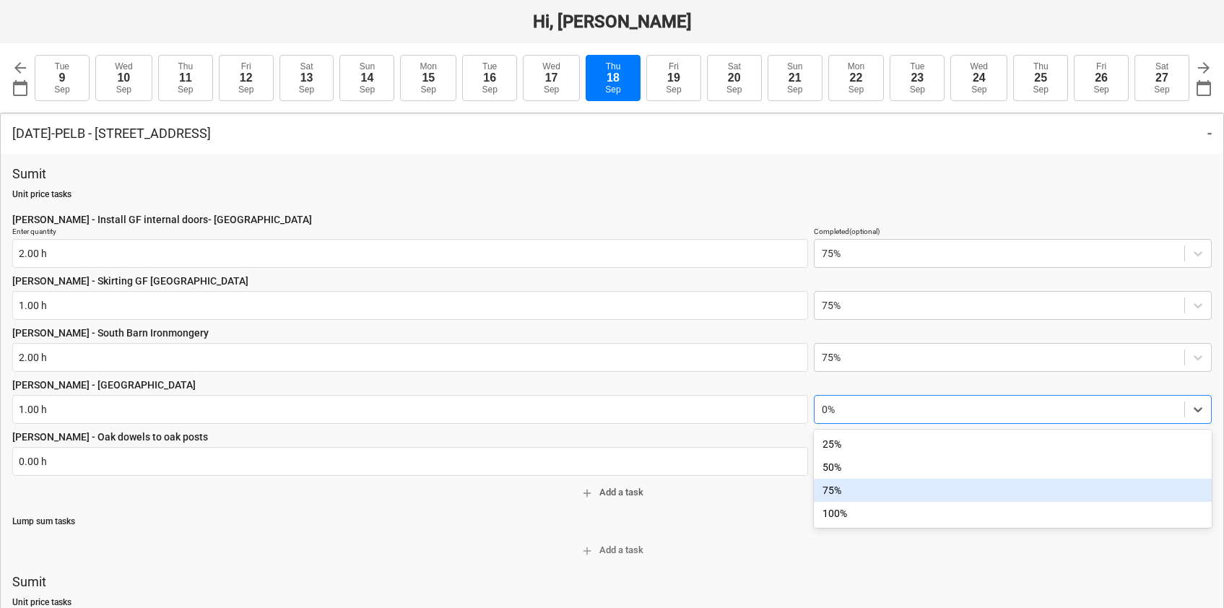
drag, startPoint x: 833, startPoint y: 493, endPoint x: 811, endPoint y: 484, distance: 23.6
click at [833, 493] on div "75%" at bounding box center [1013, 490] width 398 height 23
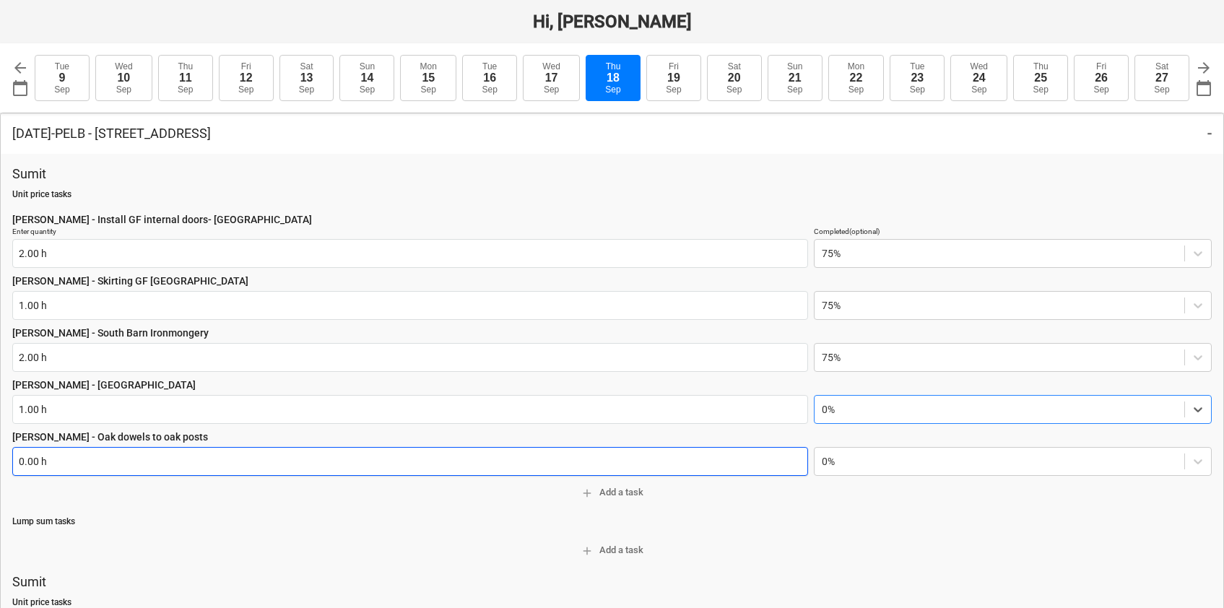
type textarea "x"
click at [206, 459] on input "text" at bounding box center [410, 461] width 796 height 29
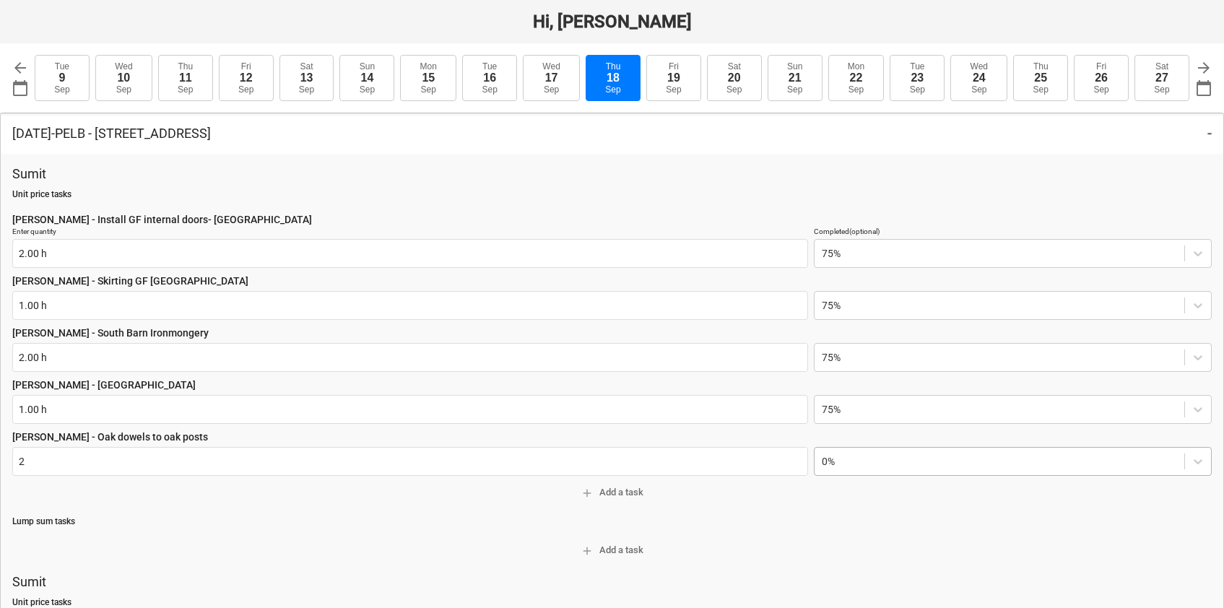
type input "2.00 h"
click at [835, 457] on div at bounding box center [999, 461] width 355 height 14
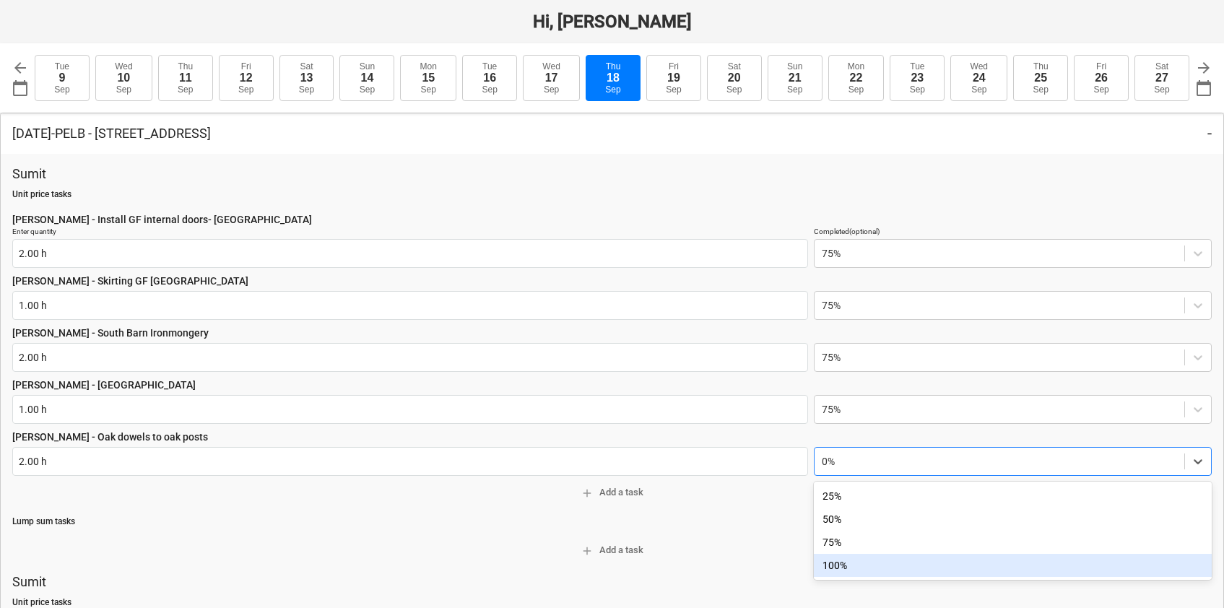
click at [842, 562] on div "100%" at bounding box center [1013, 565] width 398 height 23
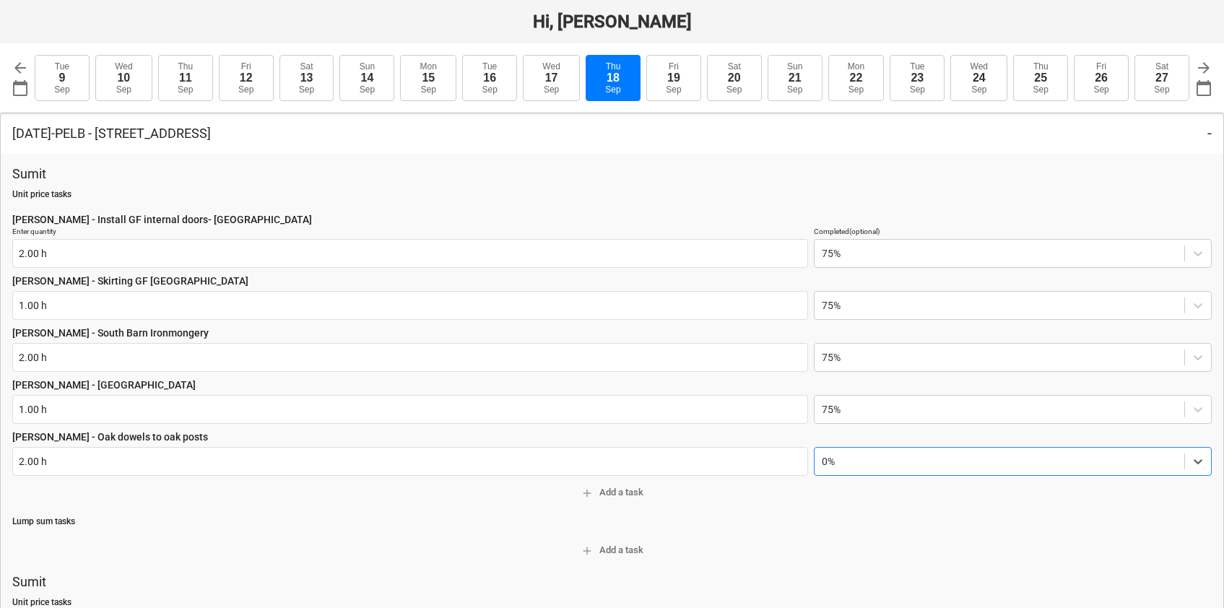
type textarea "x"
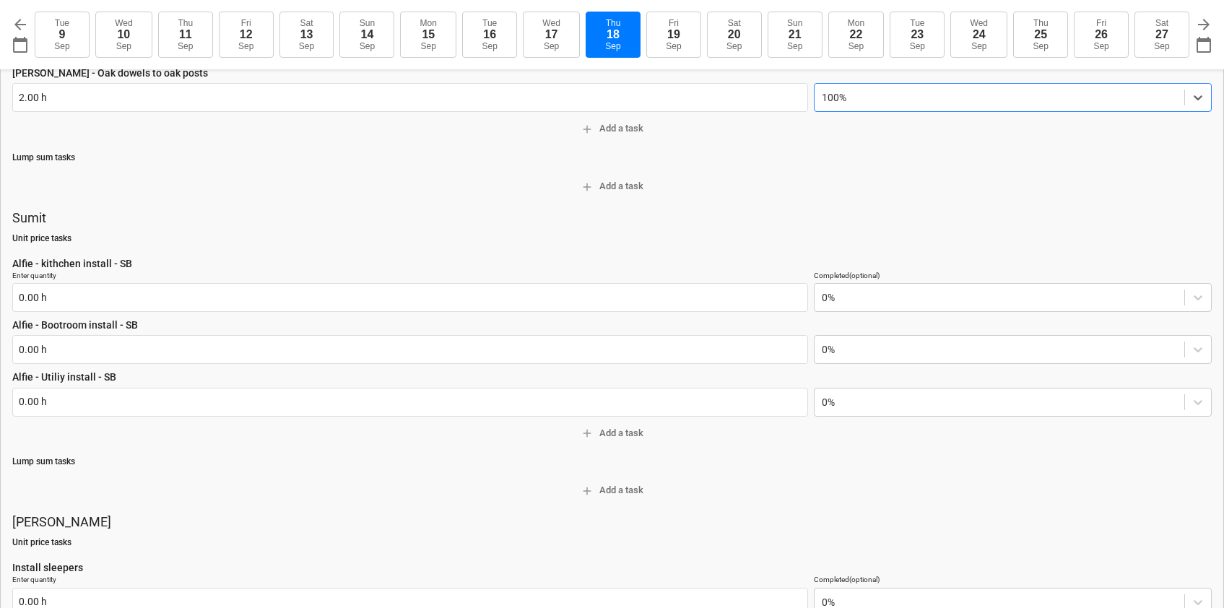
scroll to position [373, 0]
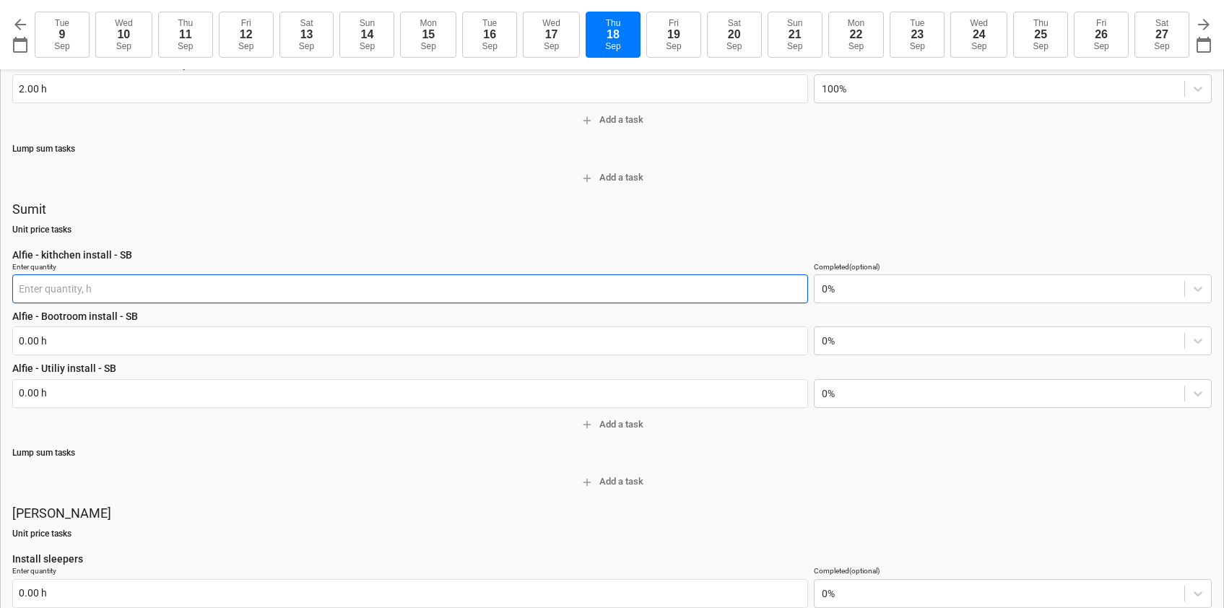
click at [115, 290] on input "text" at bounding box center [410, 289] width 796 height 29
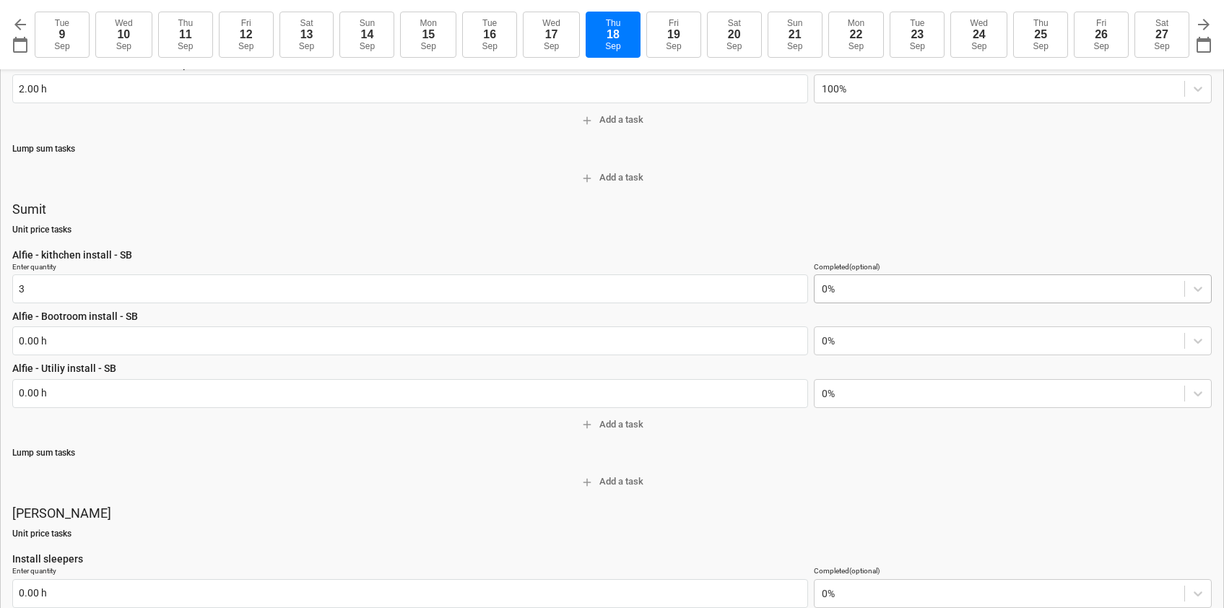
type input "3.00 h"
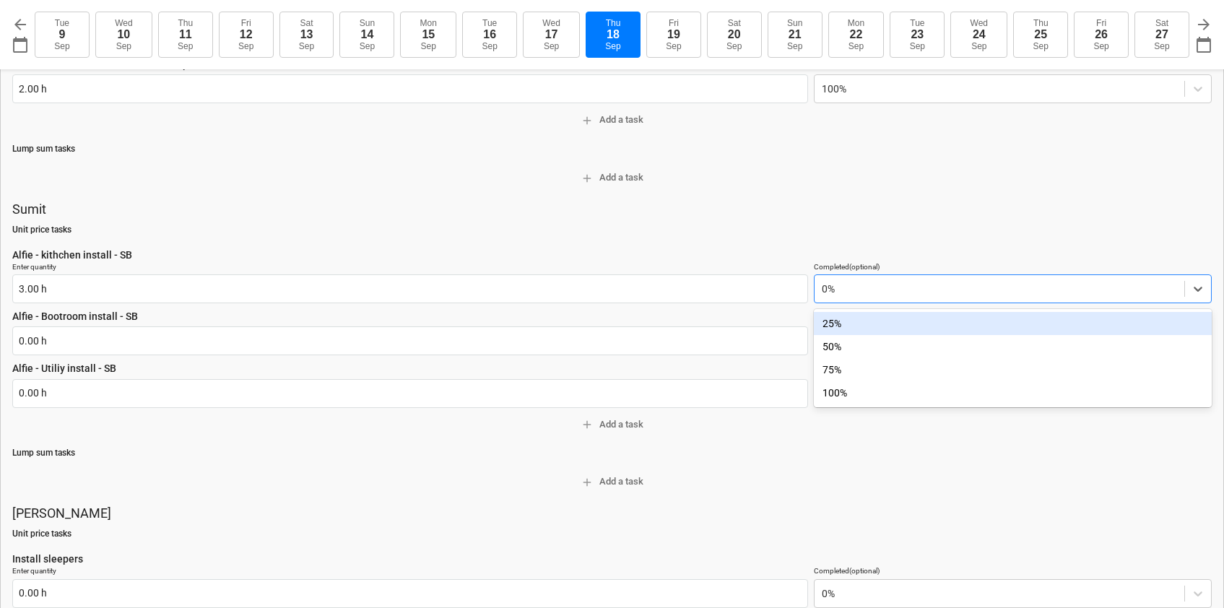
click at [834, 285] on div at bounding box center [999, 289] width 355 height 14
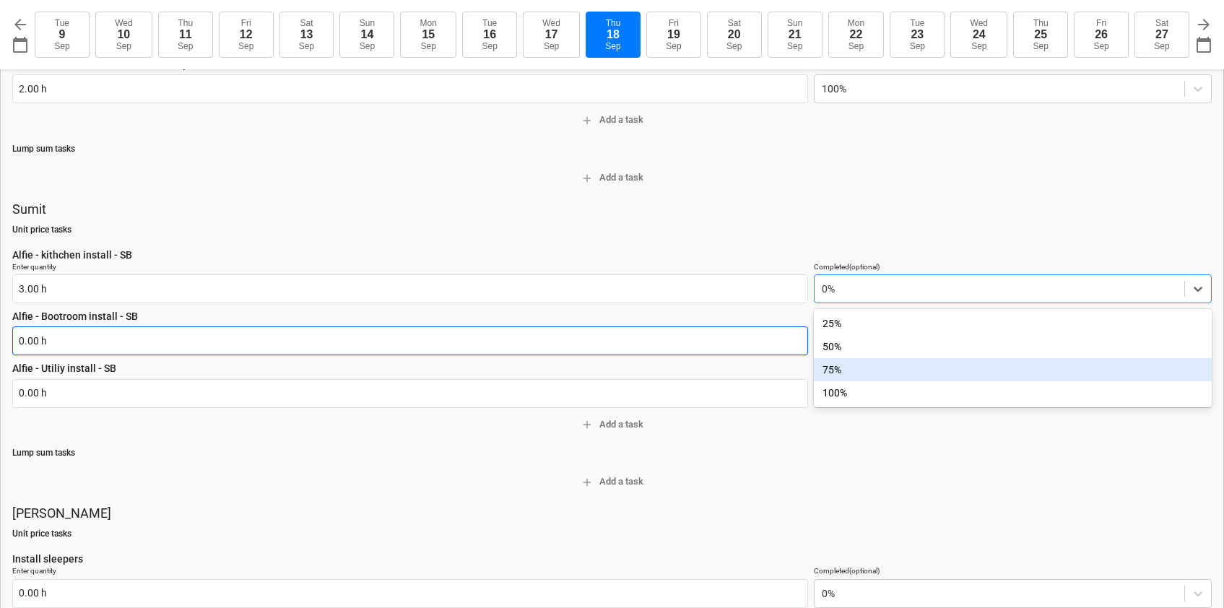
drag, startPoint x: 842, startPoint y: 365, endPoint x: 537, endPoint y: 349, distance: 306.0
click at [842, 365] on div "75%" at bounding box center [1013, 369] width 398 height 23
type textarea "x"
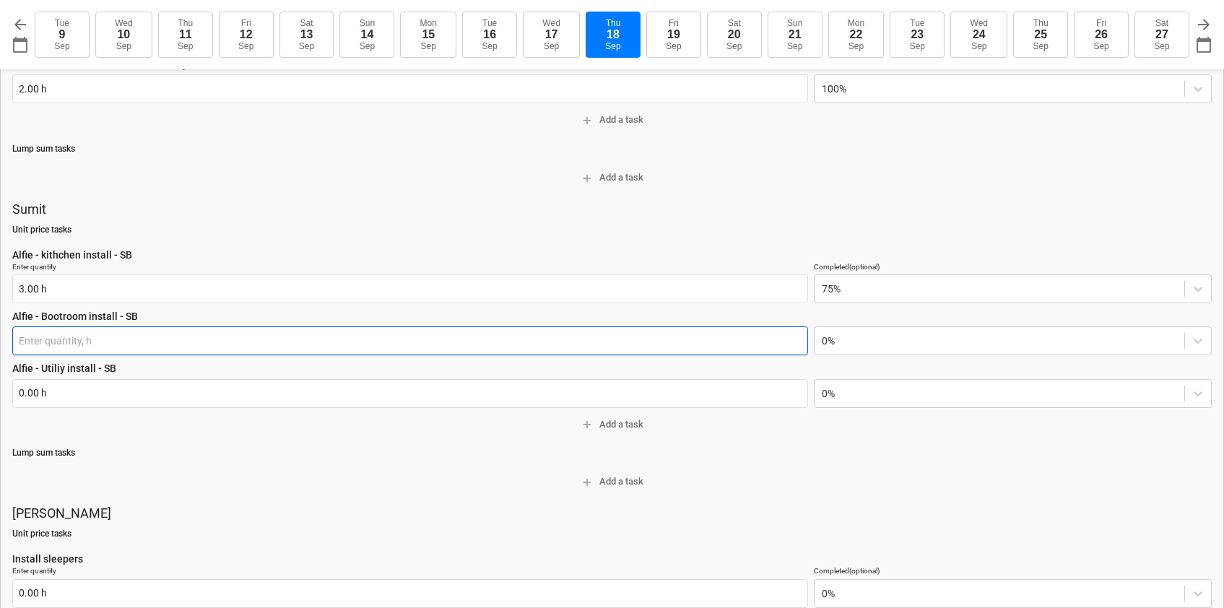
click at [124, 339] on input "text" at bounding box center [410, 341] width 796 height 29
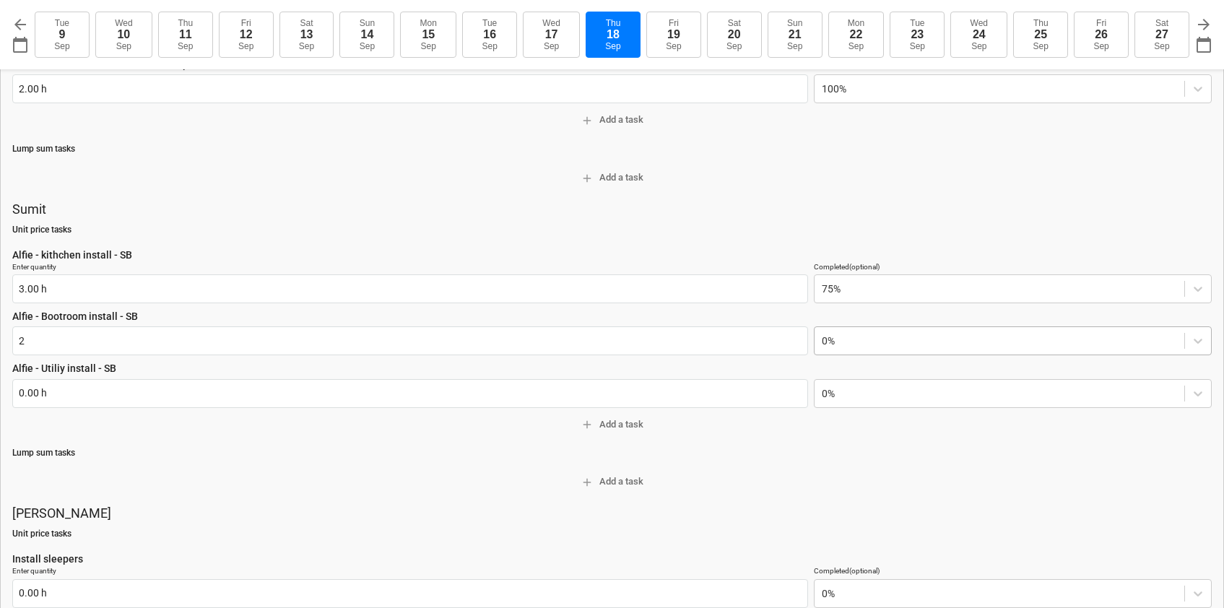
type input "2.00 h"
click at [829, 343] on div at bounding box center [999, 341] width 355 height 14
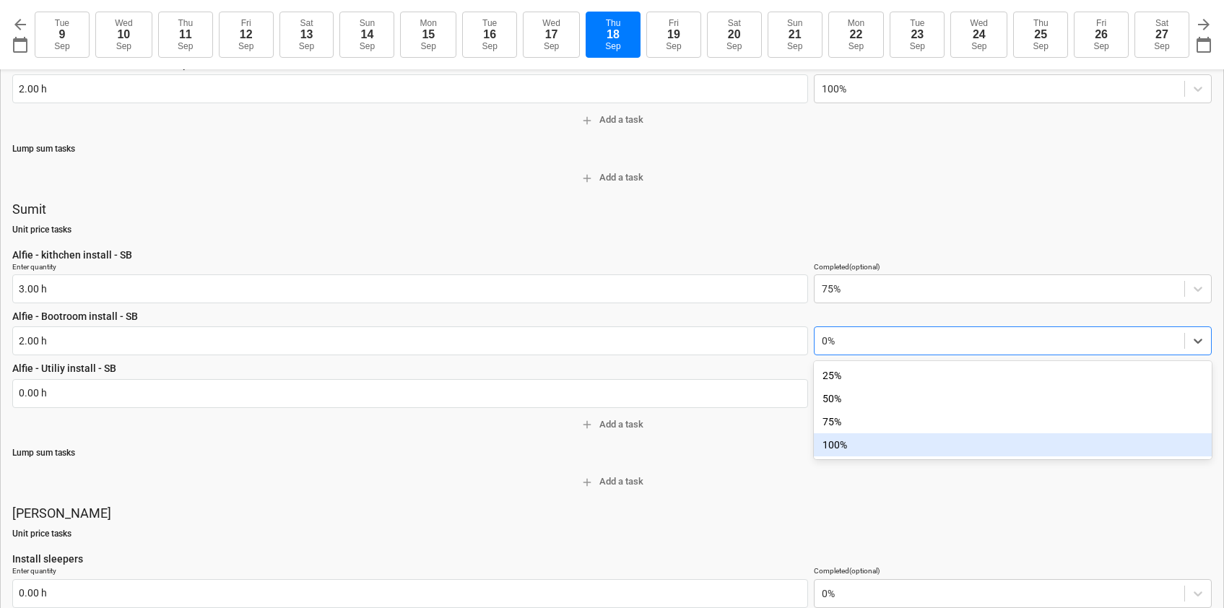
click at [831, 443] on div "100%" at bounding box center [1013, 444] width 398 height 23
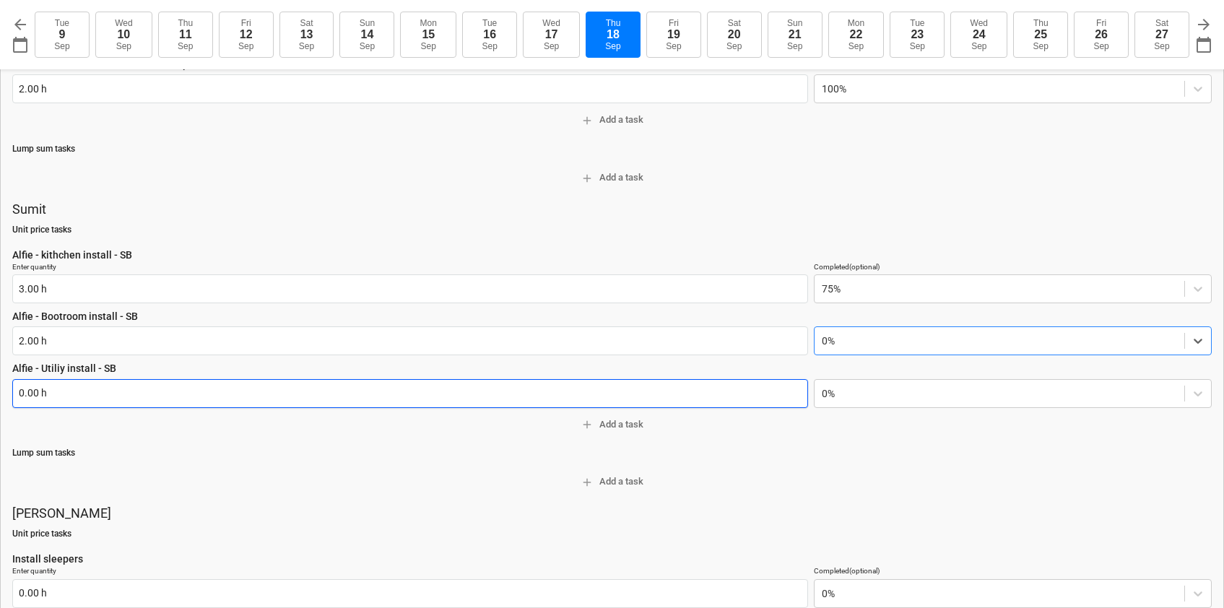
type textarea "x"
click at [198, 393] on input "text" at bounding box center [410, 393] width 796 height 29
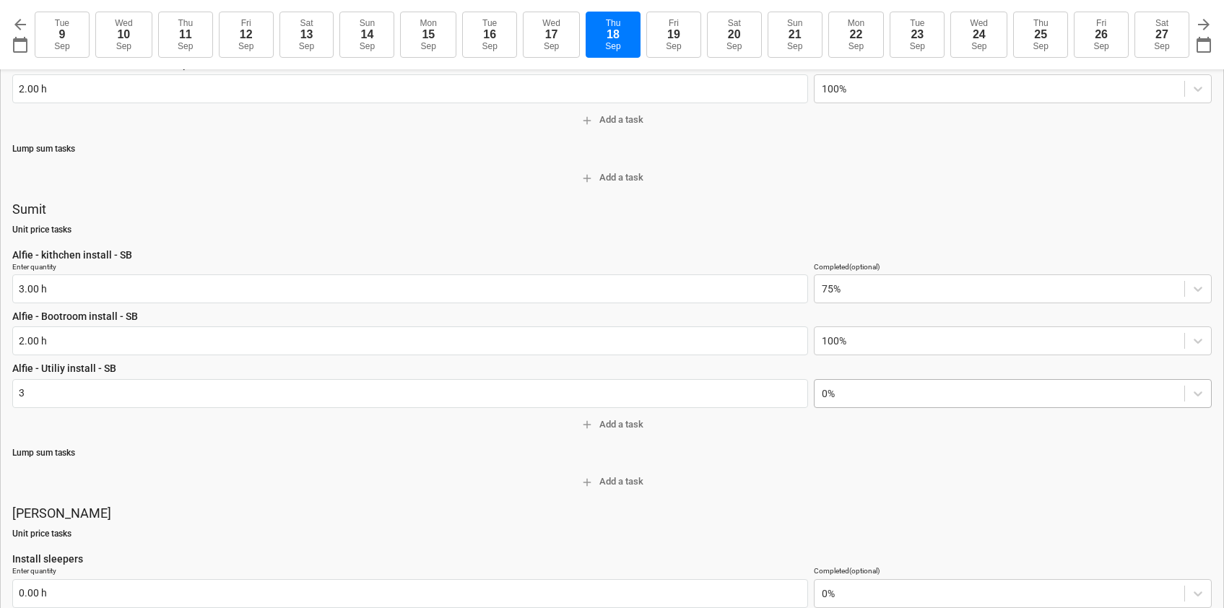
type input "3.00 h"
click at [849, 397] on div at bounding box center [999, 393] width 355 height 14
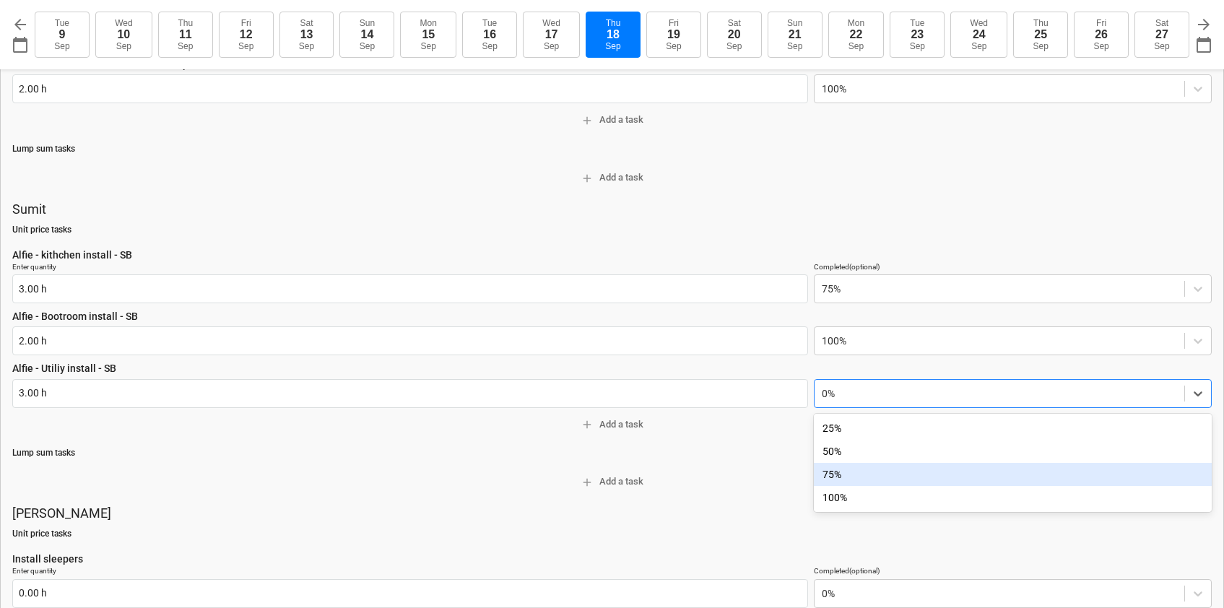
click at [843, 478] on div "75%" at bounding box center [1013, 474] width 398 height 23
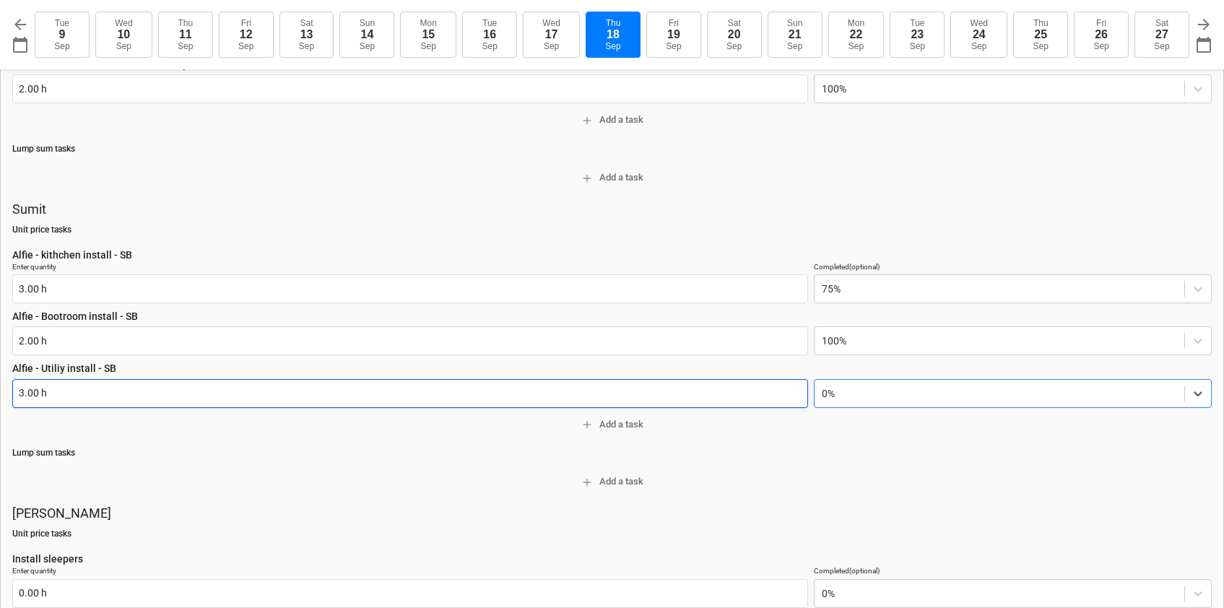
type textarea "x"
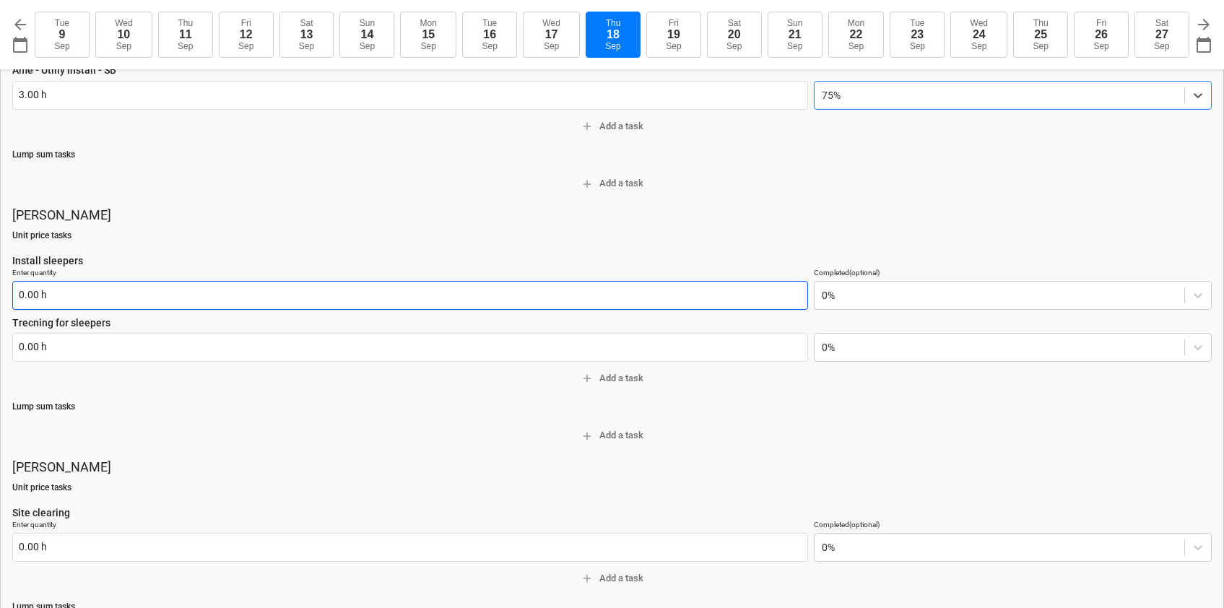
scroll to position [688, 0]
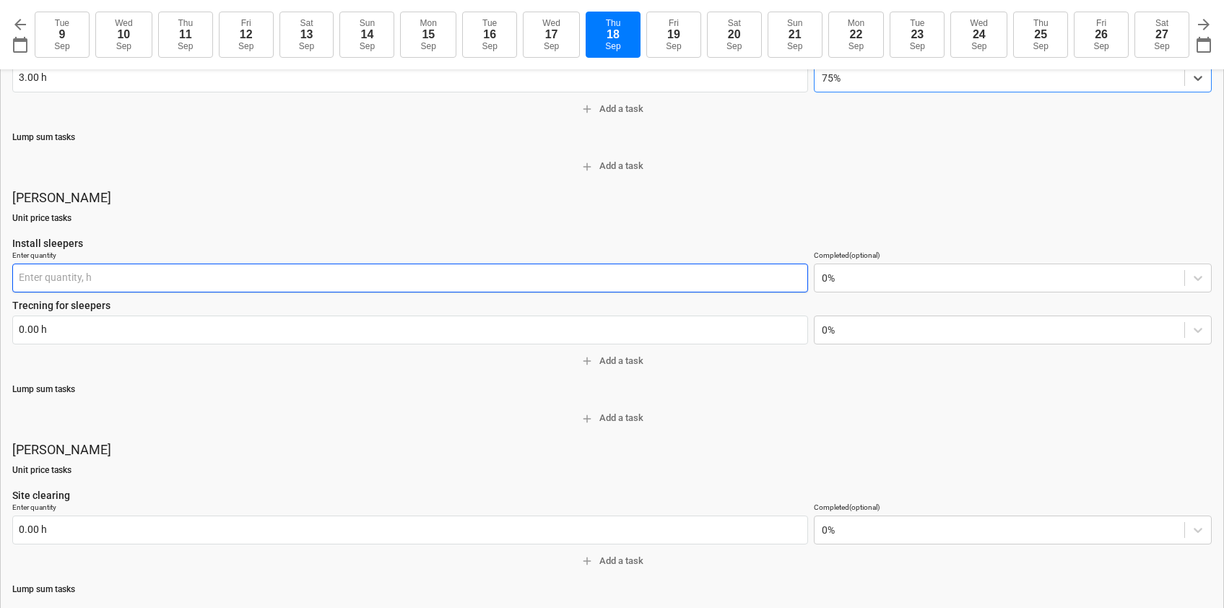
click at [383, 276] on input "text" at bounding box center [410, 278] width 796 height 29
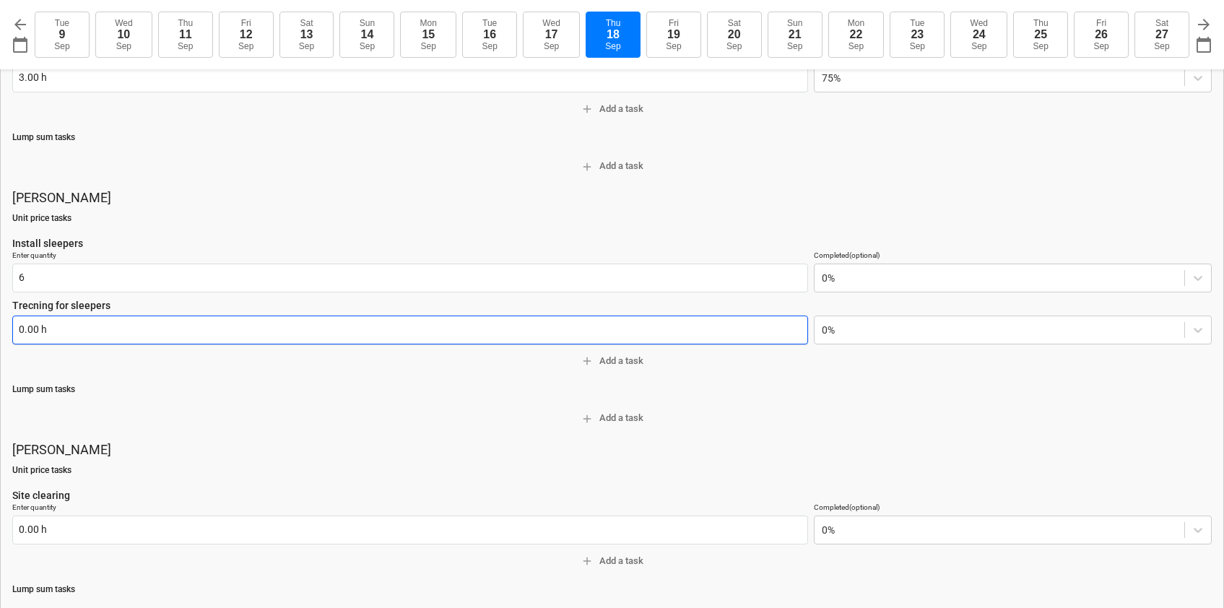
type input "6.00 h"
click at [204, 333] on input "text" at bounding box center [410, 330] width 796 height 29
type textarea "x"
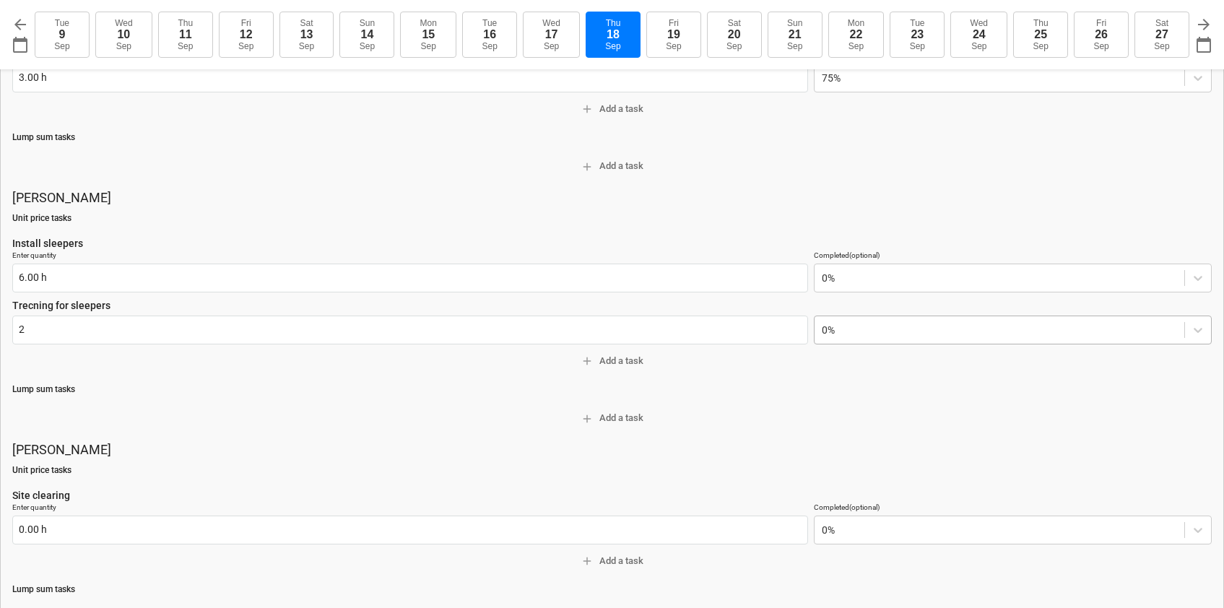
type input "2.00 h"
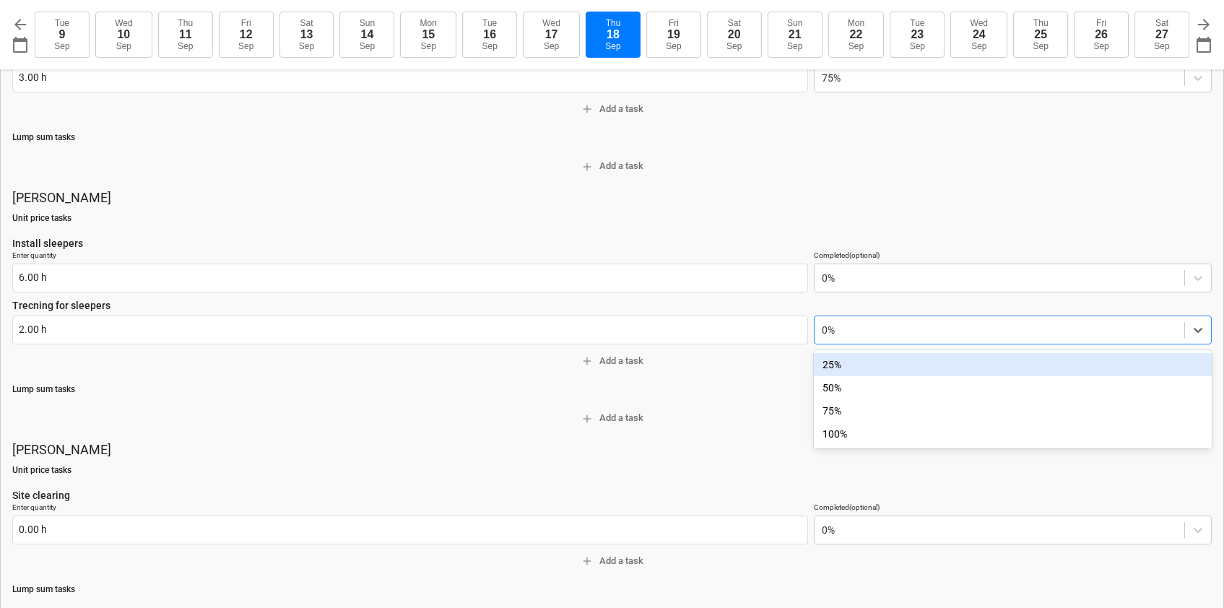
click at [828, 334] on div at bounding box center [999, 330] width 355 height 14
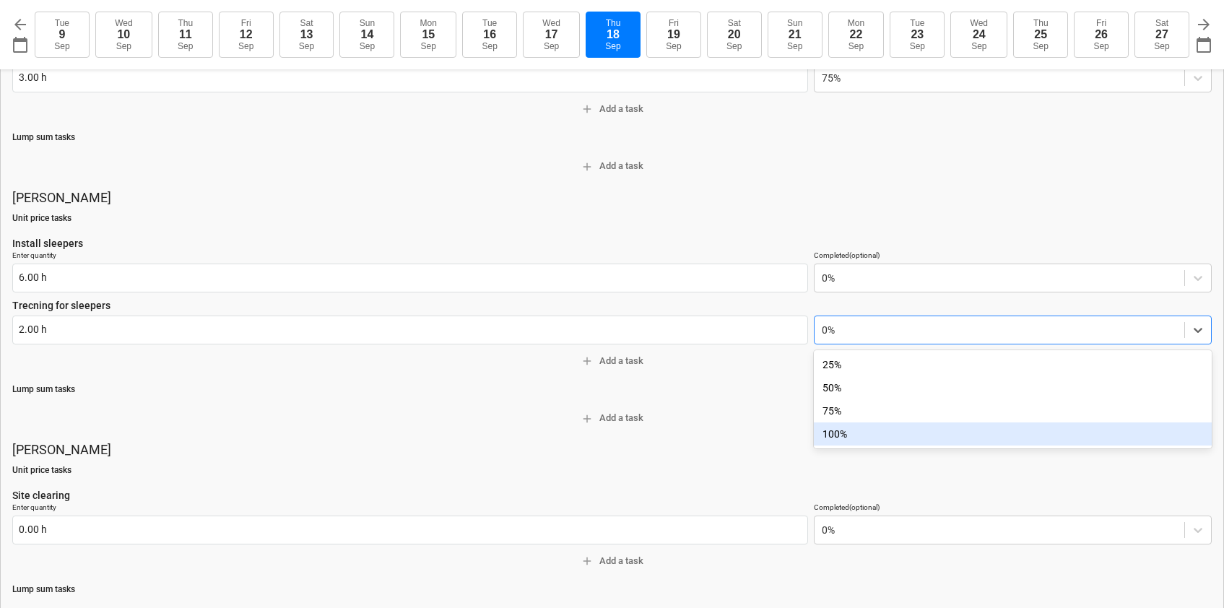
click at [829, 442] on div "100%" at bounding box center [1013, 434] width 398 height 23
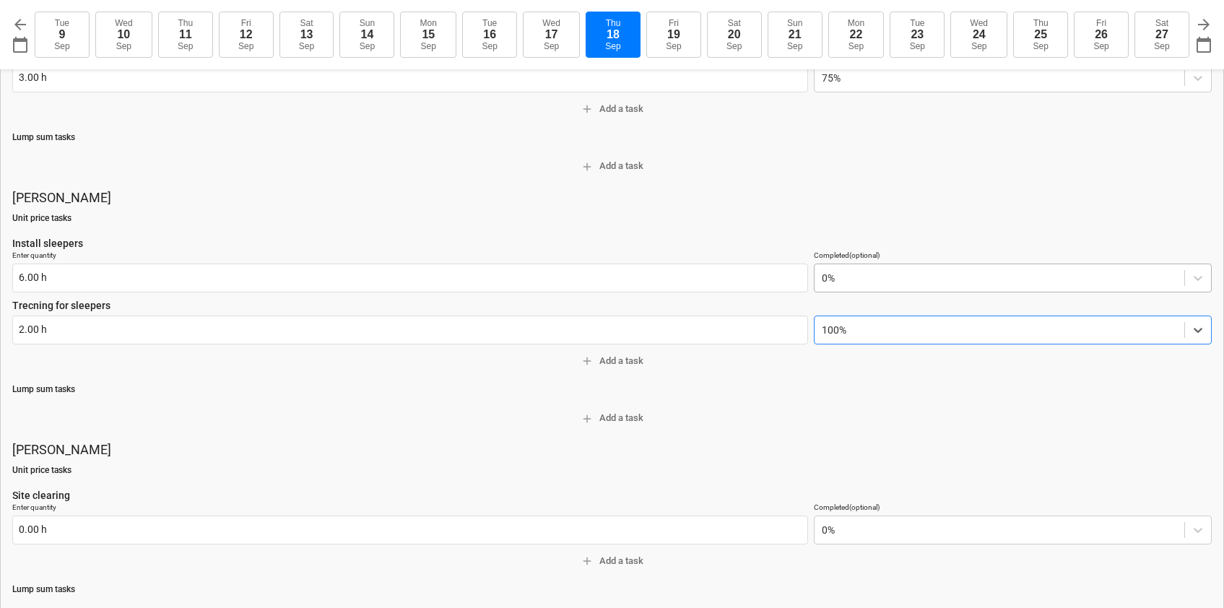
click at [839, 286] on div "0%" at bounding box center [1000, 278] width 370 height 20
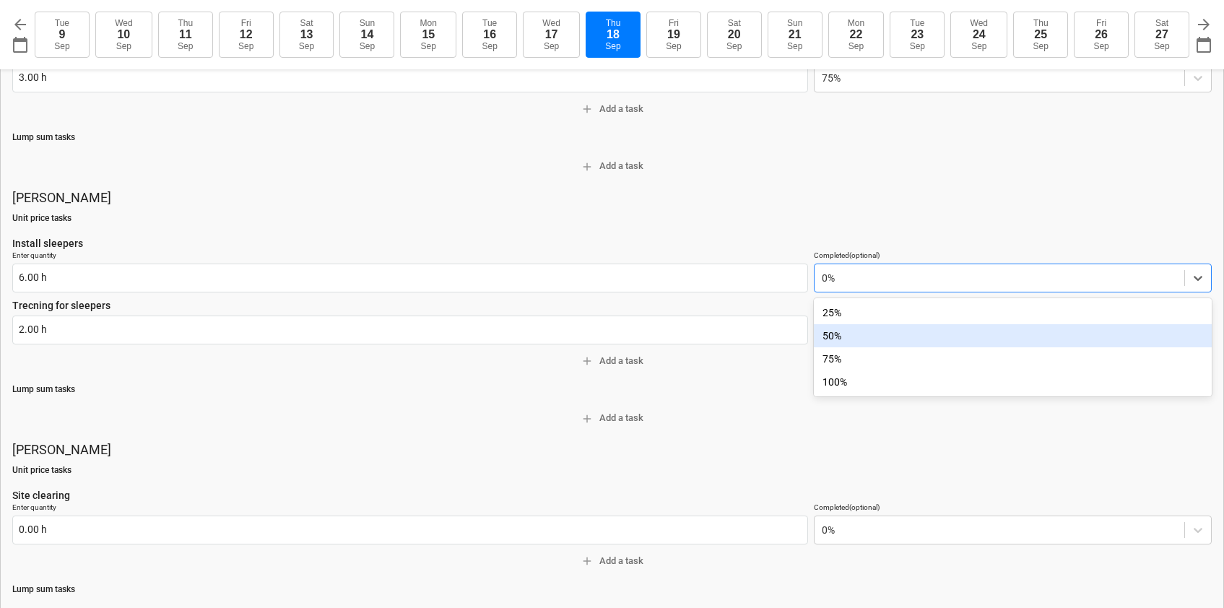
click at [842, 332] on div "50%" at bounding box center [1013, 335] width 398 height 23
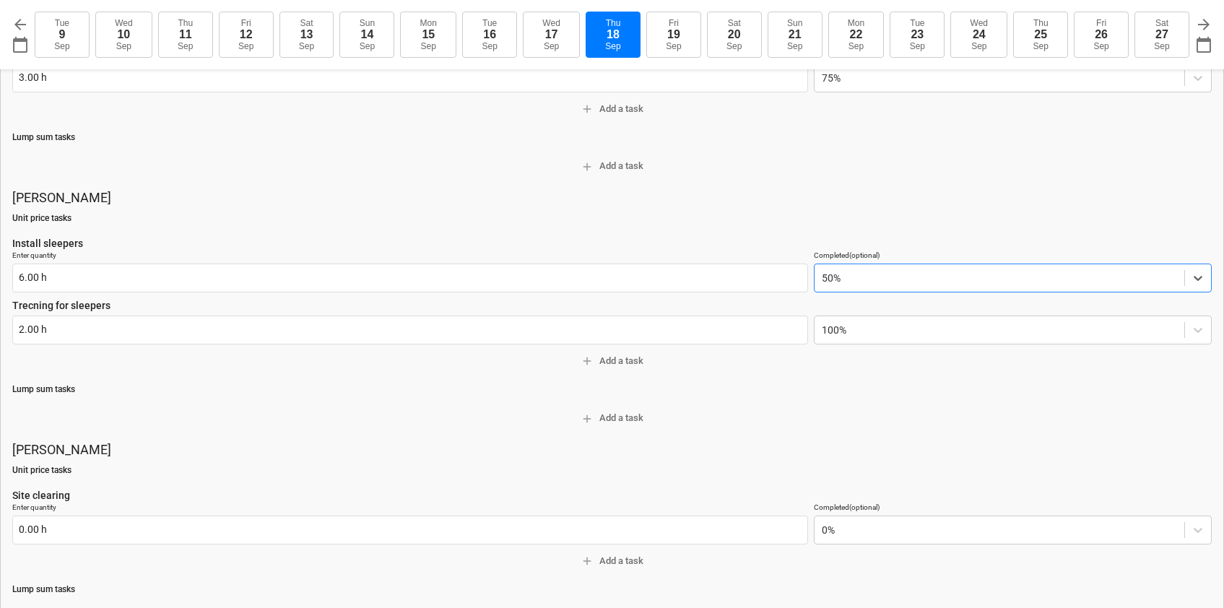
click at [847, 283] on div at bounding box center [999, 278] width 355 height 14
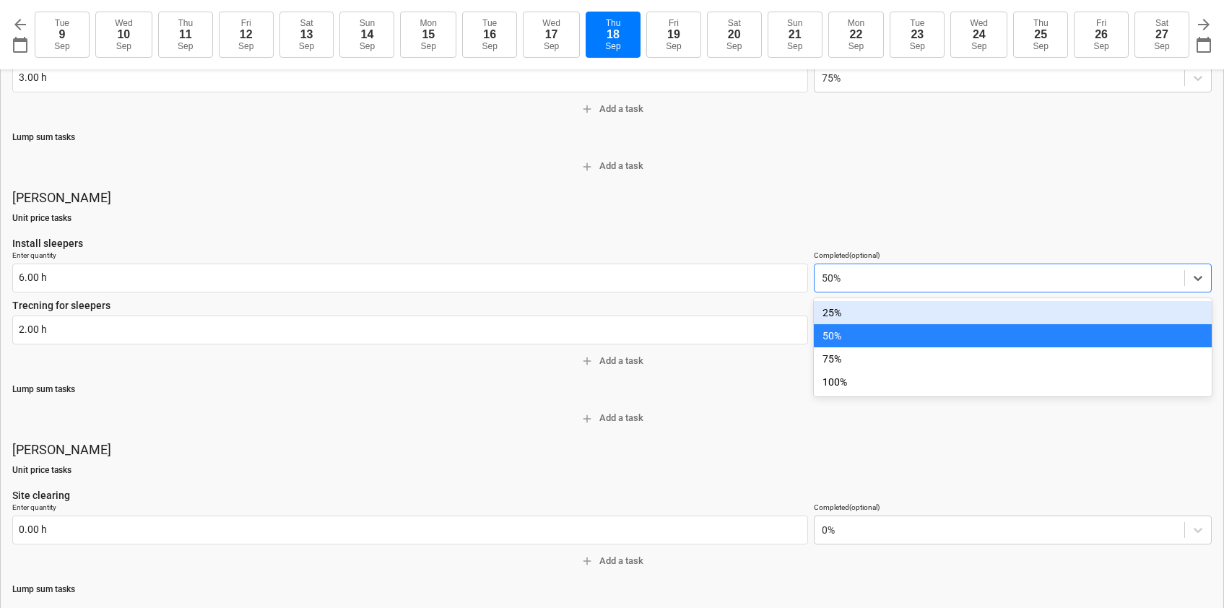
click at [839, 314] on div "25%" at bounding box center [1013, 312] width 398 height 23
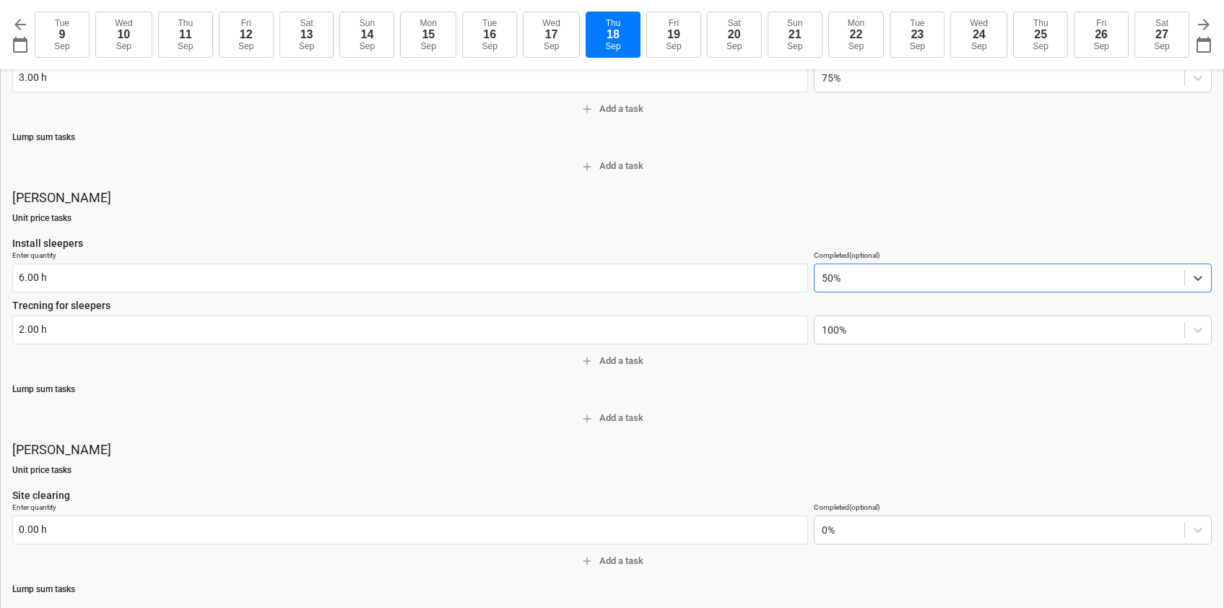
type textarea "x"
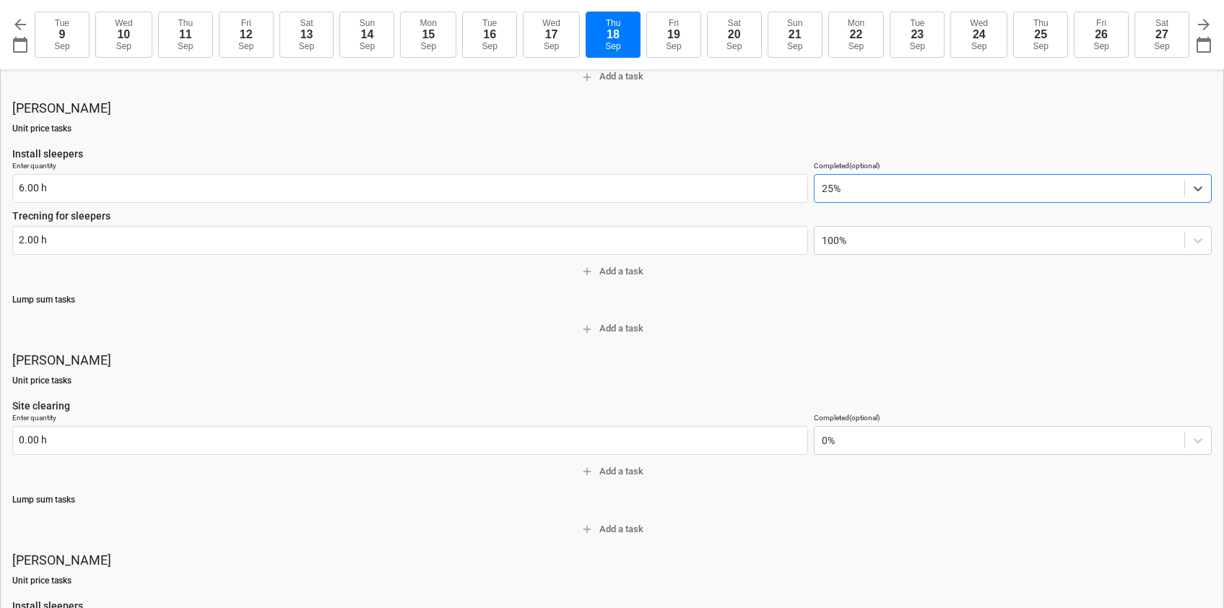
scroll to position [787, 0]
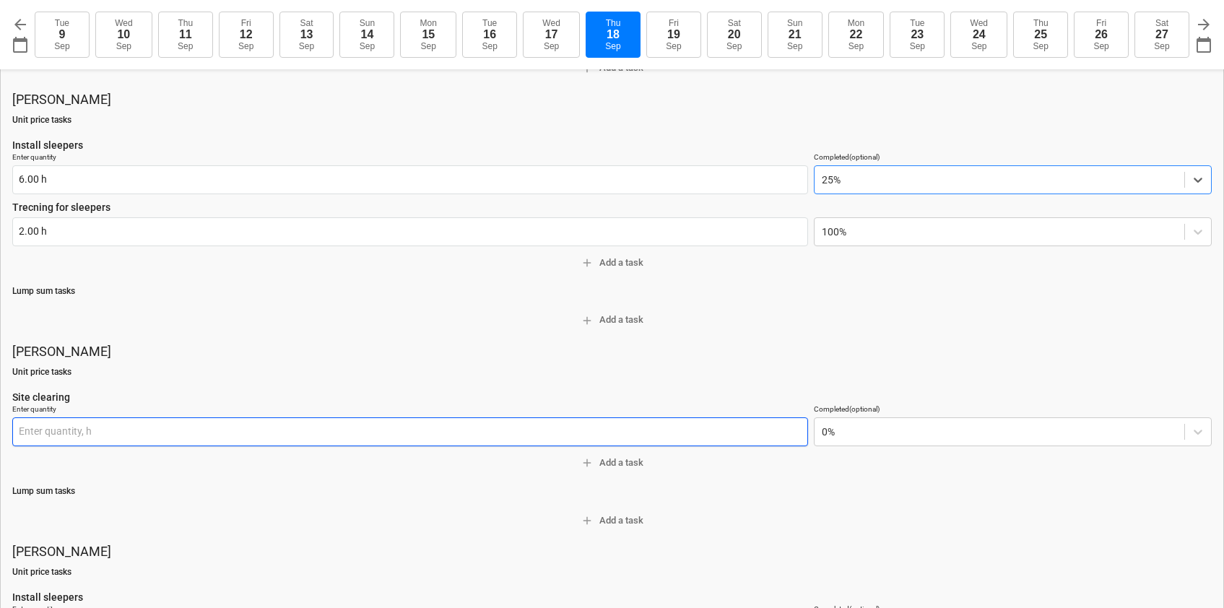
click at [82, 431] on input "text" at bounding box center [410, 432] width 796 height 29
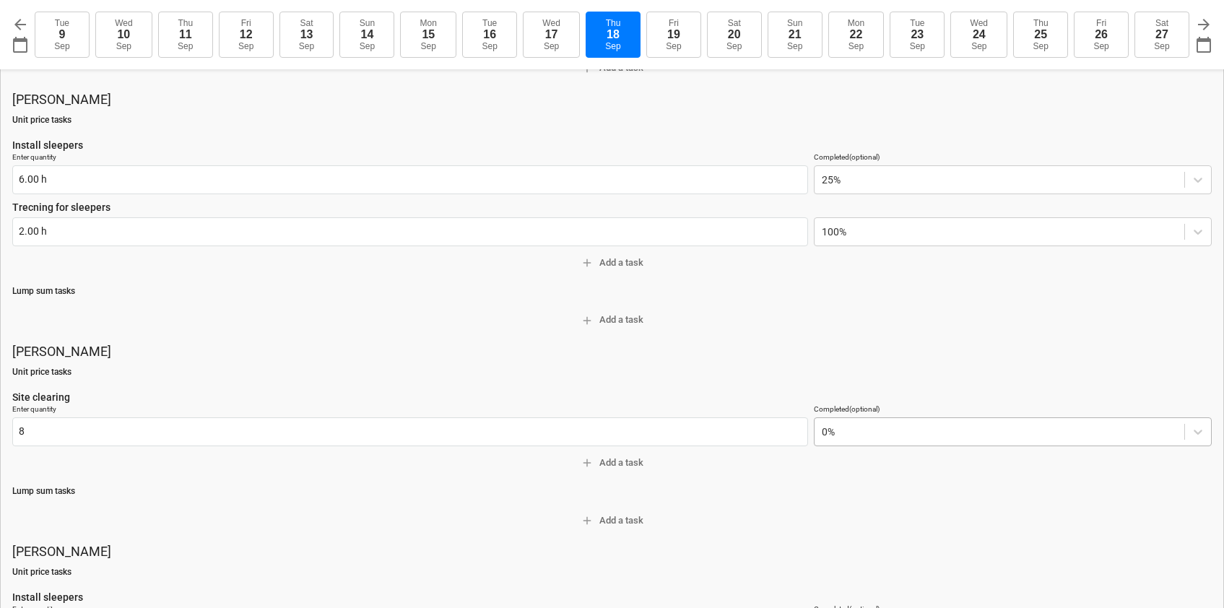
type input "8.00 h"
drag, startPoint x: 869, startPoint y: 431, endPoint x: 863, endPoint y: 436, distance: 8.7
click at [869, 431] on div at bounding box center [999, 432] width 355 height 14
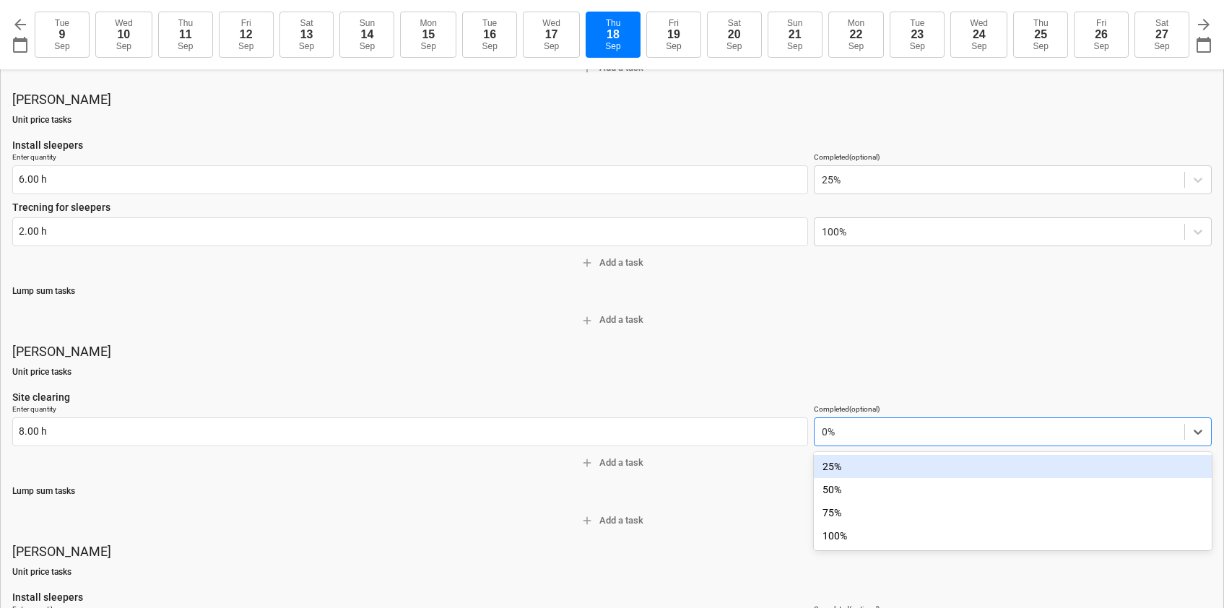
type textarea "x"
click at [739, 476] on div "Sumit Unit price tasks Dean - Install GF internal doors- South Barn Enter quant…" at bounding box center [612, 386] width 1200 height 2015
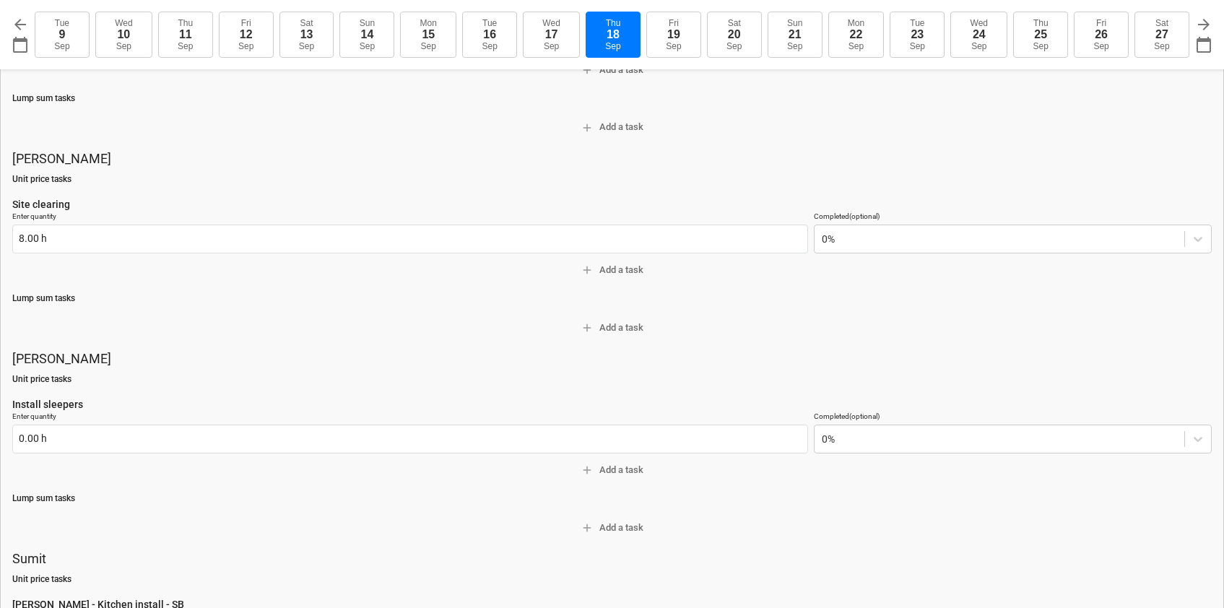
scroll to position [980, 0]
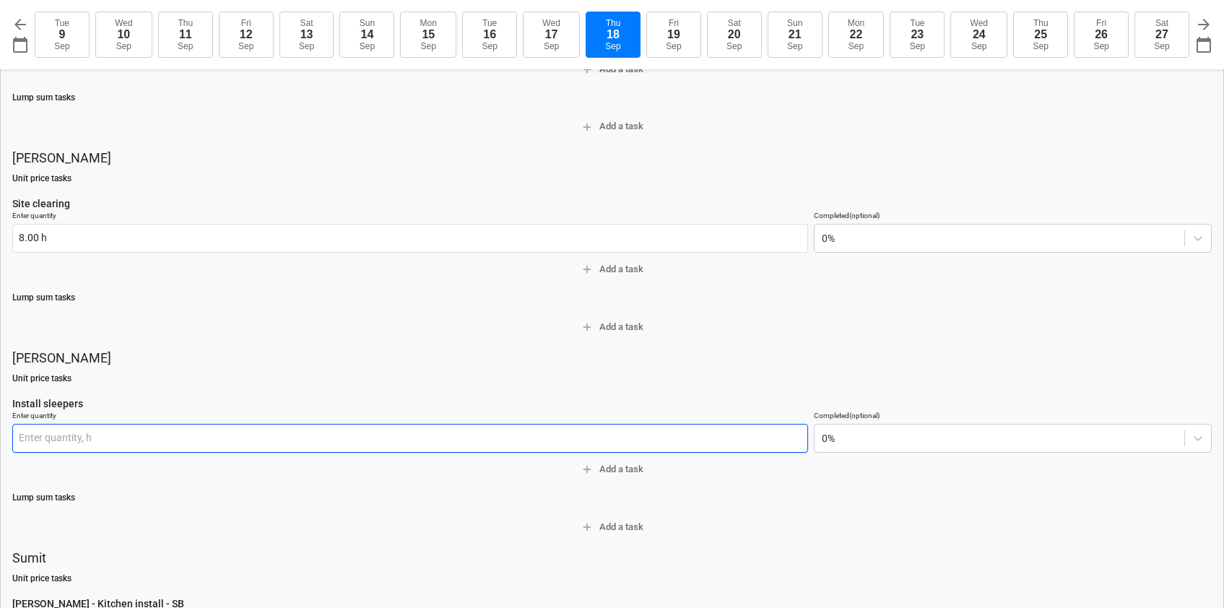
click at [150, 444] on input "text" at bounding box center [410, 438] width 796 height 29
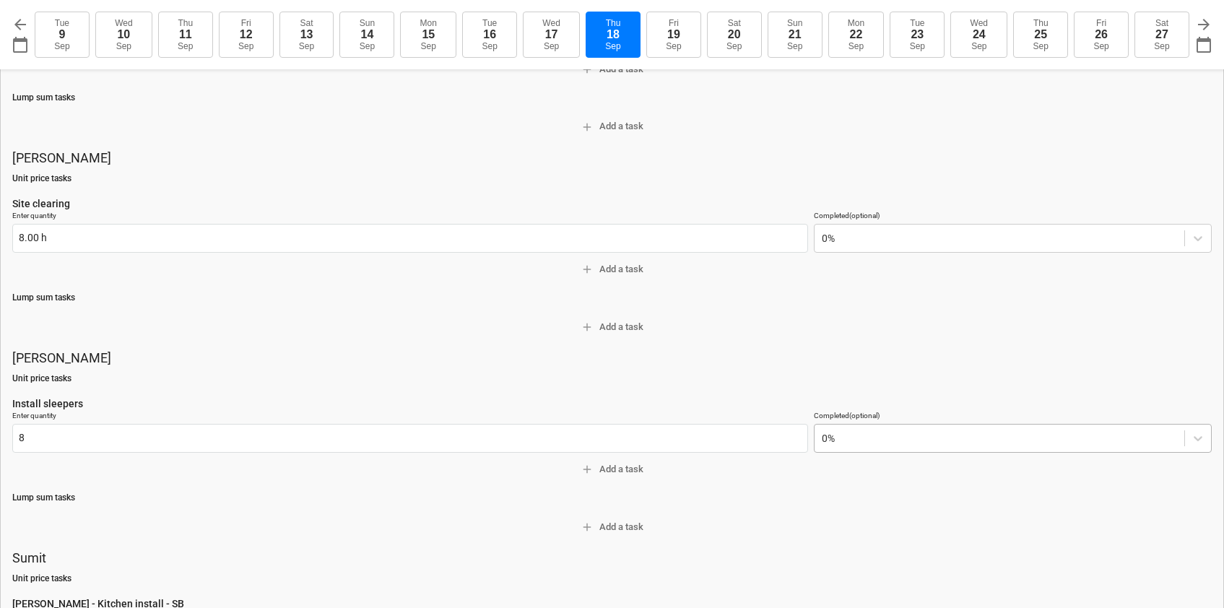
type input "8.00 h"
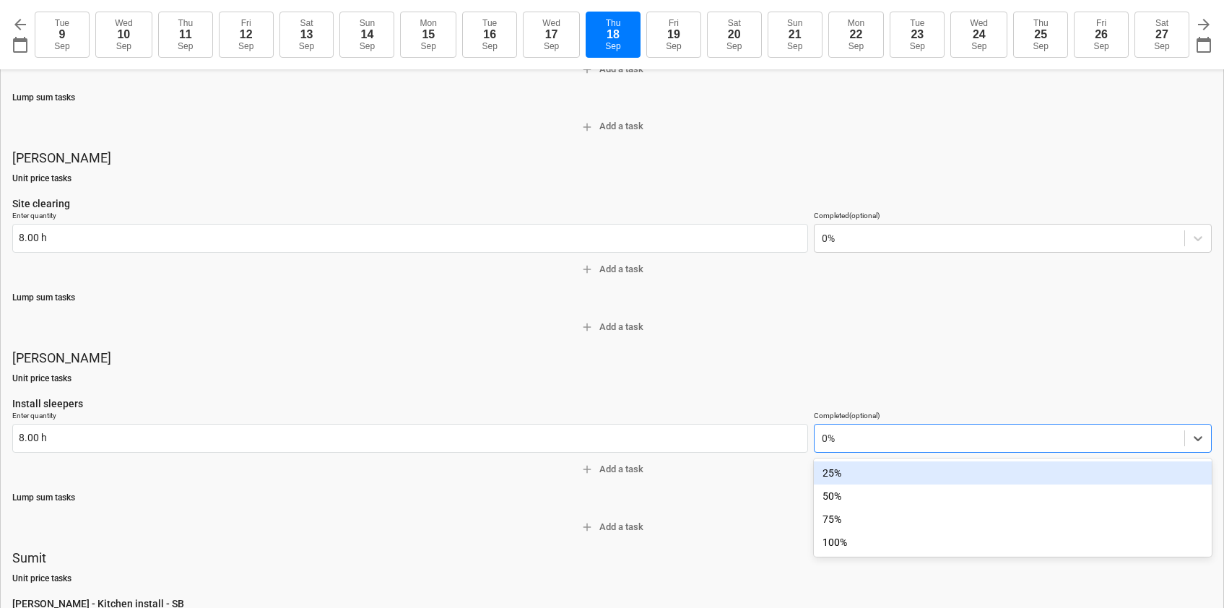
drag, startPoint x: 858, startPoint y: 438, endPoint x: 836, endPoint y: 485, distance: 52.0
click at [858, 438] on div at bounding box center [999, 438] width 355 height 14
click at [837, 475] on div "25%" at bounding box center [1013, 473] width 398 height 23
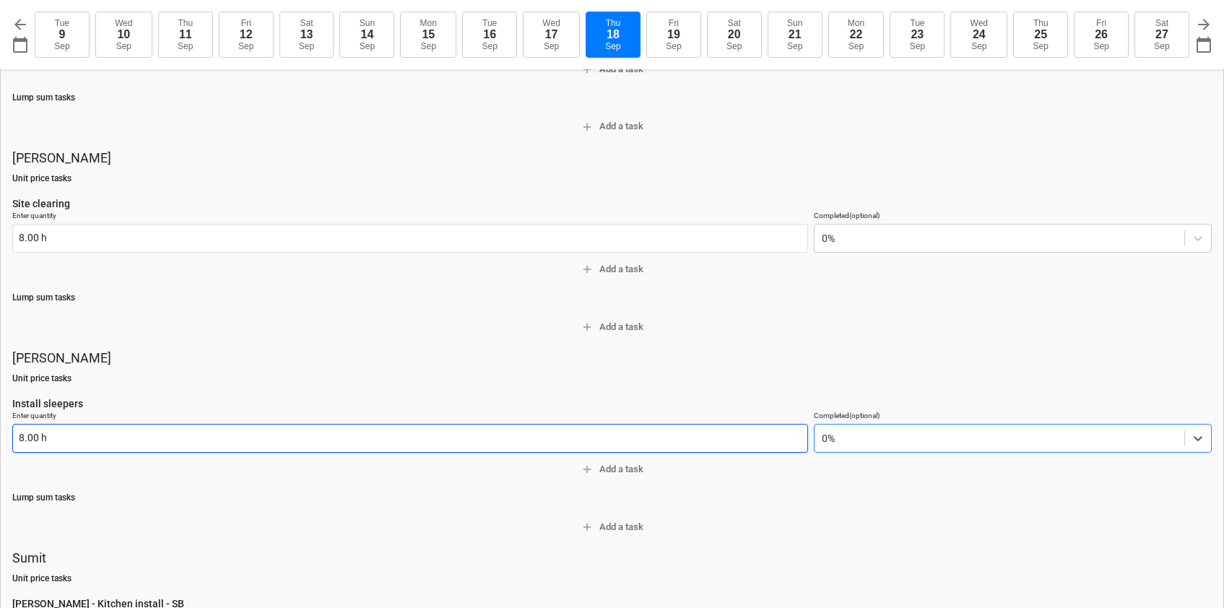
type textarea "x"
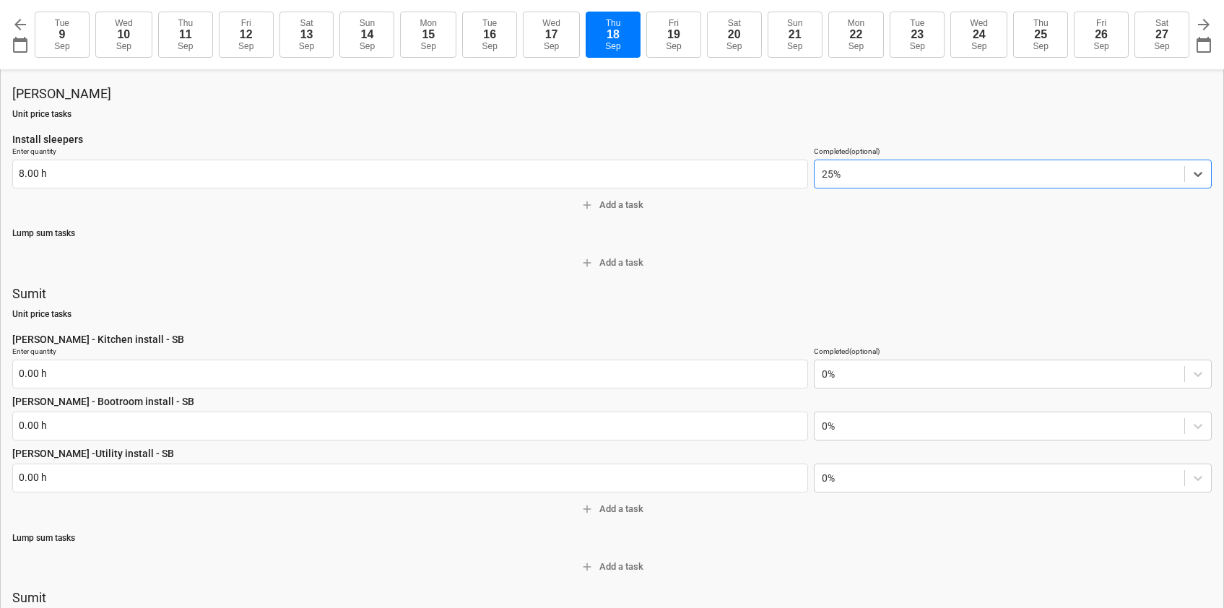
scroll to position [1283, 0]
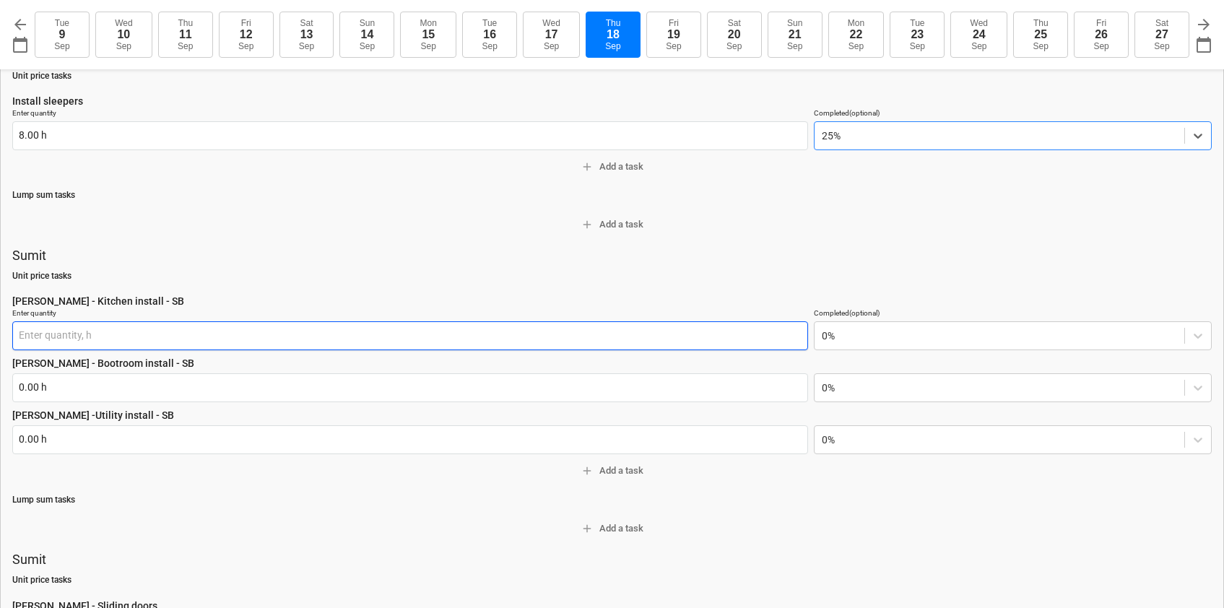
click at [108, 340] on input "text" at bounding box center [410, 335] width 796 height 29
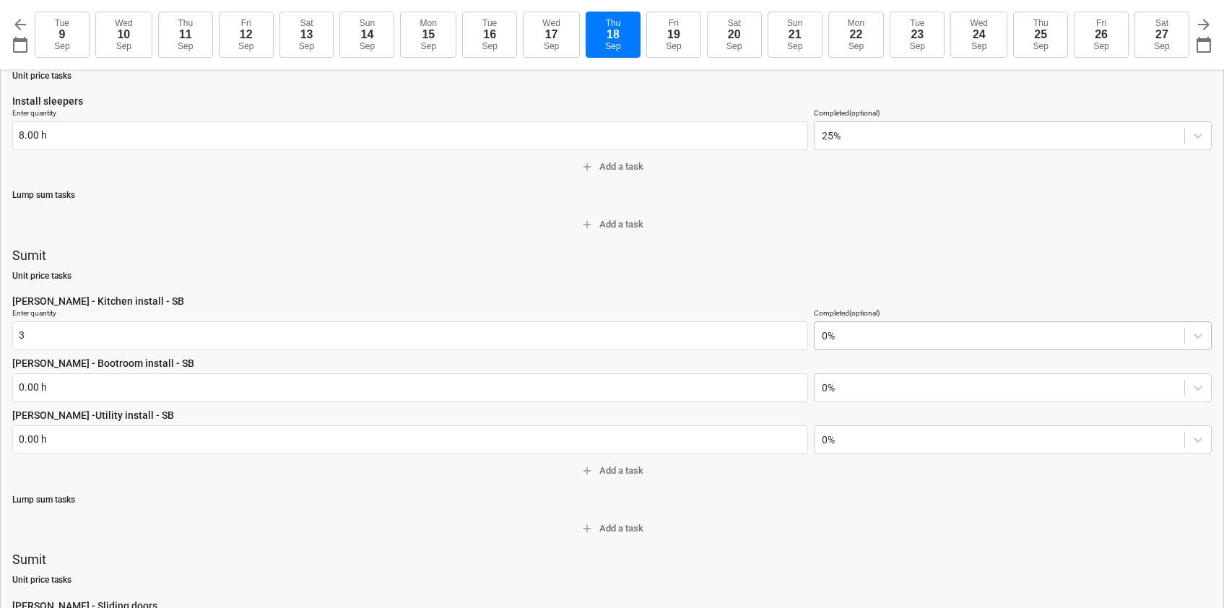
type input "3.00 h"
click at [837, 334] on div at bounding box center [999, 336] width 355 height 14
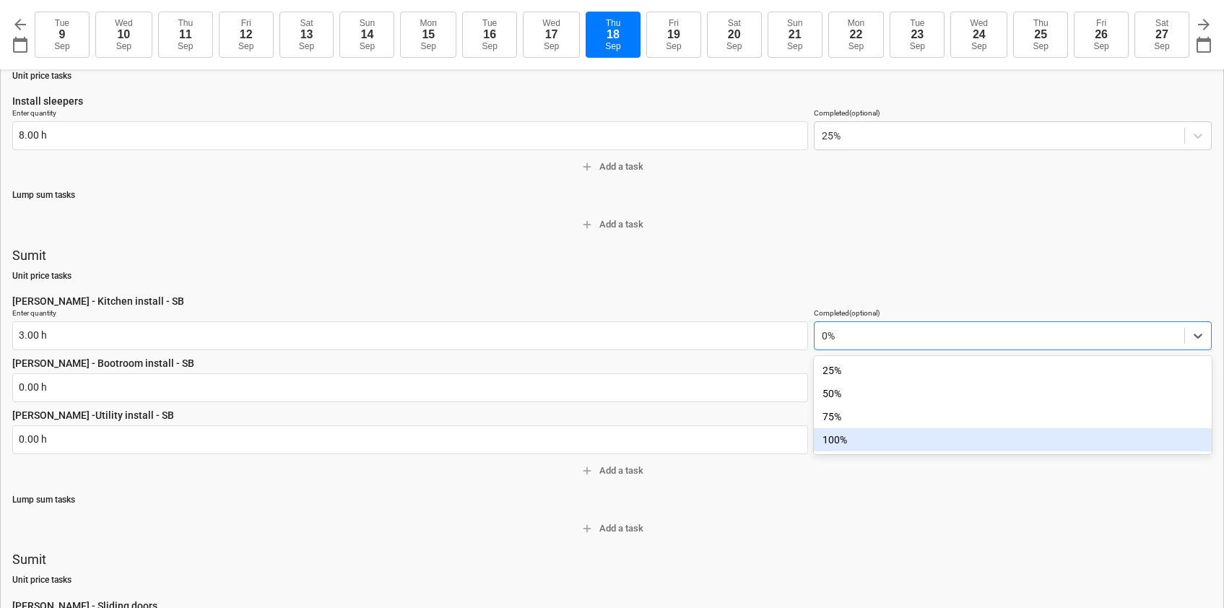
click at [837, 434] on div "100%" at bounding box center [1013, 439] width 398 height 23
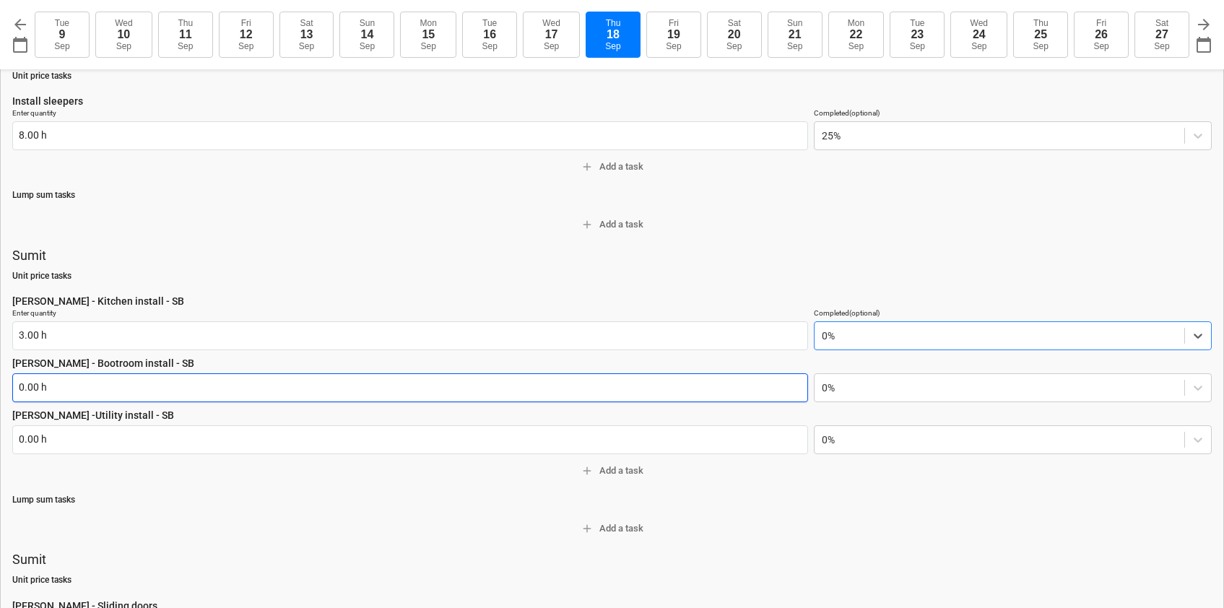
type textarea "x"
click at [154, 382] on input "text" at bounding box center [410, 387] width 796 height 29
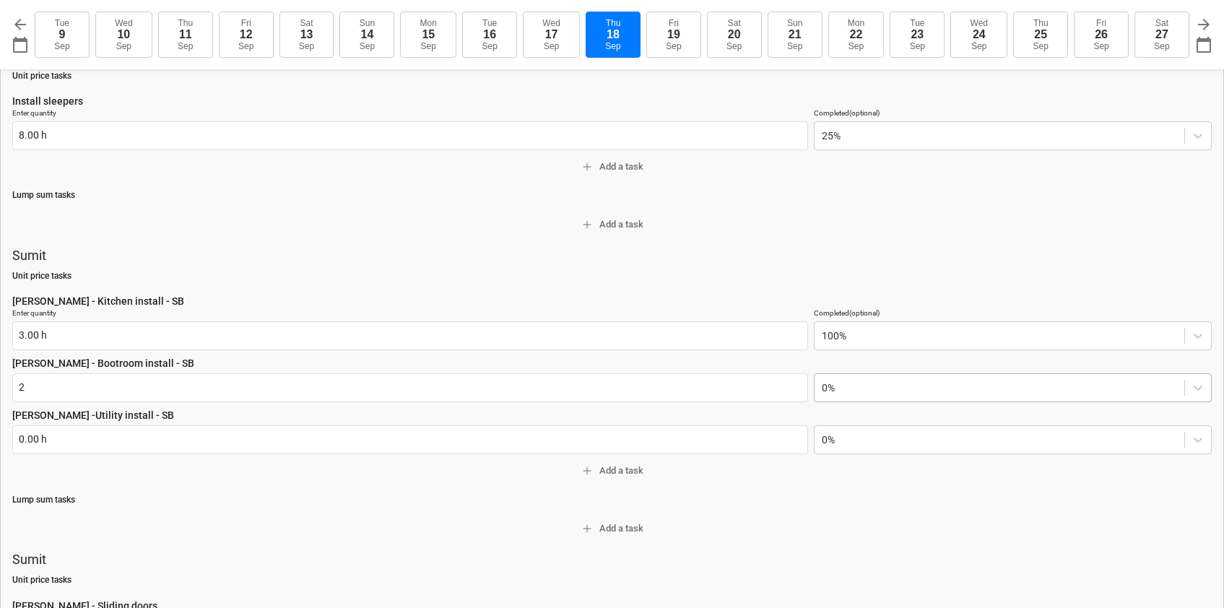
type input "2.00 h"
click at [834, 387] on div at bounding box center [999, 388] width 355 height 14
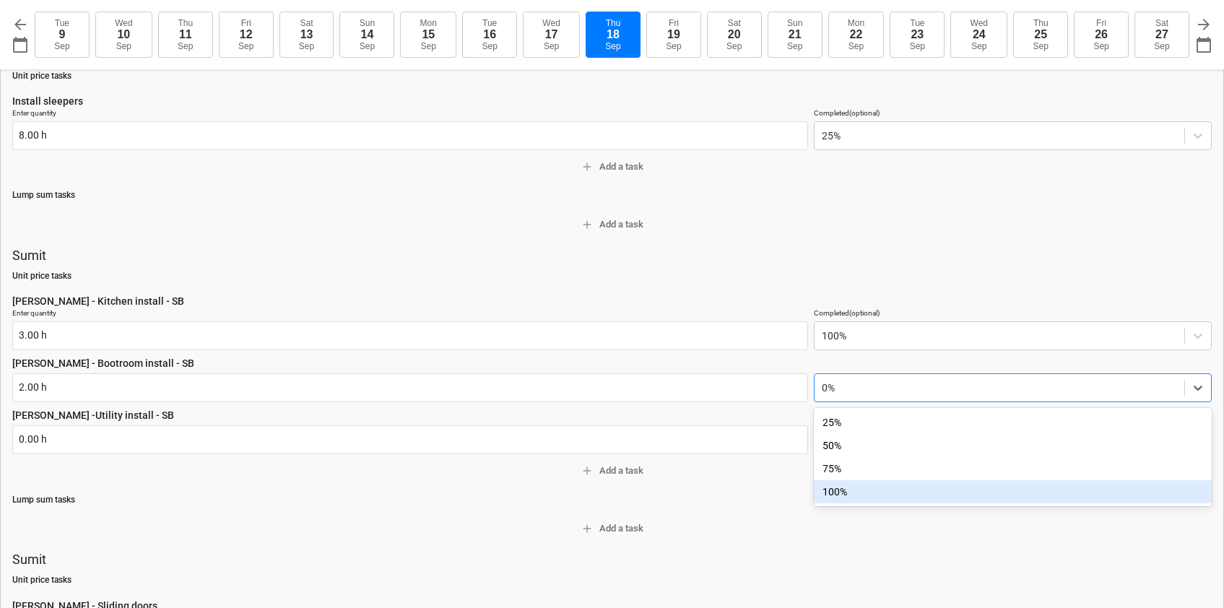
click at [844, 488] on div "100%" at bounding box center [1013, 491] width 398 height 23
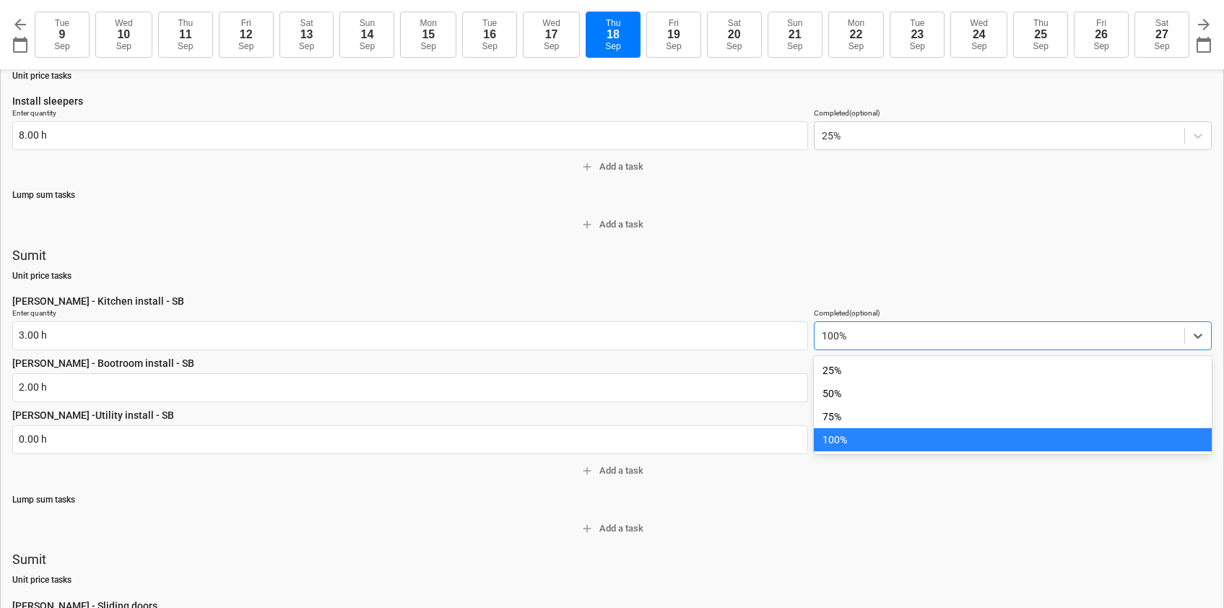
click at [839, 340] on div at bounding box center [999, 336] width 355 height 14
click at [842, 421] on div "75%" at bounding box center [1013, 416] width 398 height 23
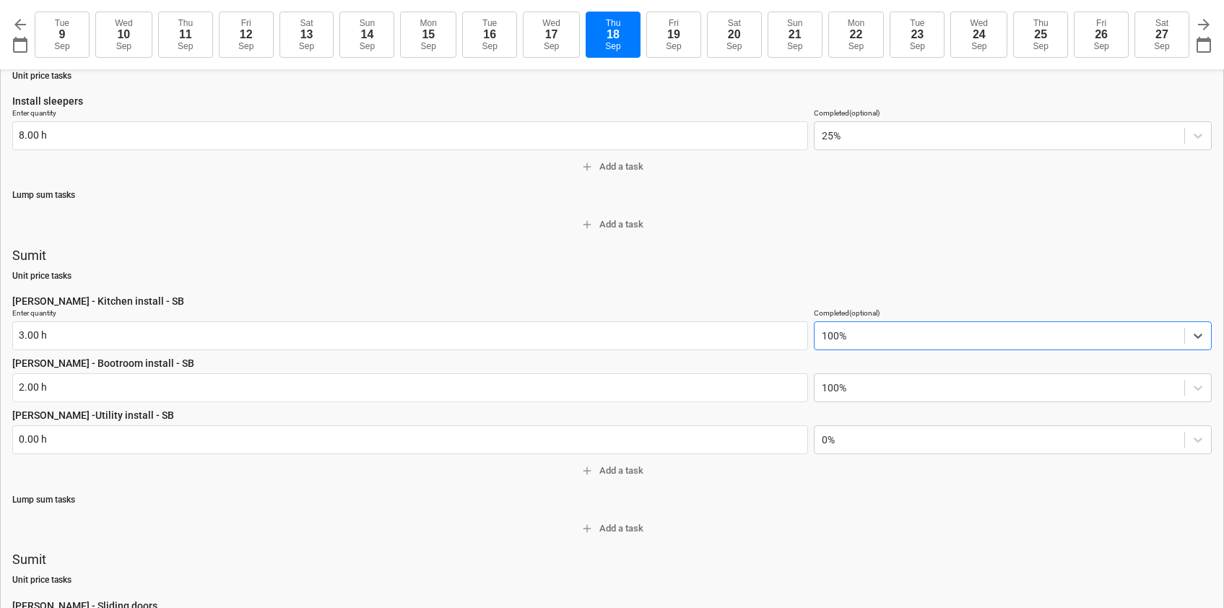
type textarea "x"
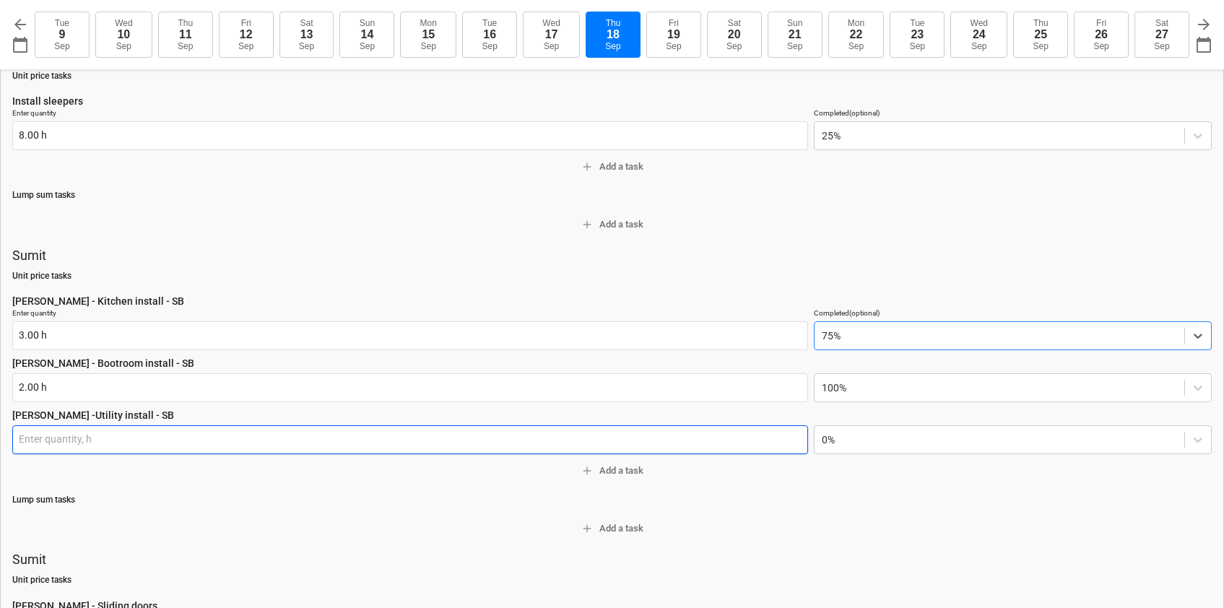
click at [191, 440] on input "text" at bounding box center [410, 439] width 796 height 29
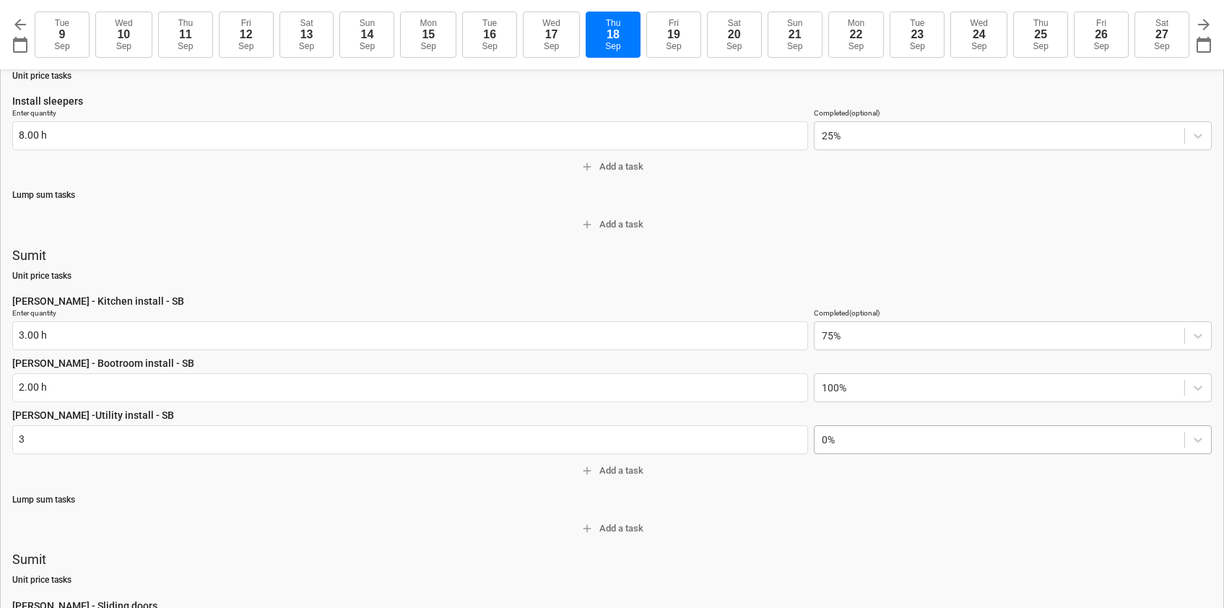
type input "3.00 h"
click at [857, 438] on div at bounding box center [999, 440] width 355 height 14
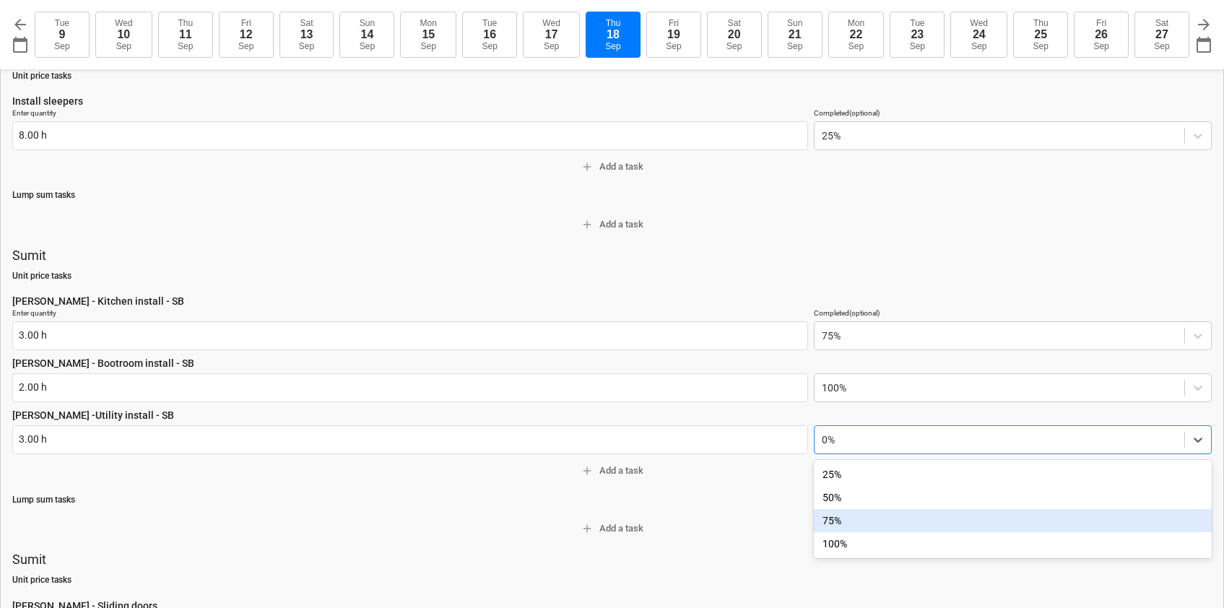
click at [847, 519] on div "75%" at bounding box center [1013, 520] width 398 height 23
type textarea "x"
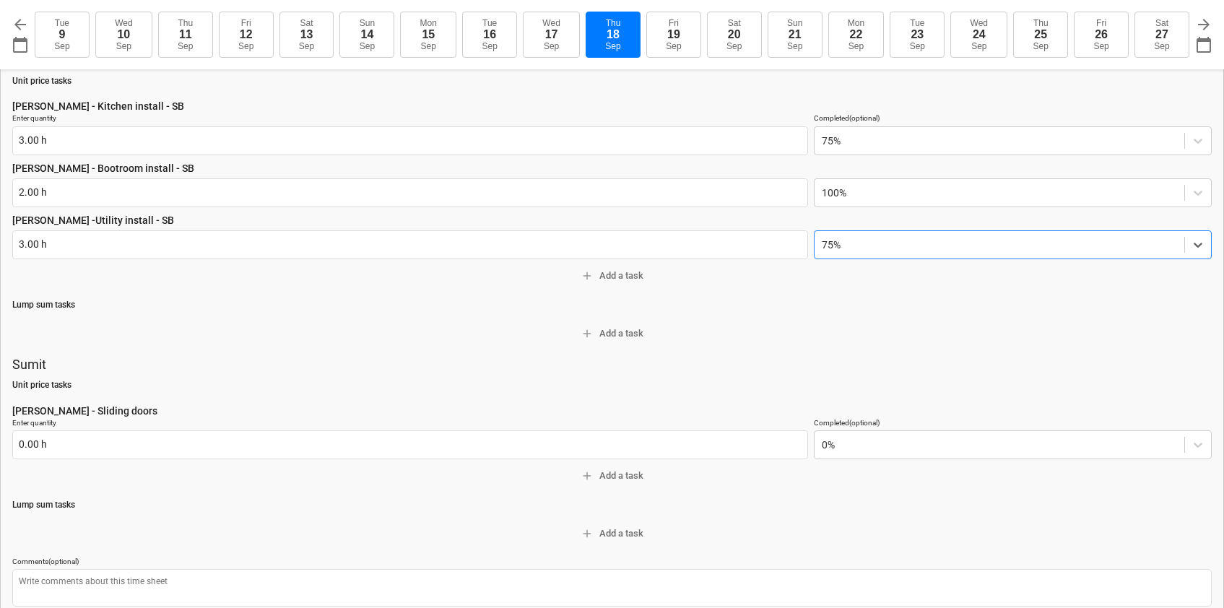
scroll to position [1516, 0]
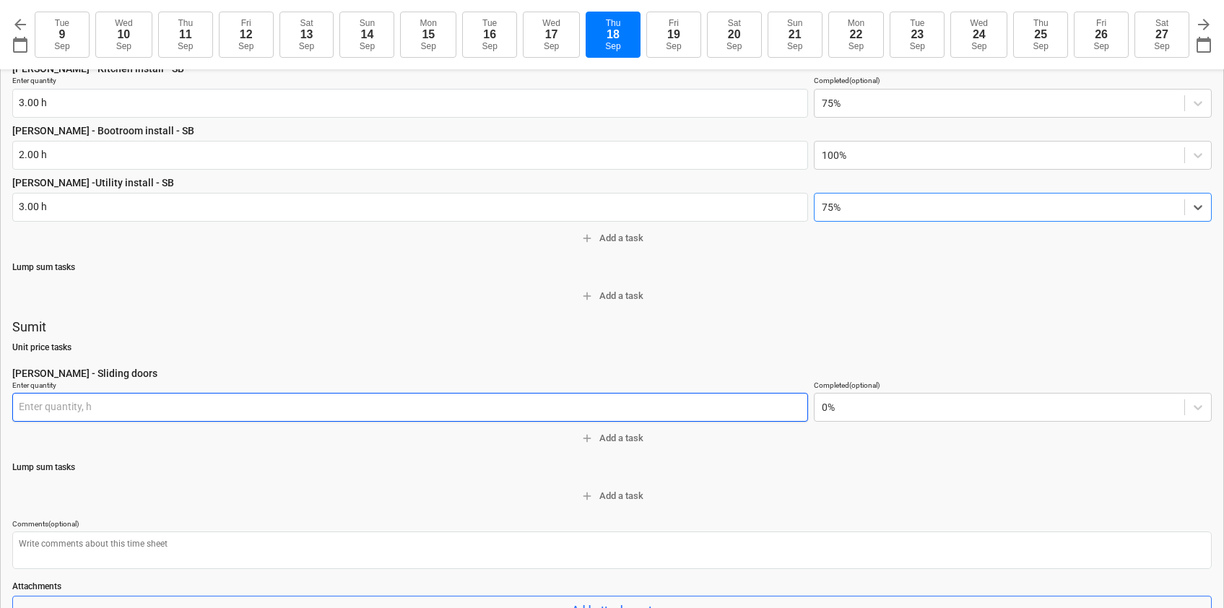
click at [157, 405] on input "text" at bounding box center [410, 407] width 796 height 29
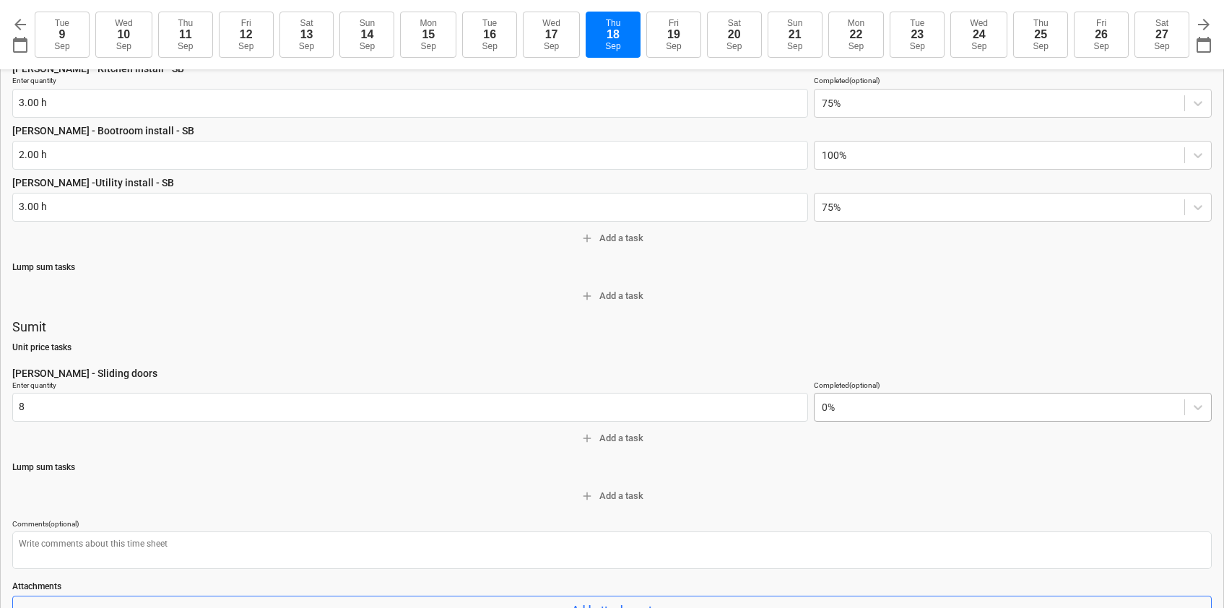
type input "8.00 h"
click at [830, 413] on div at bounding box center [999, 407] width 355 height 14
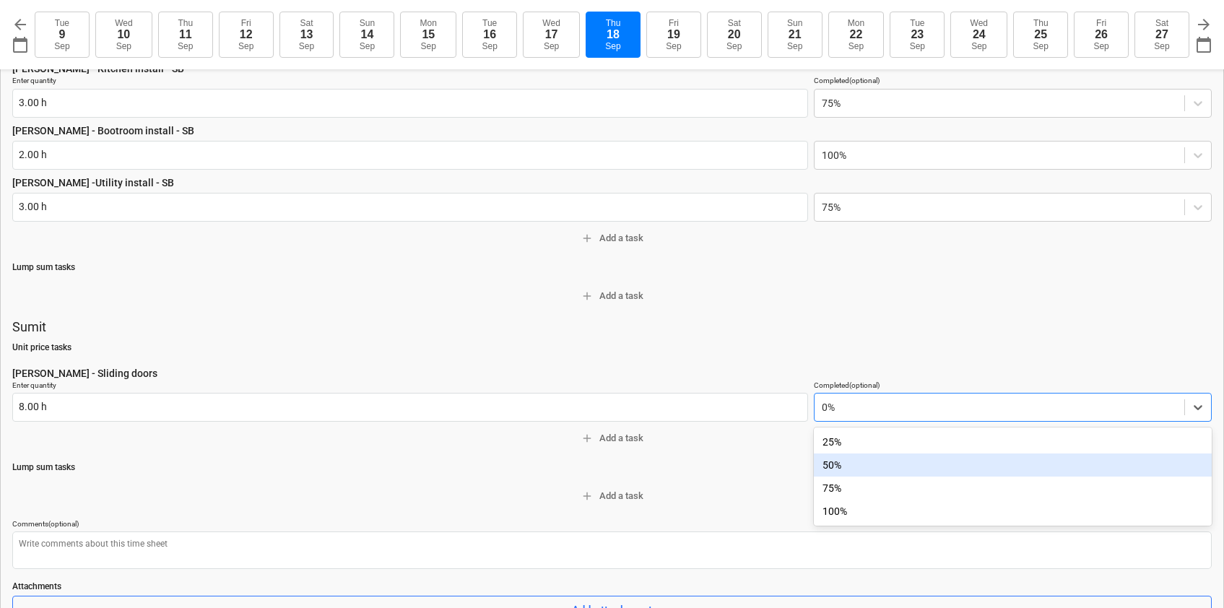
click at [837, 467] on div "50%" at bounding box center [1013, 465] width 398 height 23
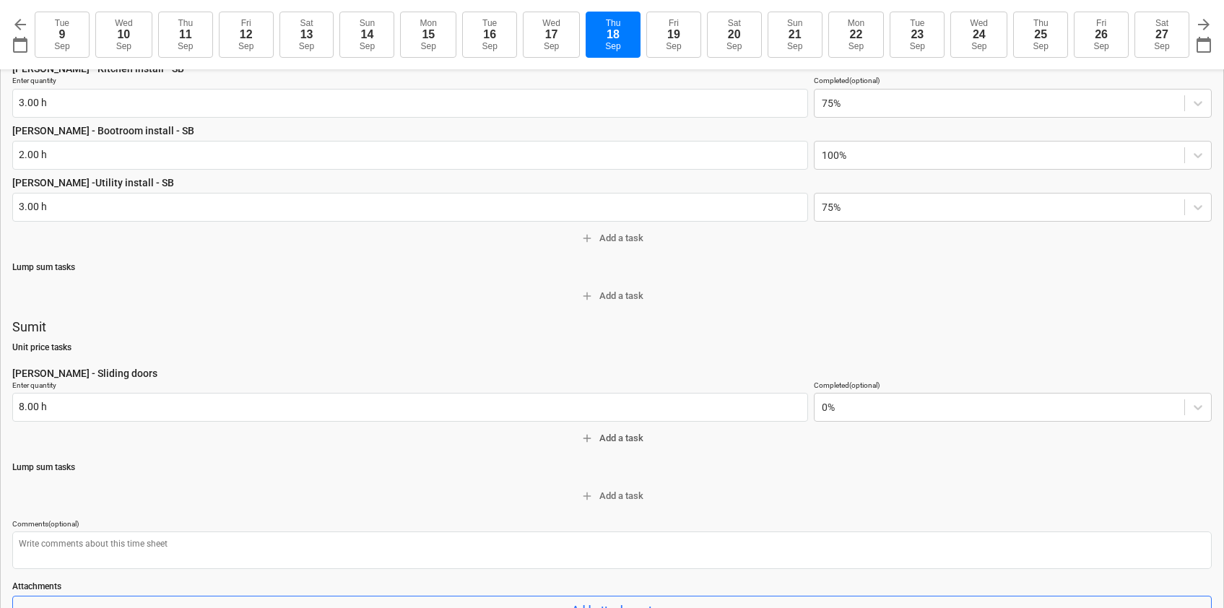
drag, startPoint x: 426, startPoint y: 461, endPoint x: 425, endPoint y: 445, distance: 16.0
click at [425, 462] on p "Lump sum tasks" at bounding box center [612, 468] width 1200 height 12
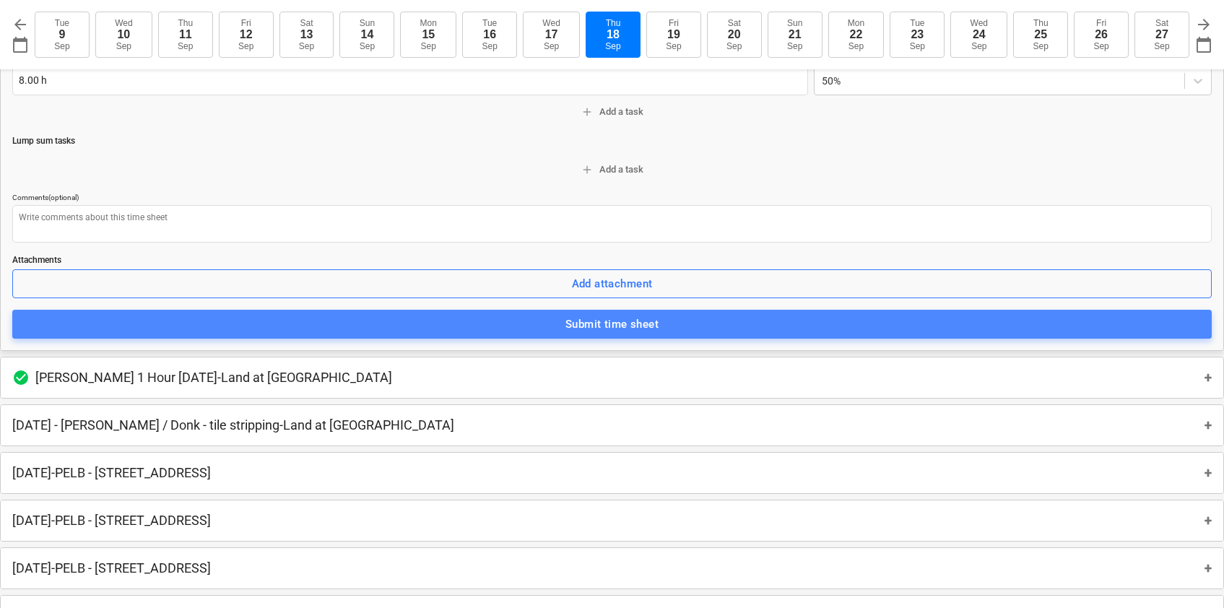
click at [641, 322] on div "Submit time sheet" at bounding box center [612, 324] width 93 height 19
type textarea "x"
